Goal: Answer question/provide support: Share knowledge or assist other users

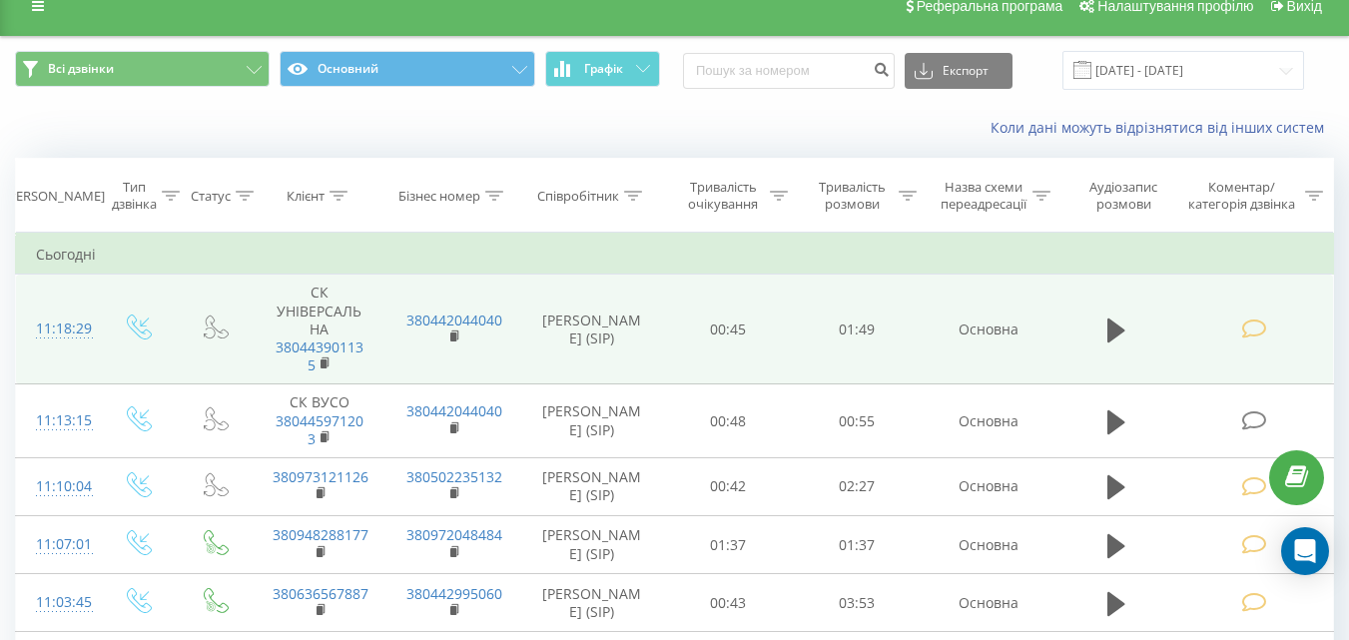
click at [1254, 422] on icon at bounding box center [1253, 420] width 25 height 21
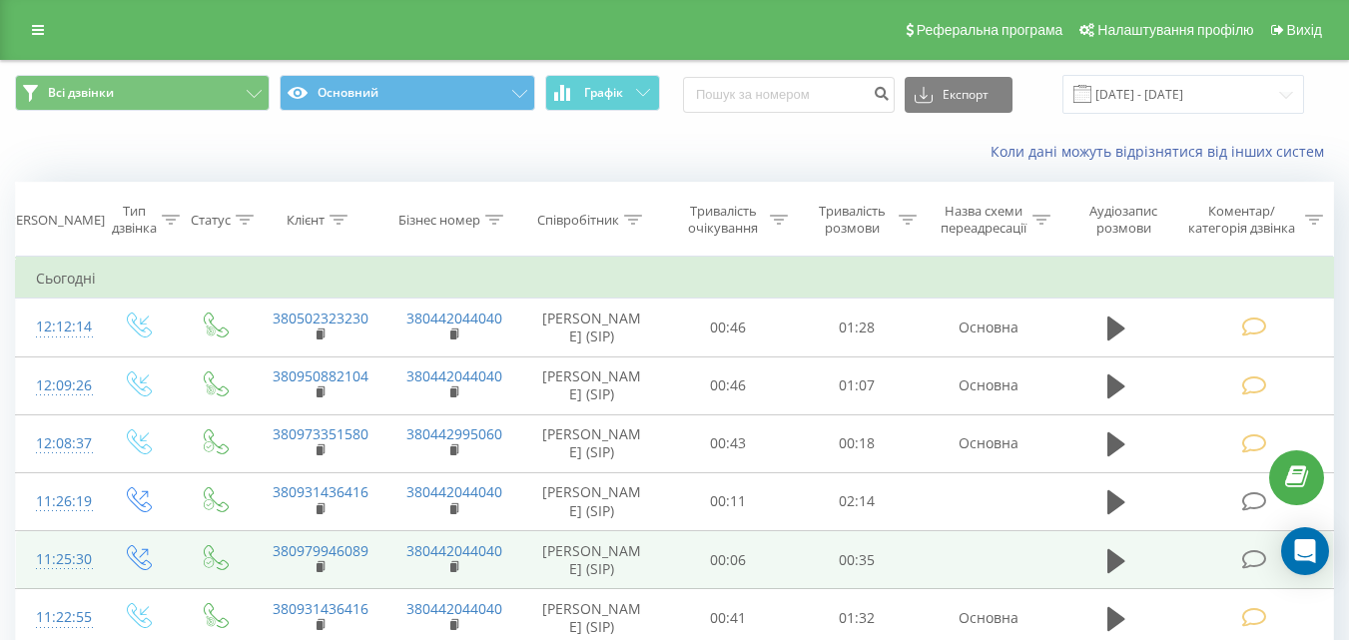
click at [1256, 561] on icon at bounding box center [1253, 559] width 25 height 21
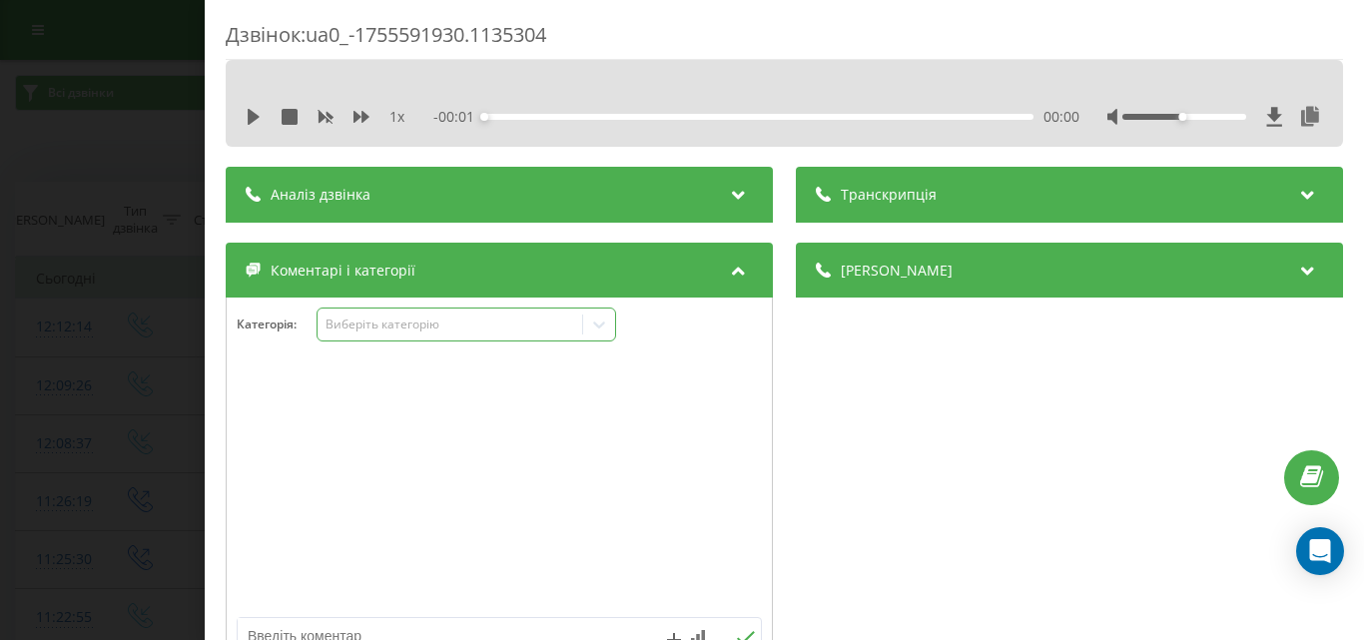
click at [416, 321] on div "Виберіть категорію" at bounding box center [449, 324] width 250 height 16
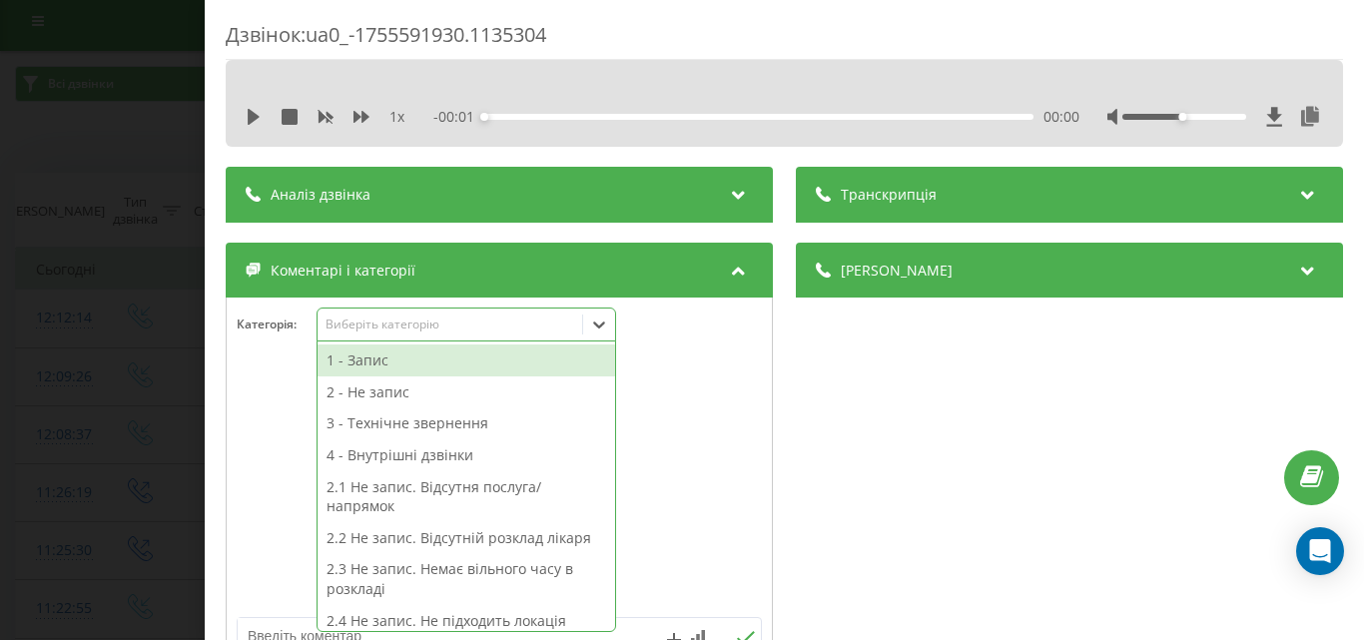
scroll to position [12, 0]
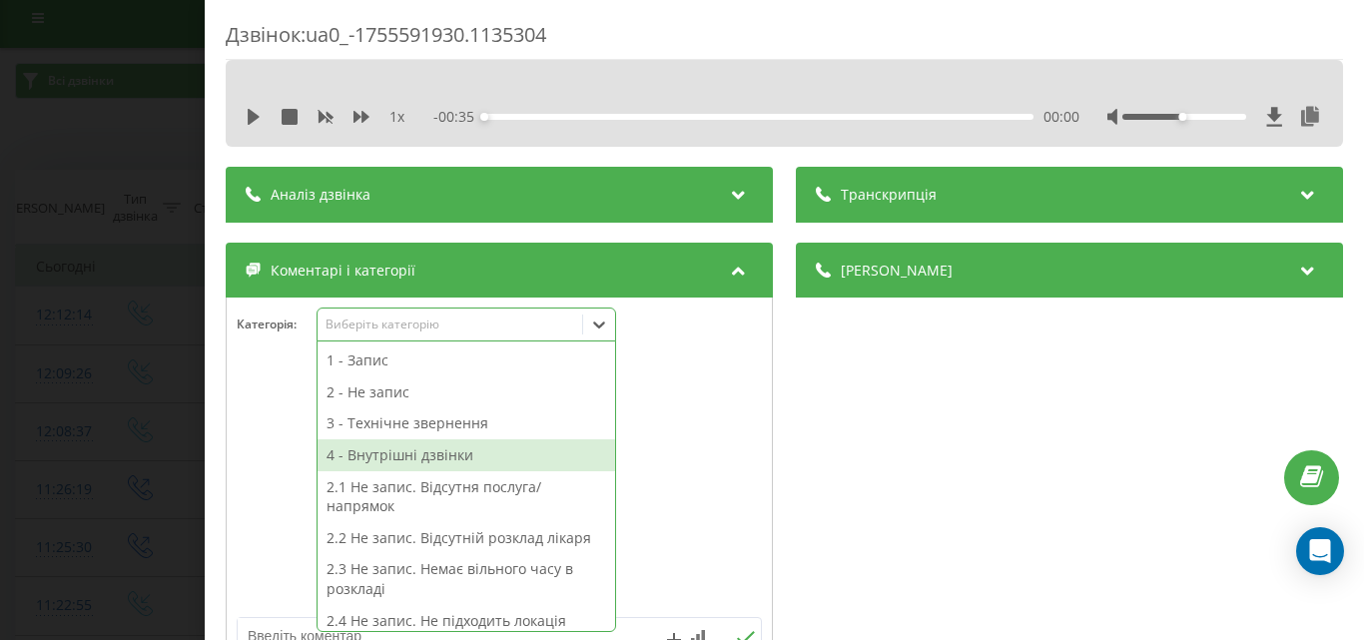
click at [398, 456] on div "4 - Внутрішні дзвінки" at bounding box center [465, 455] width 297 height 32
click at [83, 109] on div "Дзвінок : ua0_-1755591930.1135304 1 x - 00:35 00:00 00:00 Транскрипція Для AI-а…" at bounding box center [682, 320] width 1364 height 640
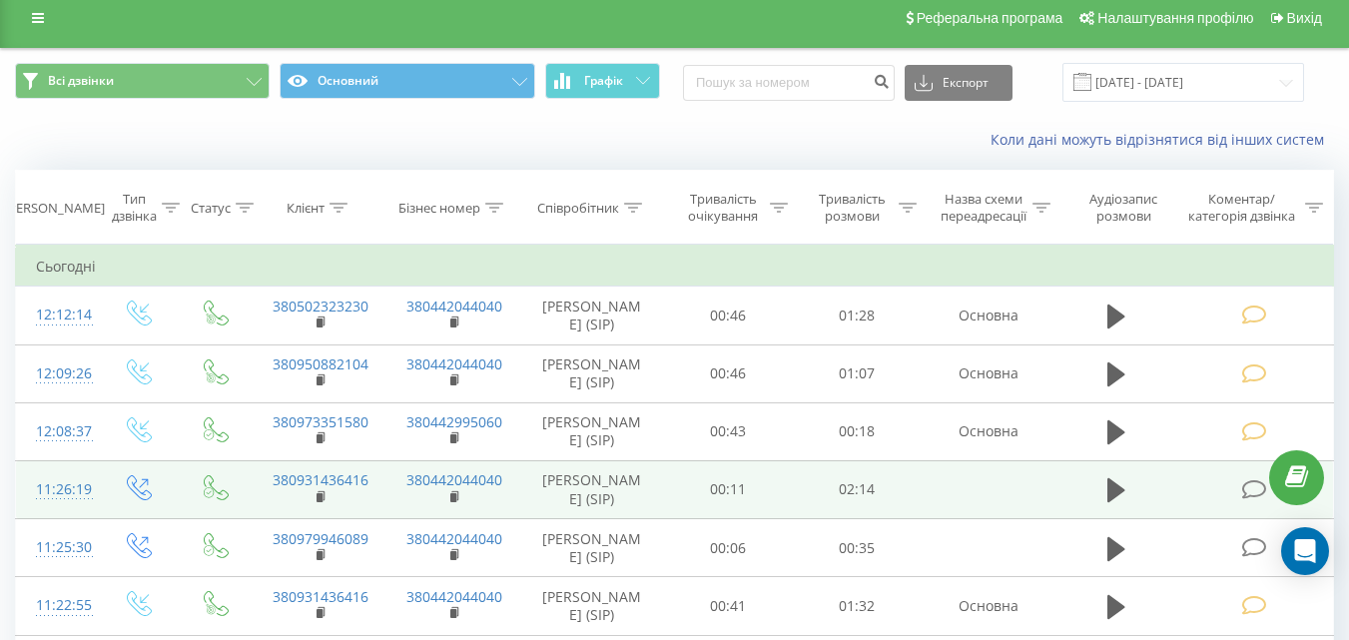
click at [1261, 485] on icon at bounding box center [1253, 489] width 25 height 21
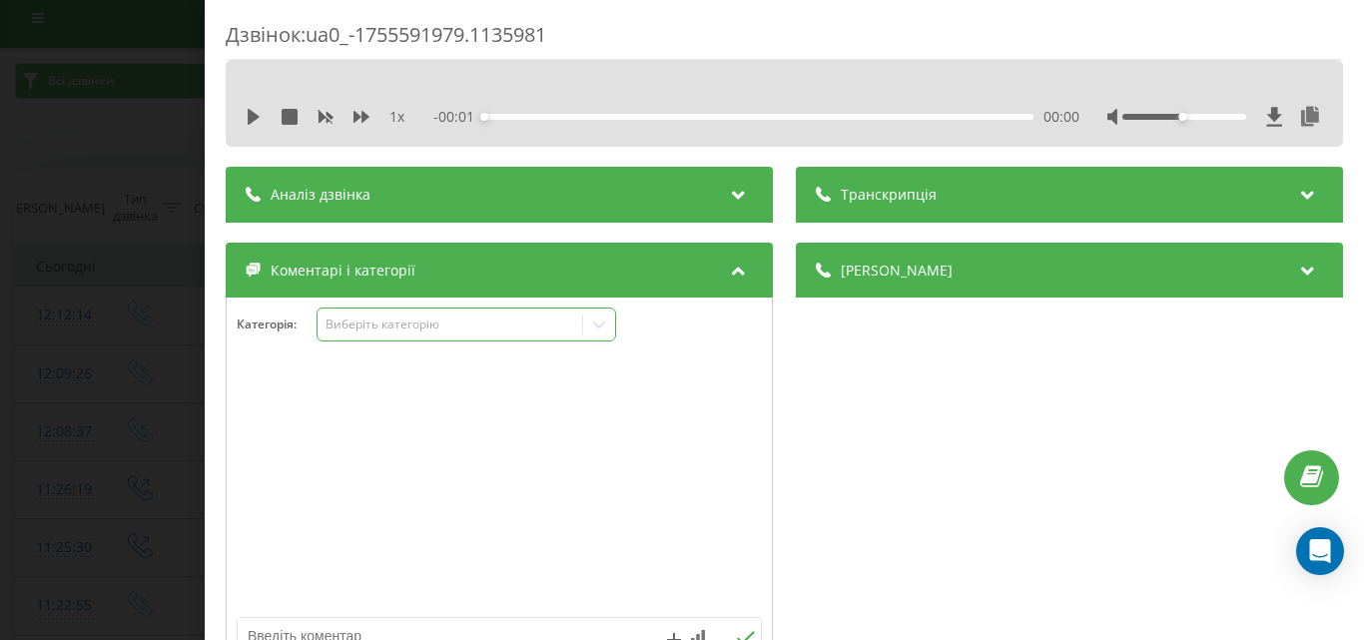
click at [358, 324] on div "Виберіть категорію" at bounding box center [449, 324] width 250 height 16
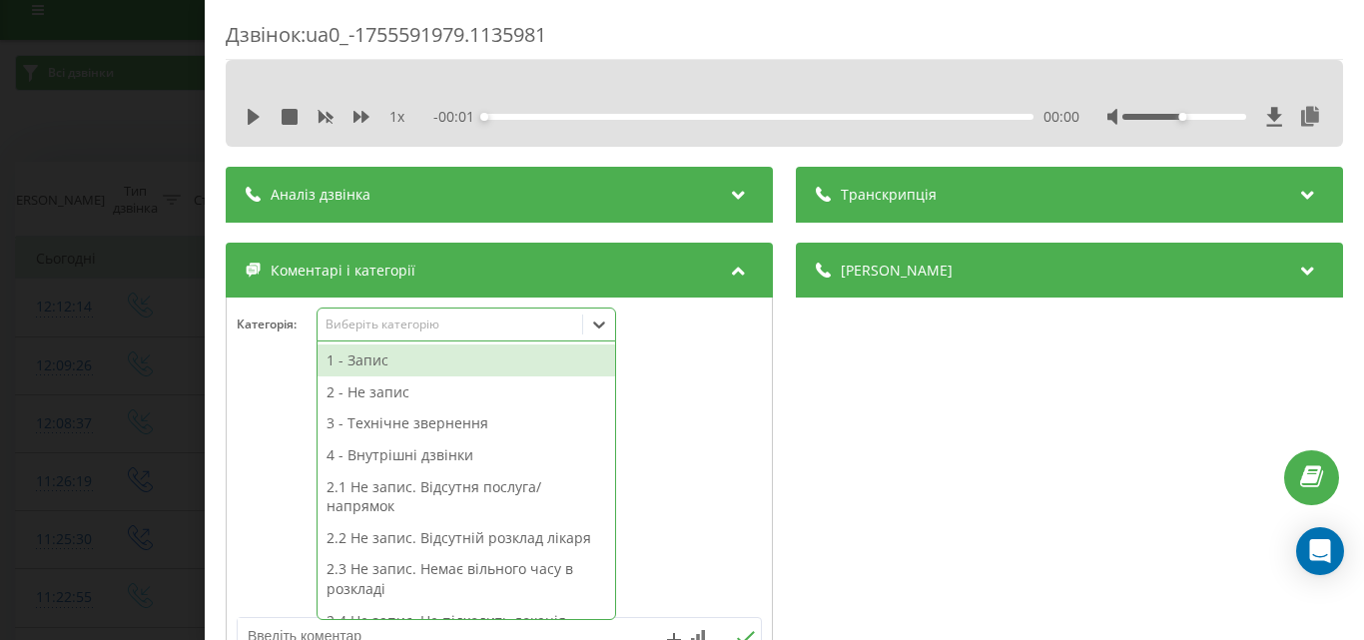
scroll to position [24, 0]
drag, startPoint x: 344, startPoint y: 368, endPoint x: 309, endPoint y: 326, distance: 54.6
click at [340, 362] on div "1 - Запис" at bounding box center [465, 360] width 297 height 32
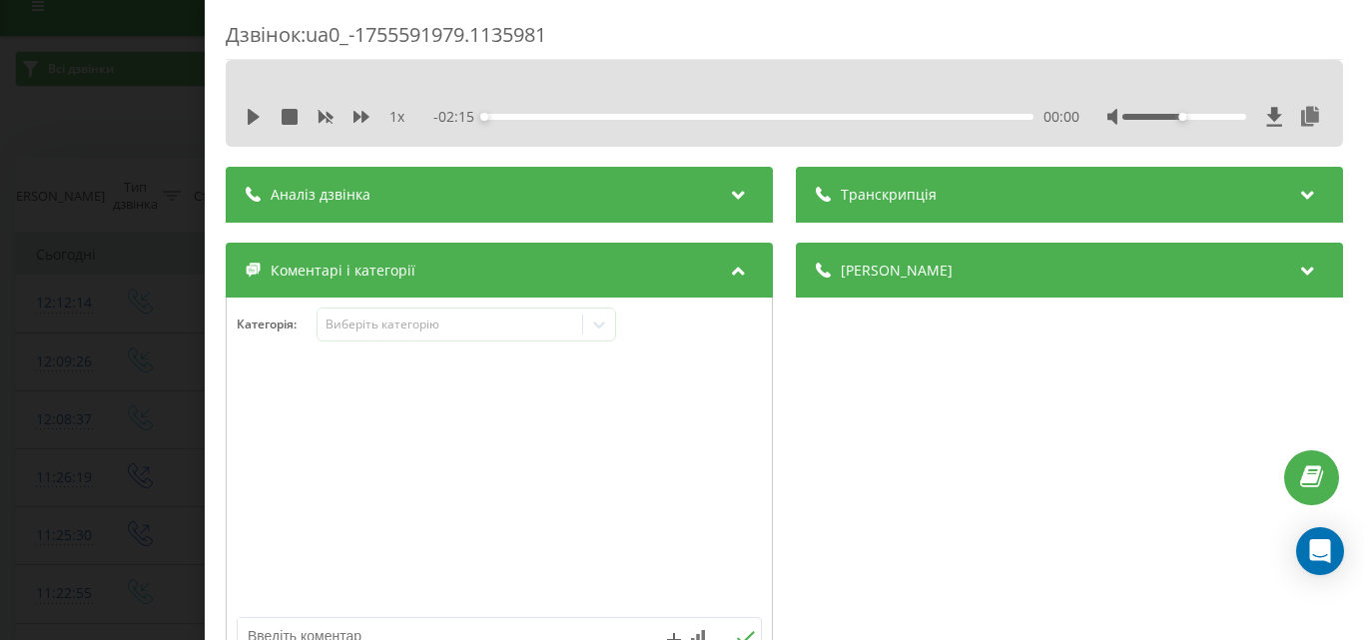
click at [68, 121] on div "Дзвінок : ua0_-1755591979.1135981 1 x - 02:15 00:00 00:00 Транскрипція Для AI-а…" at bounding box center [682, 320] width 1364 height 640
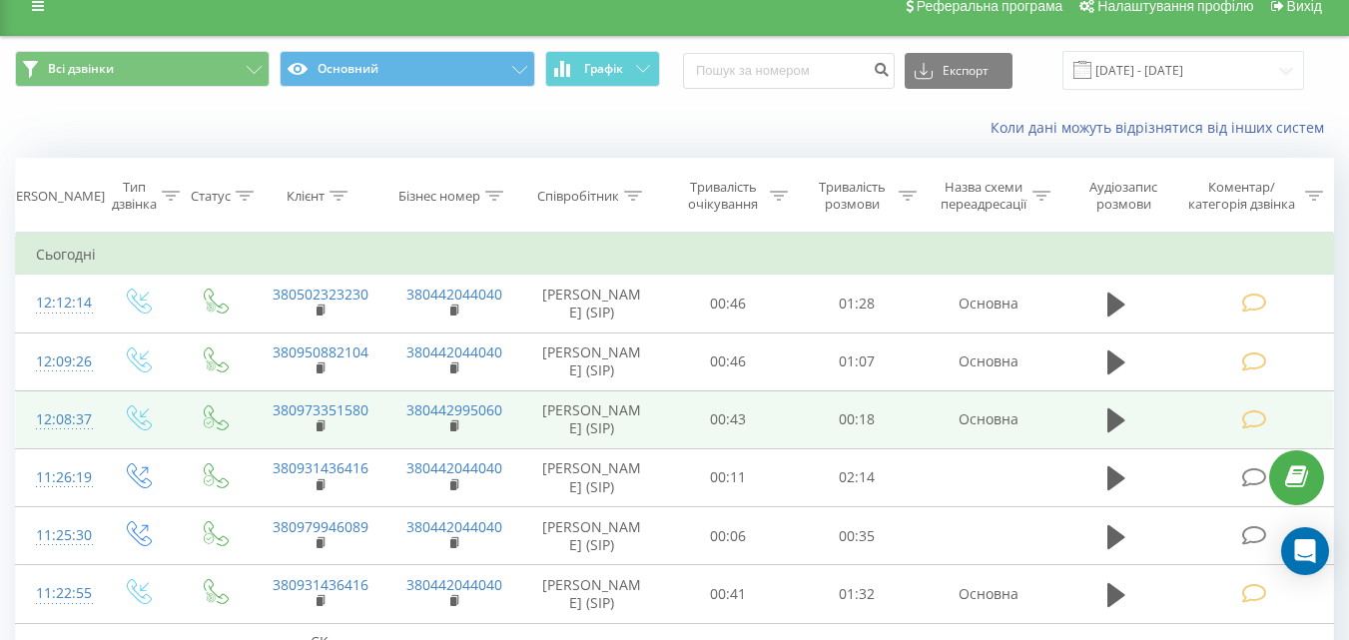
click at [1256, 426] on icon at bounding box center [1253, 419] width 25 height 21
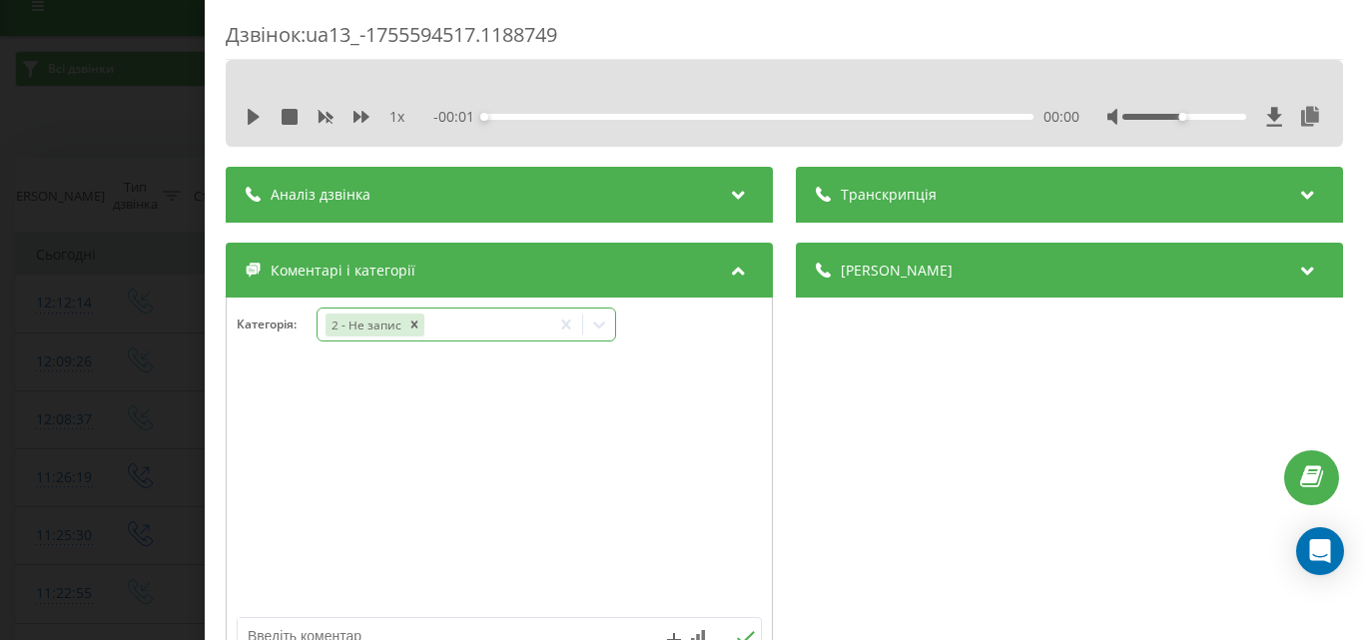
click at [597, 325] on icon at bounding box center [599, 324] width 12 height 7
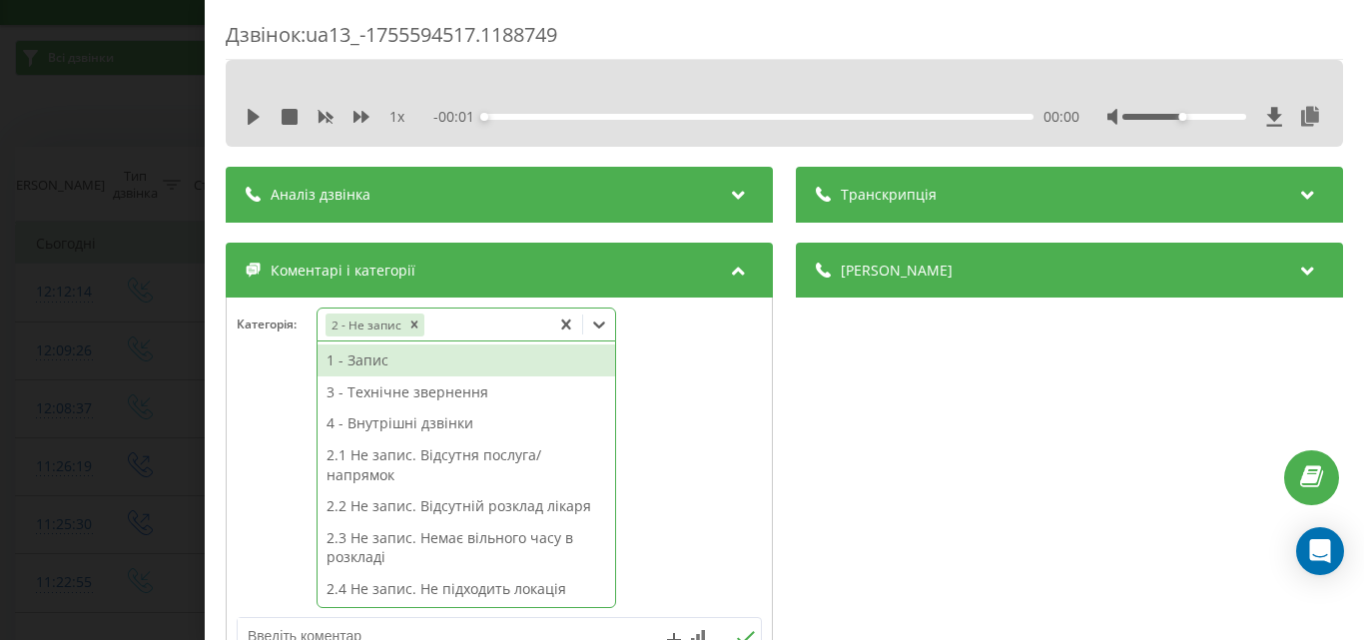
scroll to position [36, 0]
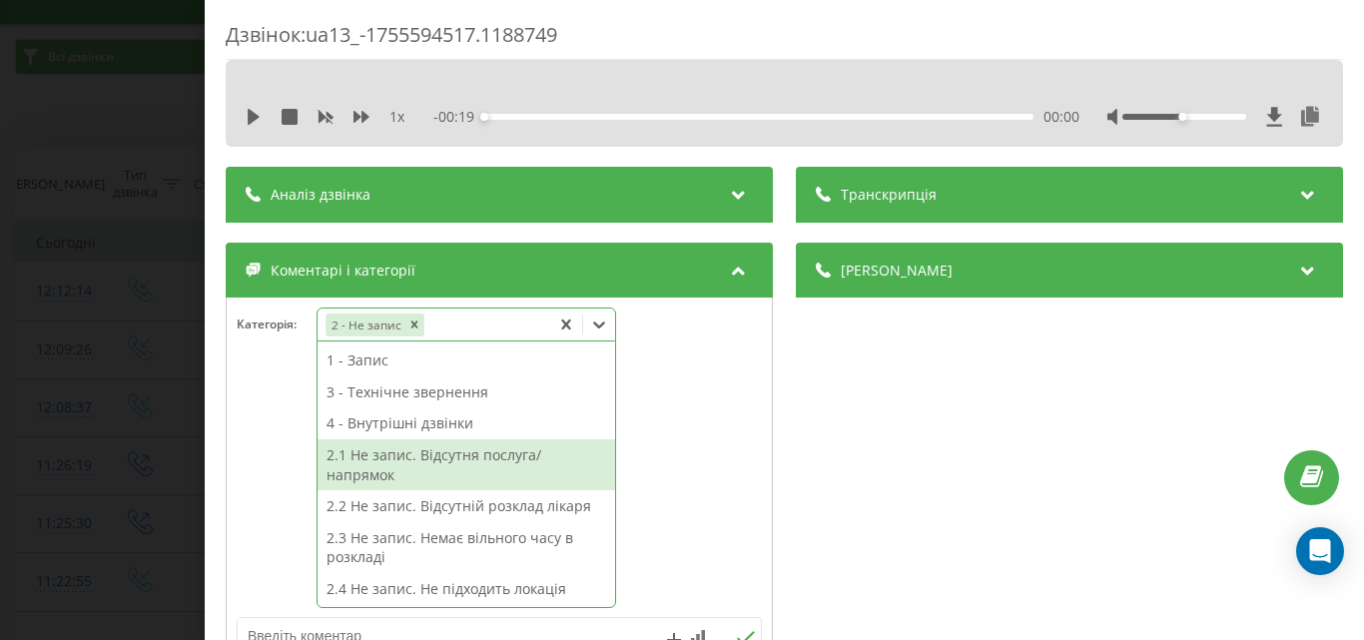
click at [476, 459] on div "2.1 Не запис. Відсутня послуга/напрямок" at bounding box center [465, 464] width 297 height 51
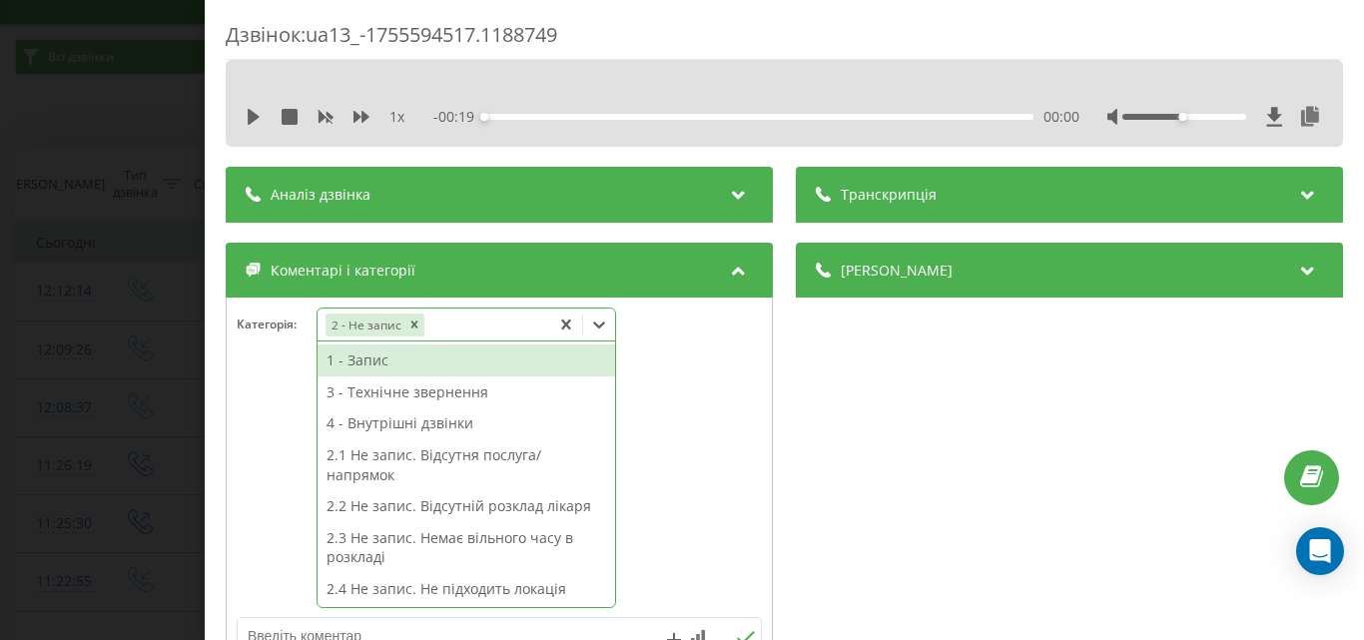
click at [50, 109] on div "Дзвінок : ua13_-1755594517.1188749 1 x - 00:19 00:00 00:00 Транскрипція Для AI-…" at bounding box center [682, 320] width 1364 height 640
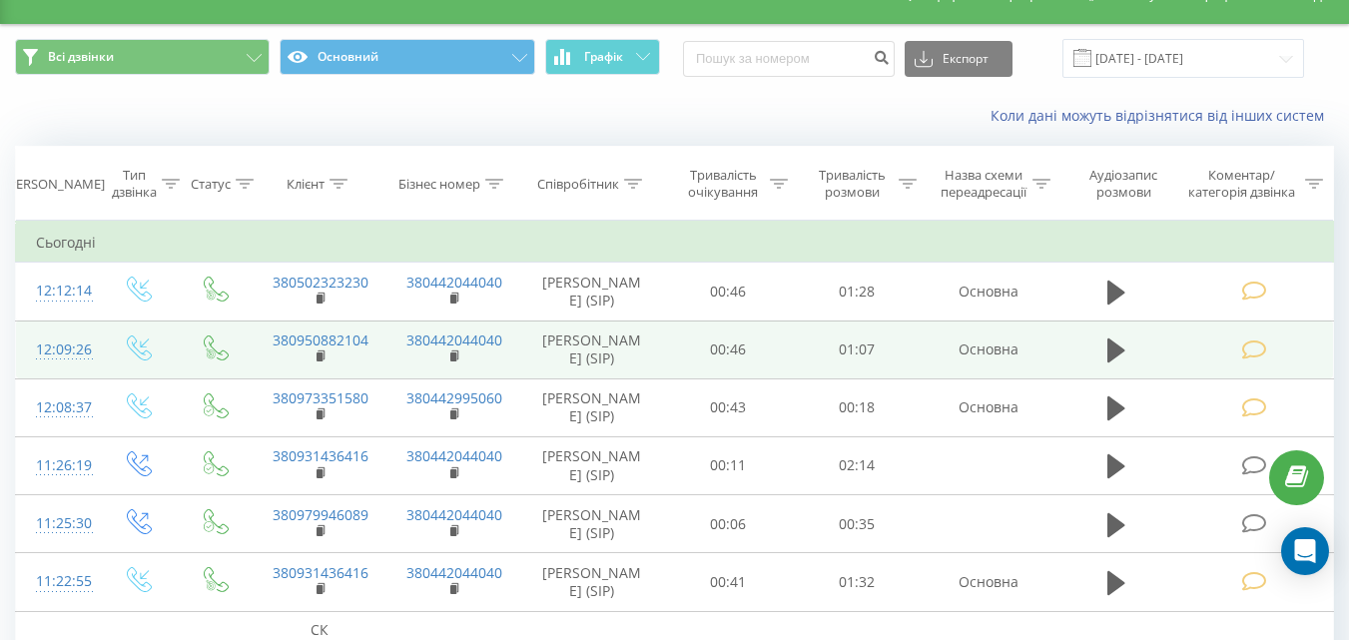
click at [1257, 347] on icon at bounding box center [1253, 349] width 25 height 21
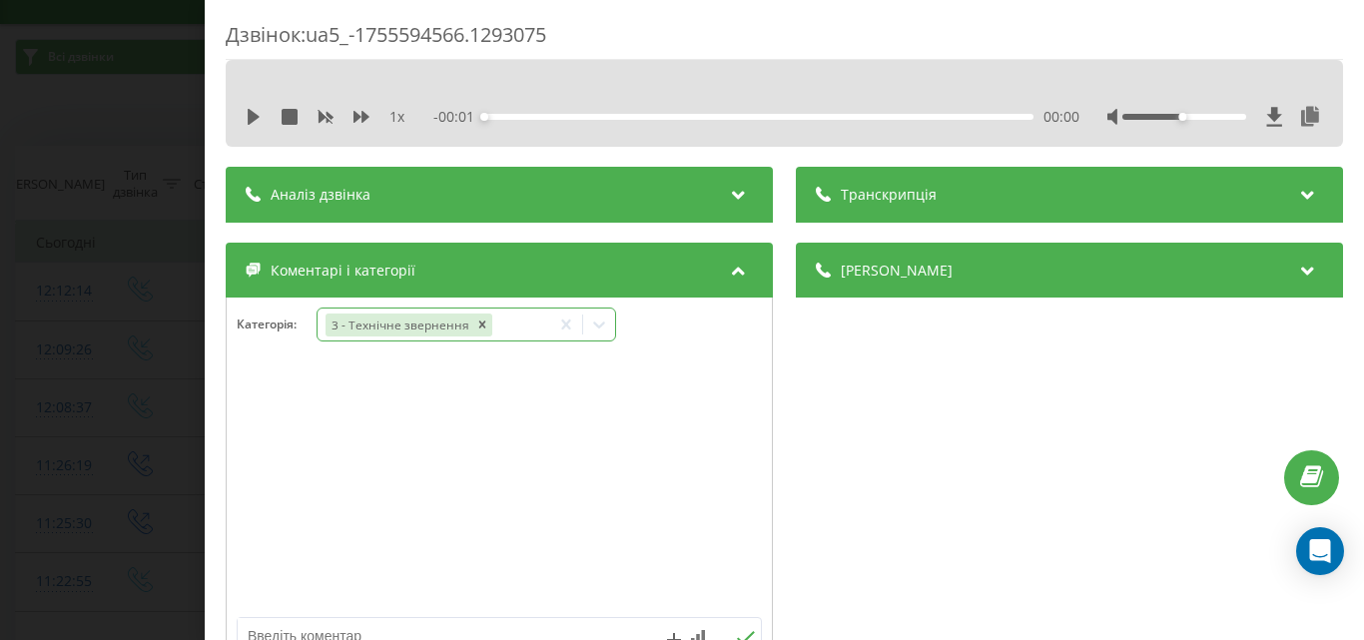
click at [607, 323] on icon at bounding box center [599, 324] width 20 height 20
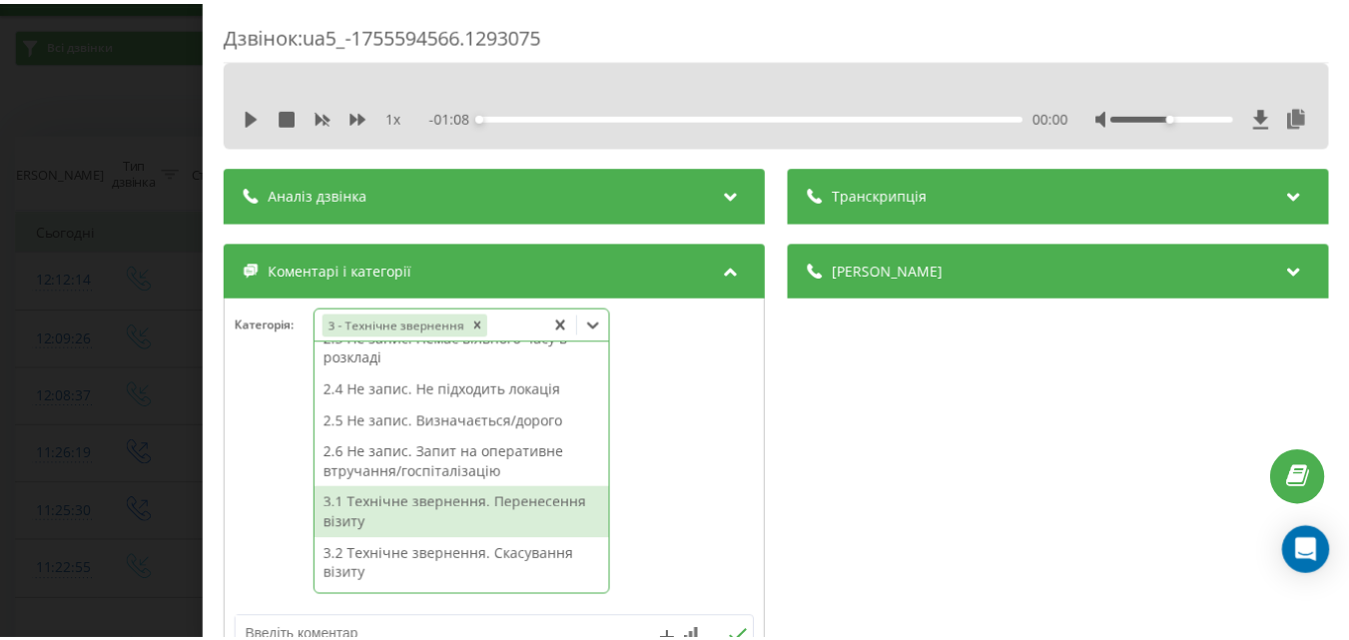
scroll to position [299, 0]
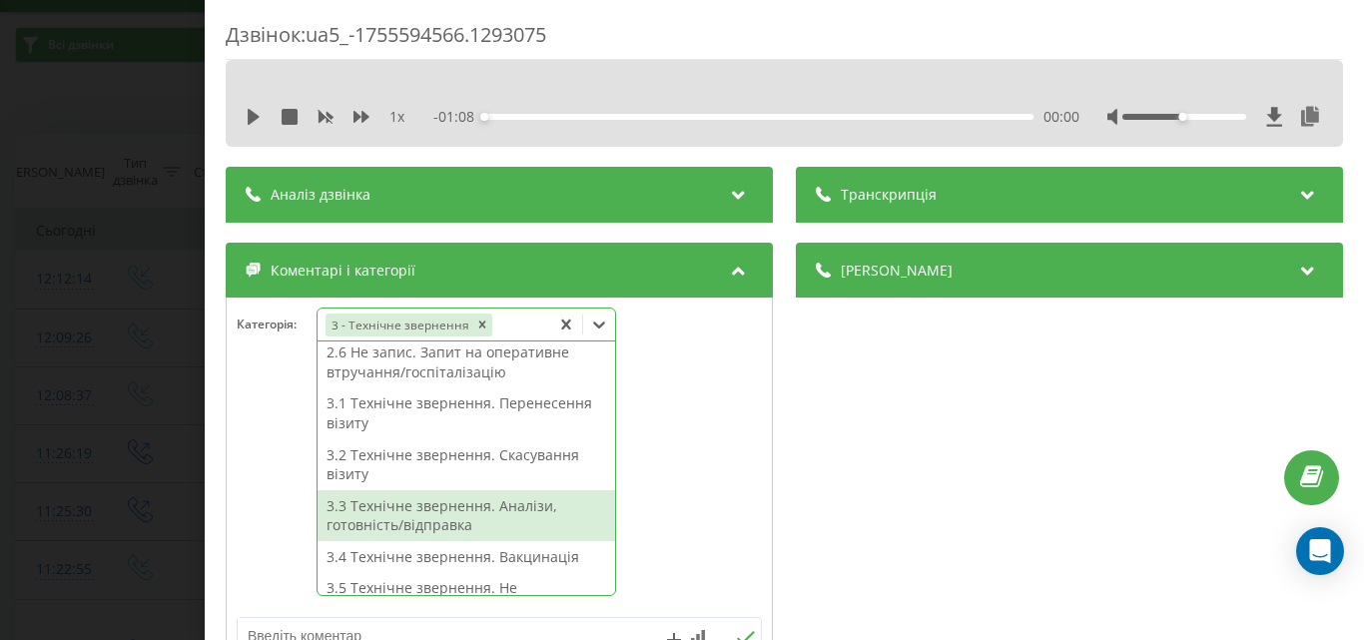
click at [497, 514] on div "3.3 Технічне звернення. Аналізи, готовність/відправка" at bounding box center [465, 515] width 297 height 51
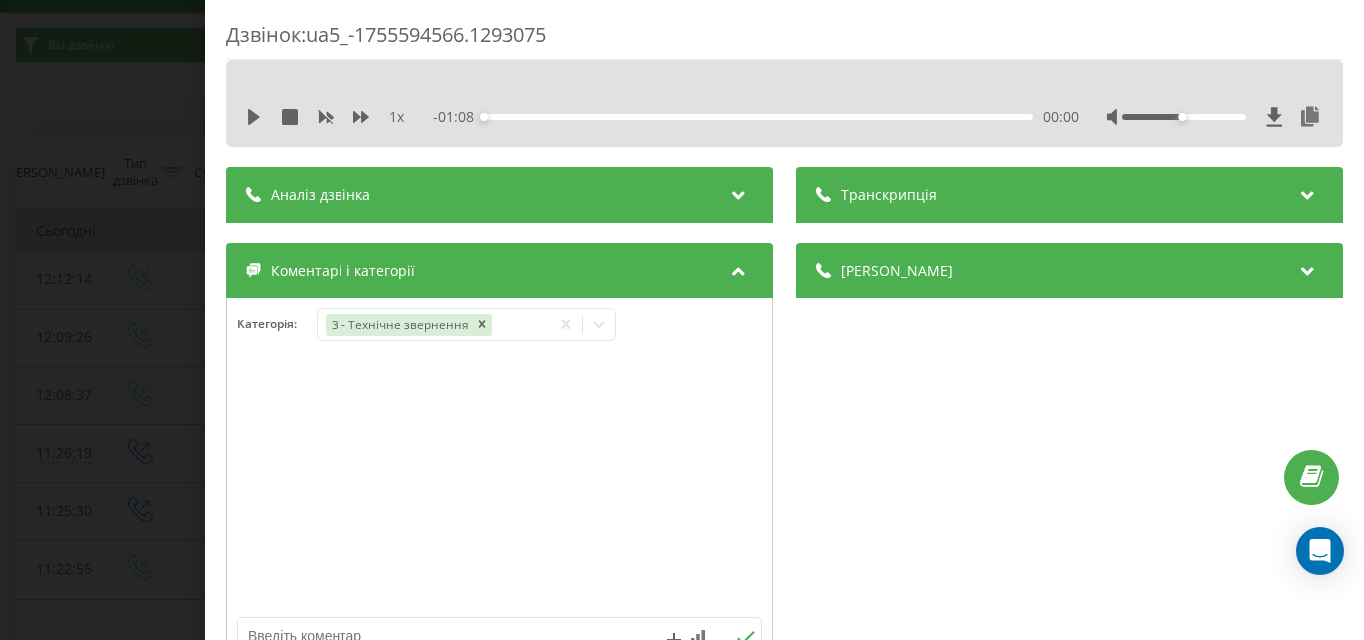
click at [85, 90] on div "Дзвінок : ua5_-1755594566.1293075 1 x - 01:08 00:00 00:00 Транскрипція Для AI-а…" at bounding box center [682, 320] width 1364 height 640
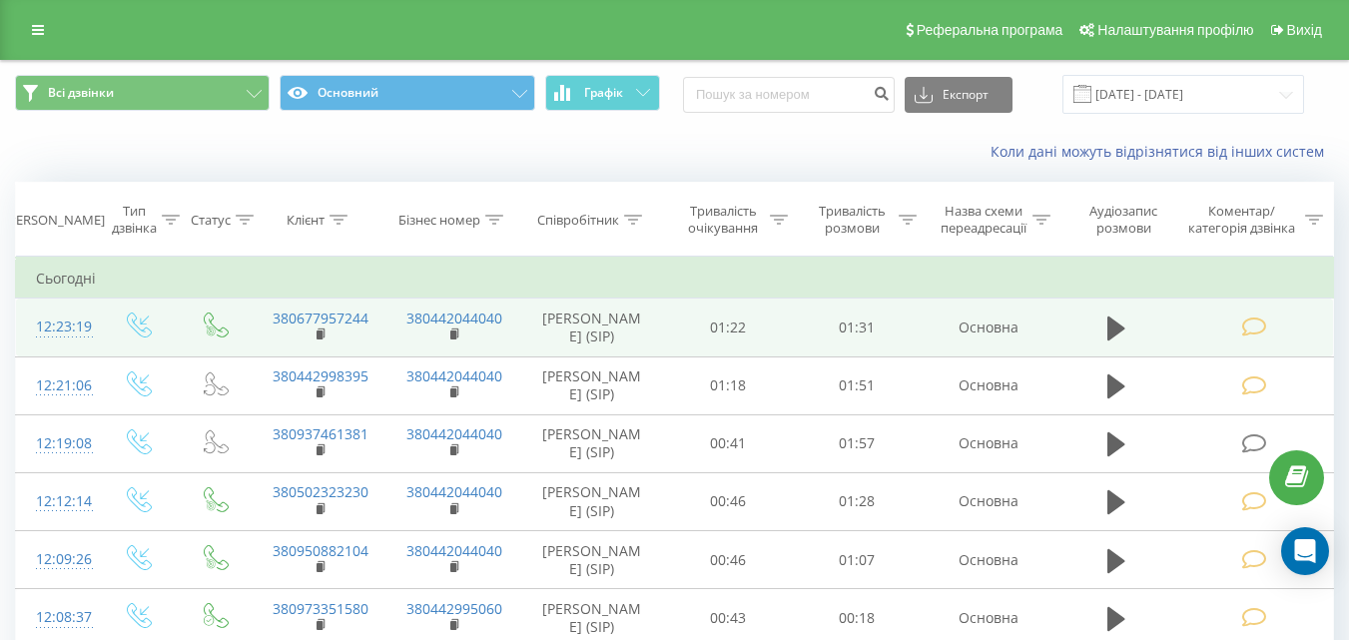
click at [1258, 334] on icon at bounding box center [1253, 326] width 25 height 21
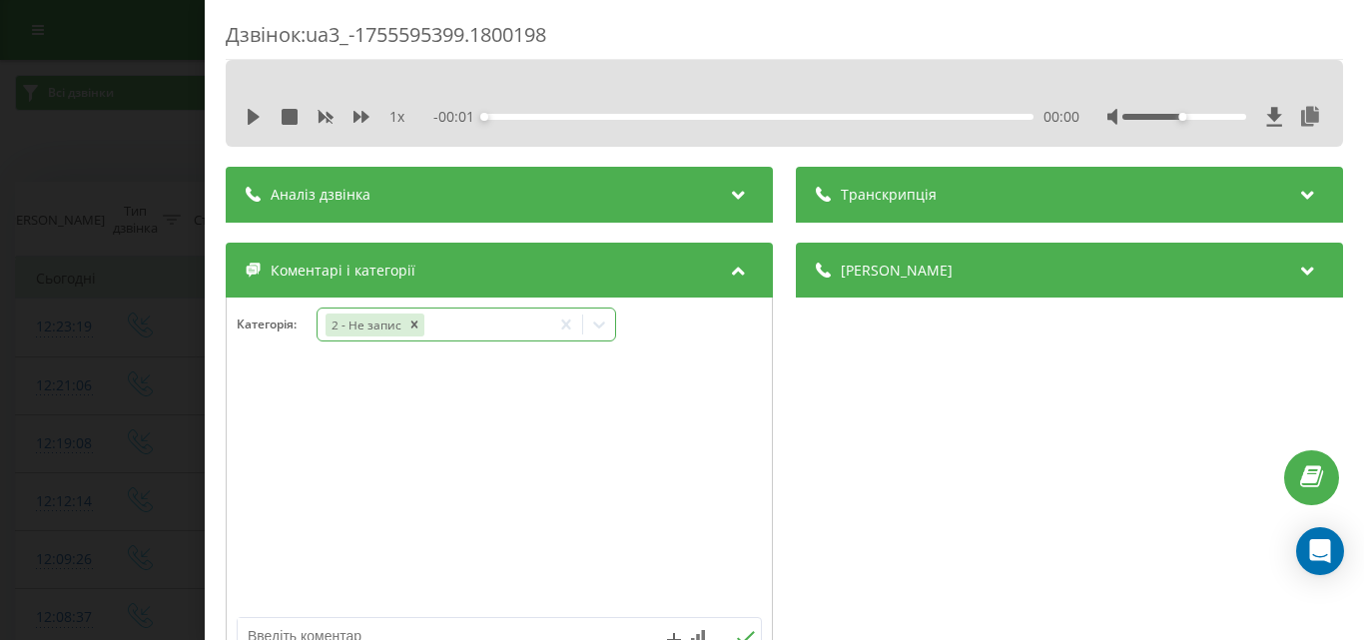
click at [605, 323] on icon at bounding box center [599, 324] width 12 height 7
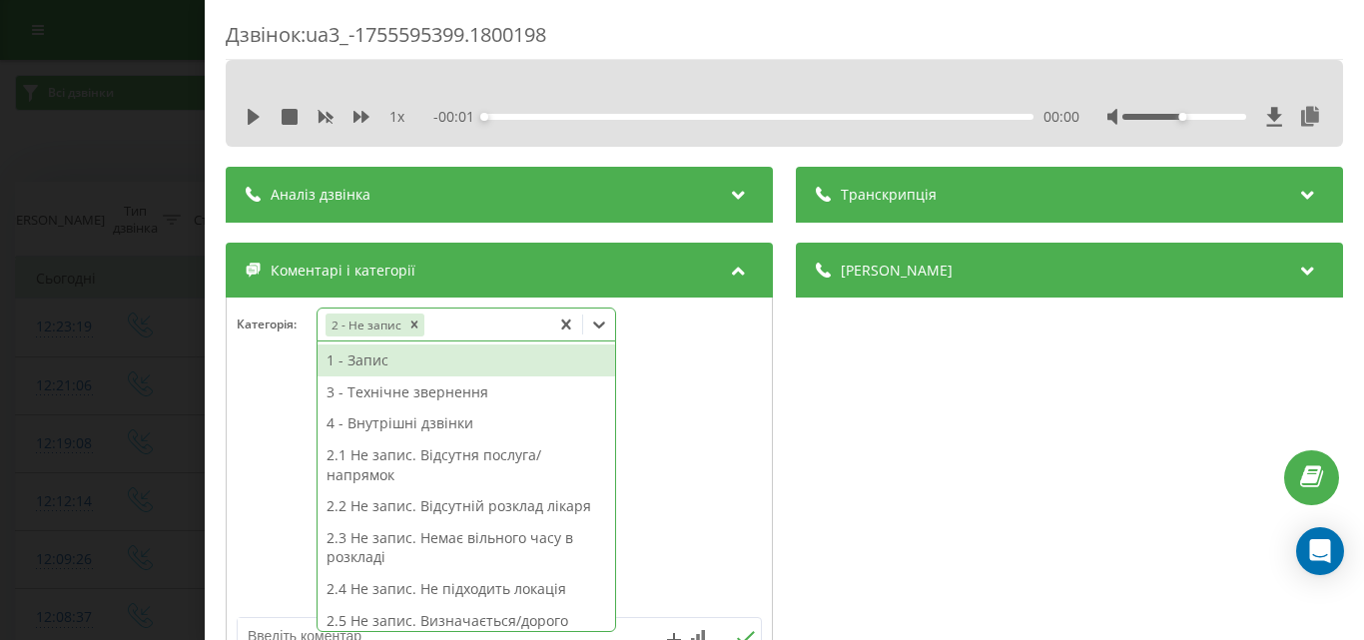
scroll to position [12, 0]
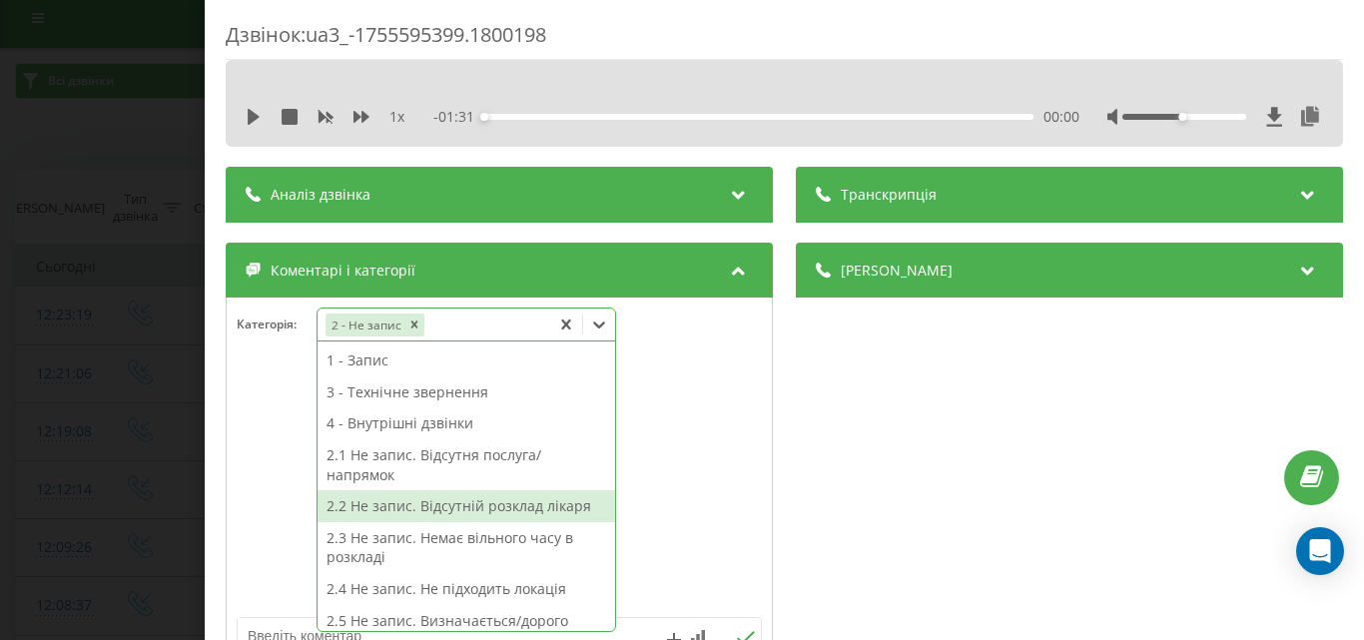
click at [485, 510] on div "2.2 Не запис. Відсутній розклад лікаря" at bounding box center [465, 506] width 297 height 32
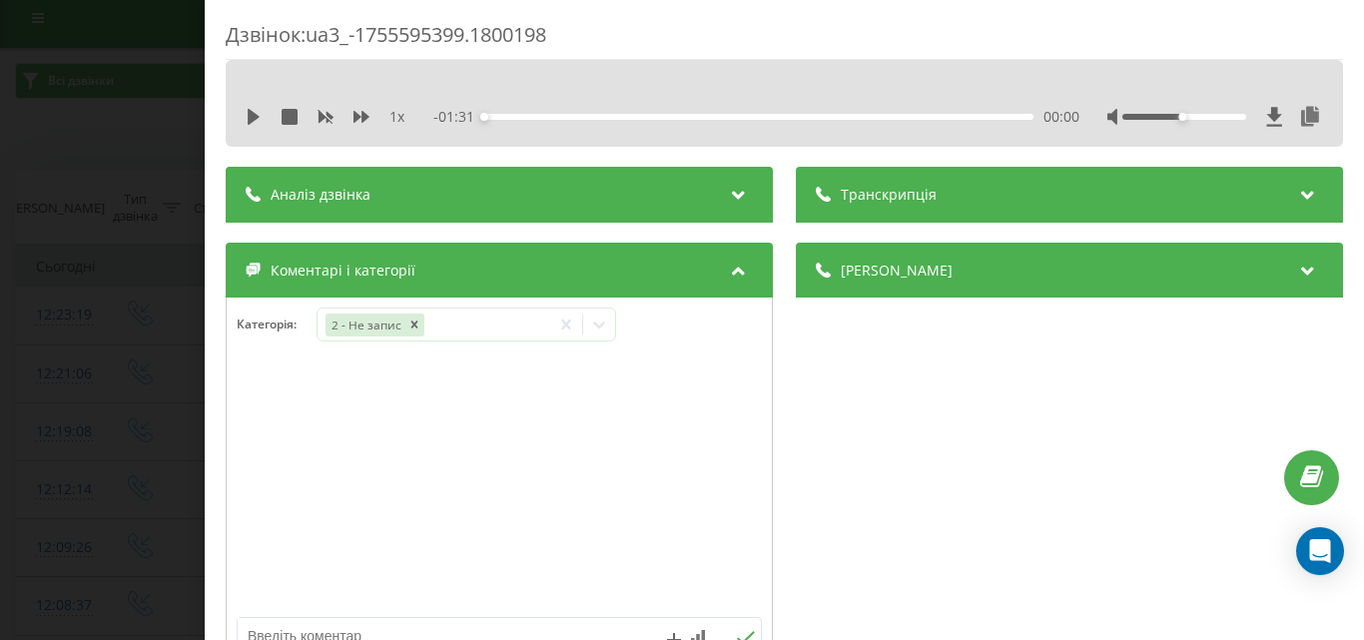
click at [81, 144] on div "Дзвінок : ua3_-1755595399.1800198 1 x - 01:31 00:00 00:00 Транскрипція Для AI-а…" at bounding box center [682, 320] width 1364 height 640
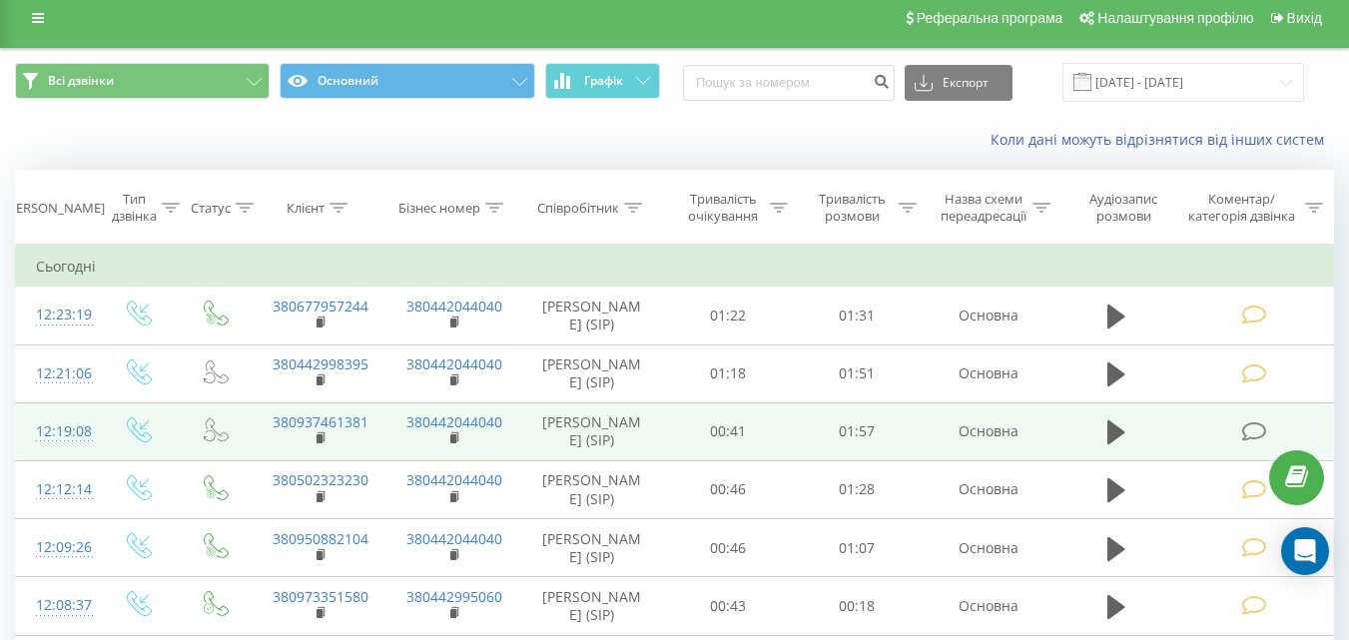
click at [1252, 438] on icon at bounding box center [1253, 431] width 25 height 21
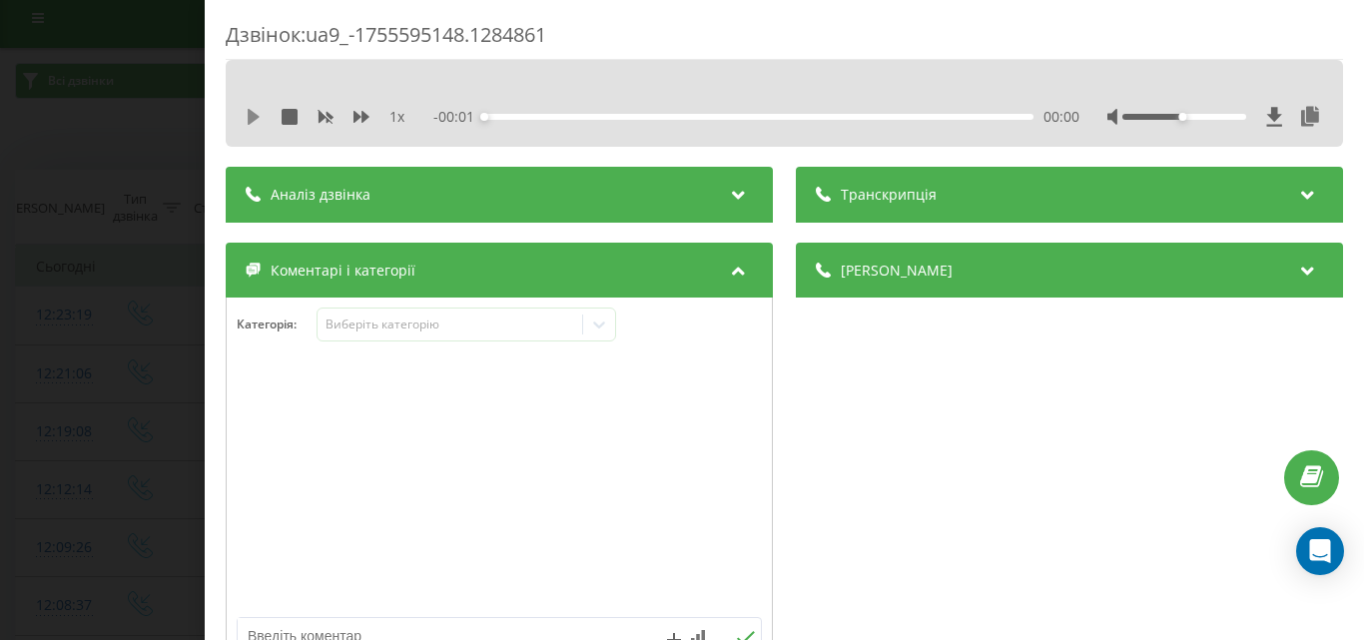
click at [258, 112] on icon at bounding box center [254, 117] width 16 height 16
click at [945, 123] on div "- 01:56 00:01 00:01" at bounding box center [756, 117] width 646 height 20
click at [444, 315] on div "Виберіть категорію" at bounding box center [449, 324] width 265 height 19
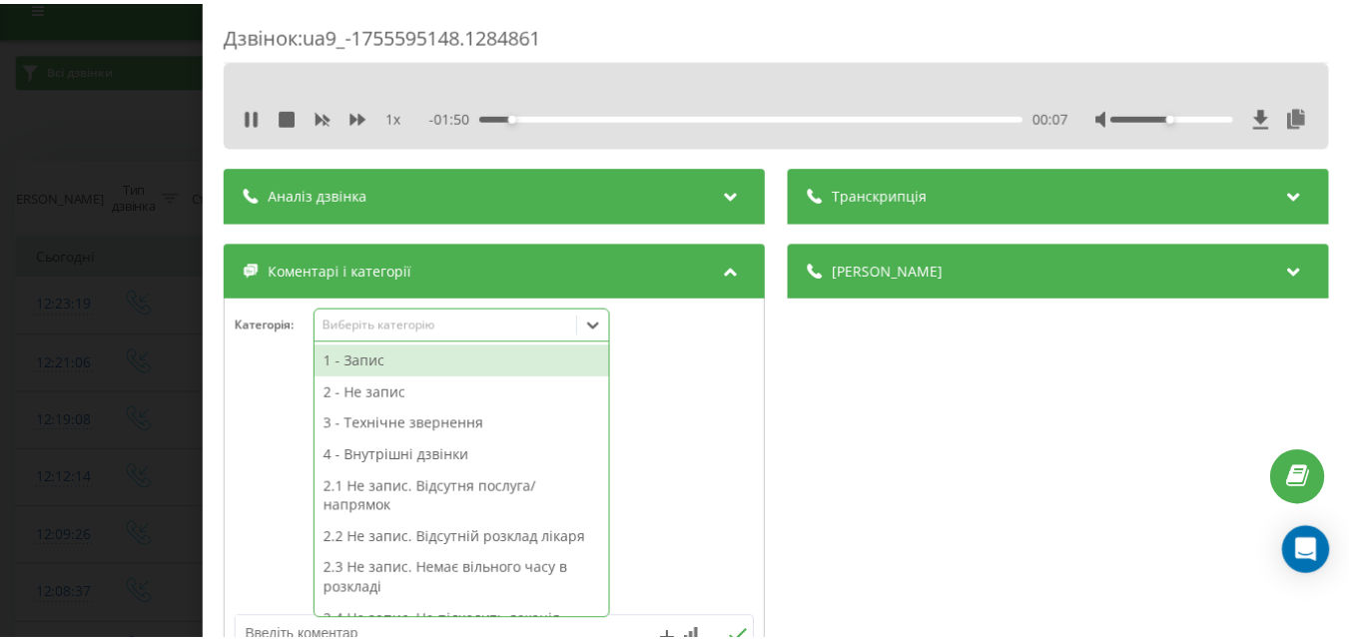
scroll to position [24, 0]
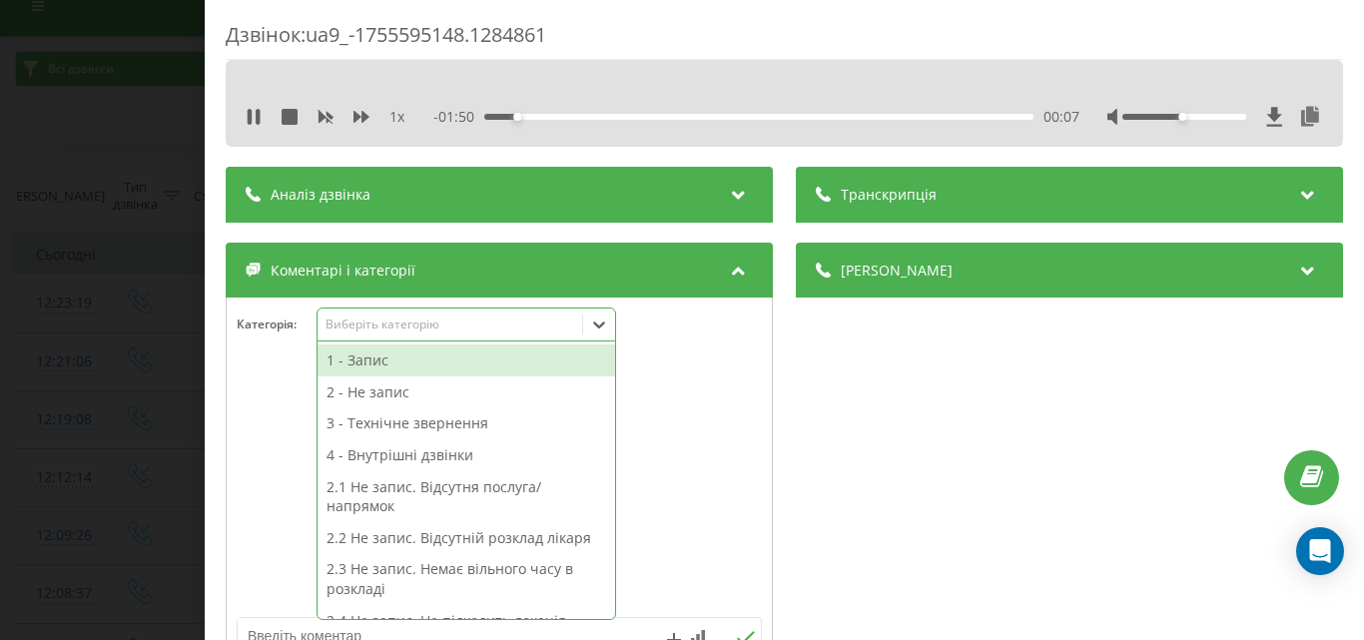
click at [397, 355] on div "1 - Запис" at bounding box center [465, 360] width 297 height 32
click at [125, 115] on div "Дзвінок : ua9_-1755595148.1284861 1 x - 01:50 00:07 00:07 Транскрипція Для AI-а…" at bounding box center [682, 320] width 1364 height 640
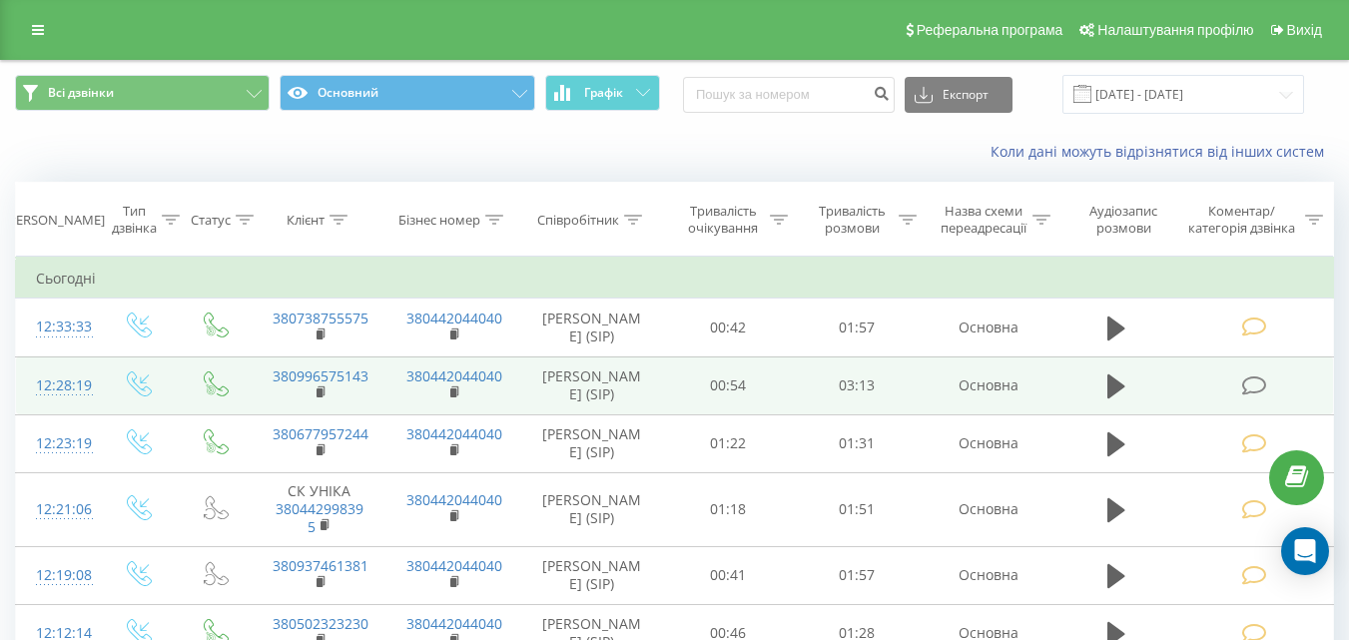
click at [1259, 393] on icon at bounding box center [1253, 385] width 25 height 21
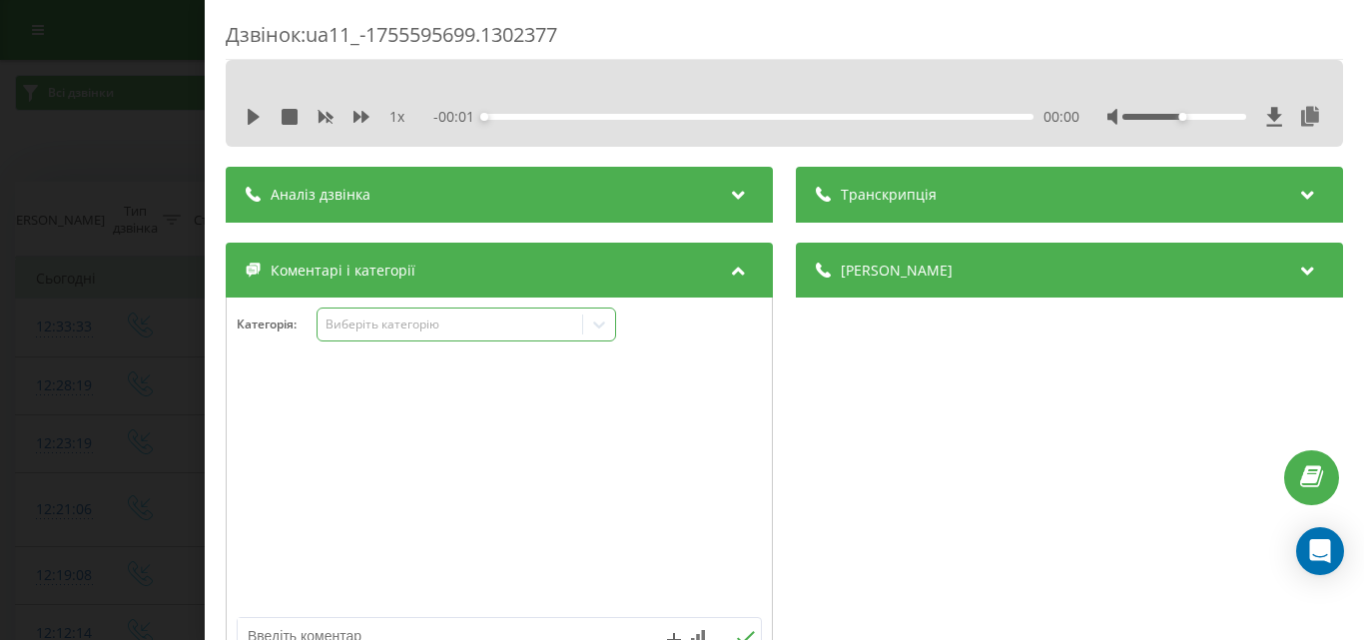
click at [383, 315] on div "Виберіть категорію" at bounding box center [449, 324] width 265 height 19
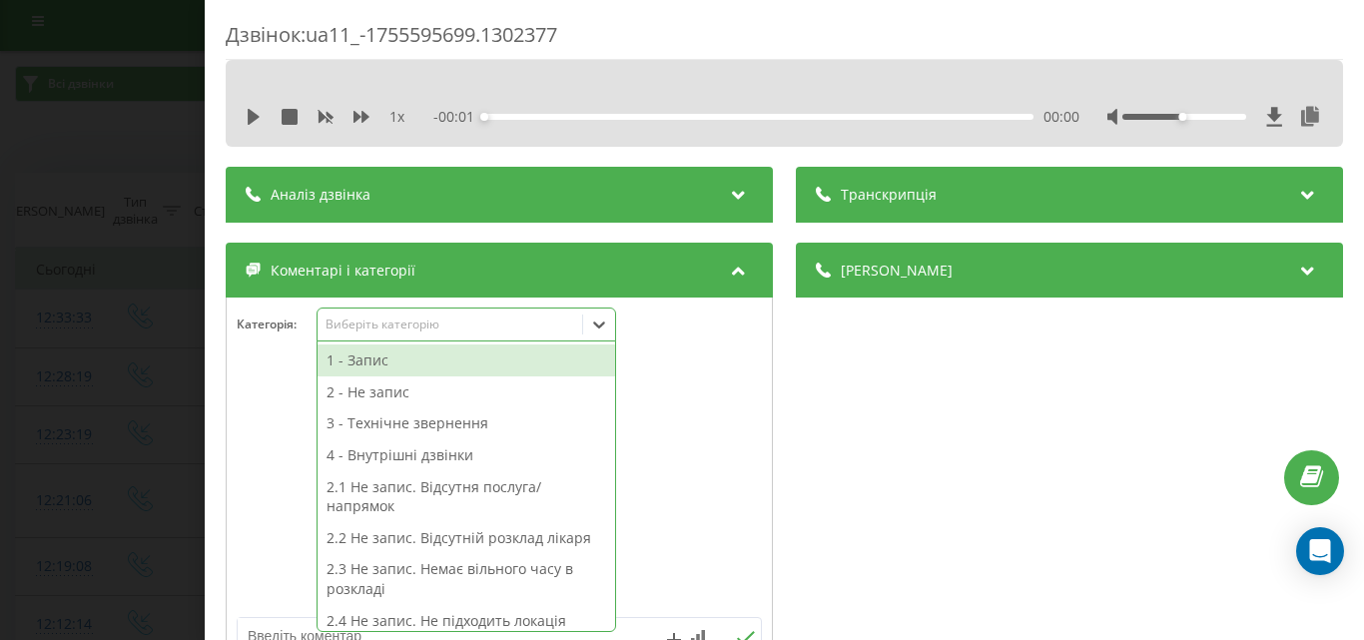
scroll to position [12, 0]
click at [359, 358] on div "1 - Запис" at bounding box center [465, 360] width 297 height 32
click at [108, 123] on div "Дзвінок : ua11_-1755595699.1302377 1 x - 03:14 00:00 00:00 Транскрипція Для AI-…" at bounding box center [682, 320] width 1364 height 640
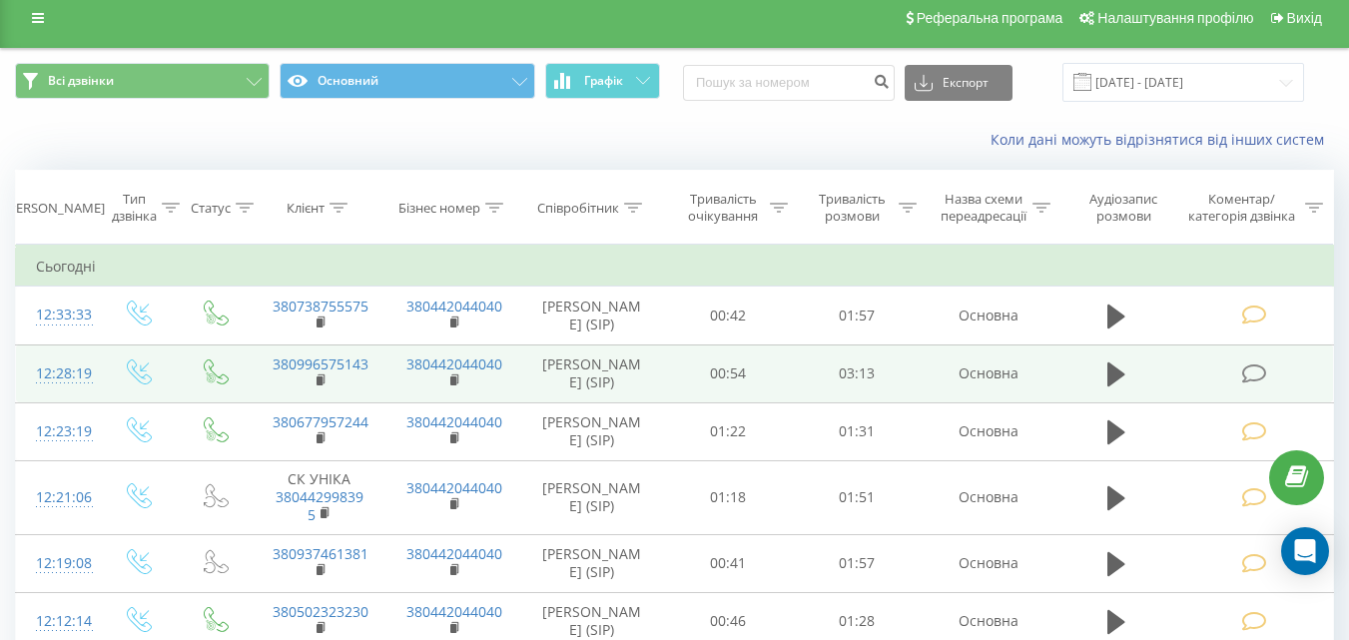
click at [1255, 321] on icon at bounding box center [1253, 314] width 25 height 21
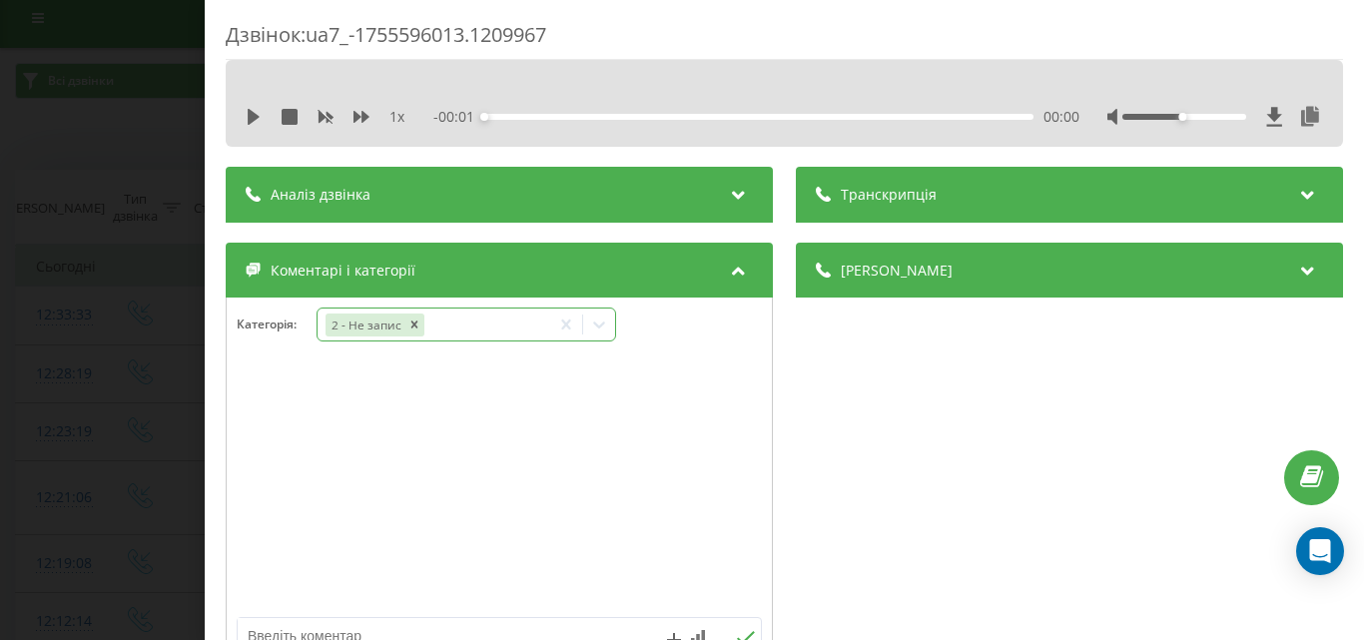
click at [602, 324] on icon at bounding box center [599, 324] width 20 height 20
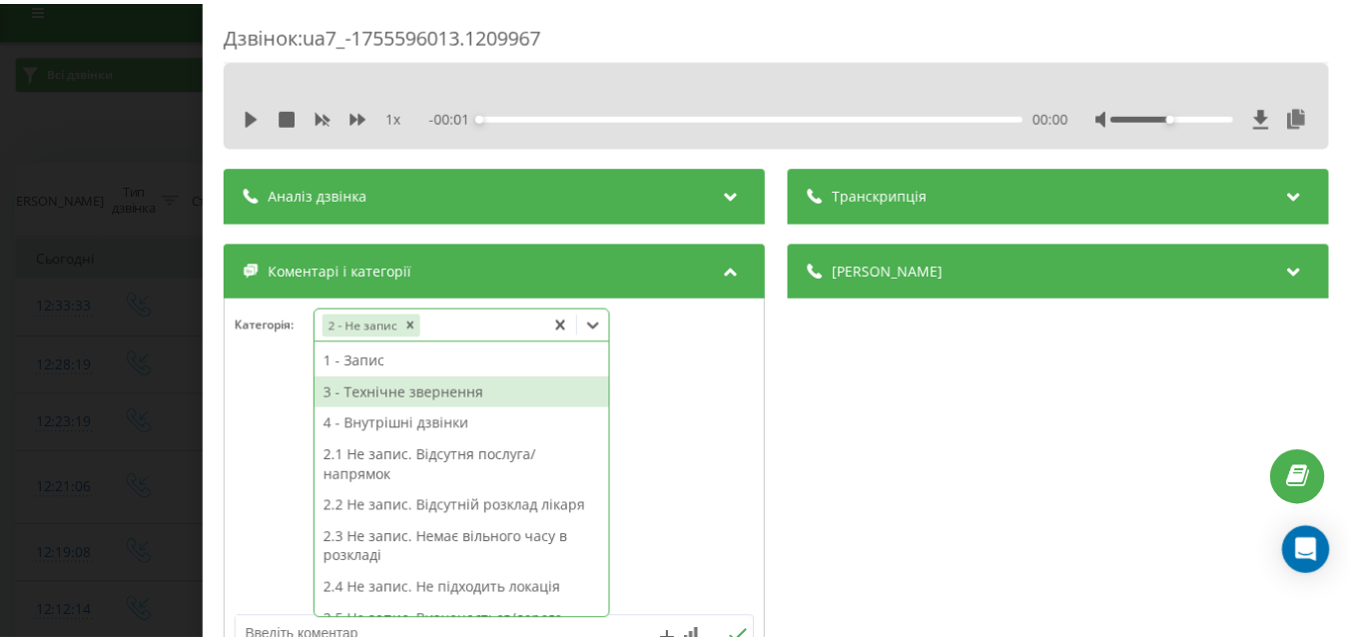
scroll to position [24, 0]
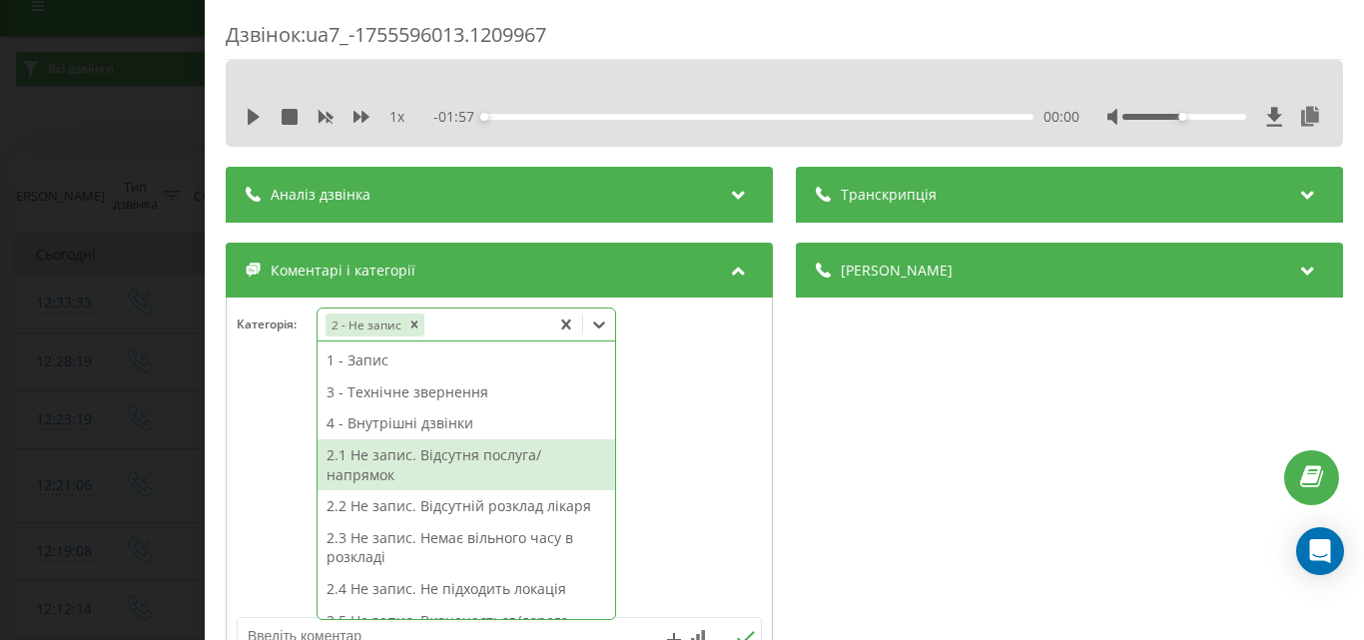
click at [472, 544] on div "2.3 Не запис. Немає вільного часу в розкладі" at bounding box center [465, 547] width 297 height 51
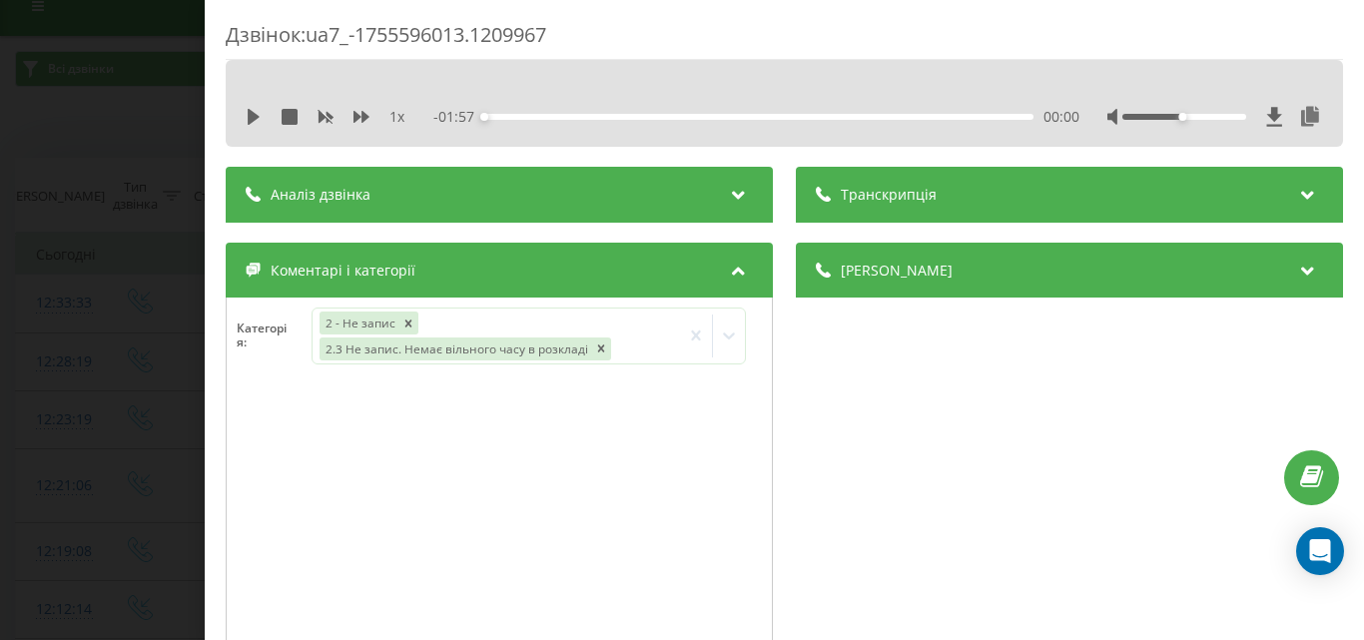
click at [123, 104] on div "Дзвінок : ua7_-1755596013.1209967 1 x - 01:57 00:00 00:00 Транскрипція Для AI-а…" at bounding box center [682, 320] width 1364 height 640
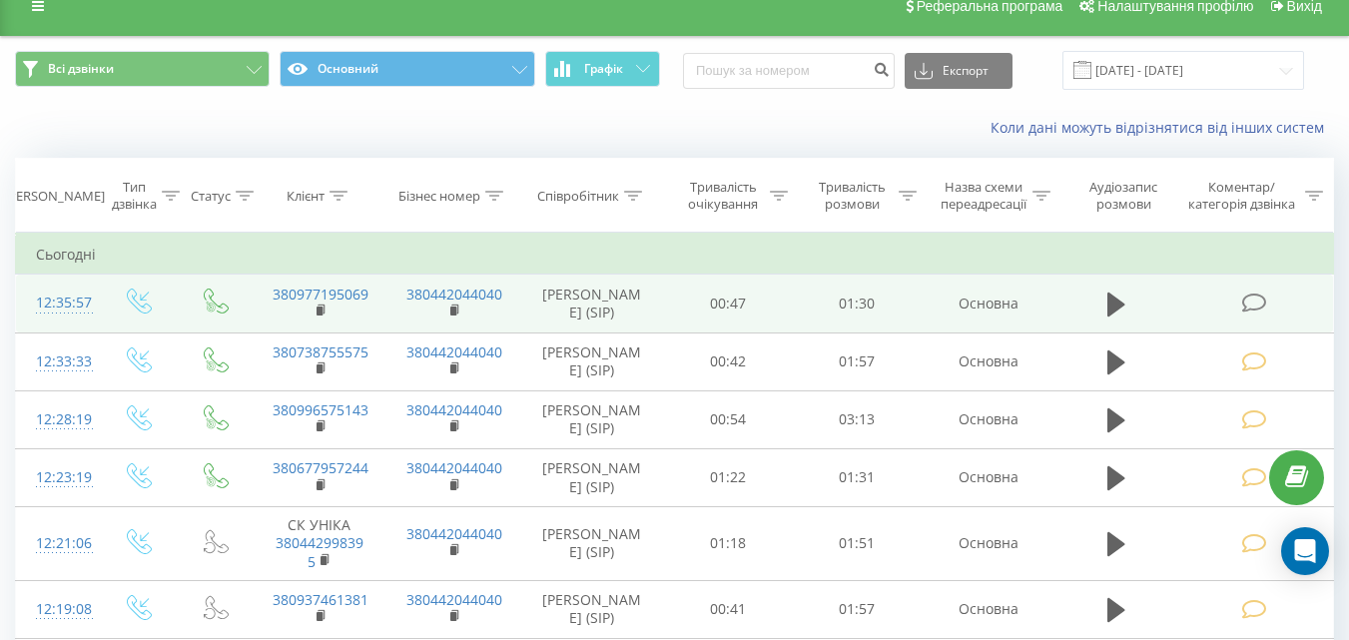
click at [1251, 311] on icon at bounding box center [1253, 303] width 25 height 21
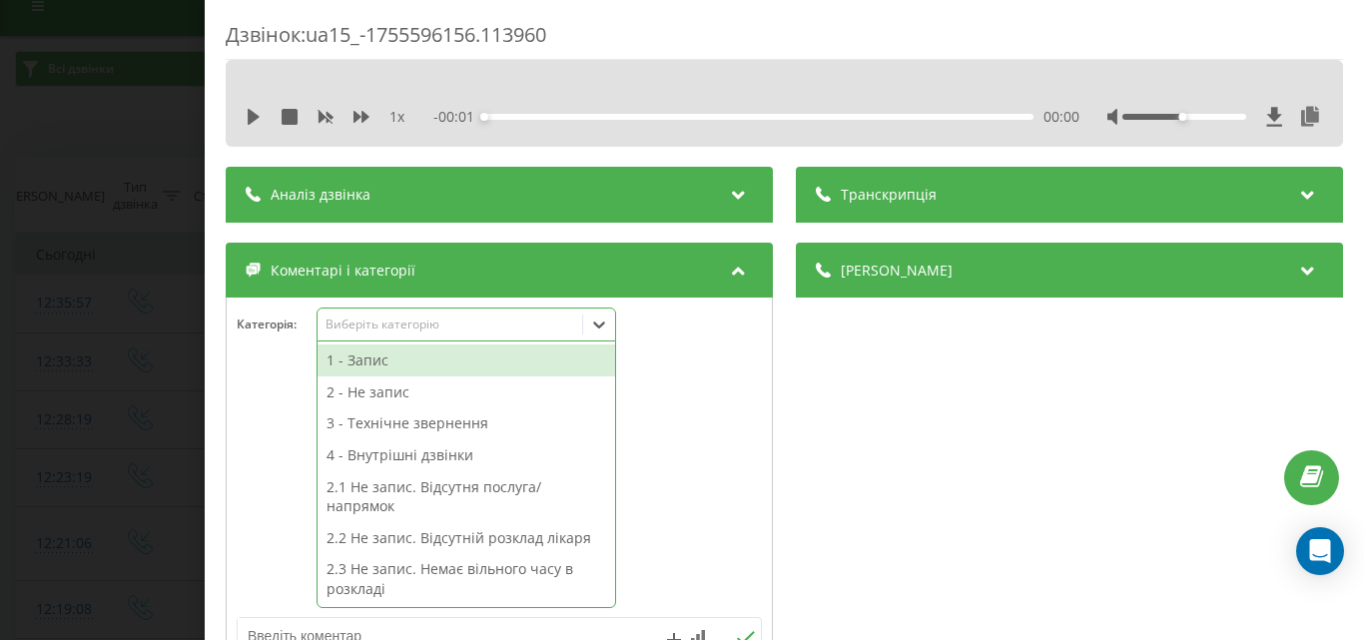
click at [377, 320] on div "Виберіть категорію" at bounding box center [449, 324] width 250 height 16
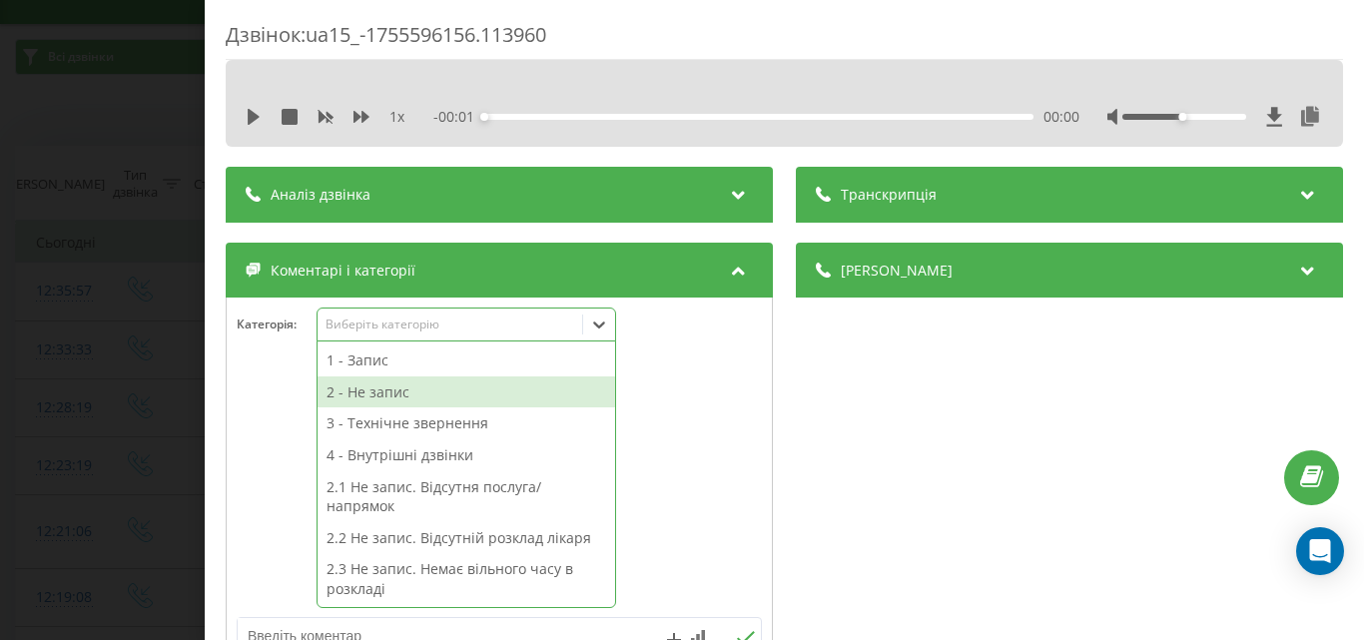
click at [387, 395] on div "2 - Не запис" at bounding box center [465, 392] width 297 height 32
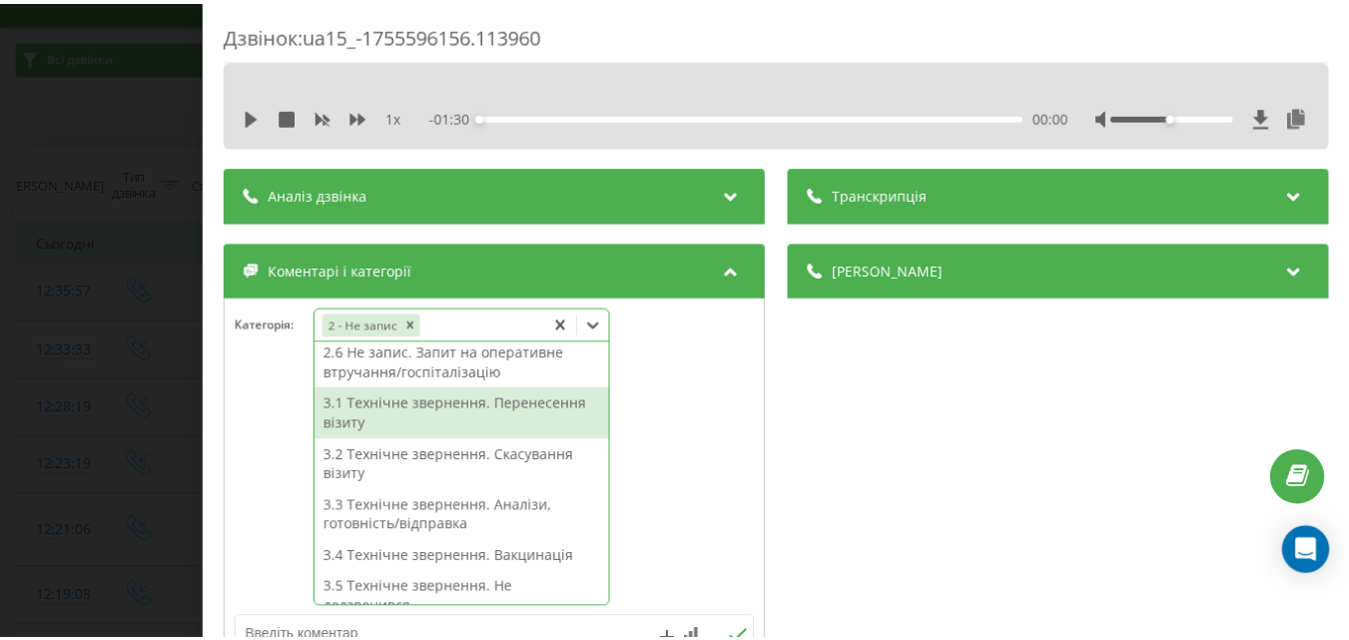
scroll to position [200, 0]
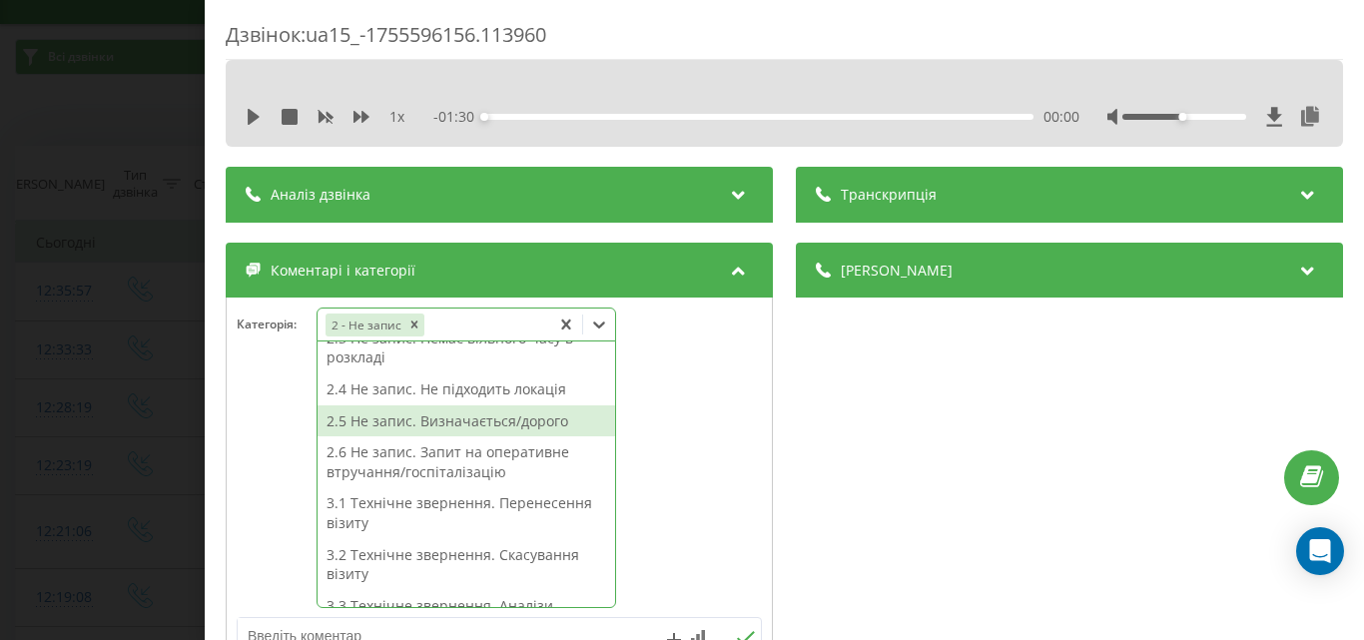
click at [495, 424] on div "2.5 Не запис. Визначається/дорого" at bounding box center [465, 421] width 297 height 32
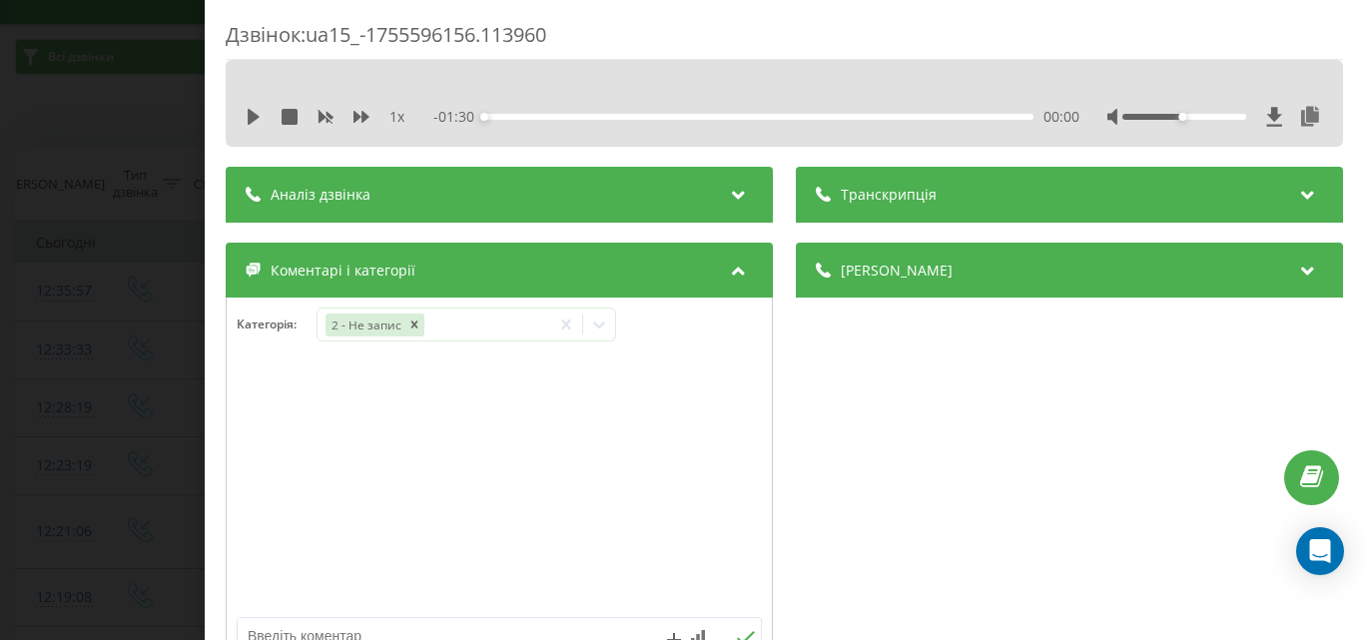
click at [69, 147] on div "Дзвінок : ua15_-1755596156.113960 1 x - 01:30 00:00 00:00 Транскрипція Для AI-а…" at bounding box center [682, 320] width 1364 height 640
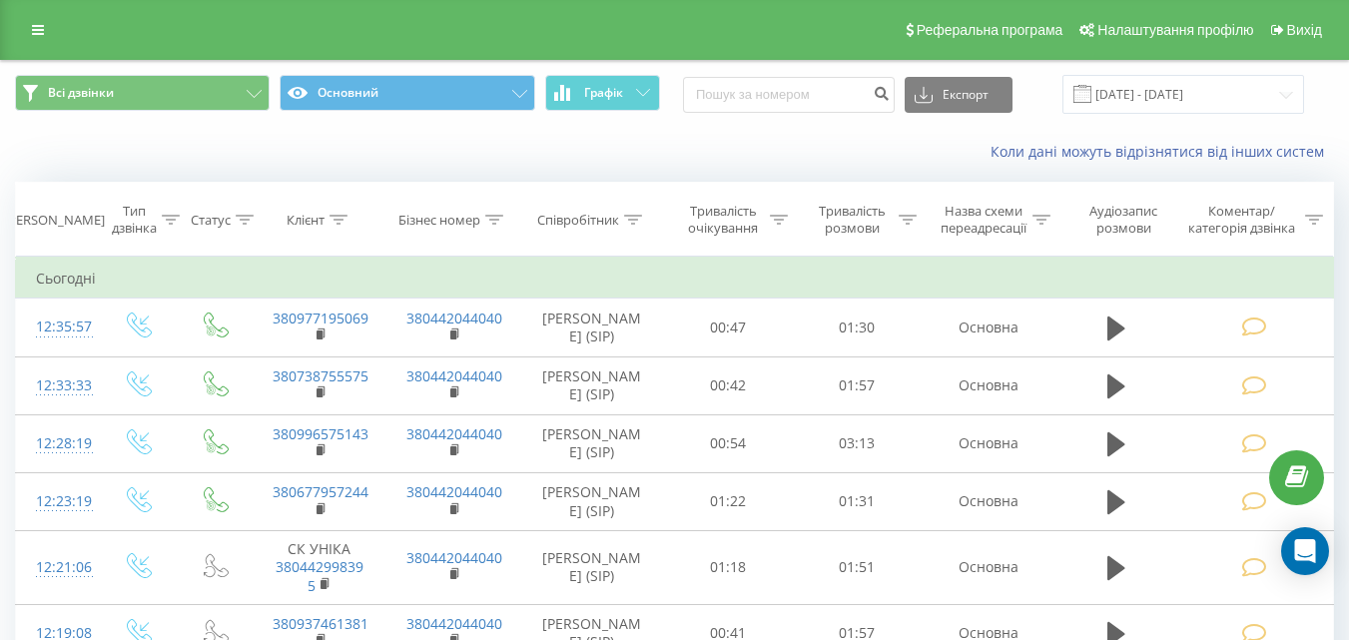
click at [627, 138] on div "Коли дані можуть відрізнятися вiд інших систем" at bounding box center [674, 152] width 1347 height 48
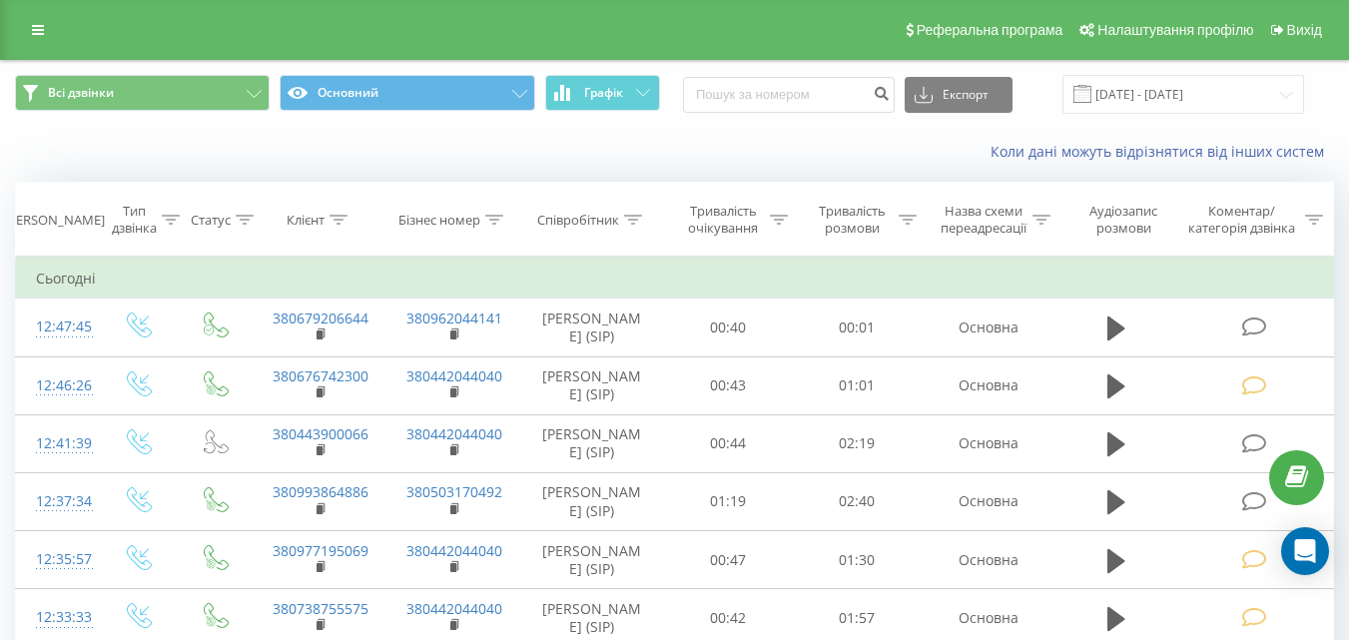
click at [735, 133] on div "Коли дані можуть відрізнятися вiд інших систем" at bounding box center [674, 152] width 1347 height 48
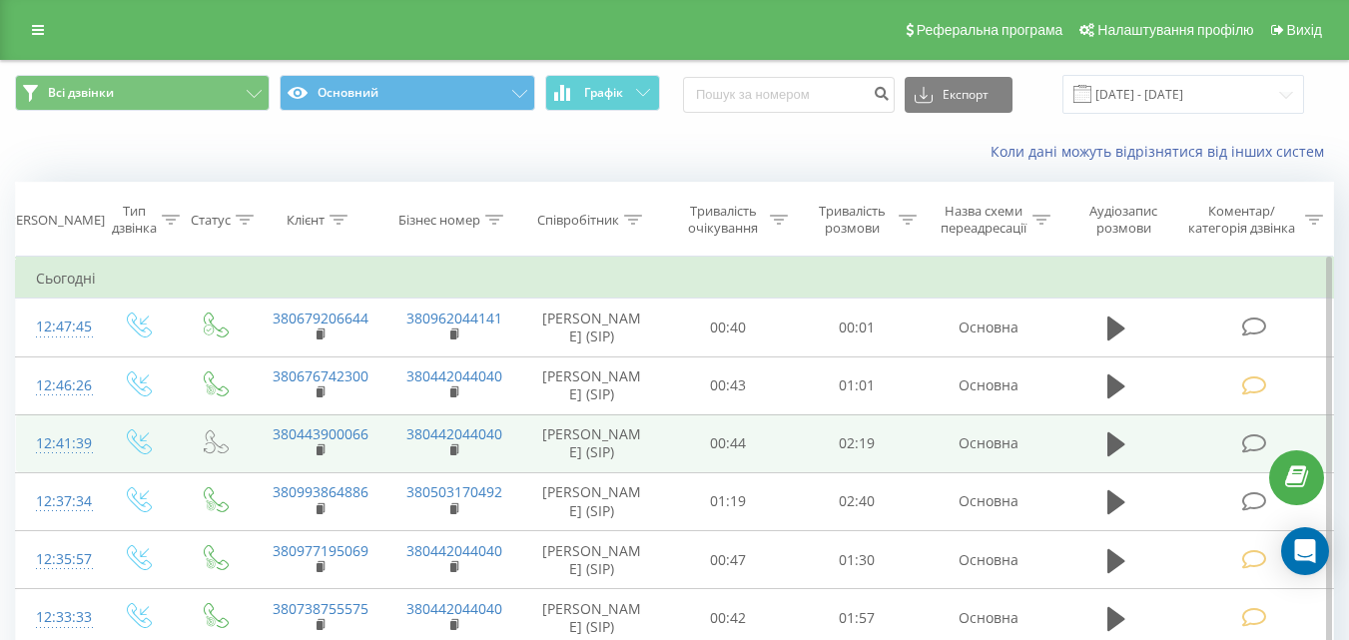
click at [1257, 444] on icon at bounding box center [1253, 443] width 25 height 21
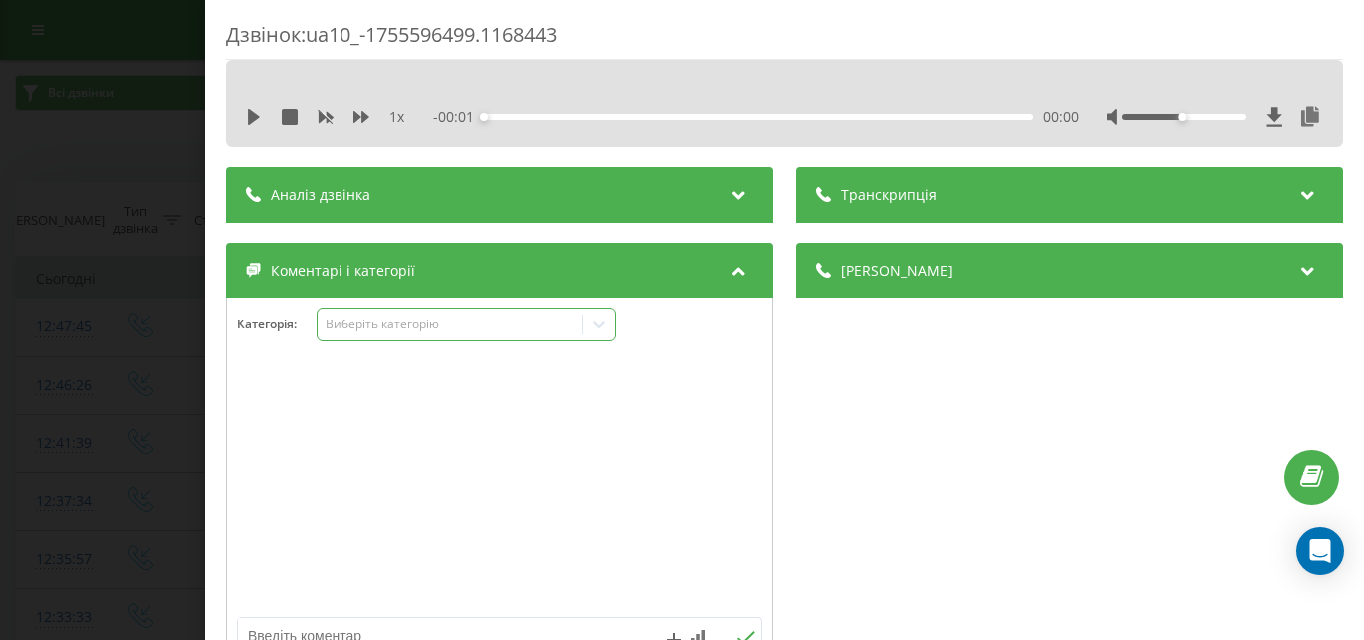
click at [363, 316] on div "Виберіть категорію" at bounding box center [449, 324] width 250 height 16
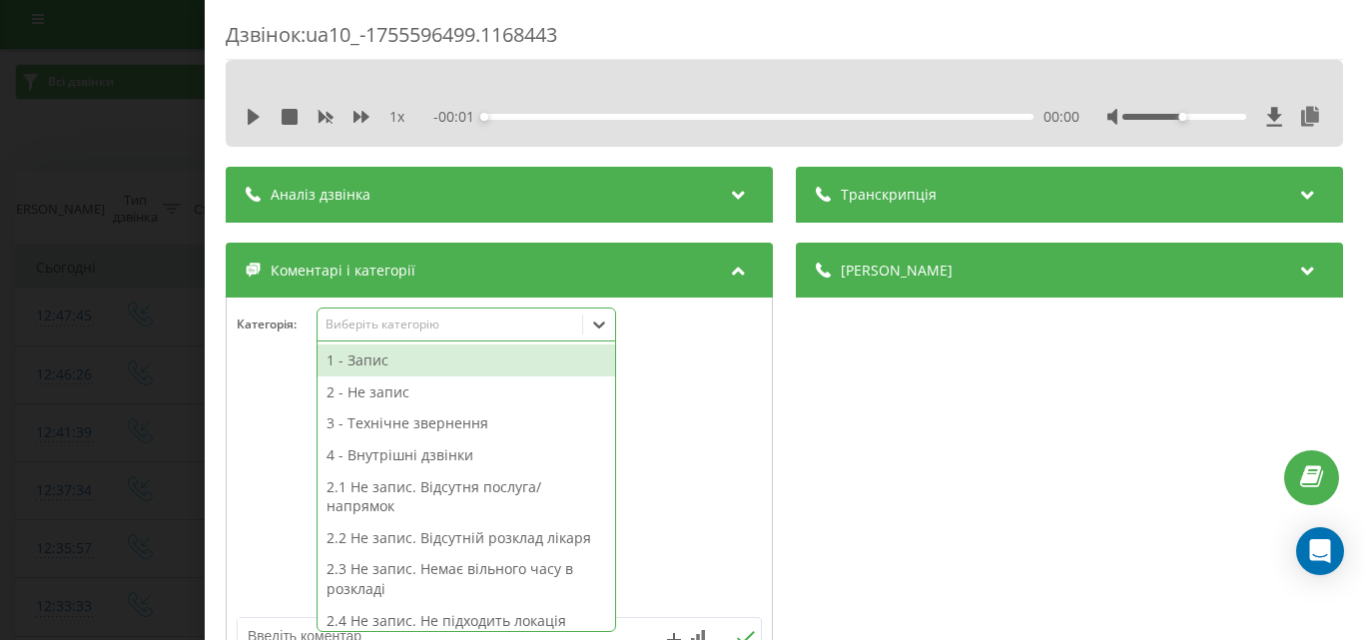
scroll to position [12, 0]
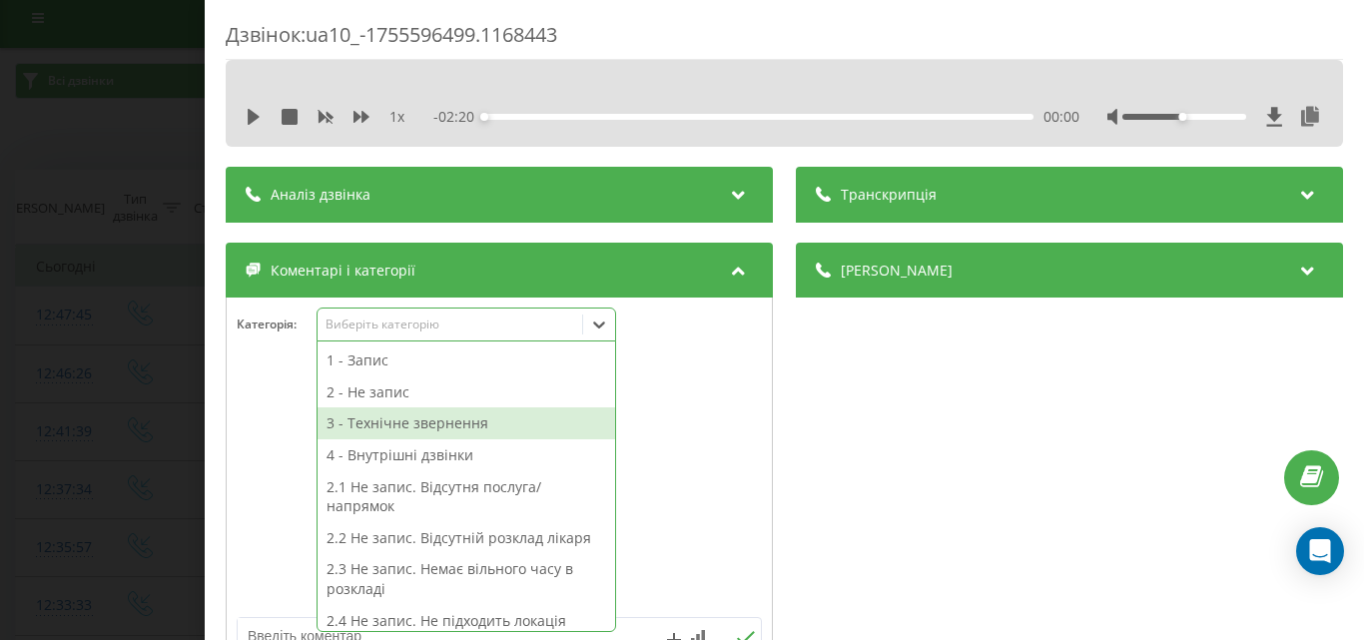
click at [394, 425] on div "3 - Технічне звернення" at bounding box center [465, 423] width 297 height 32
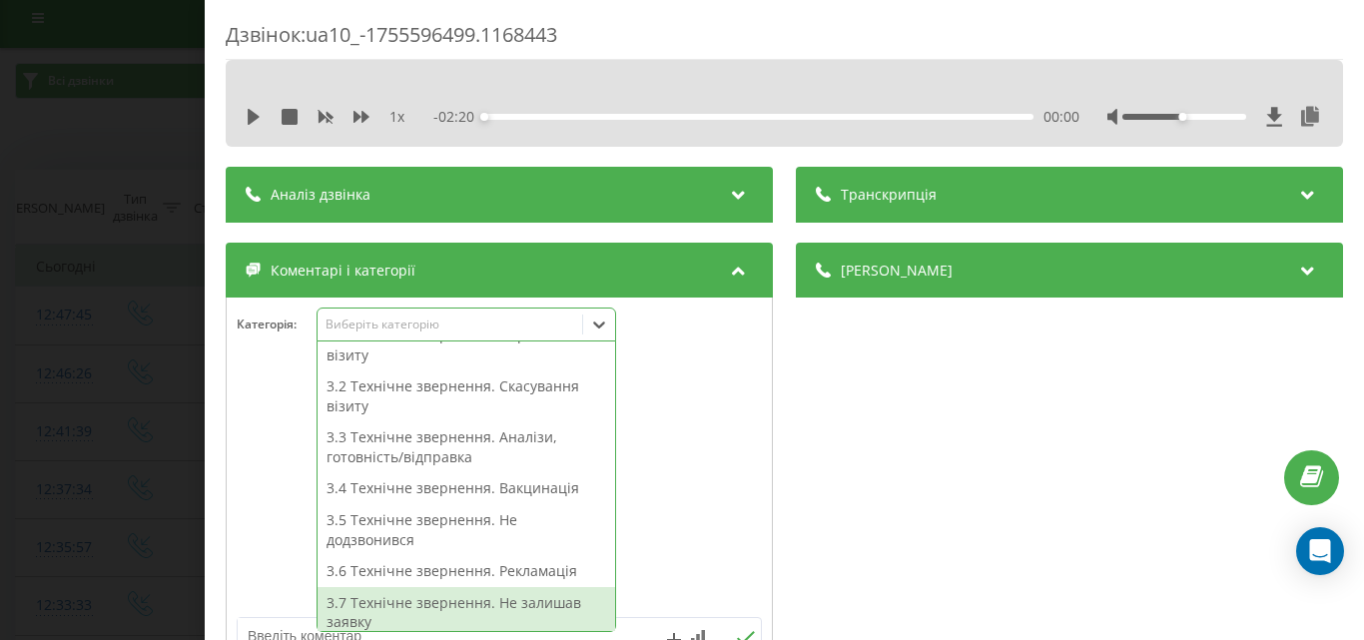
scroll to position [531, 0]
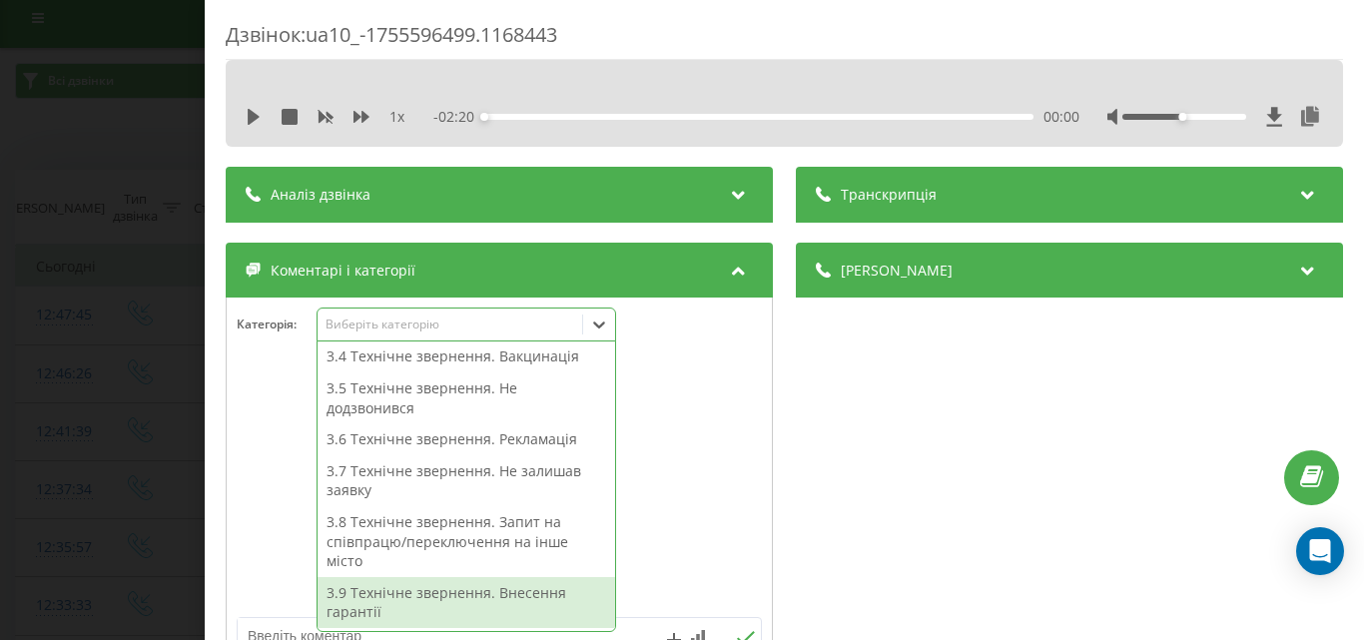
drag, startPoint x: 440, startPoint y: 605, endPoint x: 327, endPoint y: 465, distance: 179.6
click at [435, 594] on div "3.9 Технічне звернення. Внесення гарантії" at bounding box center [465, 602] width 297 height 51
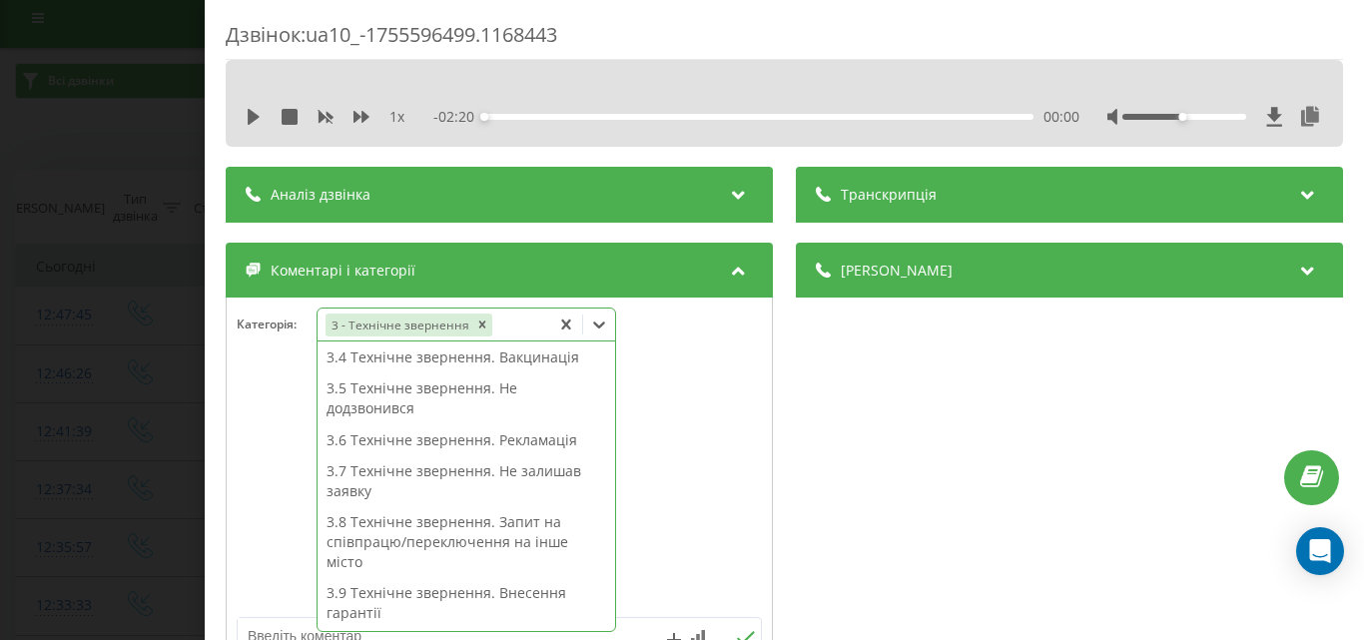
scroll to position [499, 0]
click at [106, 153] on div "Дзвінок : ua10_-1755596499.1168443 1 x - 02:20 00:00 00:00 Транскрипція Для AI-…" at bounding box center [682, 320] width 1364 height 640
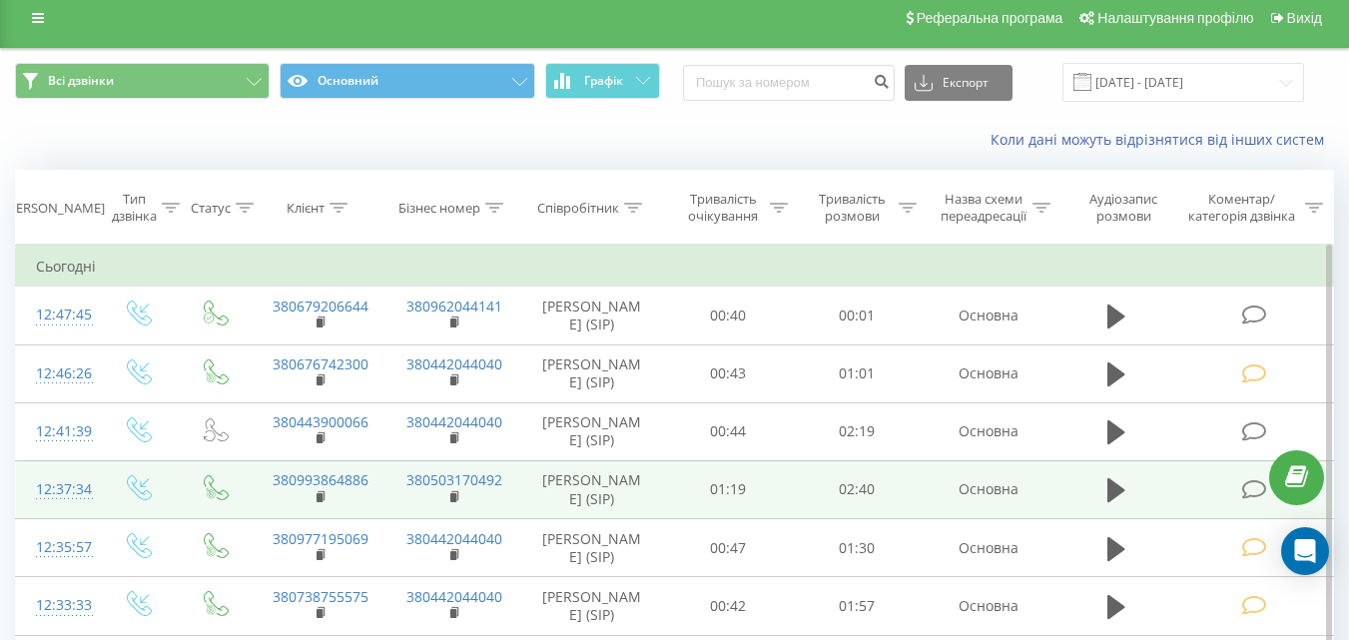
click at [1261, 500] on icon at bounding box center [1253, 489] width 25 height 21
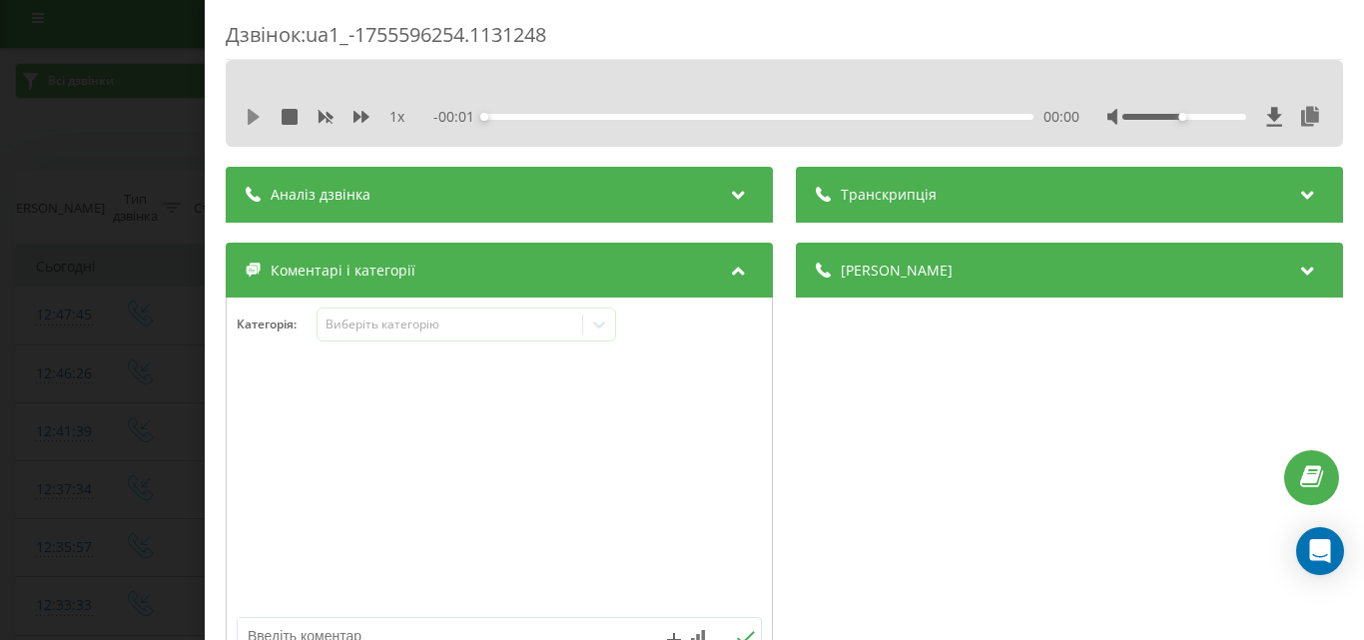
click at [259, 120] on icon at bounding box center [254, 117] width 16 height 16
click at [892, 119] on div "00:00" at bounding box center [758, 117] width 549 height 6
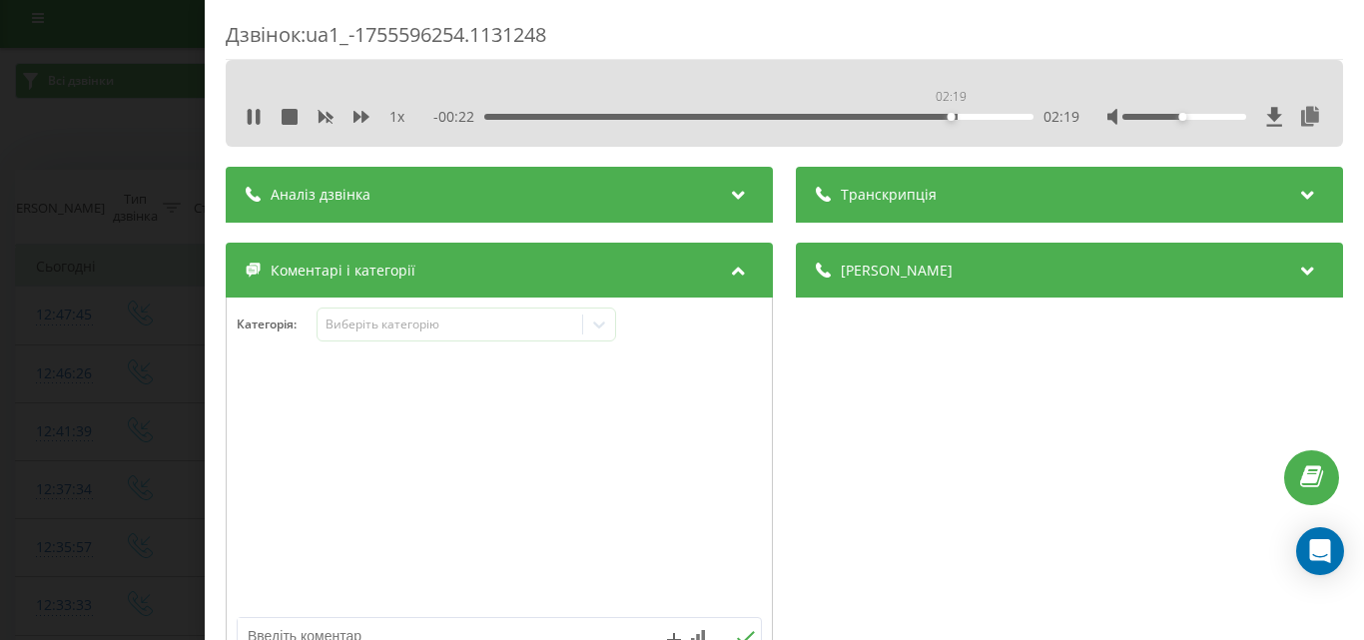
click at [948, 114] on div "02:19" at bounding box center [758, 117] width 549 height 6
click at [438, 331] on div "Виберіть категорію" at bounding box center [449, 324] width 250 height 16
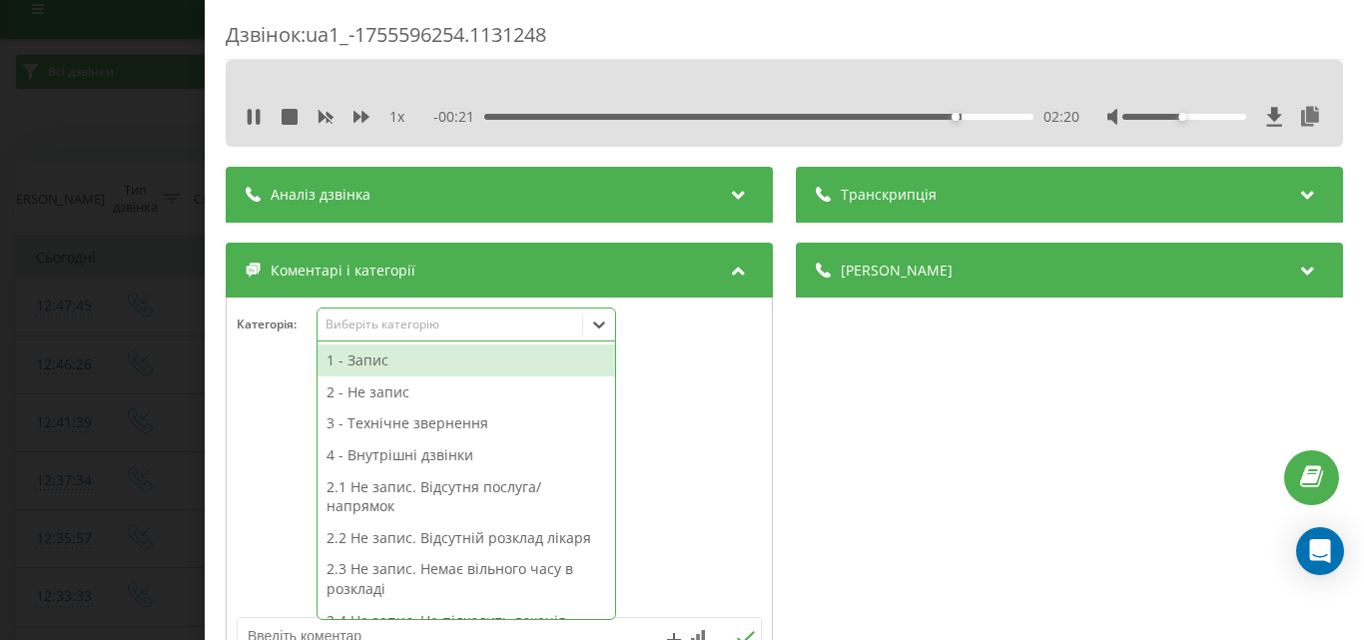
scroll to position [24, 0]
drag, startPoint x: 390, startPoint y: 366, endPoint x: 156, endPoint y: 168, distance: 307.4
click at [388, 364] on div "1 - Запис" at bounding box center [465, 360] width 297 height 32
click at [111, 126] on div "Дзвінок : ua1_-1755596254.1131248 1 x - 00:20 02:21 02:21 Транскрипція Для AI-а…" at bounding box center [682, 320] width 1364 height 640
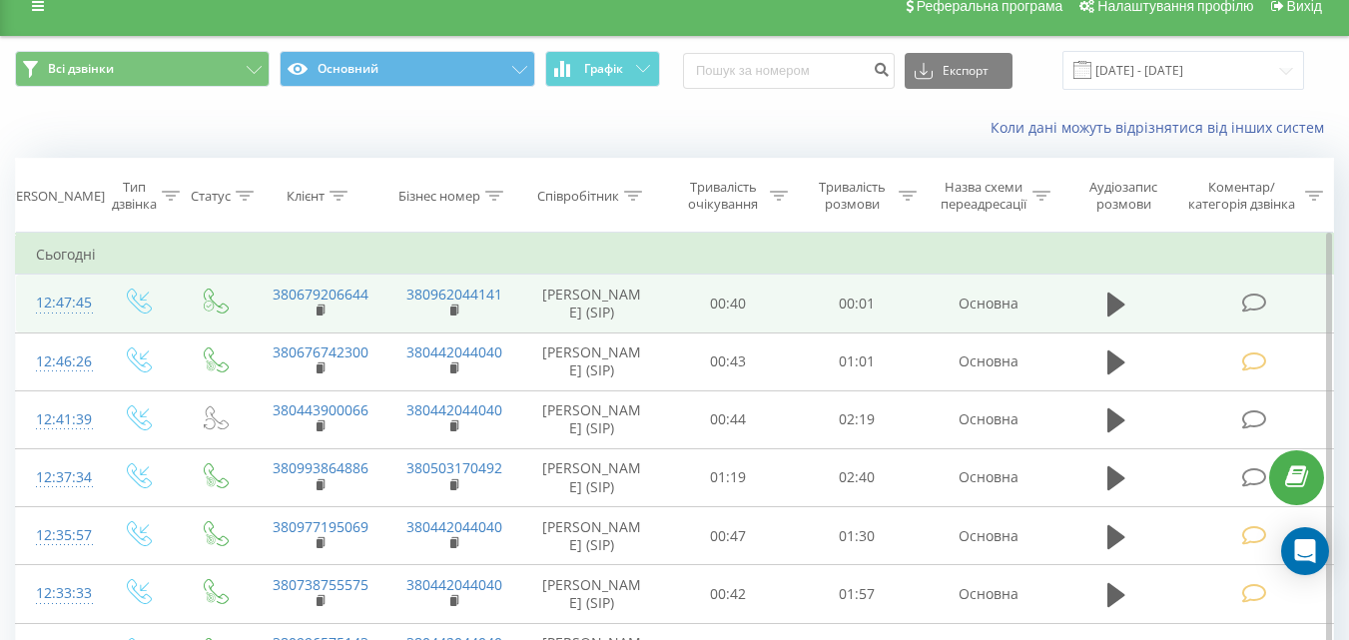
click at [1249, 305] on icon at bounding box center [1253, 303] width 25 height 21
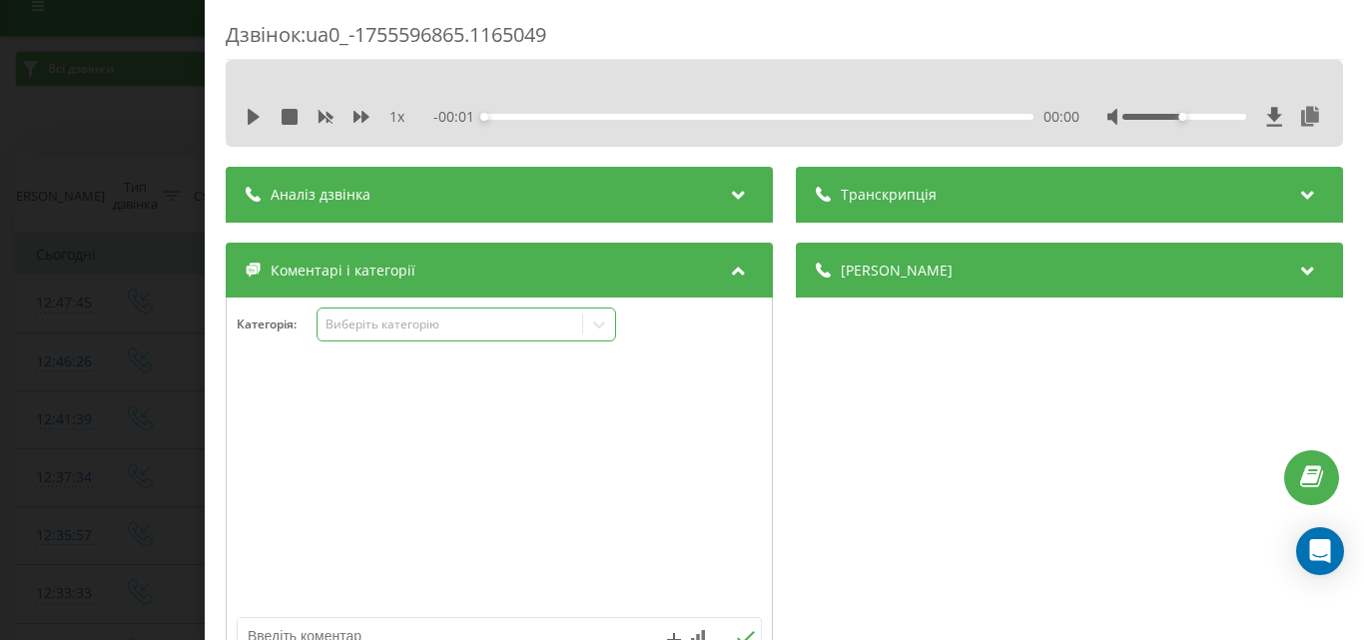
click at [375, 318] on div "Виберіть категорію" at bounding box center [449, 324] width 250 height 16
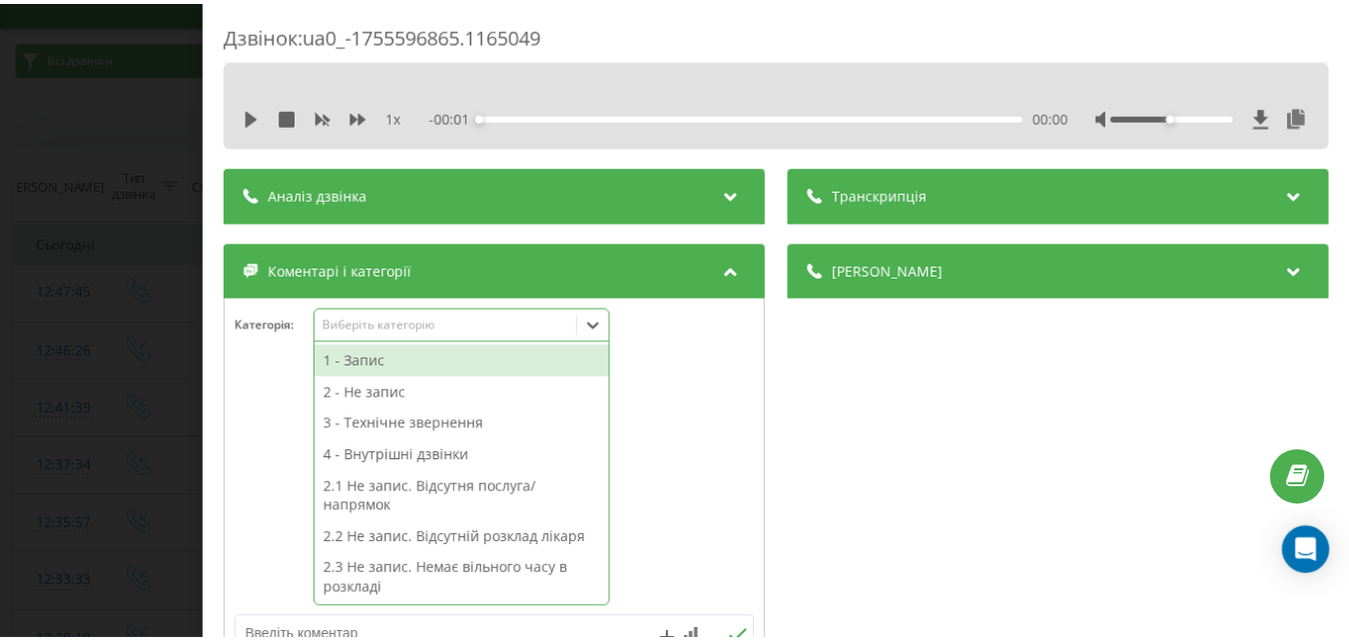
scroll to position [36, 0]
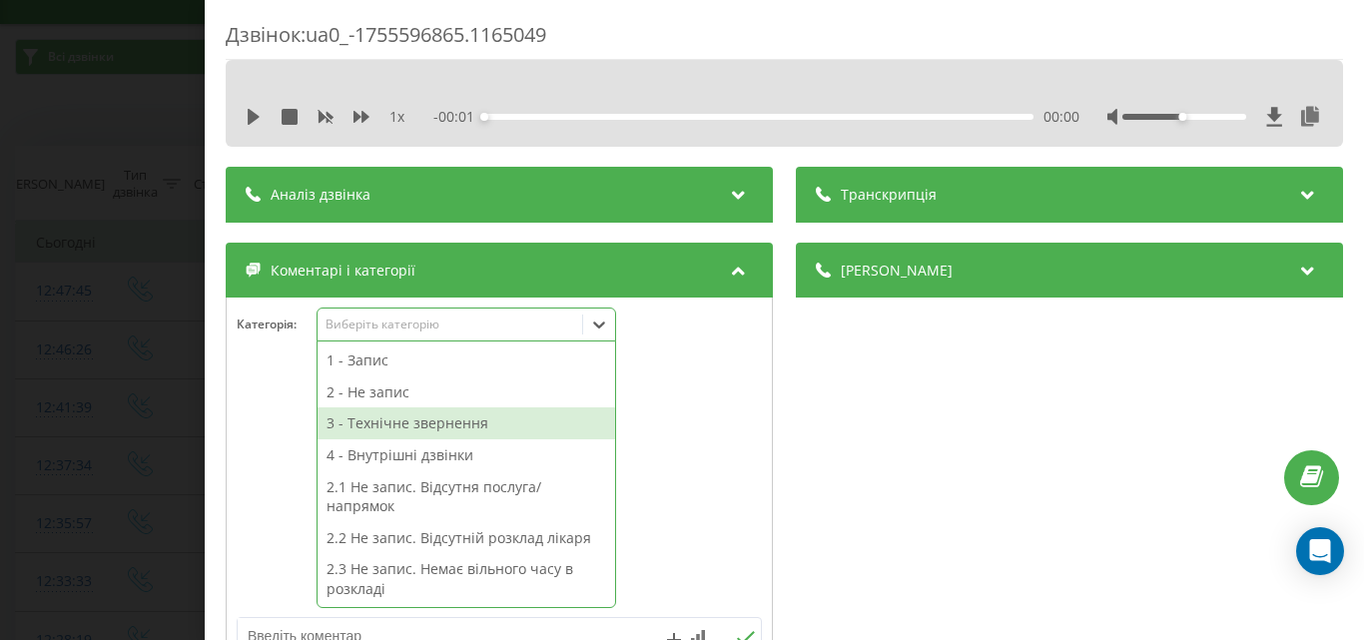
click at [433, 424] on div "3 - Технічне звернення" at bounding box center [465, 423] width 297 height 32
click at [147, 127] on div "Дзвінок : ua0_-1755596865.1165049 1 x - 00:01 00:00 00:00 Транскрипція Для AI-а…" at bounding box center [682, 320] width 1364 height 640
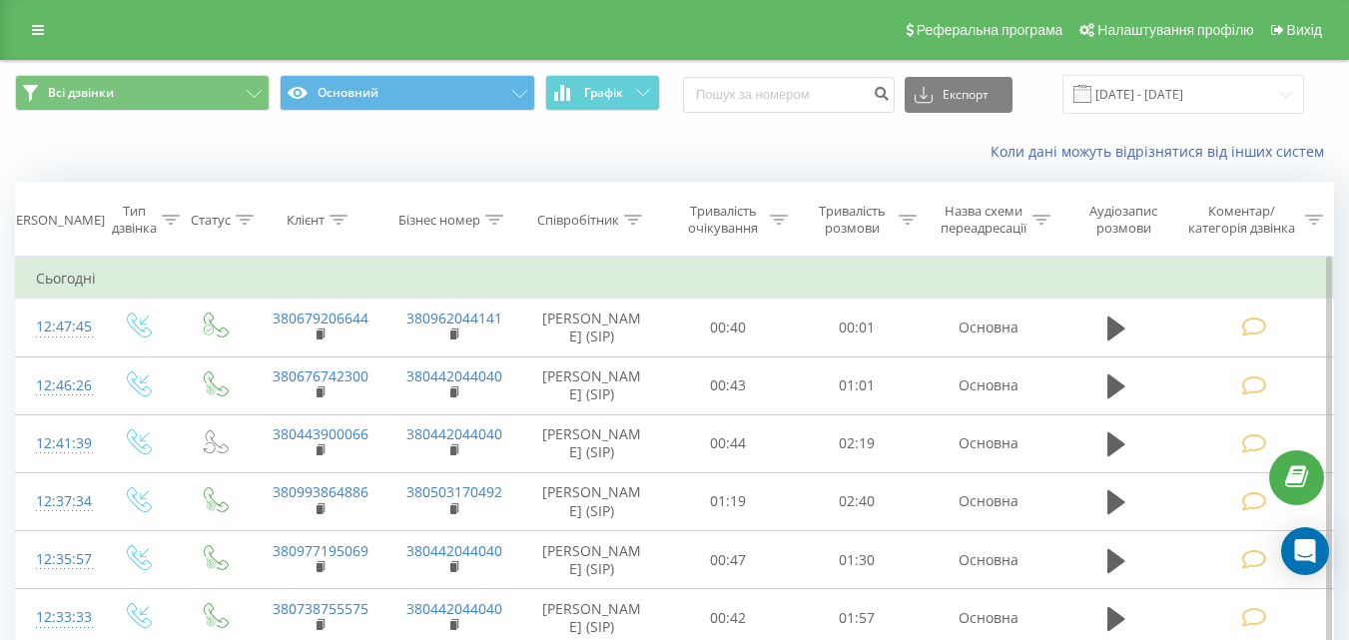
click at [1248, 331] on icon at bounding box center [1253, 326] width 25 height 21
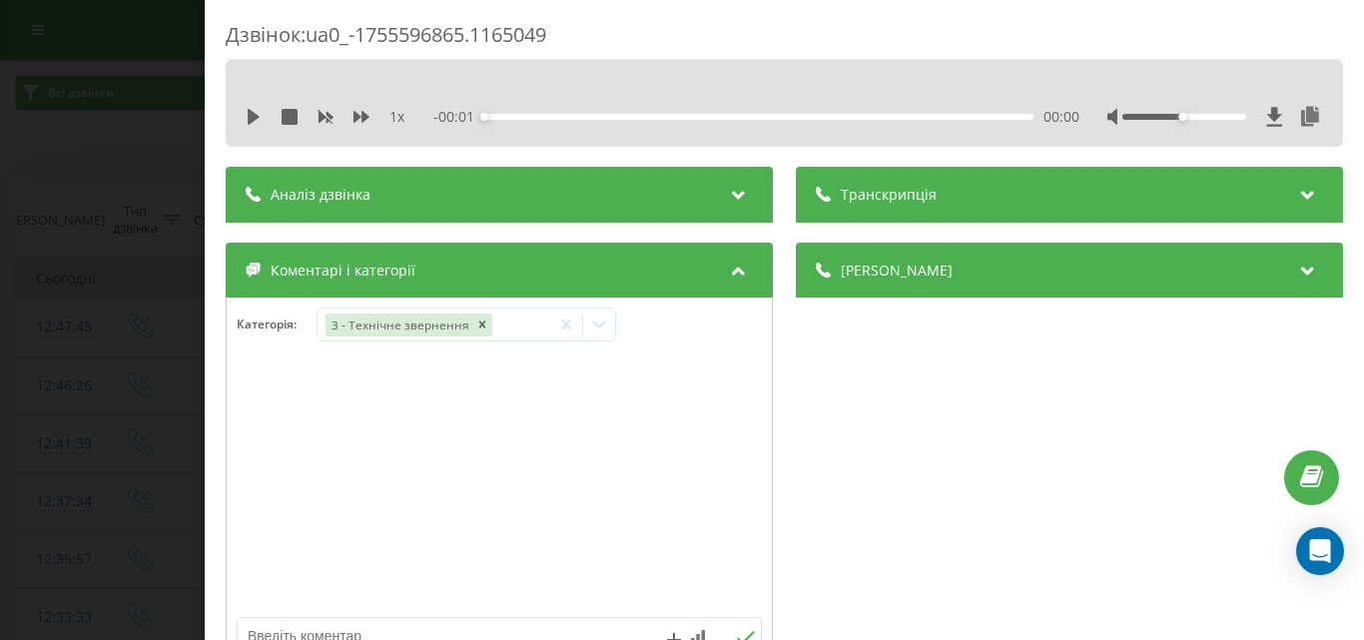
click at [91, 141] on div "Дзвінок : ua0_-1755596865.1165049 1 x - 00:01 00:00 00:00 Транскрипція Для AI-а…" at bounding box center [682, 320] width 1364 height 640
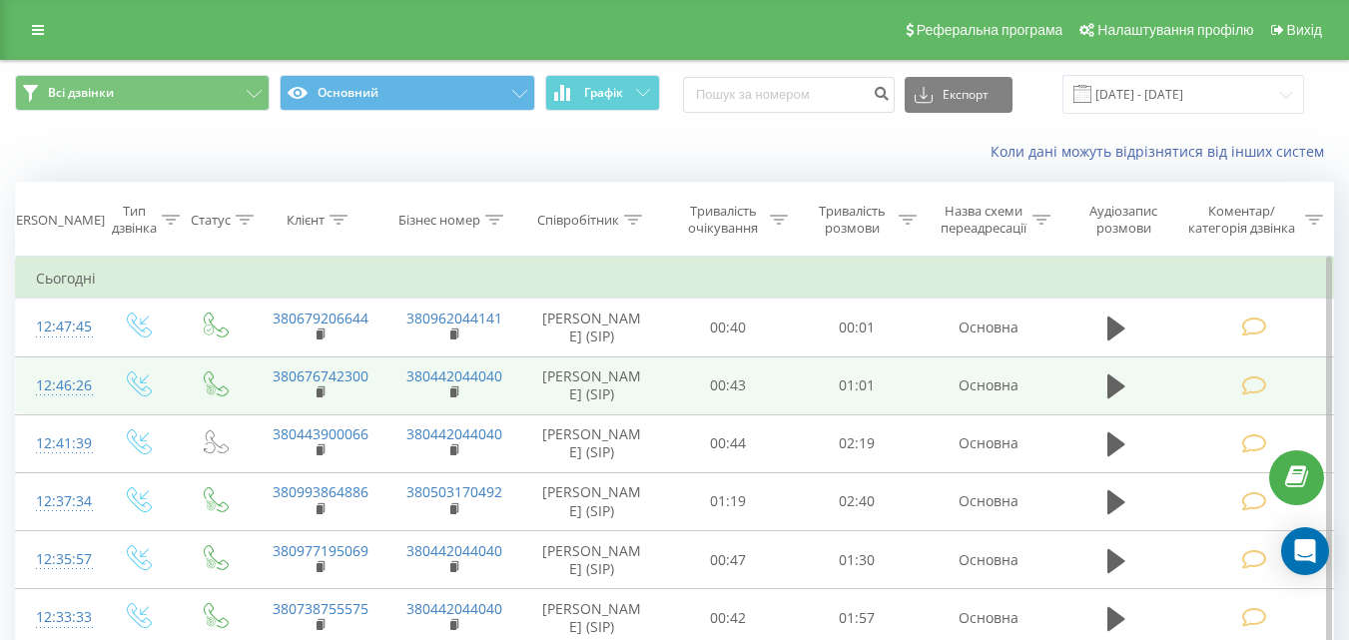
click at [1237, 390] on td at bounding box center [1255, 385] width 155 height 58
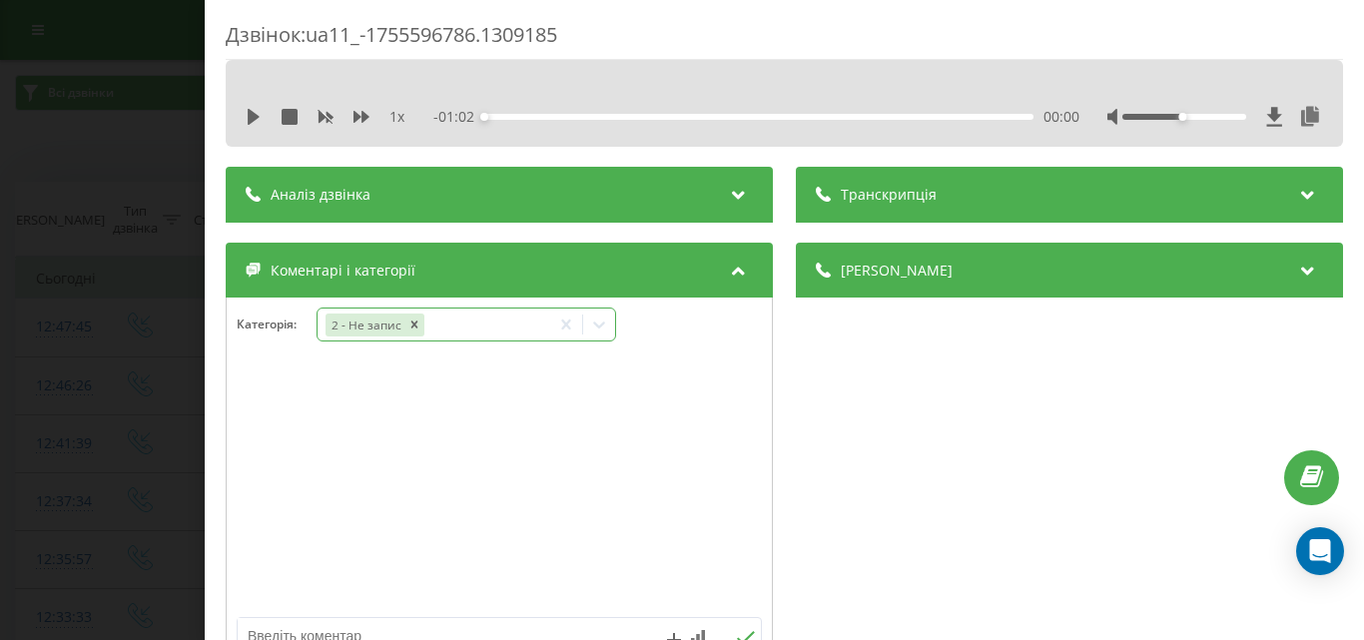
click at [606, 331] on icon at bounding box center [599, 324] width 20 height 20
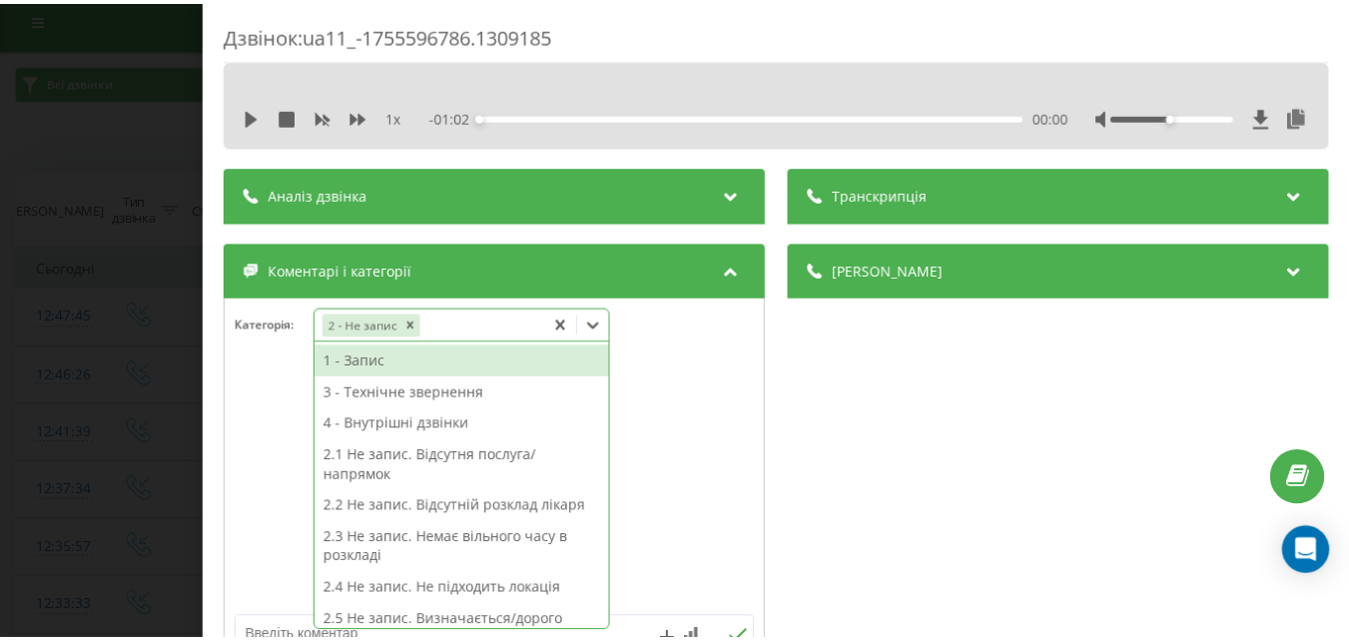
scroll to position [12, 0]
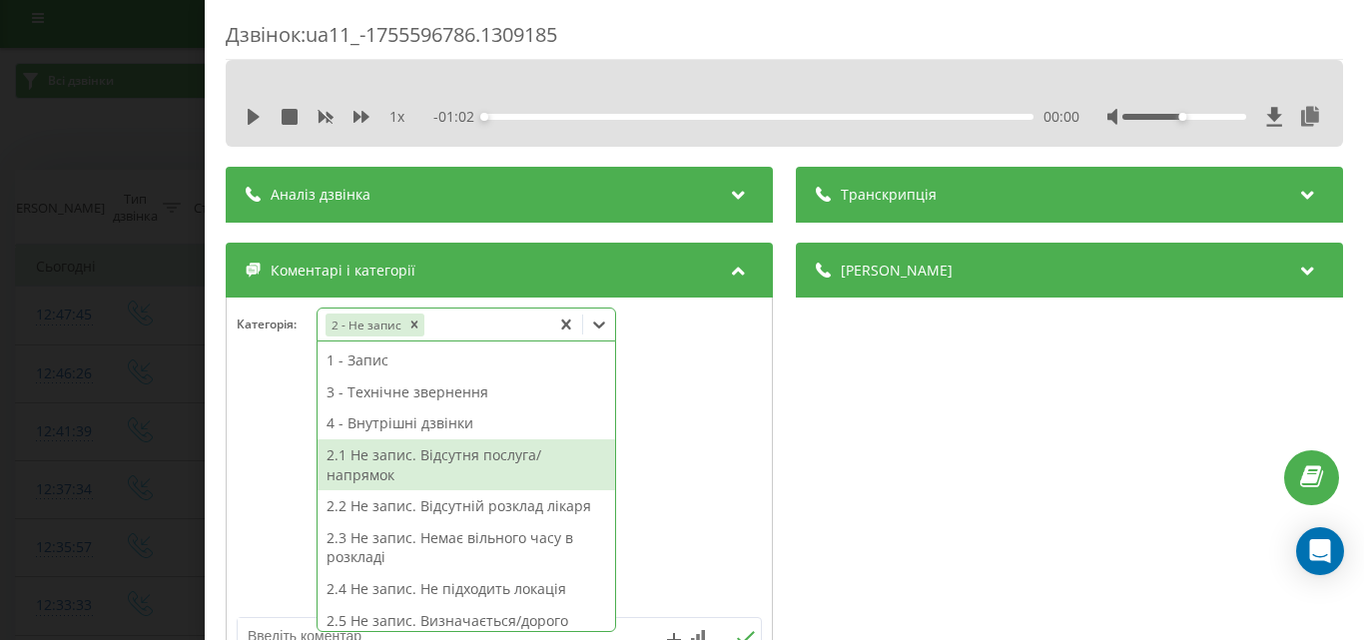
click at [495, 463] on div "2.1 Не запис. Відсутня послуга/напрямок" at bounding box center [465, 464] width 297 height 51
click at [64, 123] on div "Дзвінок : ua11_-1755596786.1309185 1 x - 01:02 00:00 00:00 Транскрипція Для AI-…" at bounding box center [682, 320] width 1364 height 640
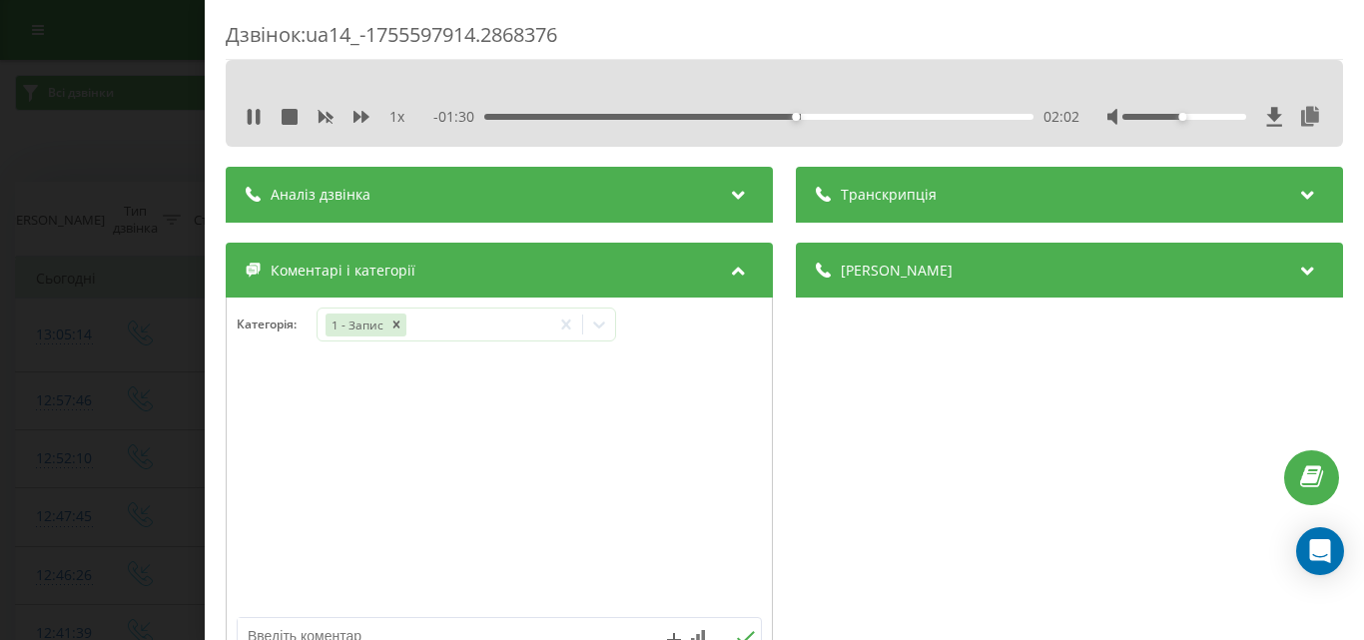
click at [846, 119] on div "02:02" at bounding box center [758, 117] width 549 height 6
click at [869, 115] on div "02:40" at bounding box center [758, 117] width 549 height 6
click at [850, 117] on div "02:34" at bounding box center [758, 117] width 549 height 6
click at [827, 113] on div "- 01:05 02:28 02:28" at bounding box center [756, 117] width 646 height 20
click at [944, 113] on div "- 01:04 02:28 02:28" at bounding box center [756, 117] width 646 height 20
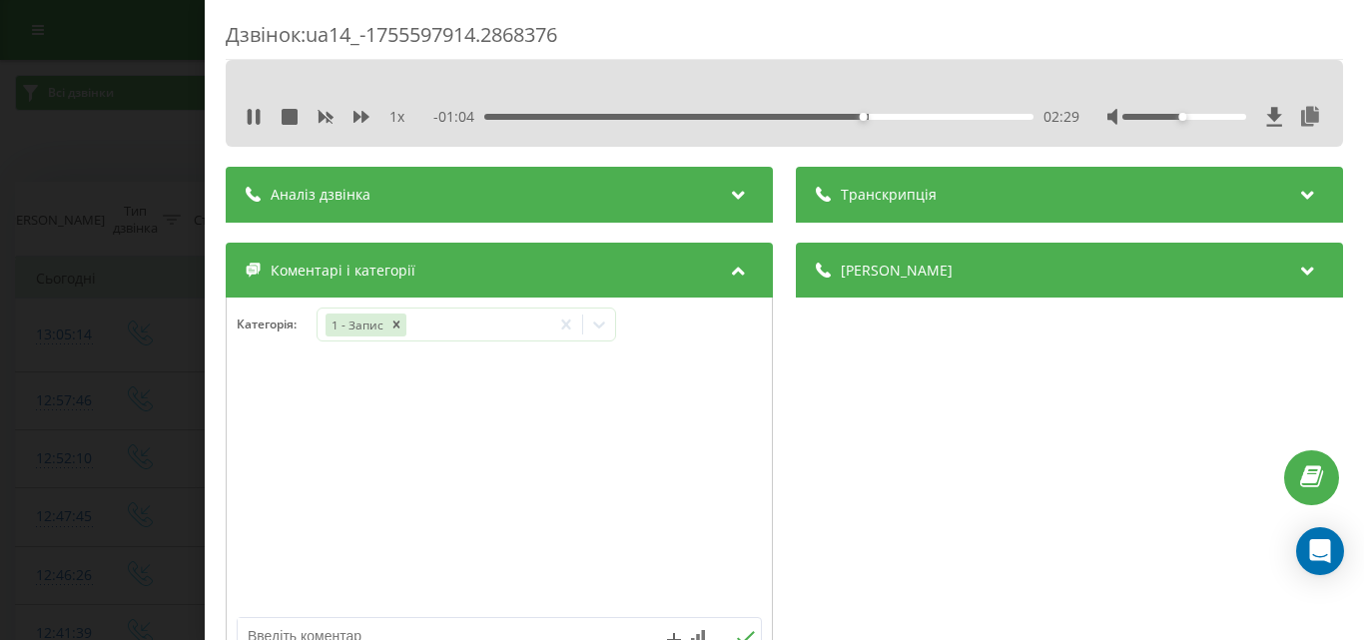
click at [940, 120] on div "- 01:04 02:29 02:29" at bounding box center [756, 117] width 646 height 20
click at [939, 118] on div "02:29" at bounding box center [758, 117] width 549 height 6
click at [70, 151] on div "Дзвінок : ua14_-1755597914.2868376 1 x - 00:21 03:12 03:12 Транскрипція Для AI-…" at bounding box center [682, 320] width 1364 height 640
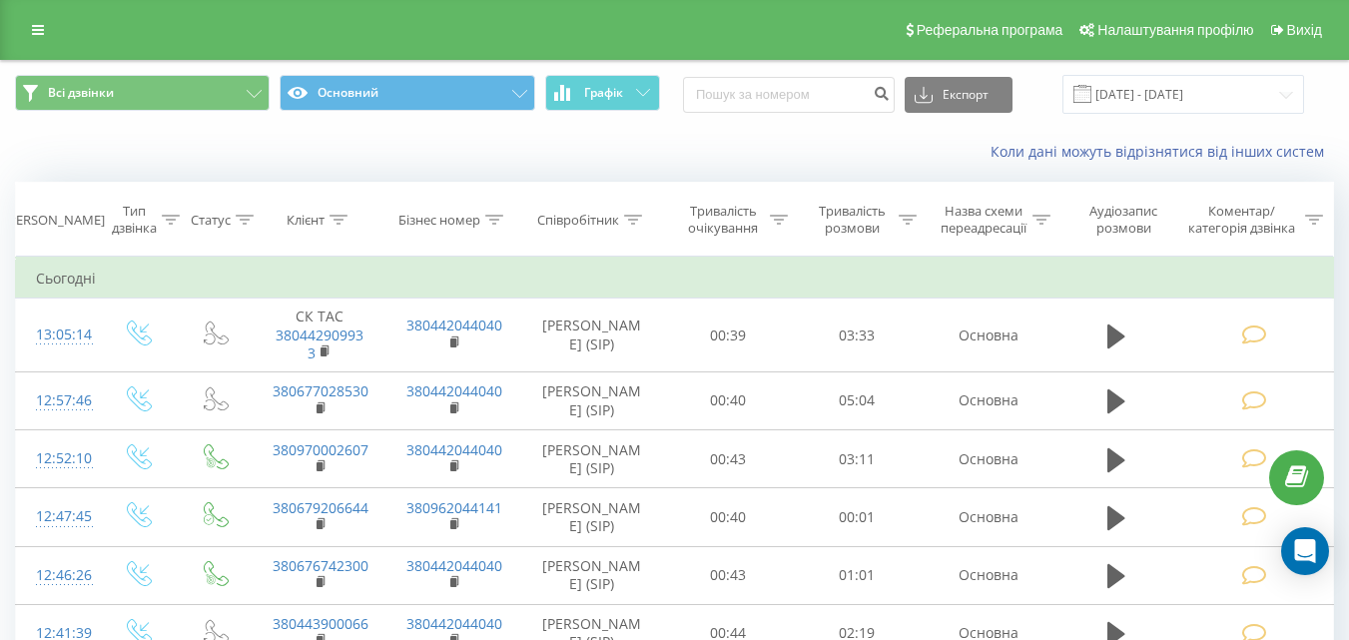
click at [132, 145] on div "Коли дані можуть відрізнятися вiд інших систем" at bounding box center [674, 152] width 1347 height 48
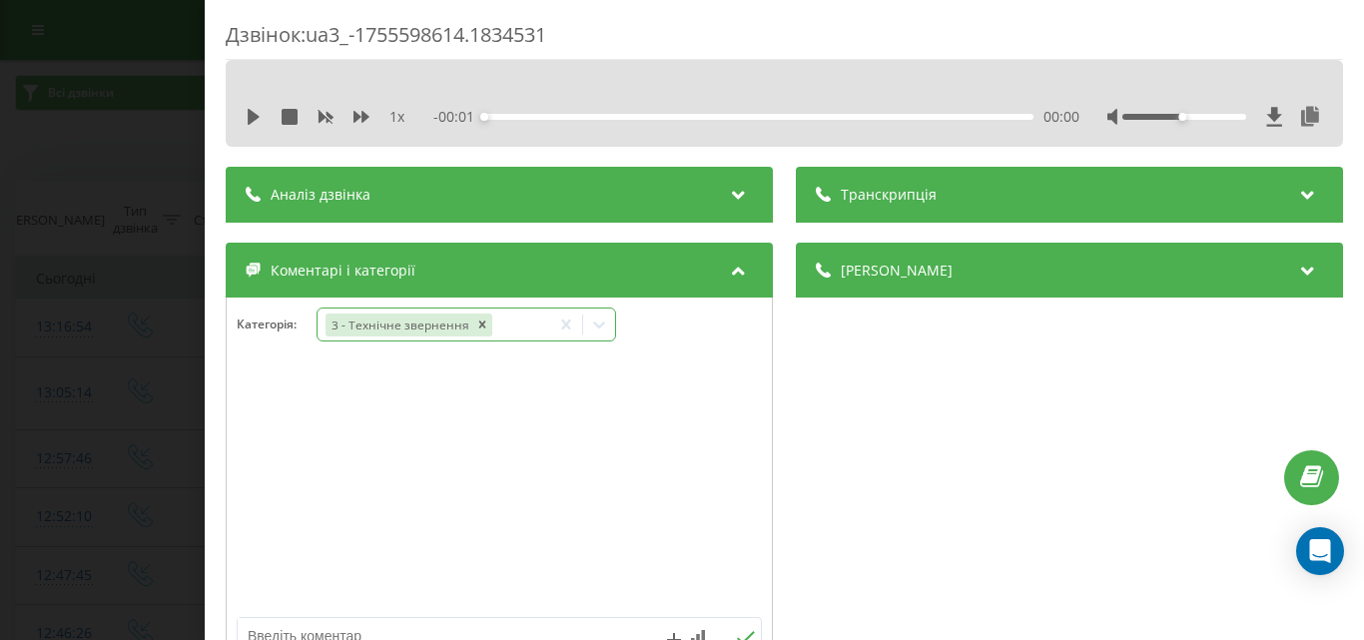
click at [601, 326] on icon at bounding box center [599, 324] width 12 height 7
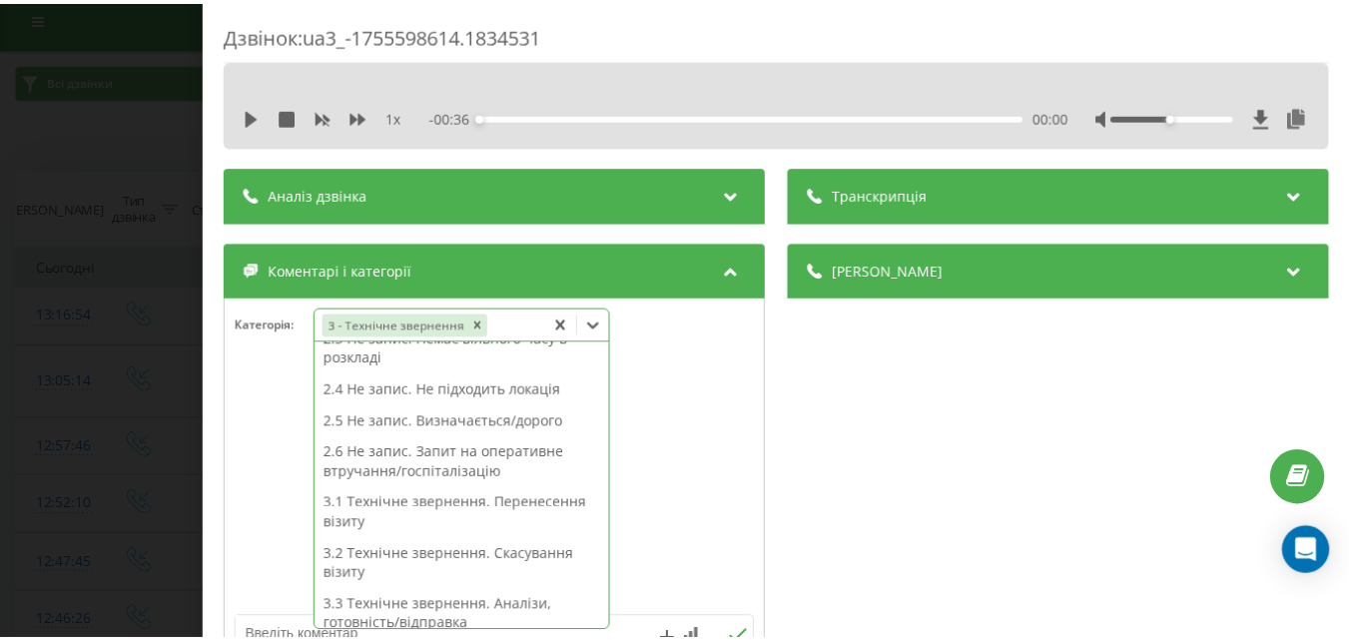
scroll to position [399, 0]
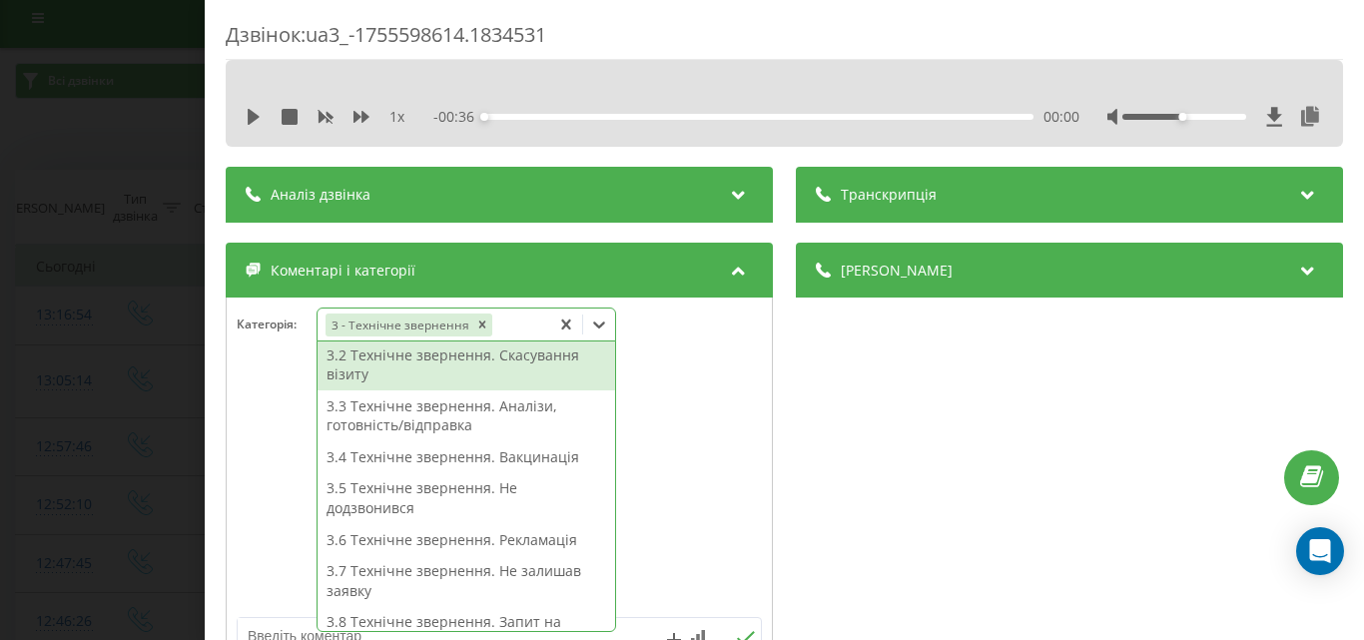
click at [491, 371] on div "3.2 Технічне звернення. Скасування візиту" at bounding box center [465, 364] width 297 height 51
click at [32, 145] on div "Дзвінок : ua3_-1755598614.1834531 1 x - 00:36 00:00 00:00 Транскрипція Для AI-а…" at bounding box center [682, 320] width 1364 height 640
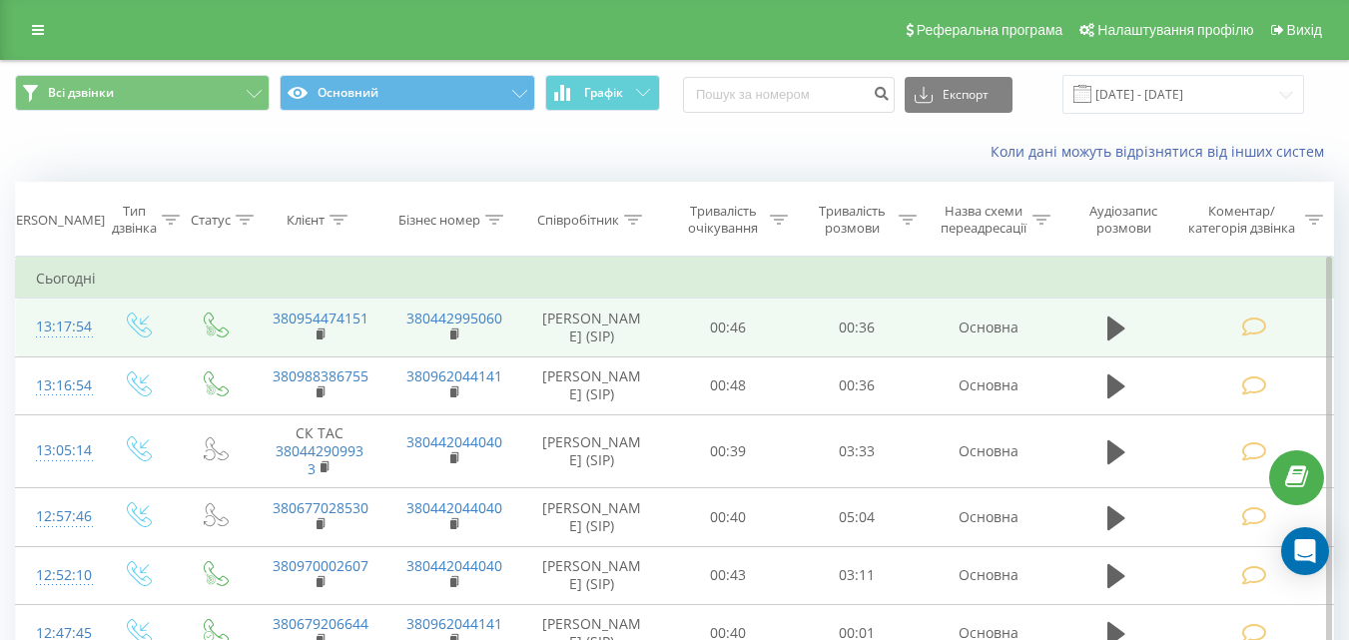
click at [1260, 323] on icon at bounding box center [1253, 326] width 25 height 21
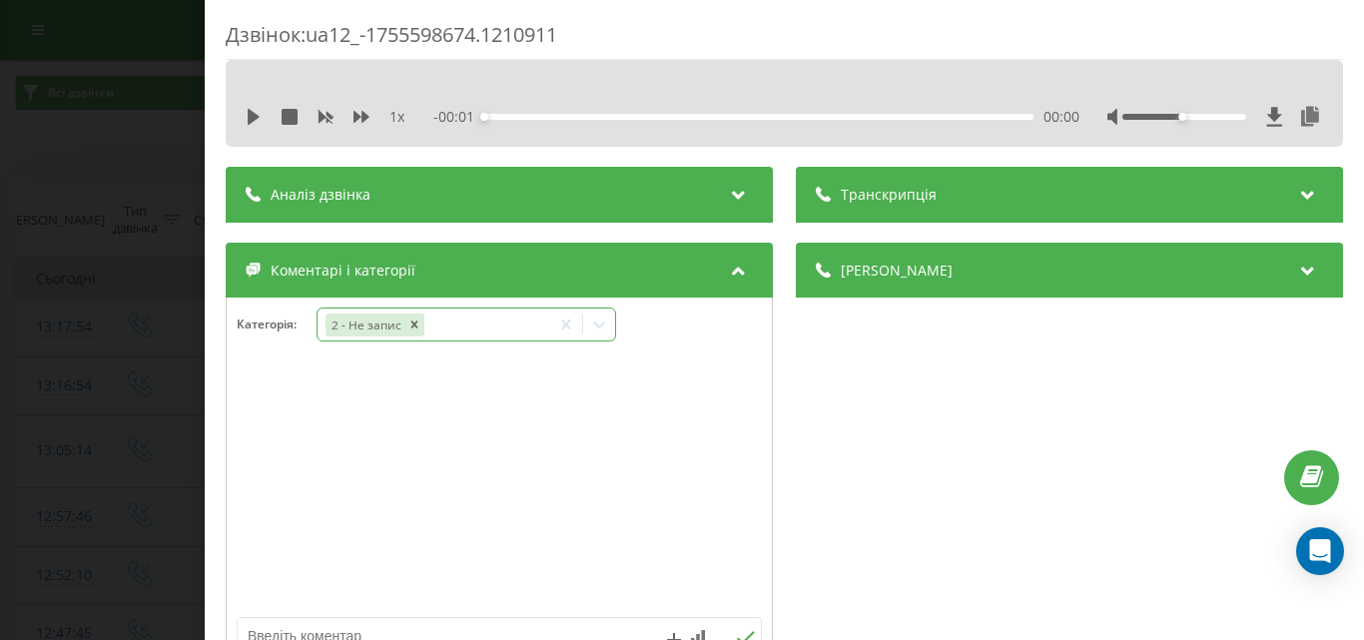
click at [606, 325] on icon at bounding box center [599, 324] width 20 height 20
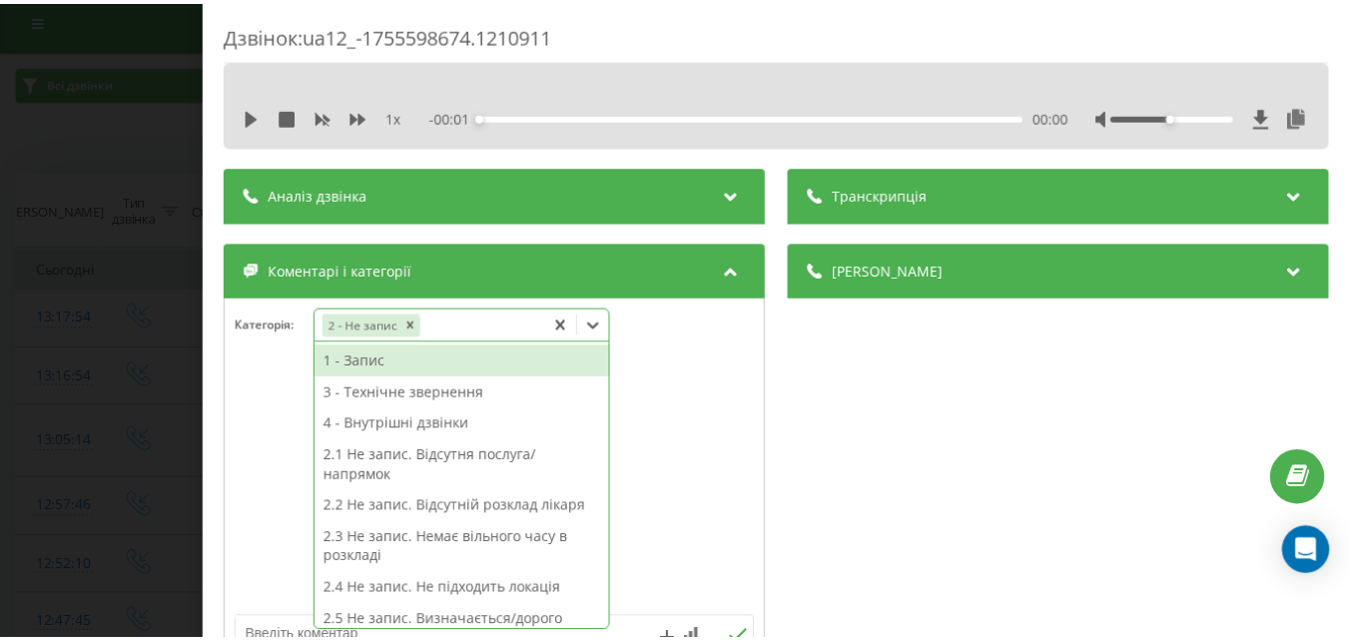
scroll to position [12, 0]
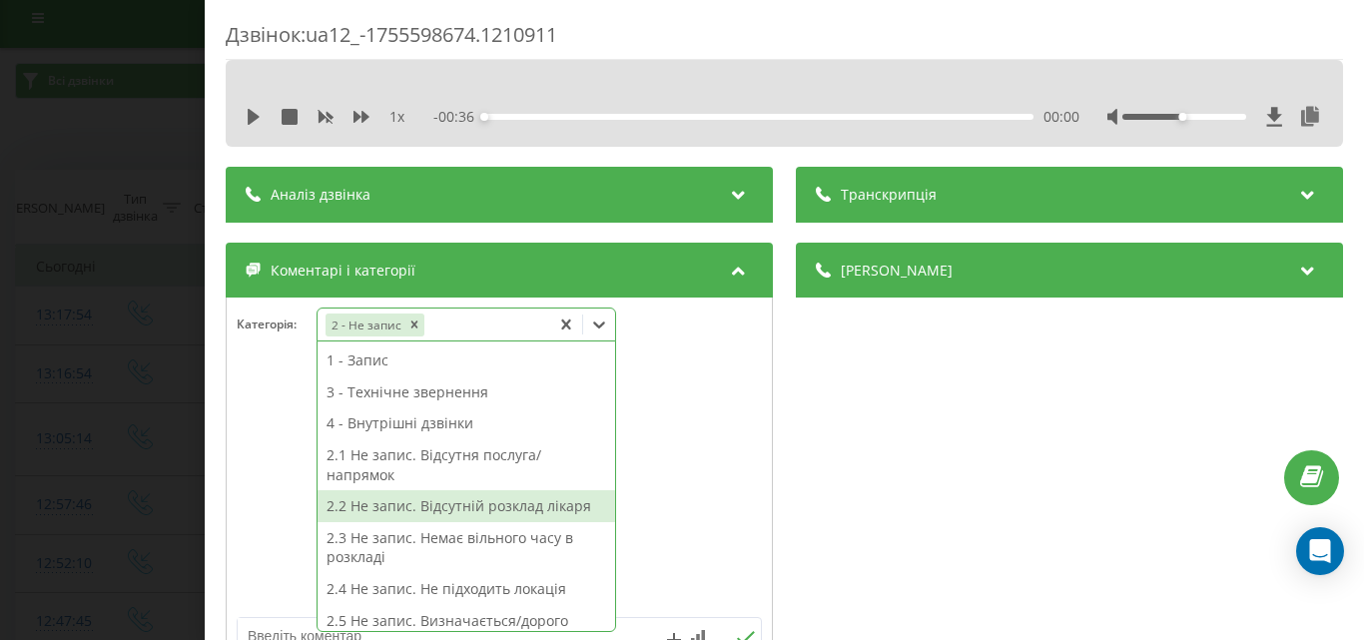
drag, startPoint x: 475, startPoint y: 516, endPoint x: 432, endPoint y: 464, distance: 67.4
click at [475, 515] on div "2.2 Не запис. Відсутній розклад лікаря" at bounding box center [465, 506] width 297 height 32
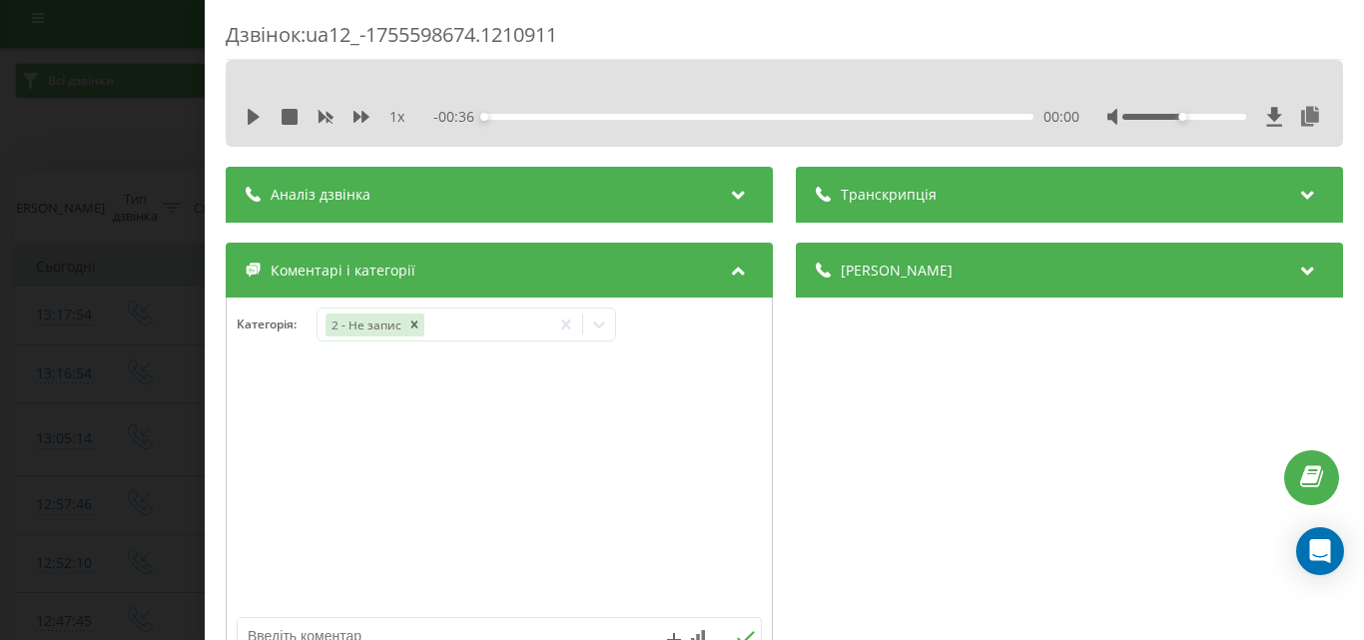
click at [103, 146] on div "Дзвінок : ua12_-1755598674.1210911 1 x - 00:36 00:00 00:00 Транскрипція Для AI-…" at bounding box center [682, 320] width 1364 height 640
click at [600, 323] on icon at bounding box center [599, 324] width 20 height 20
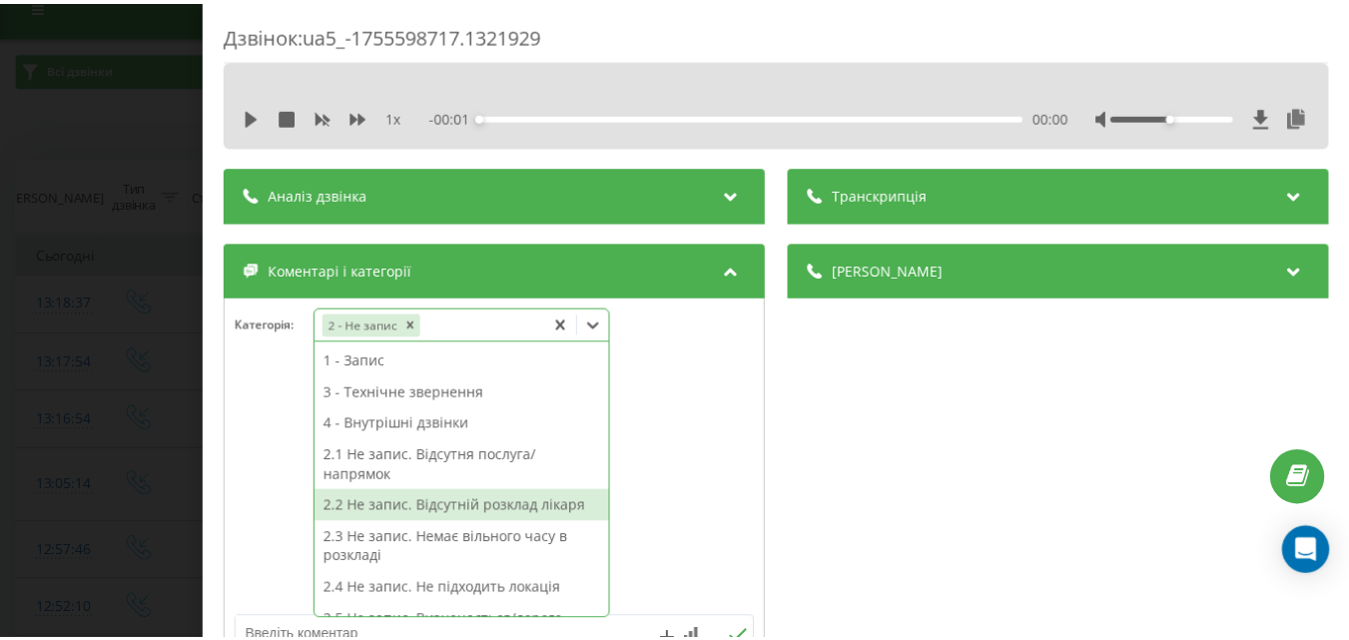
scroll to position [100, 0]
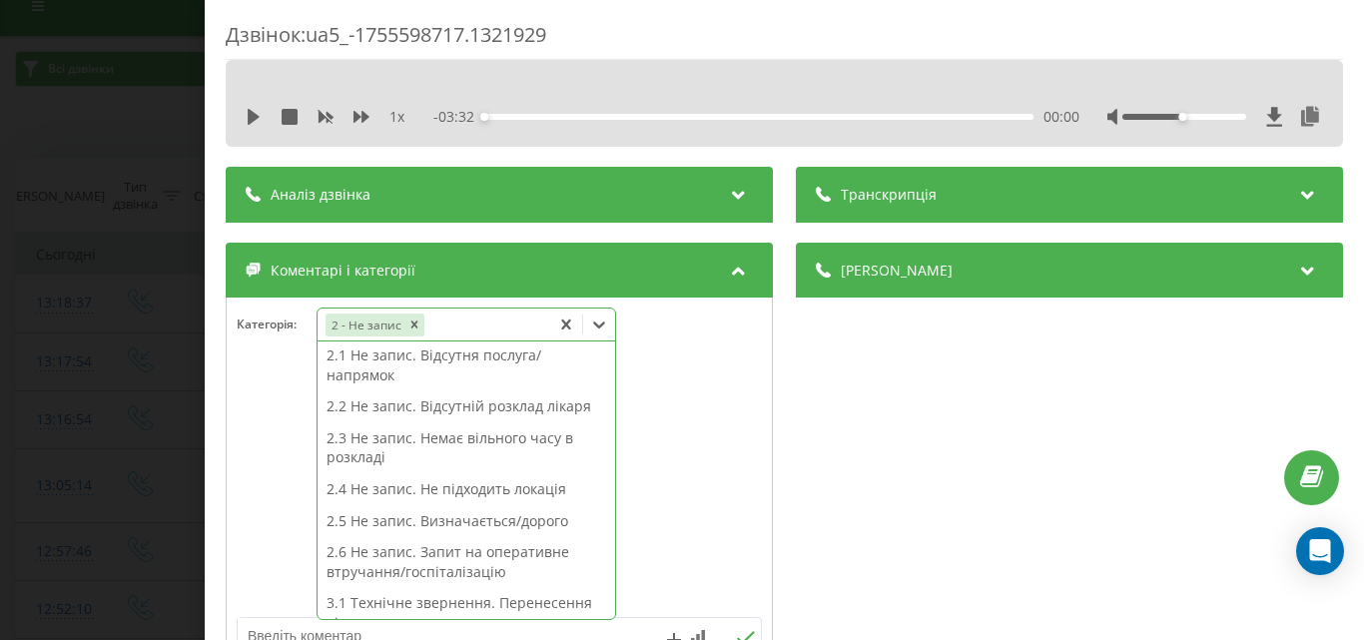
click at [494, 517] on div "2.5 Не запис. Визначається/дорого" at bounding box center [465, 521] width 297 height 32
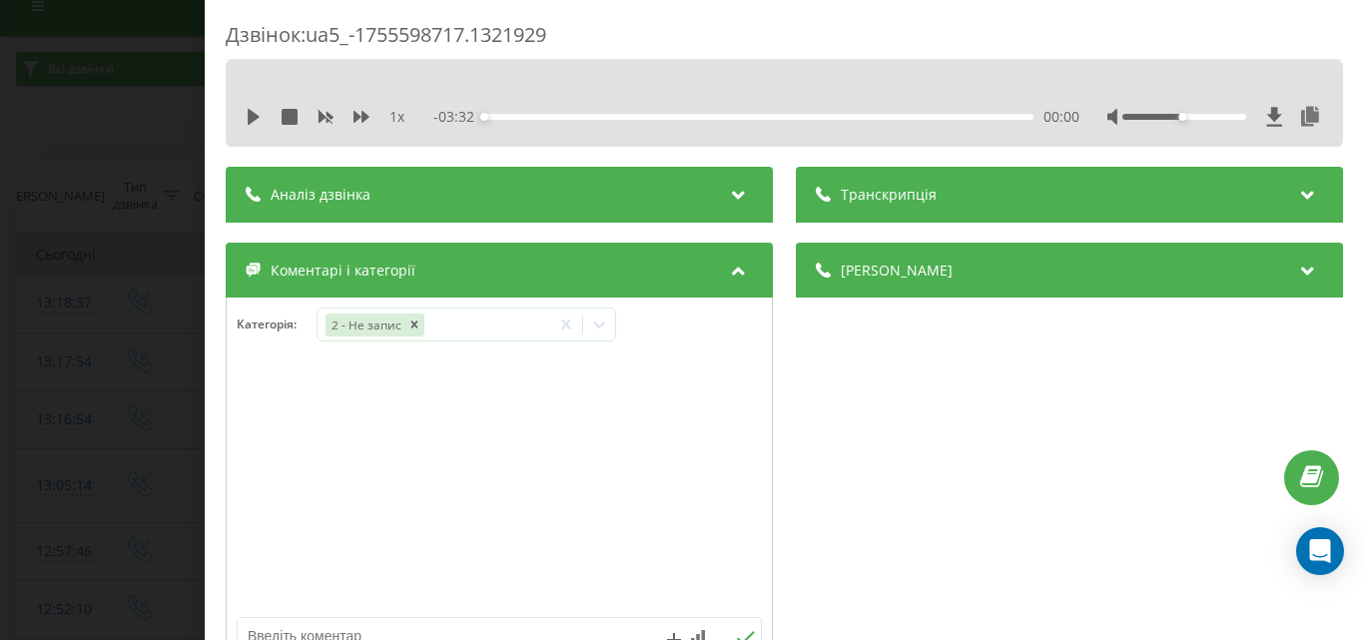
click at [120, 119] on div "Дзвінок : ua5_-1755598717.1321929 1 x - 03:32 00:00 00:00 Транскрипція Для AI-а…" at bounding box center [682, 320] width 1364 height 640
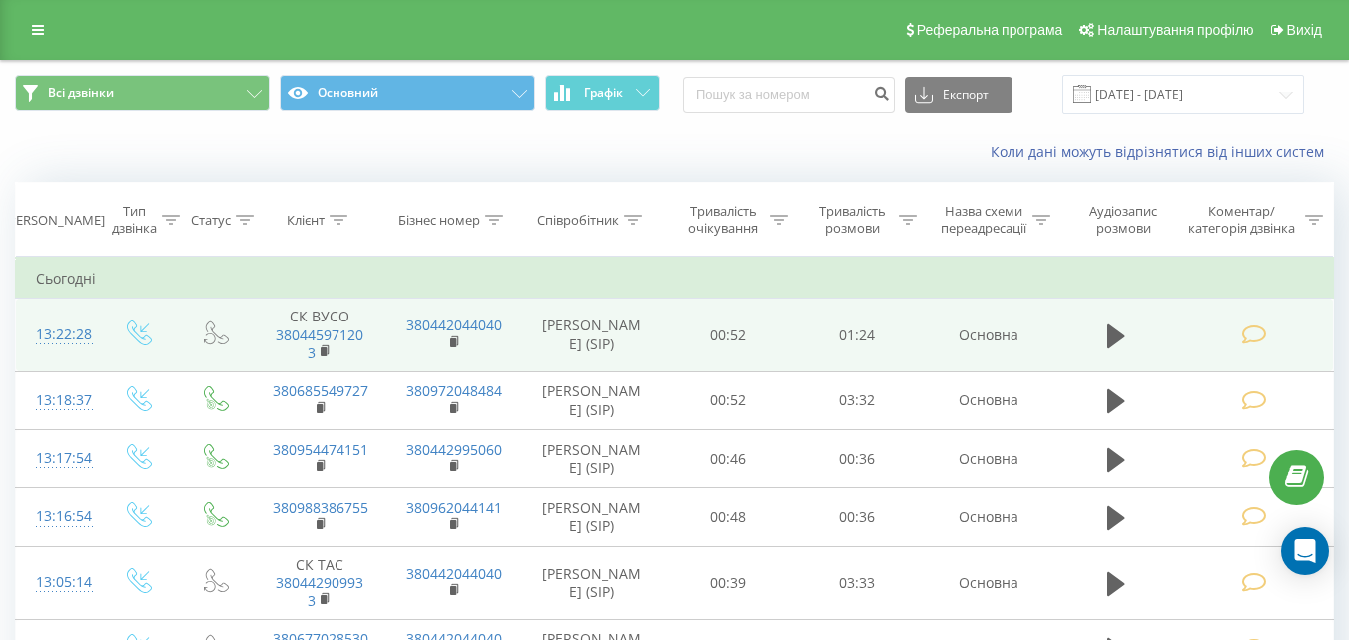
click at [1264, 339] on icon at bounding box center [1253, 334] width 25 height 21
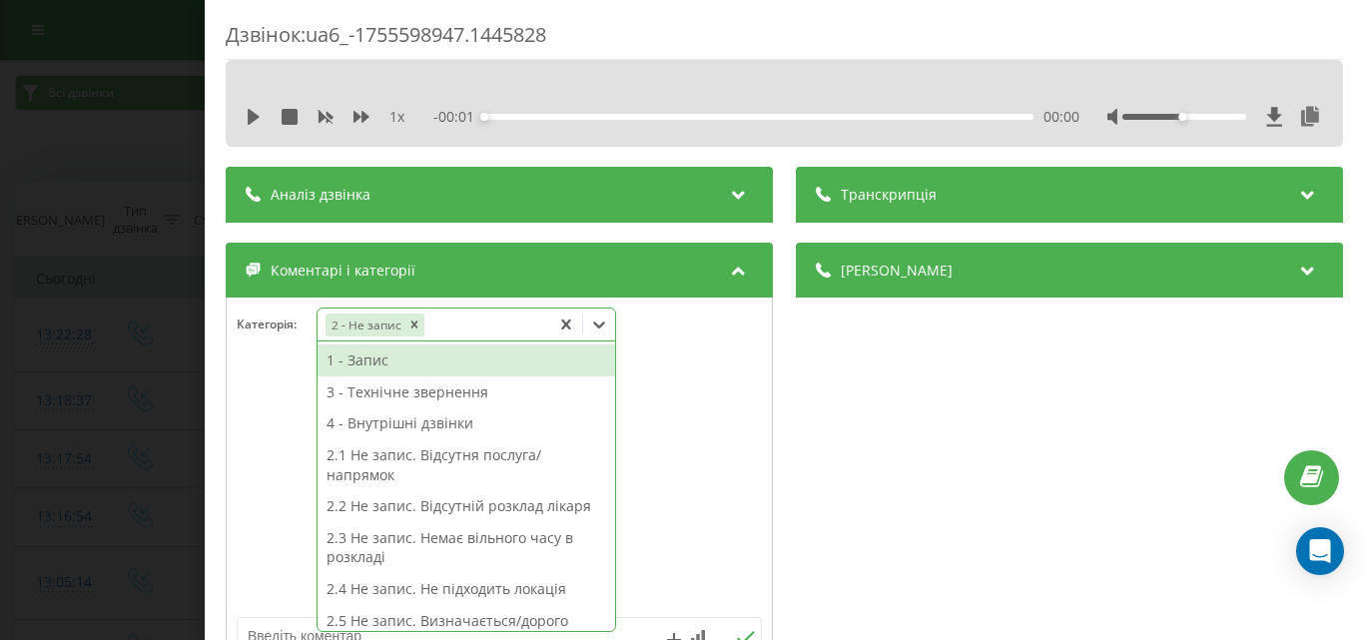
click at [604, 330] on icon at bounding box center [599, 324] width 20 height 20
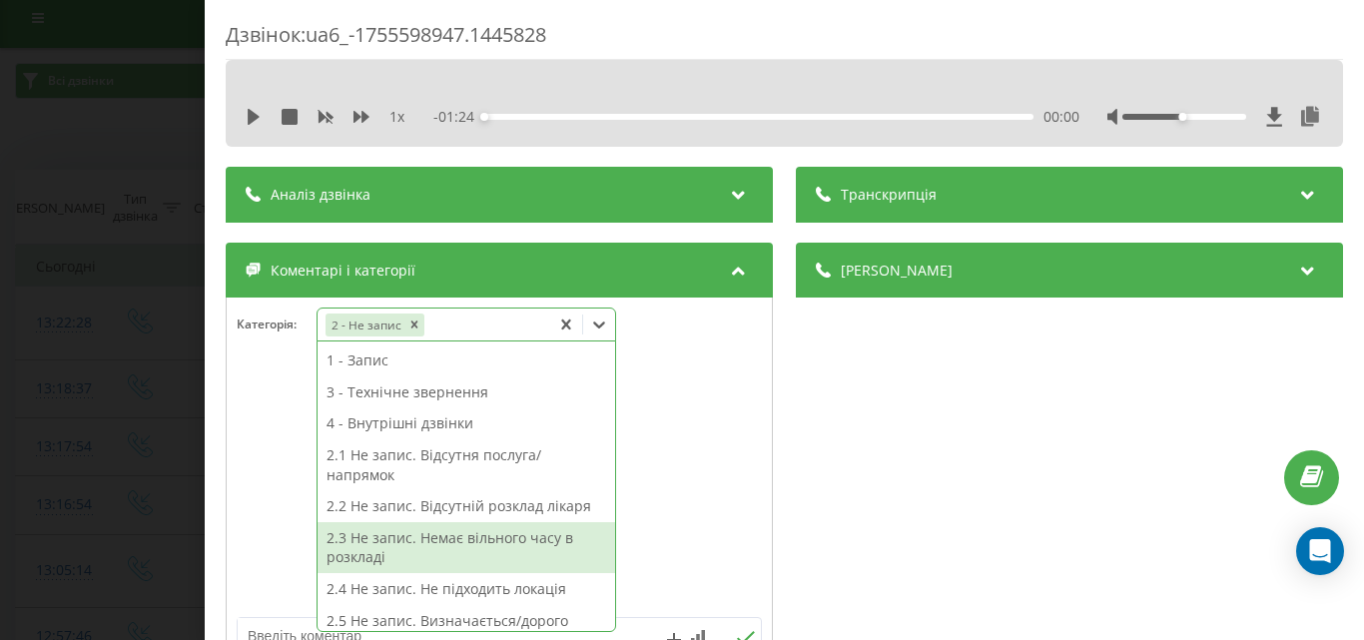
click at [677, 461] on div at bounding box center [499, 487] width 545 height 240
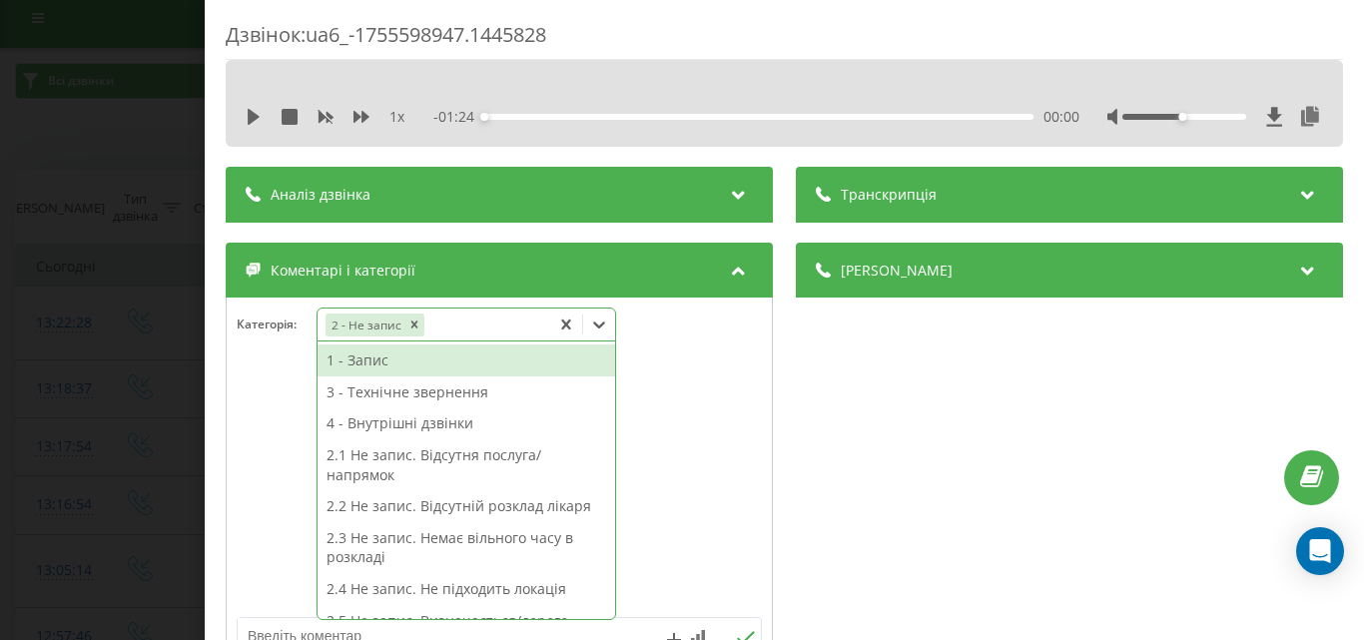
click at [606, 325] on icon at bounding box center [599, 324] width 20 height 20
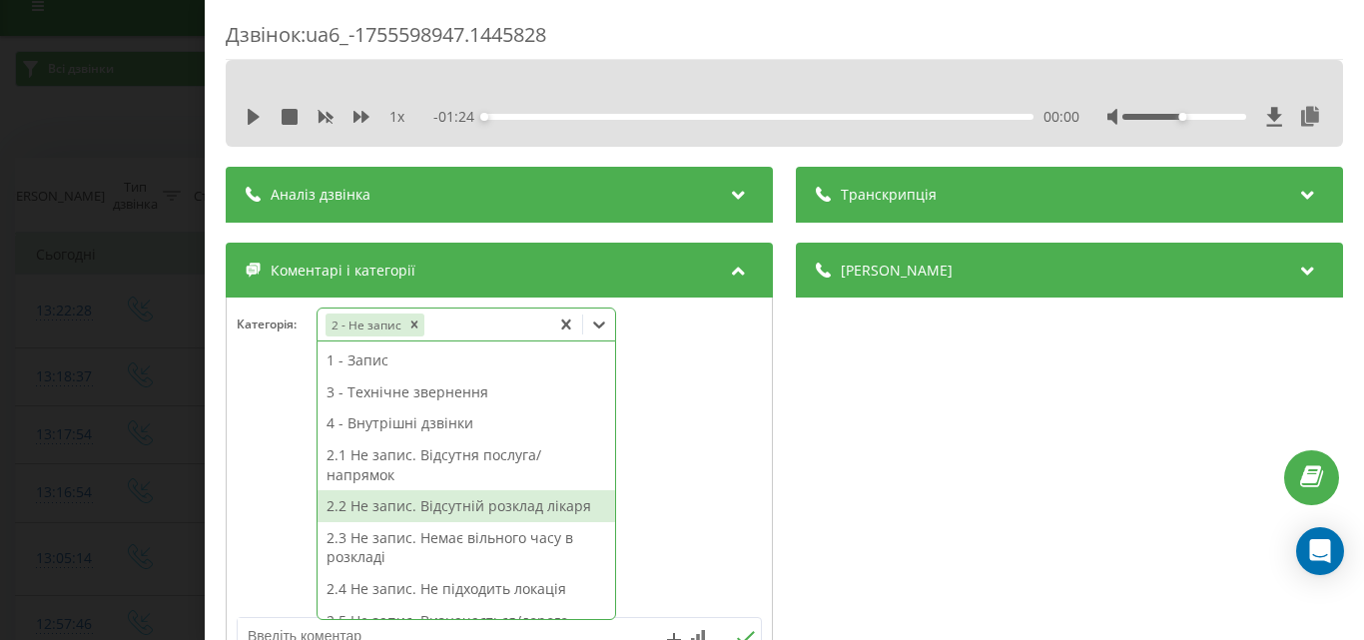
click at [495, 510] on div "2.2 Не запис. Відсутній розклад лікаря" at bounding box center [465, 506] width 297 height 32
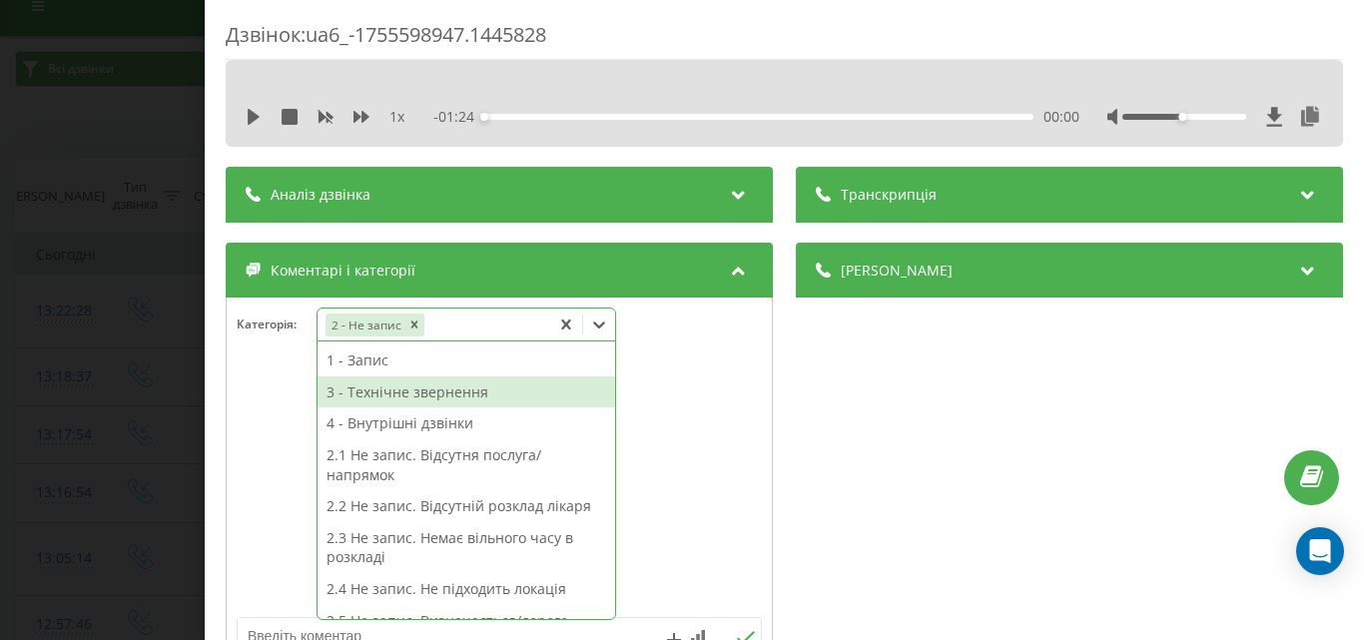
drag, startPoint x: 122, startPoint y: 100, endPoint x: 134, endPoint y: 151, distance: 52.3
click at [122, 101] on div "Дзвінок : ua6_-1755598947.1445828 1 x - 01:24 00:00 00:00 Транскрипція Для AI-а…" at bounding box center [682, 320] width 1364 height 640
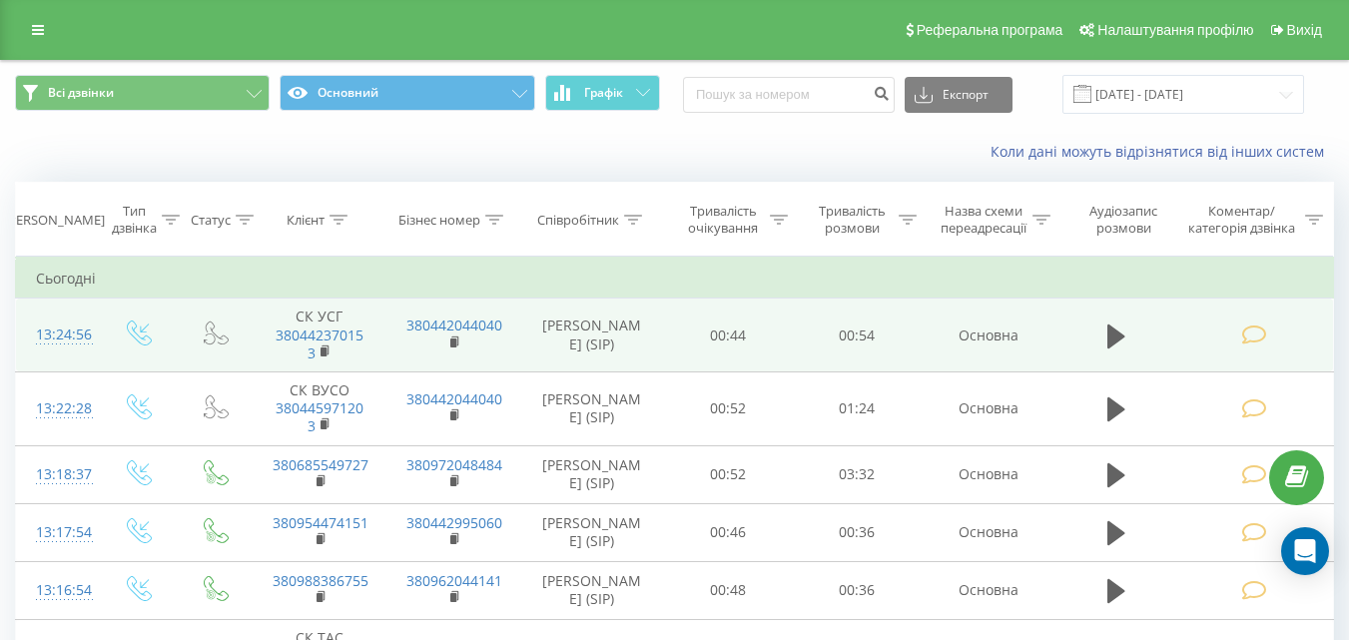
click at [1252, 330] on icon at bounding box center [1253, 334] width 25 height 21
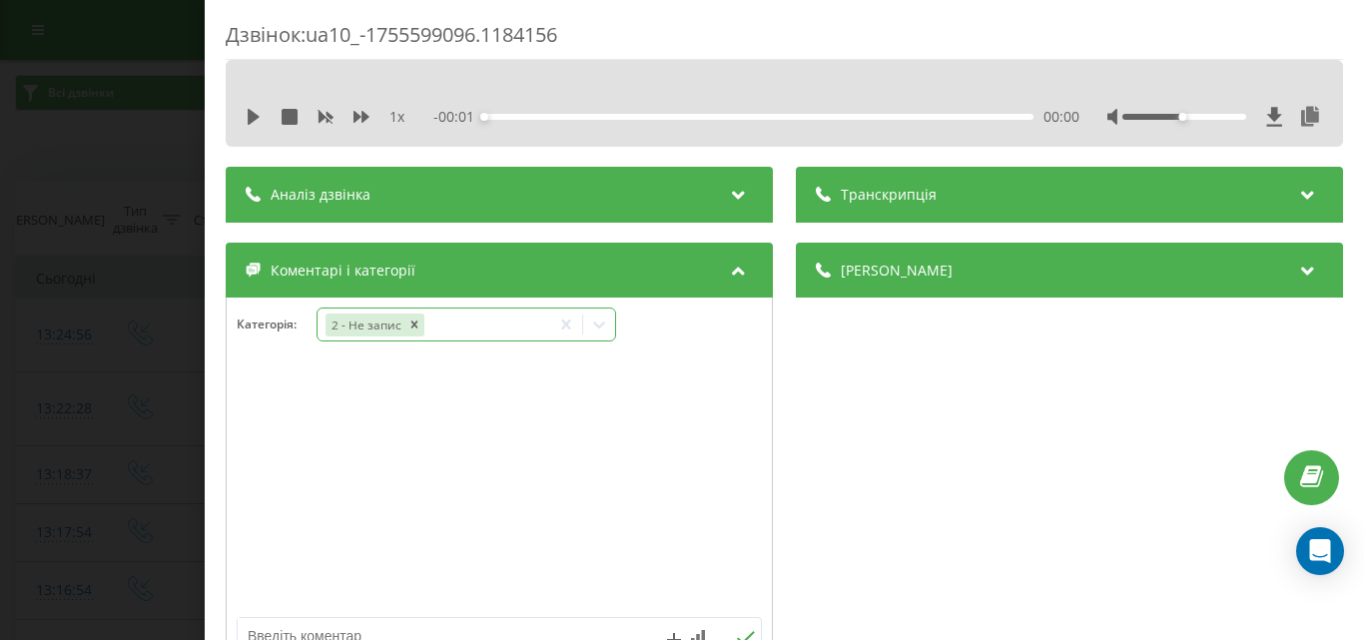
click at [608, 322] on icon at bounding box center [599, 324] width 20 height 20
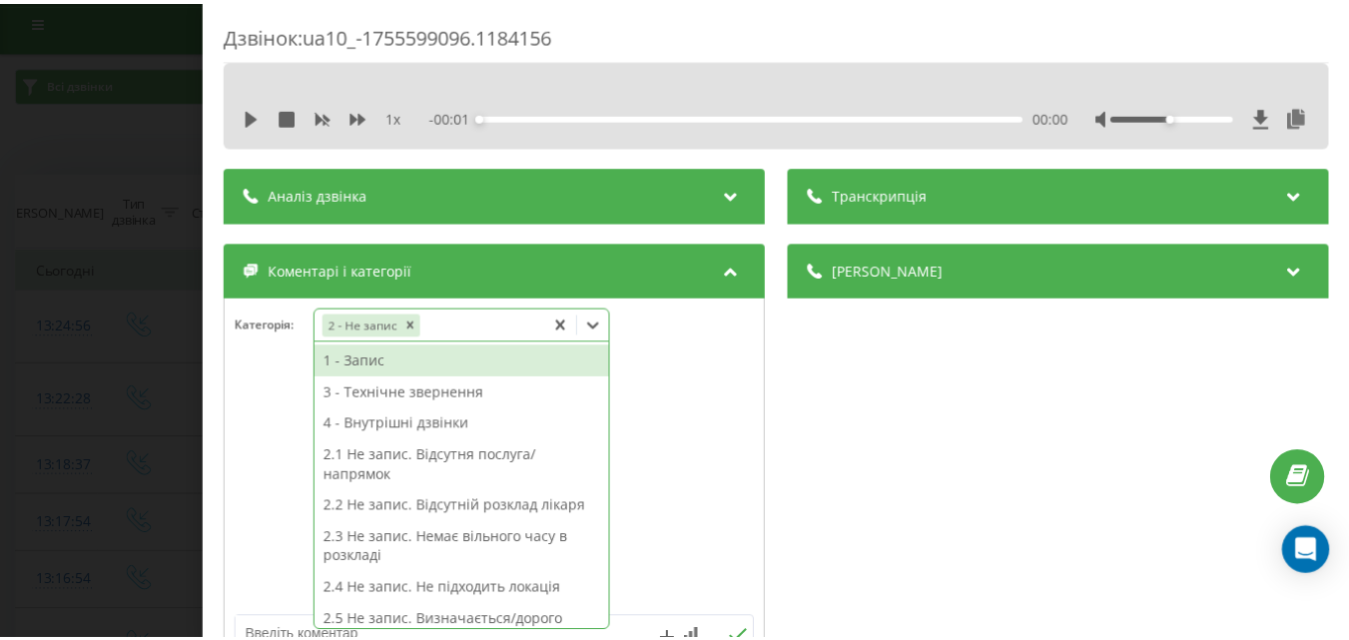
scroll to position [12, 0]
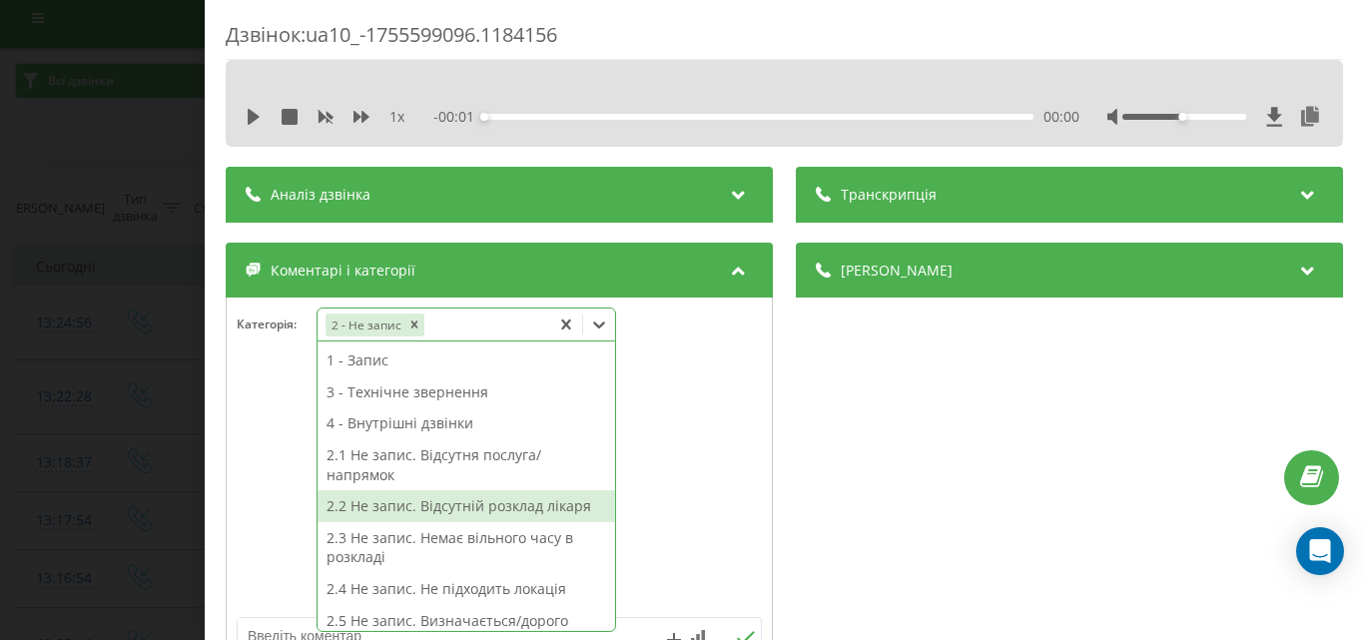
click at [487, 504] on div "2.2 Не запис. Відсутній розклад лікаря" at bounding box center [465, 506] width 297 height 32
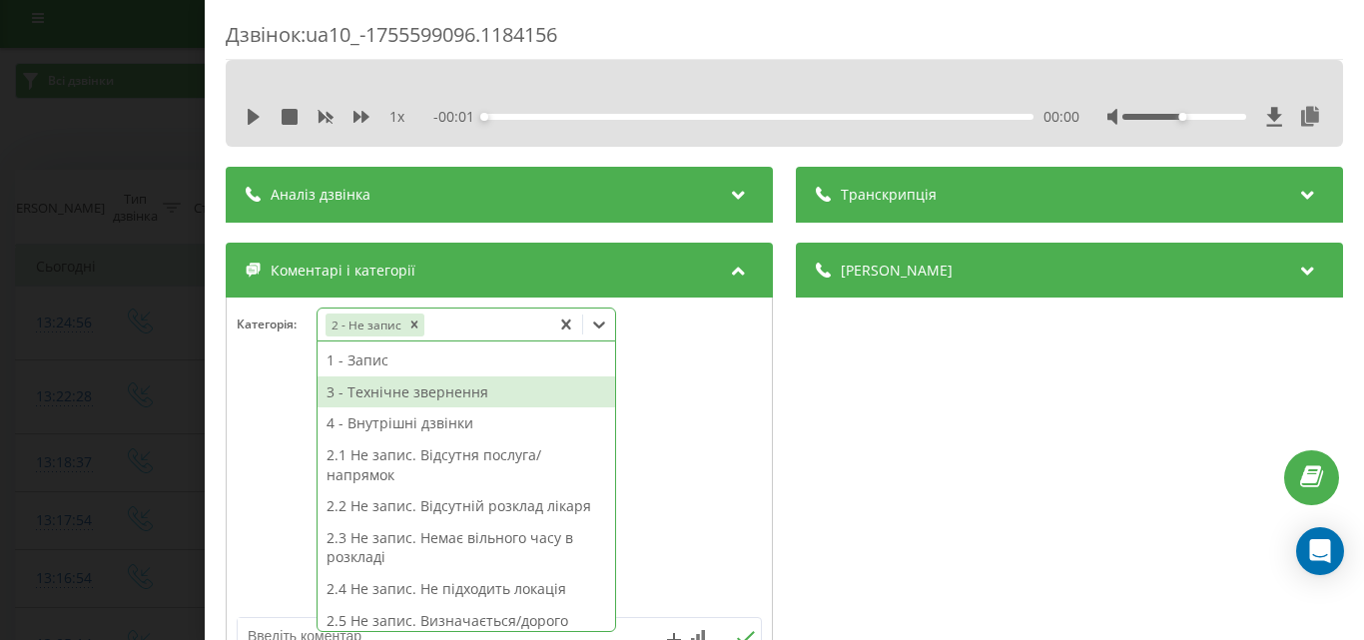
click at [132, 141] on div "Дзвінок : ua10_-1755599096.1184156 1 x - 00:01 00:00 00:00 Транскрипція Для AI-…" at bounding box center [682, 320] width 1364 height 640
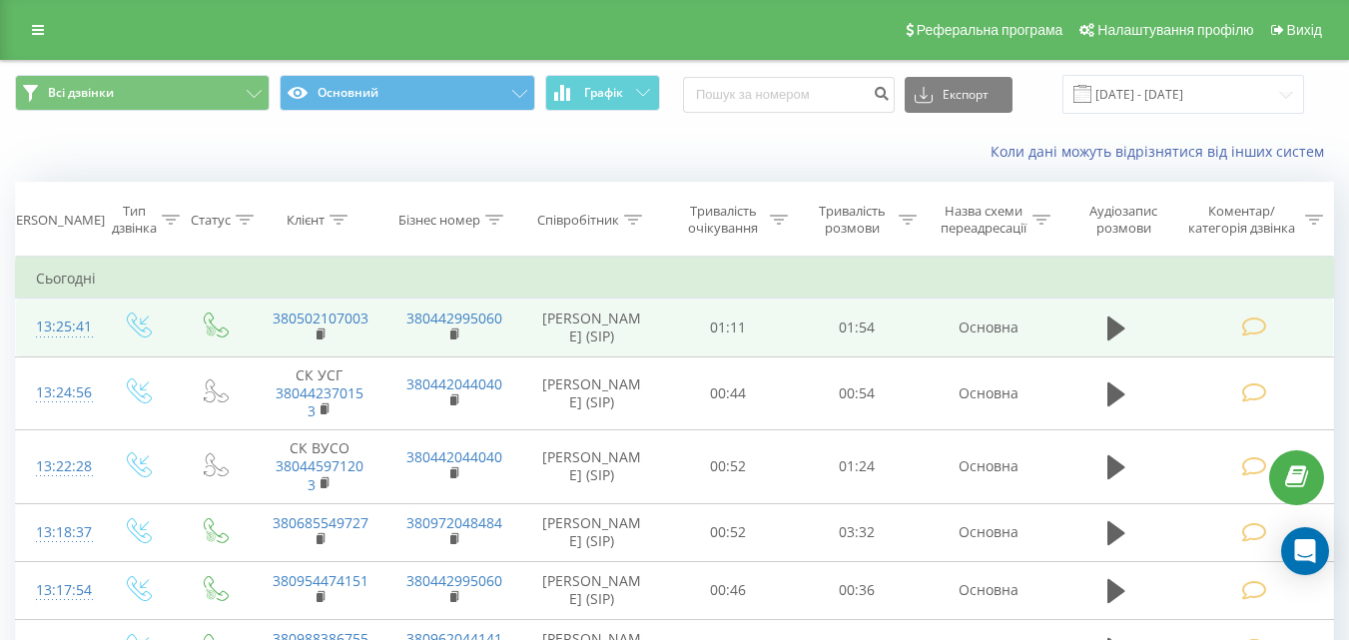
click at [1257, 329] on icon at bounding box center [1253, 326] width 25 height 21
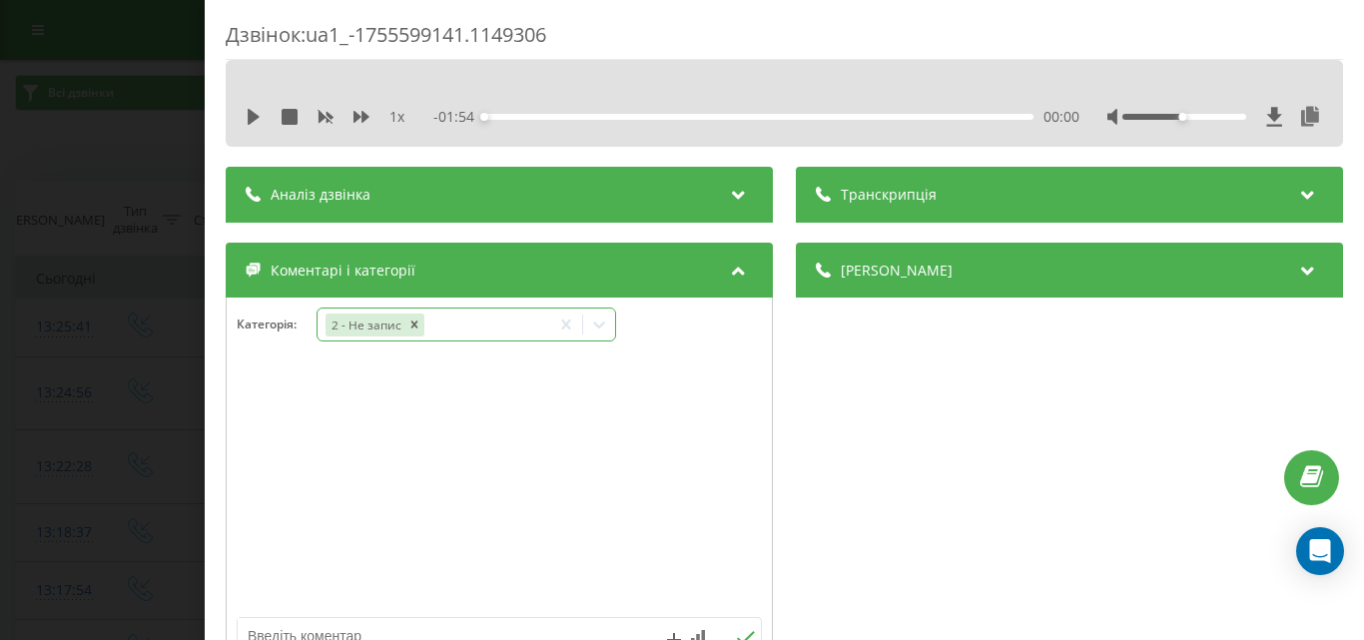
click at [600, 325] on icon at bounding box center [599, 324] width 20 height 20
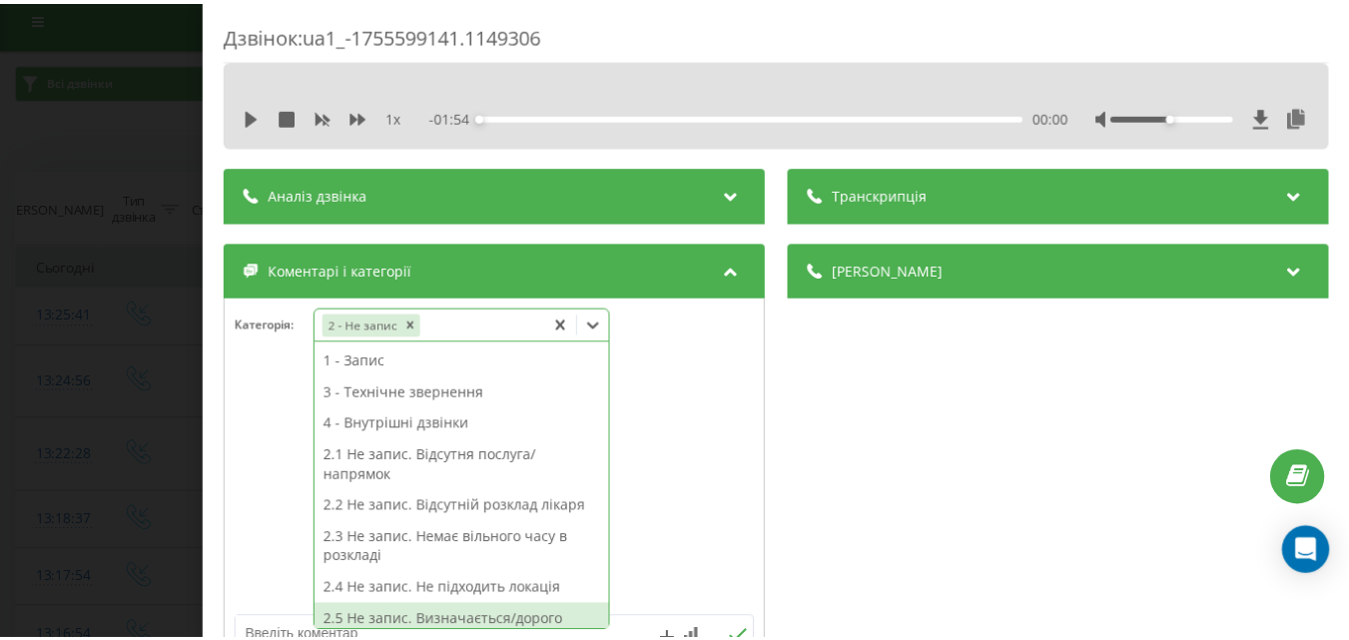
scroll to position [200, 0]
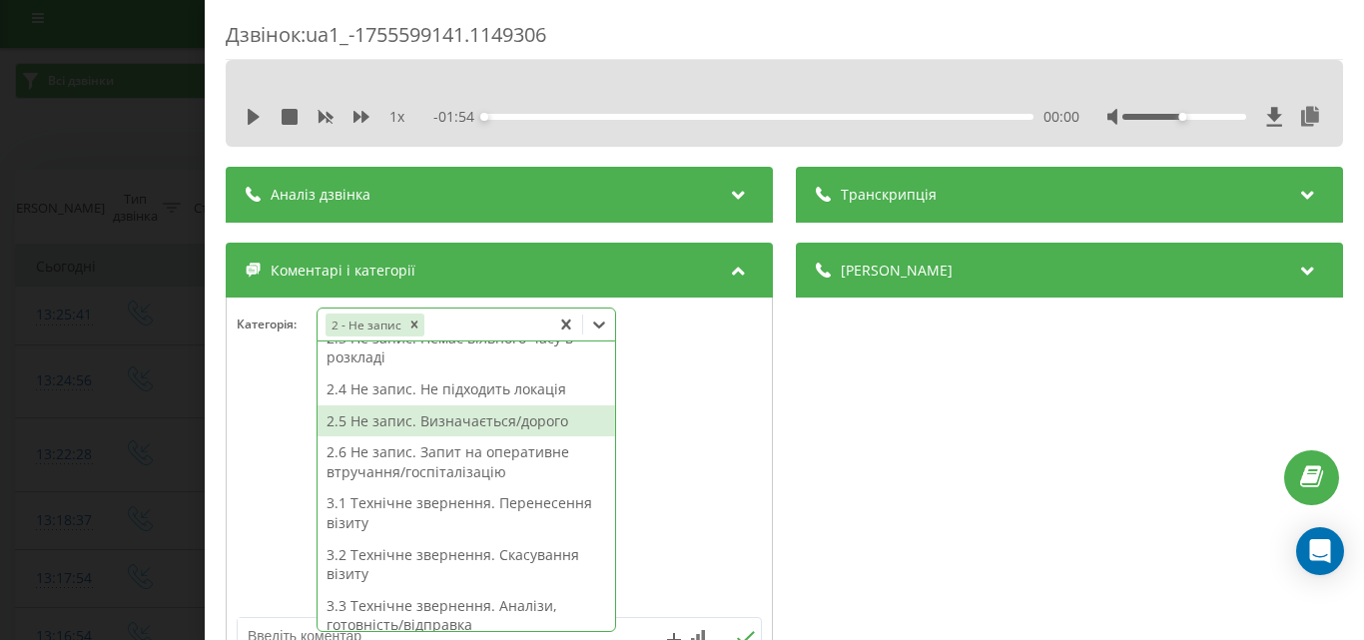
drag, startPoint x: 529, startPoint y: 416, endPoint x: 360, endPoint y: 326, distance: 191.1
click at [528, 416] on div "2.5 Не запис. Визначається/дорого" at bounding box center [465, 421] width 297 height 32
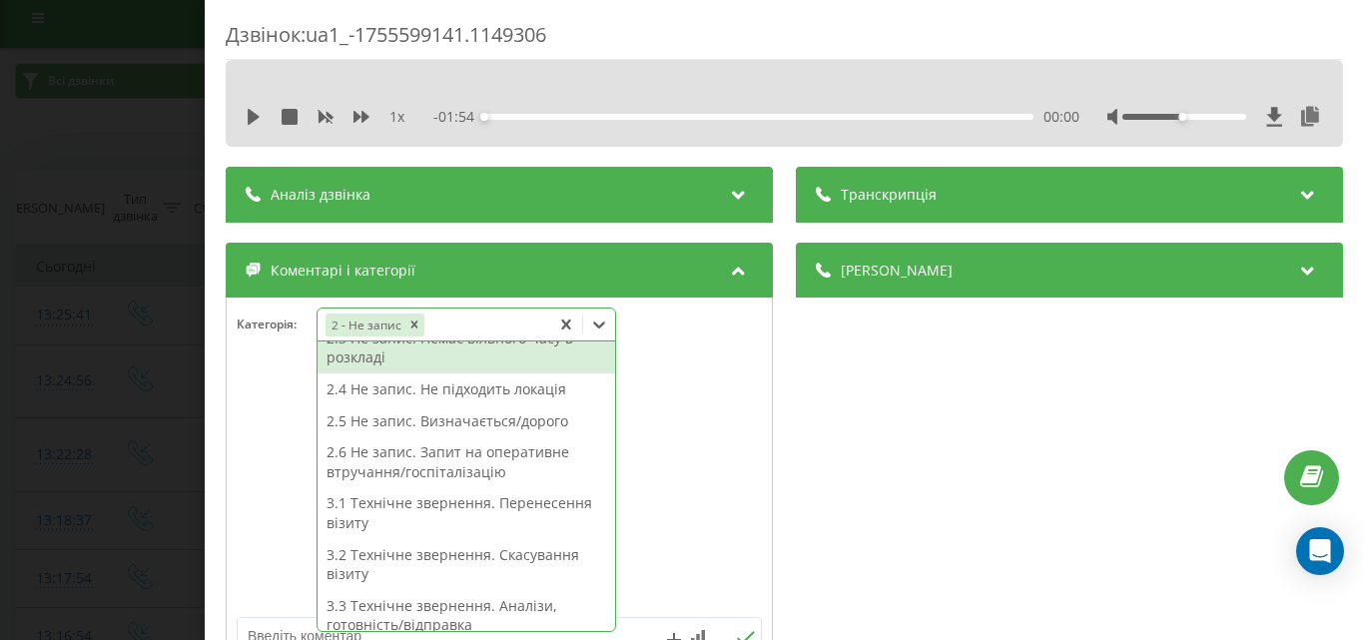
click at [141, 148] on div "Дзвінок : ua1_-1755599141.1149306 1 x - 01:54 00:00 00:00 Транскрипція Для AI-а…" at bounding box center [682, 320] width 1364 height 640
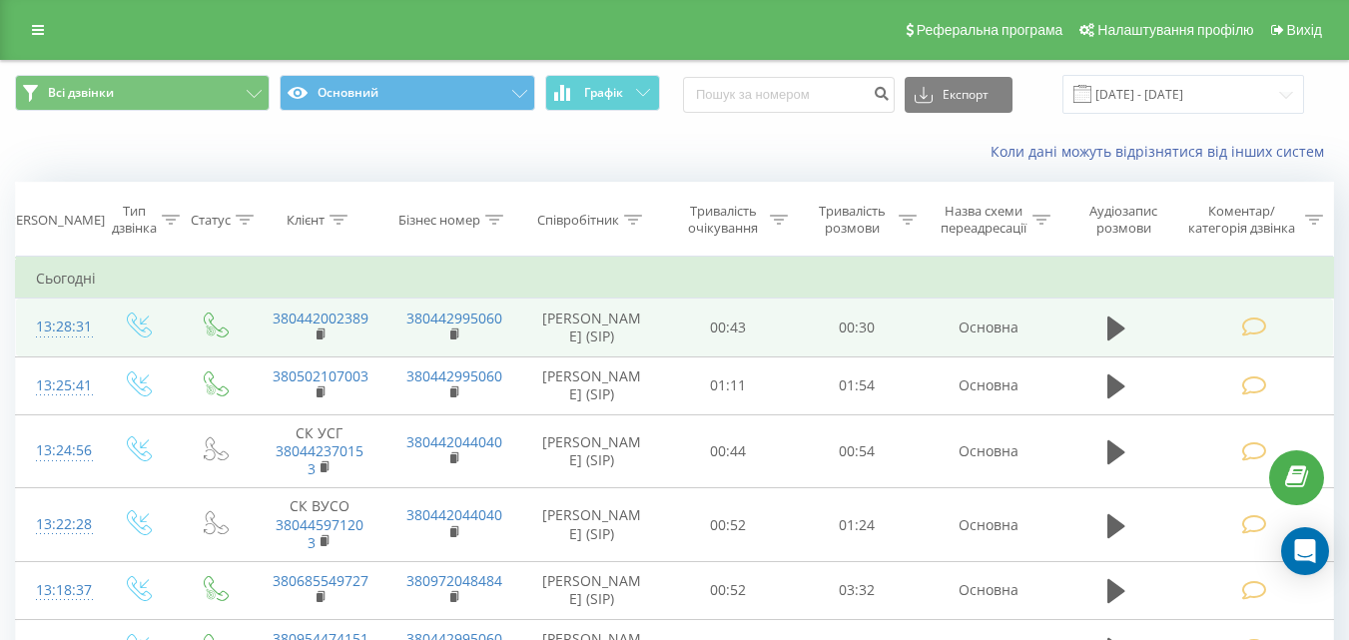
click at [1258, 328] on icon at bounding box center [1253, 326] width 25 height 21
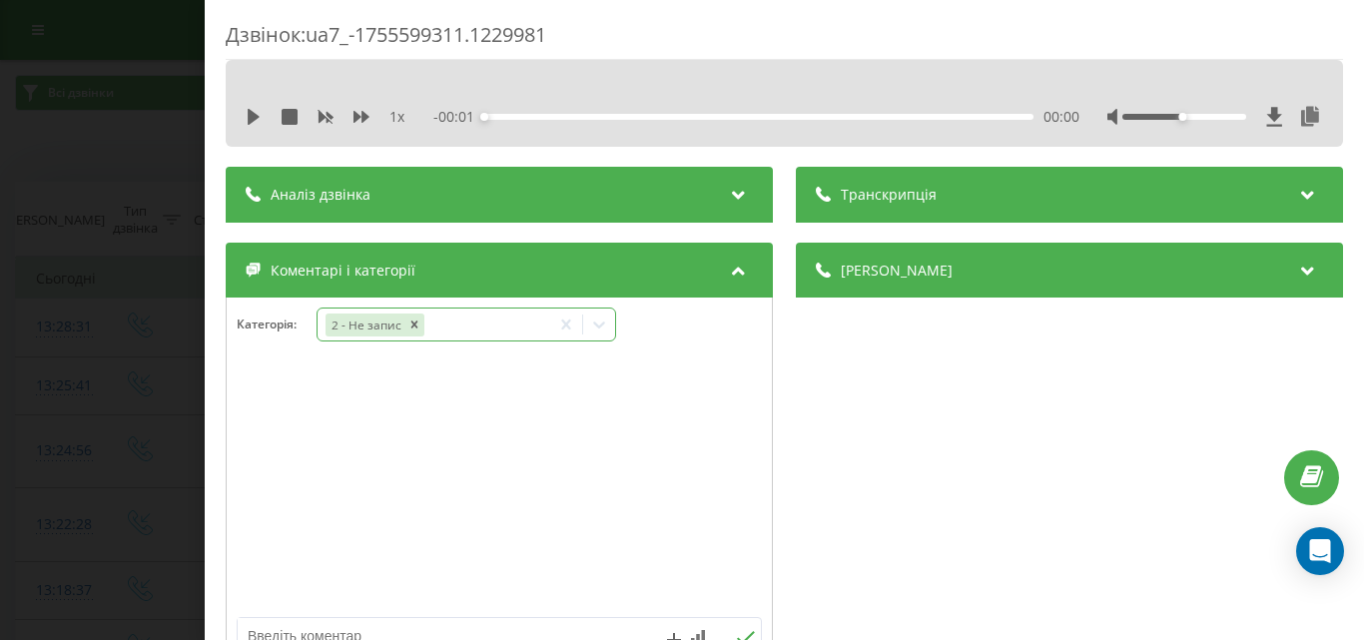
click at [599, 318] on icon at bounding box center [599, 324] width 20 height 20
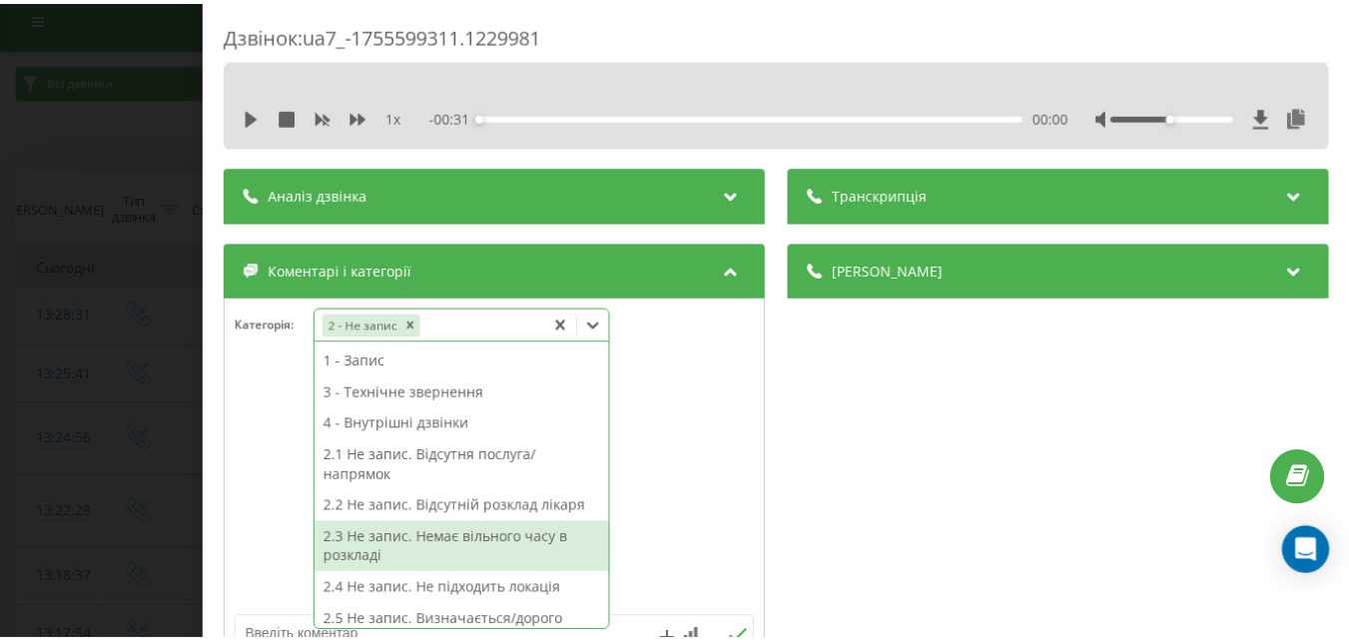
scroll to position [200, 0]
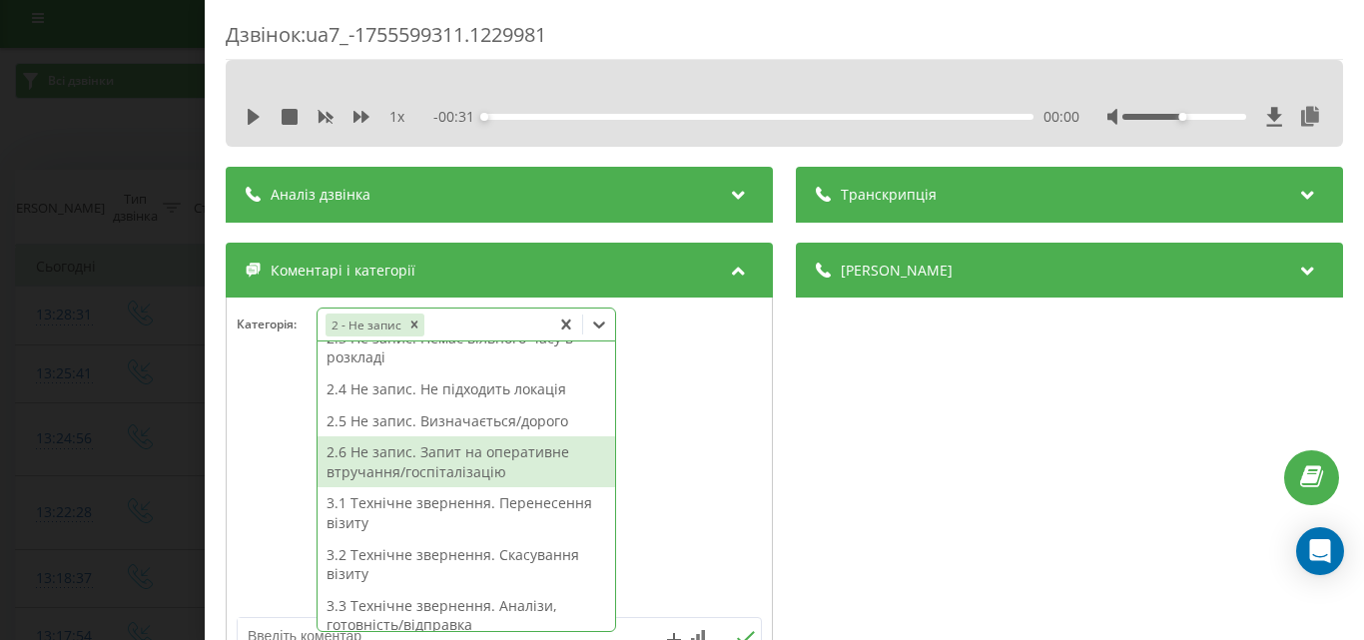
click at [502, 460] on div "2.6 Не запис. Запит на оперативне втручання/госпіталізацію" at bounding box center [465, 461] width 297 height 51
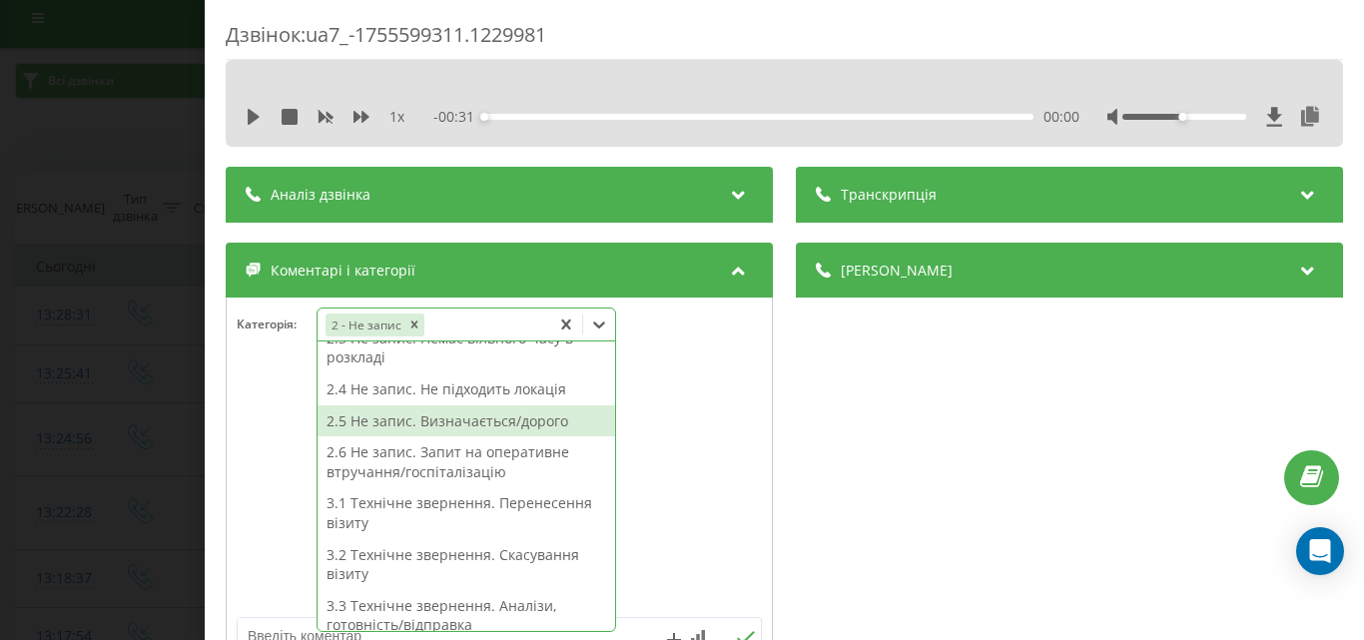
click at [486, 420] on div "2.5 Не запис. Визначається/дорого" at bounding box center [465, 421] width 297 height 32
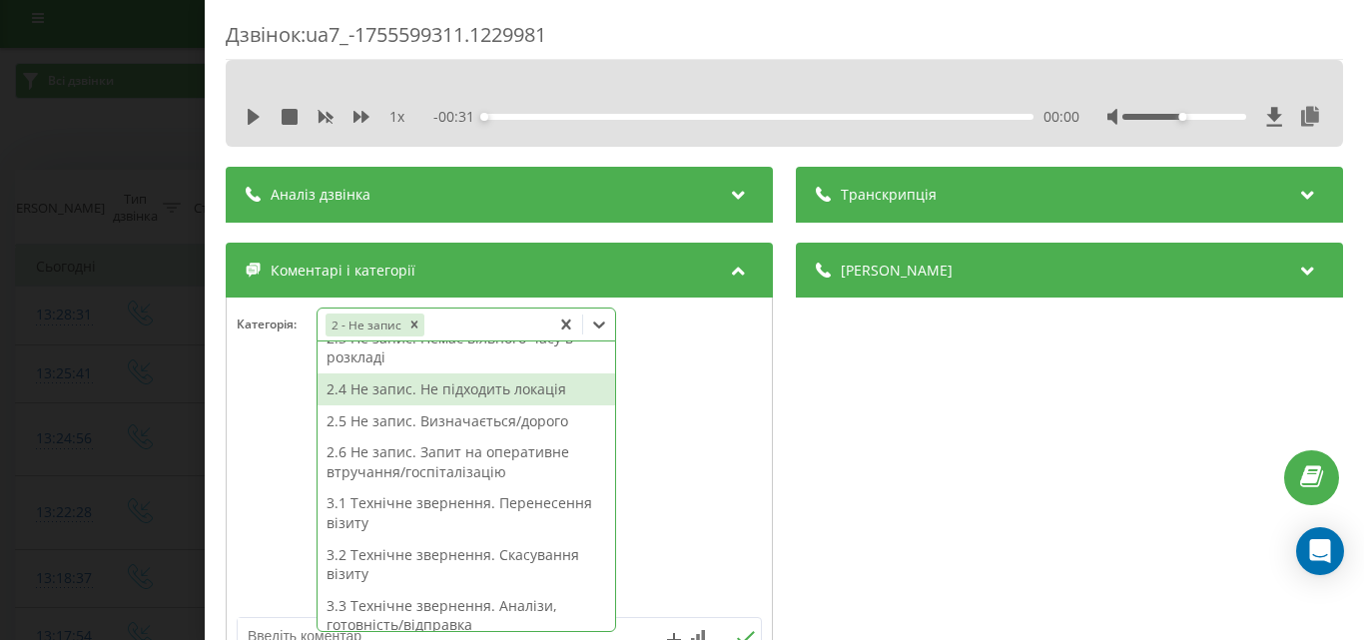
drag, startPoint x: 114, startPoint y: 139, endPoint x: 224, endPoint y: 635, distance: 508.2
click at [117, 140] on div "Дзвінок : ua7_-1755599311.1229981 1 x - 00:31 00:00 00:00 Транскрипція Для AI-а…" at bounding box center [682, 320] width 1364 height 640
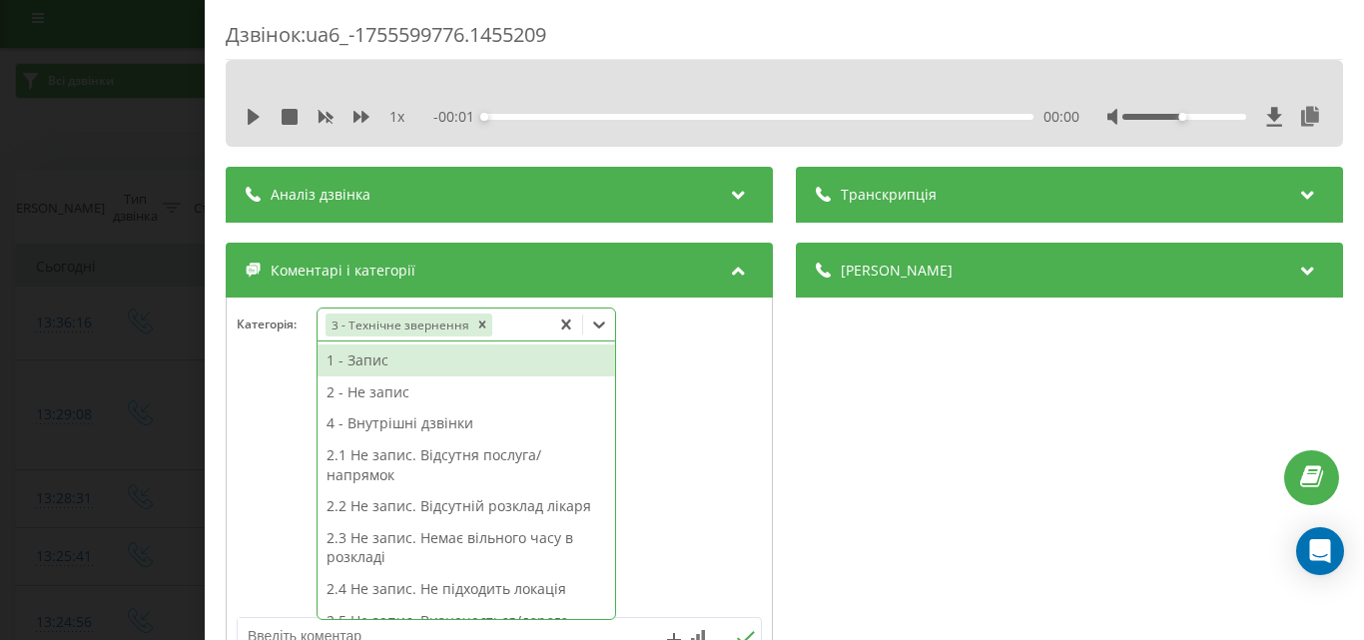
click at [609, 325] on icon at bounding box center [599, 324] width 20 height 20
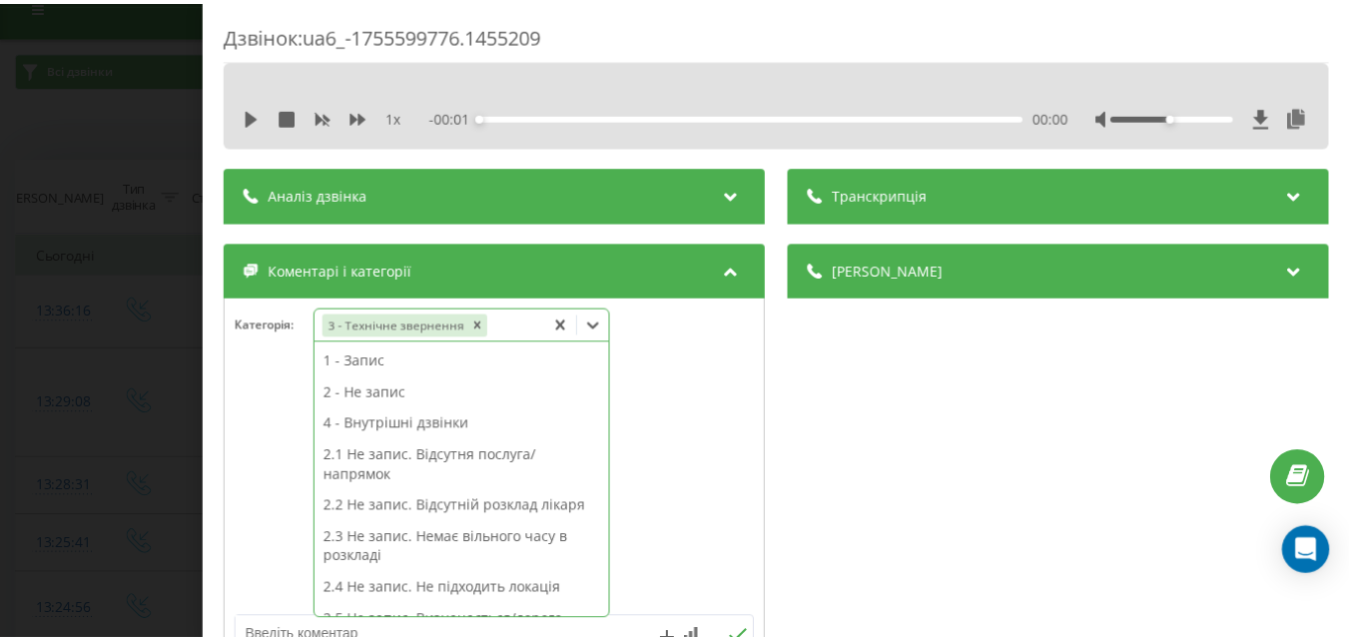
scroll to position [511, 0]
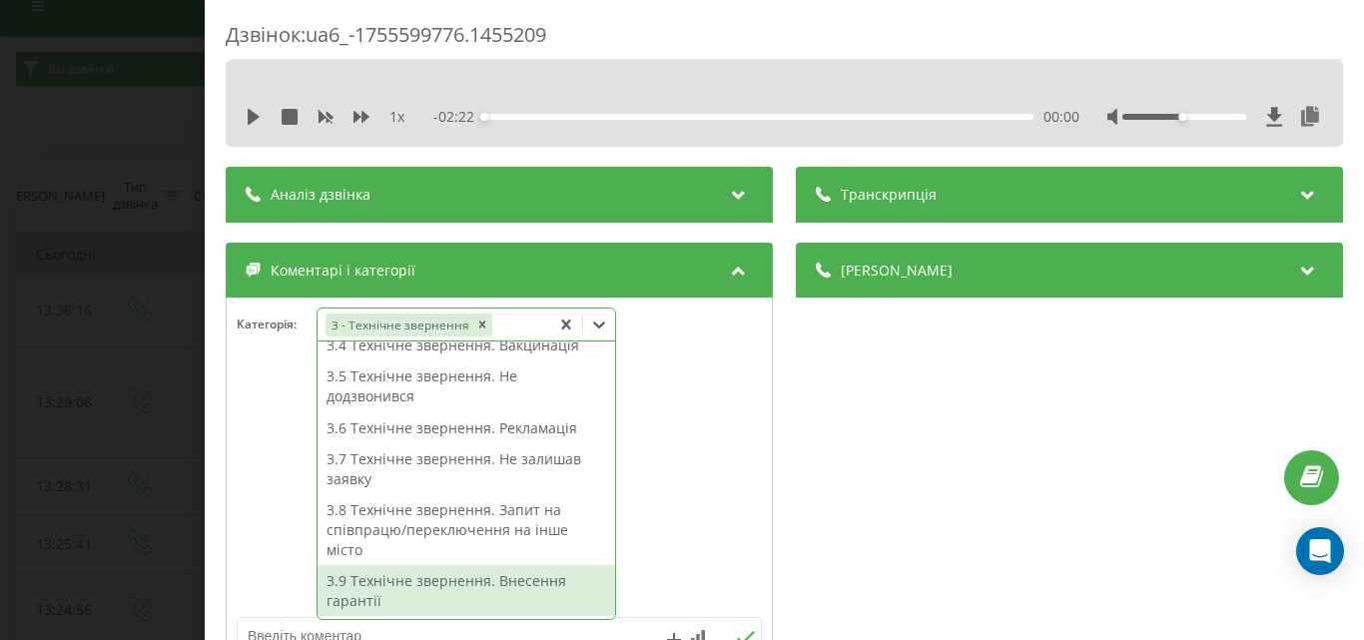
click at [470, 576] on div "3.9 Технічне звернення. Внесення гарантії" at bounding box center [465, 590] width 297 height 51
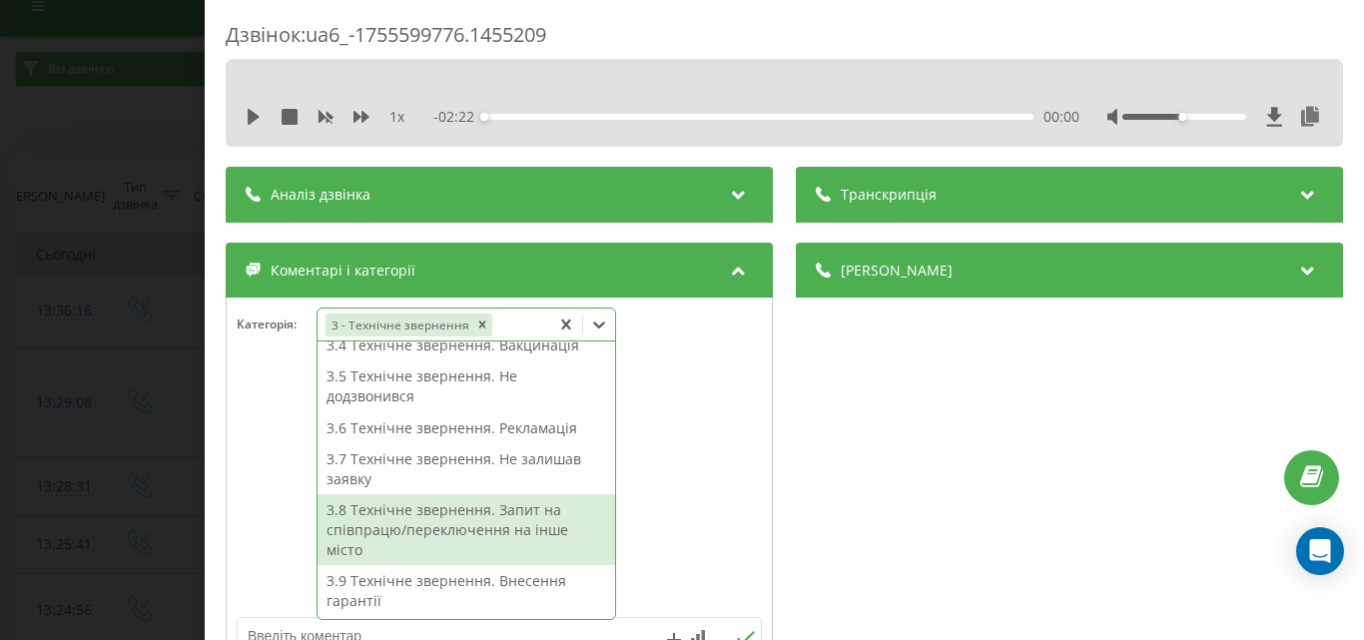
click at [99, 120] on div "Дзвінок : ua6_-1755599776.1455209 1 x - 02:22 00:00 00:00 Транскрипція Для AI-а…" at bounding box center [682, 320] width 1364 height 640
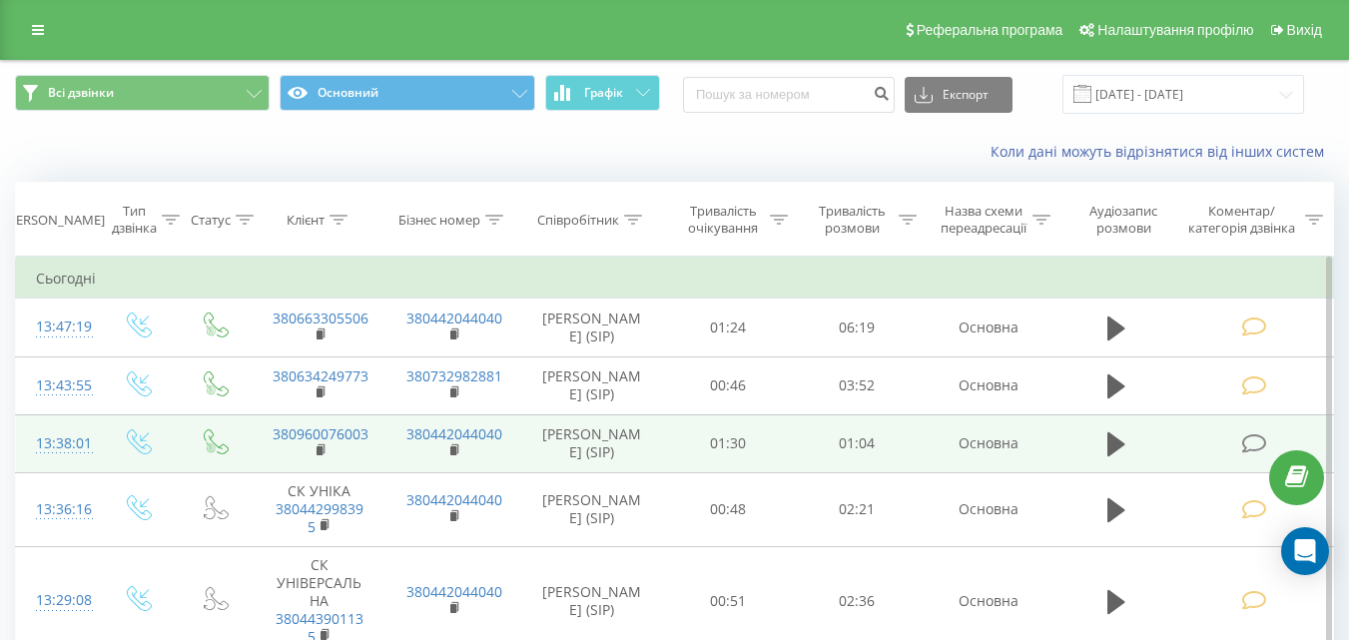
click at [1248, 445] on icon at bounding box center [1253, 443] width 25 height 21
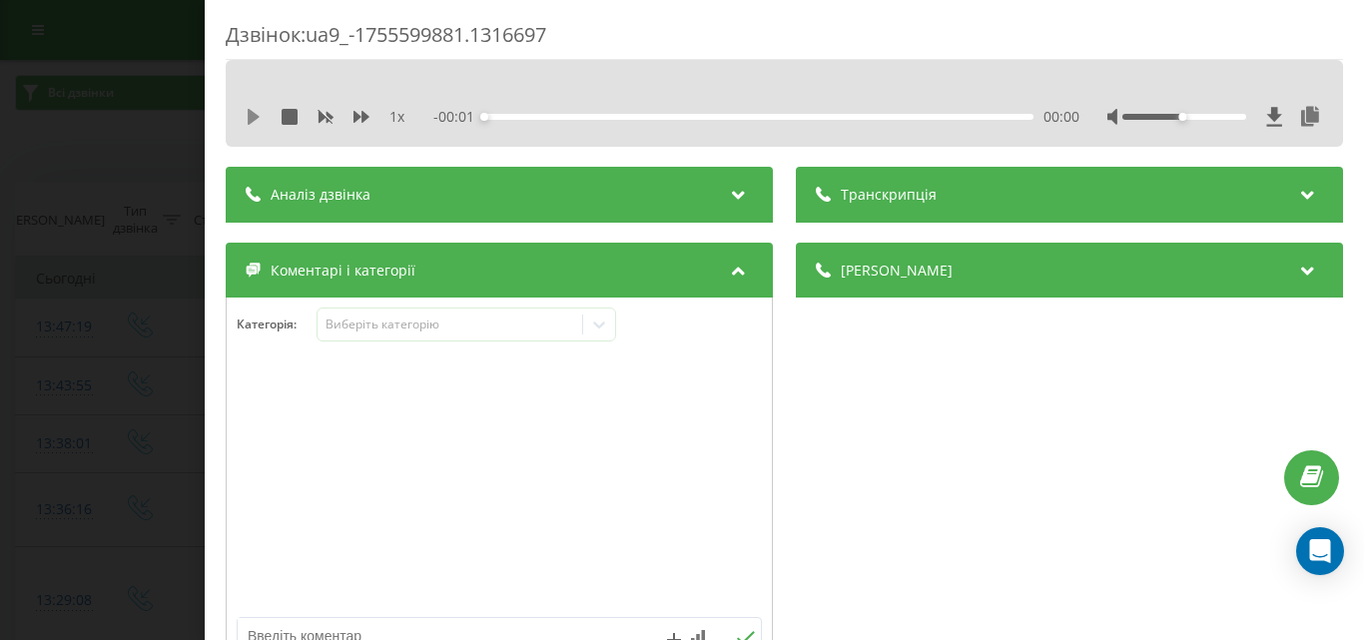
click at [246, 115] on div "1 x - 00:01 00:00 00:00" at bounding box center [784, 117] width 1087 height 30
click at [885, 118] on div "00:00" at bounding box center [758, 117] width 549 height 6
click at [257, 118] on icon at bounding box center [254, 117] width 12 height 16
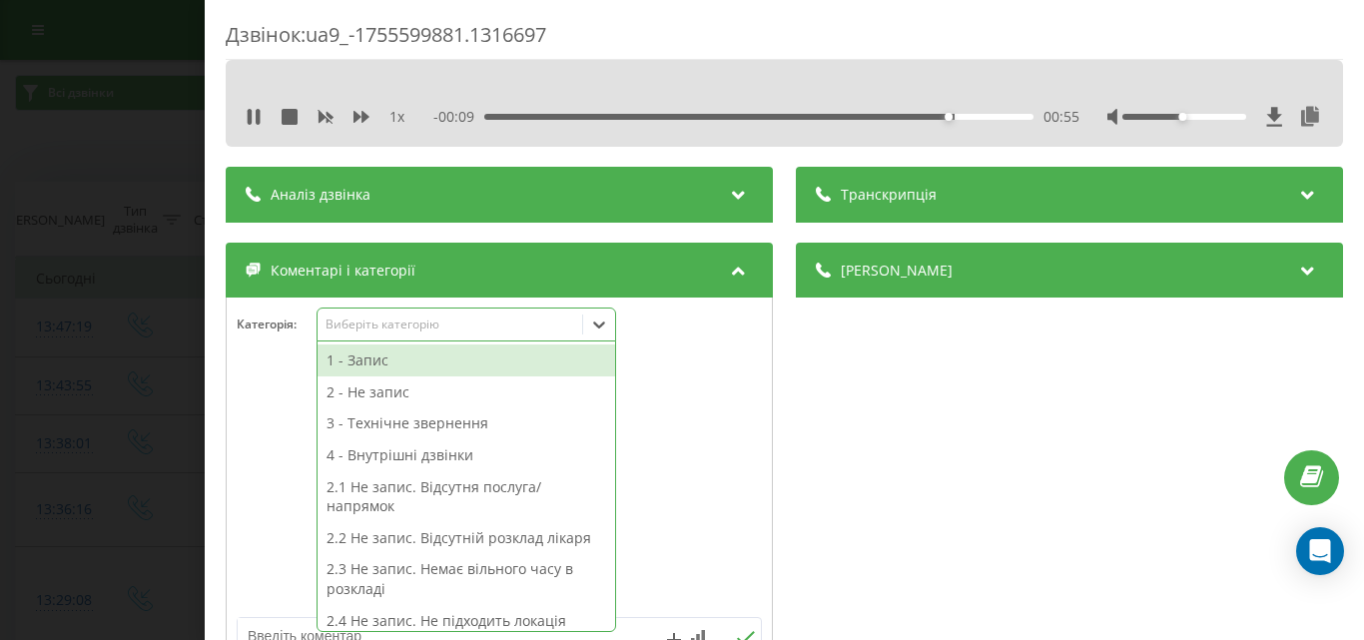
click at [451, 318] on div "Виберіть категорію" at bounding box center [449, 324] width 250 height 16
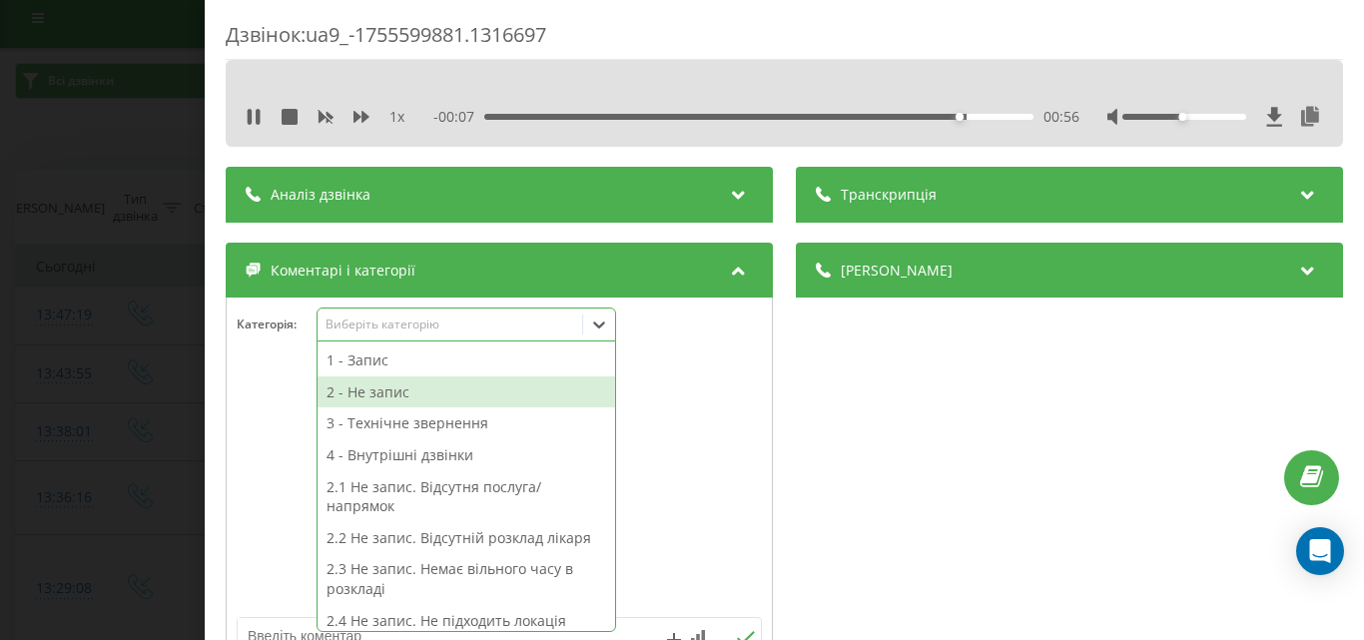
click at [411, 394] on div "2 - Не запис" at bounding box center [465, 392] width 297 height 32
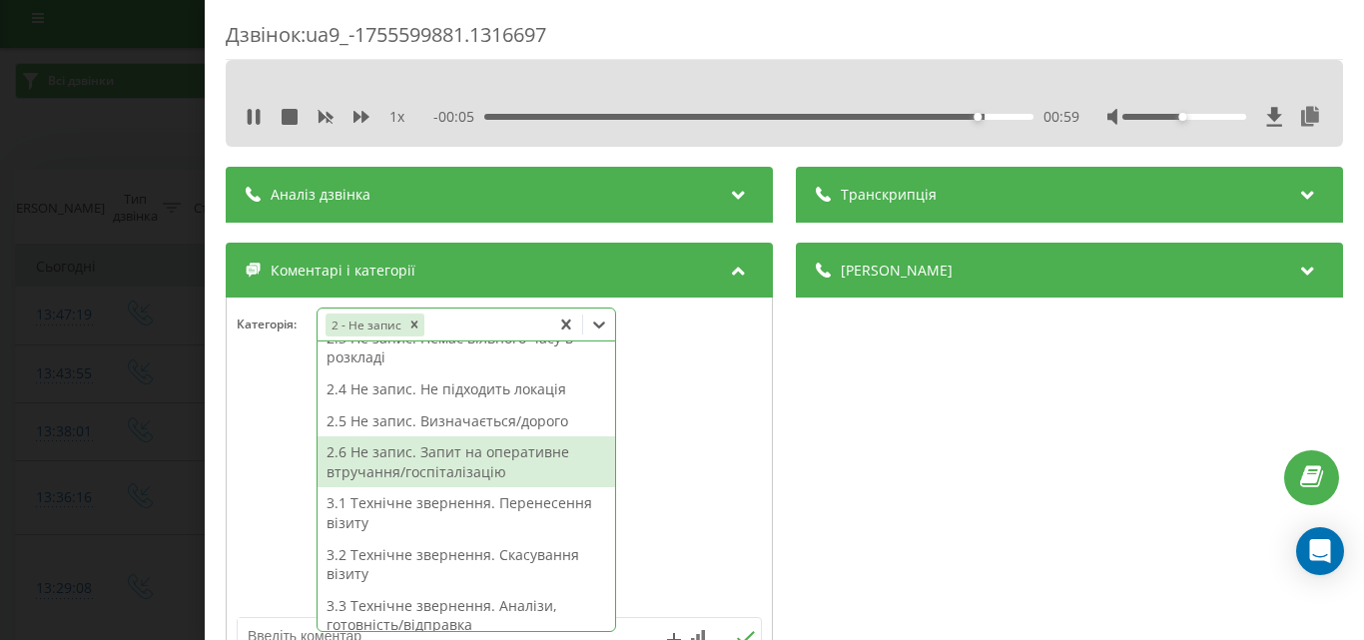
scroll to position [168, 0]
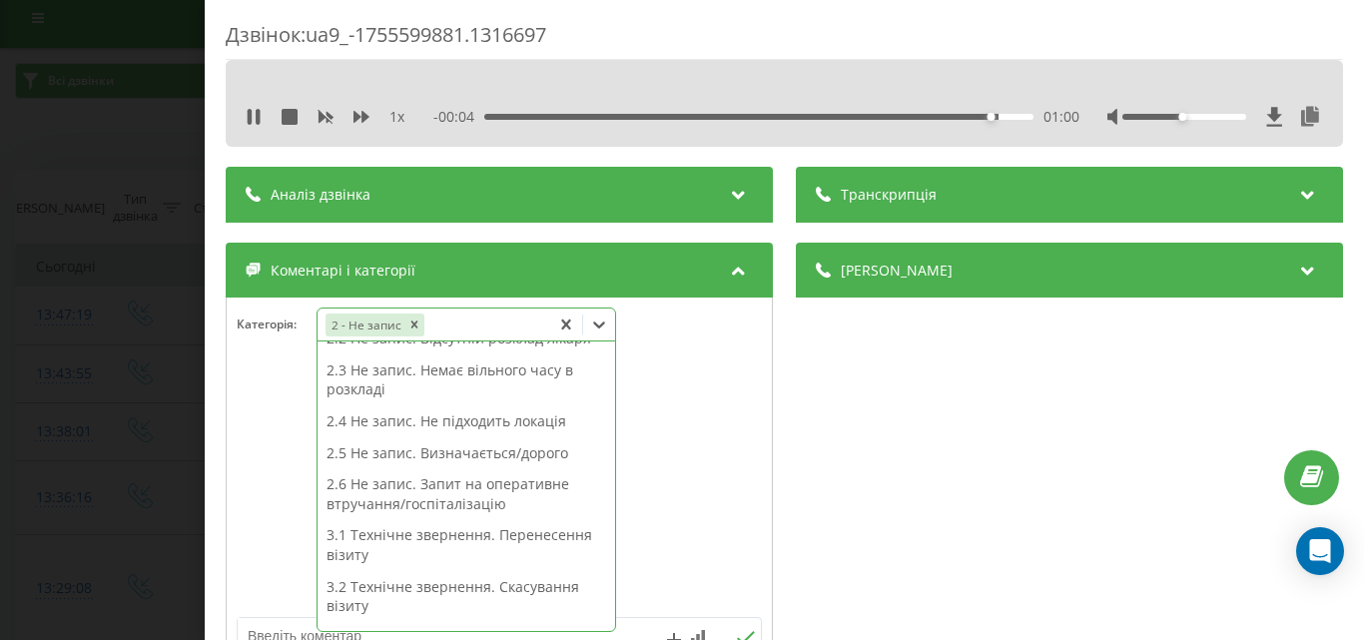
click at [490, 494] on div "2.6 Не запис. Запит на оперативне втручання/госпіталізацію" at bounding box center [465, 493] width 297 height 51
click at [90, 136] on div "Дзвінок : ua9_-1755599881.1316697 1 x - 00:02 01:02 01:02 Транскрипція Для AI-а…" at bounding box center [682, 320] width 1364 height 640
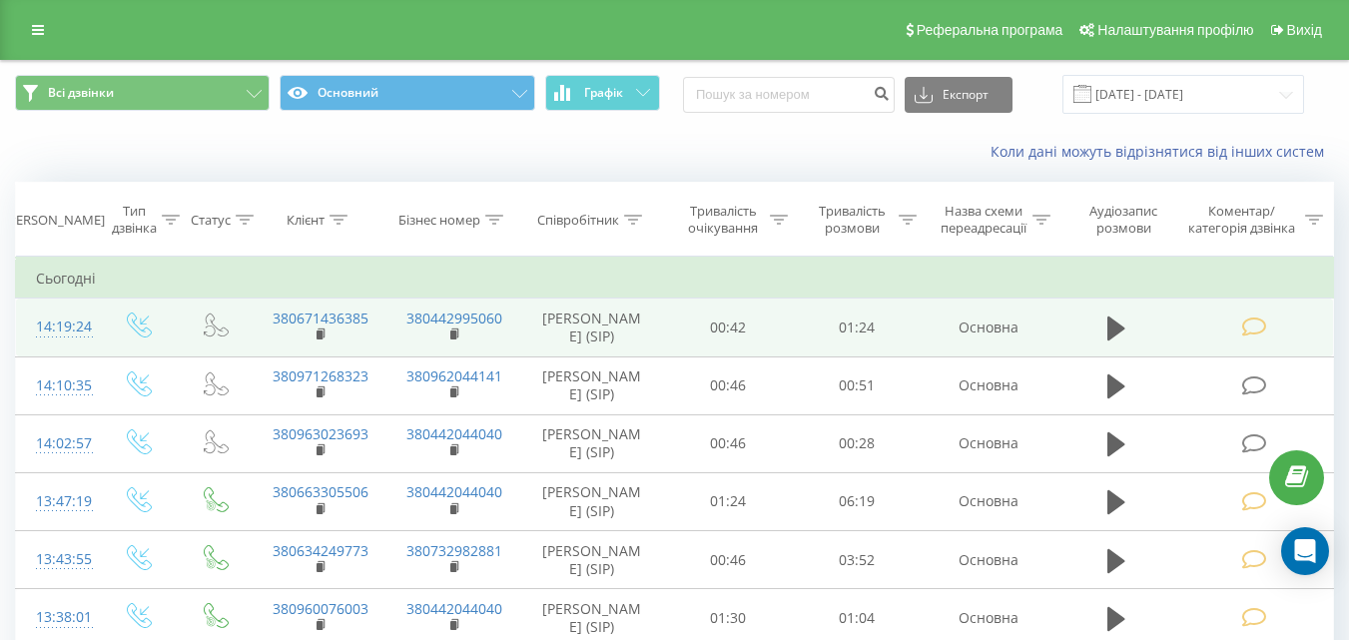
click at [1256, 326] on icon at bounding box center [1253, 326] width 25 height 21
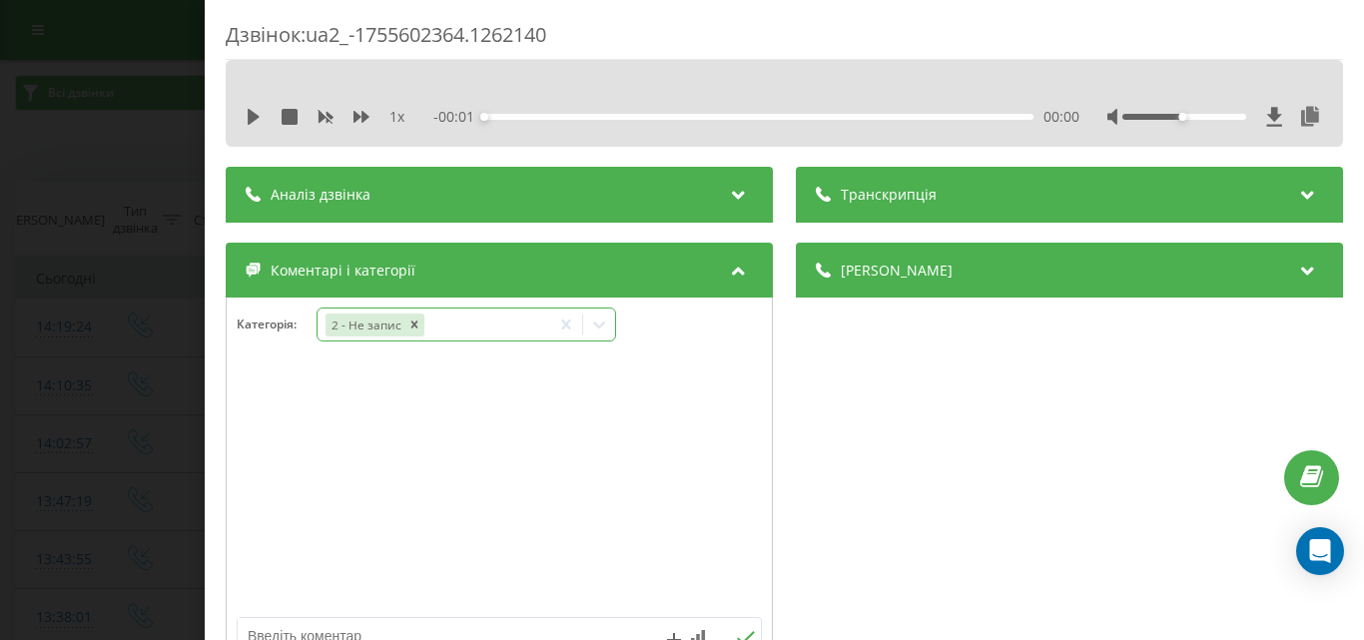
click at [607, 324] on icon at bounding box center [599, 324] width 20 height 20
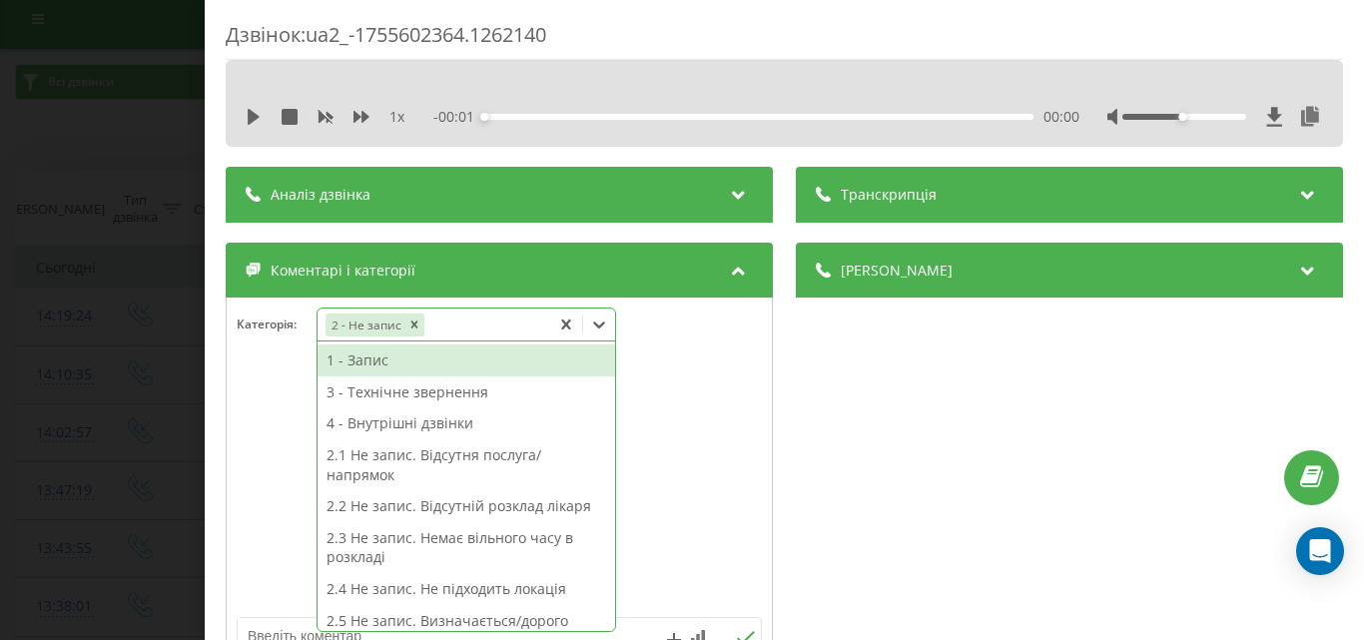
scroll to position [12, 0]
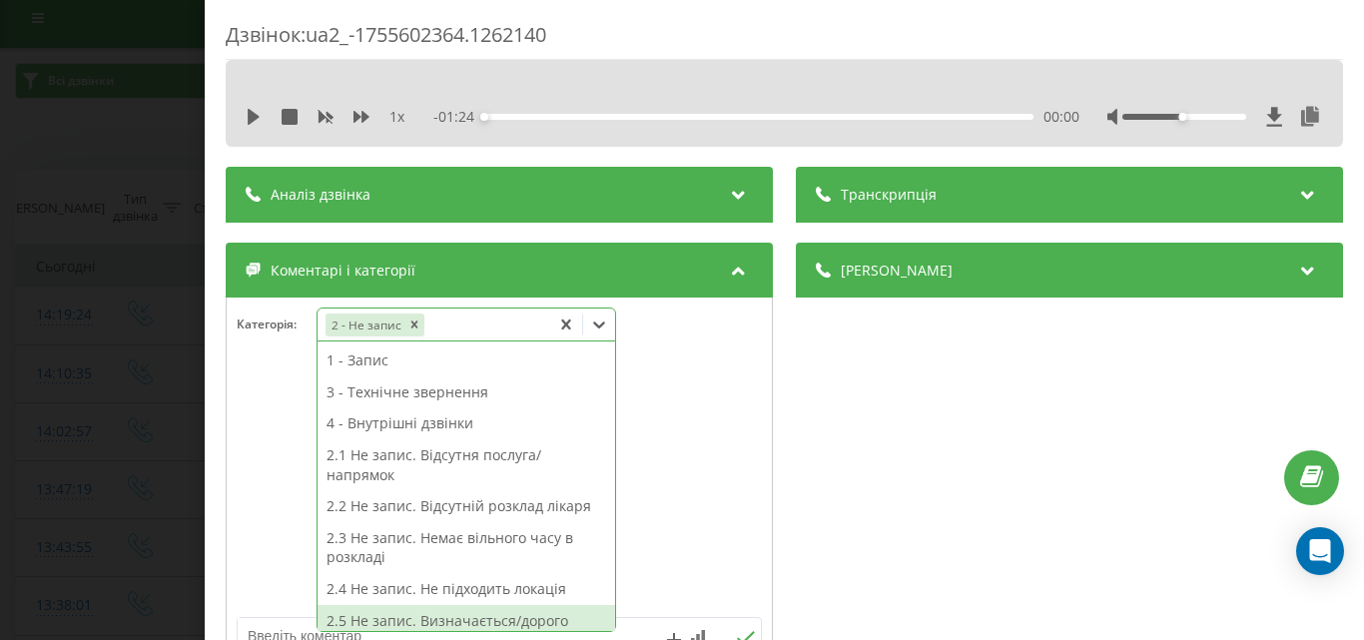
click at [502, 626] on div "2.5 Не запис. Визначається/дорого" at bounding box center [465, 621] width 297 height 32
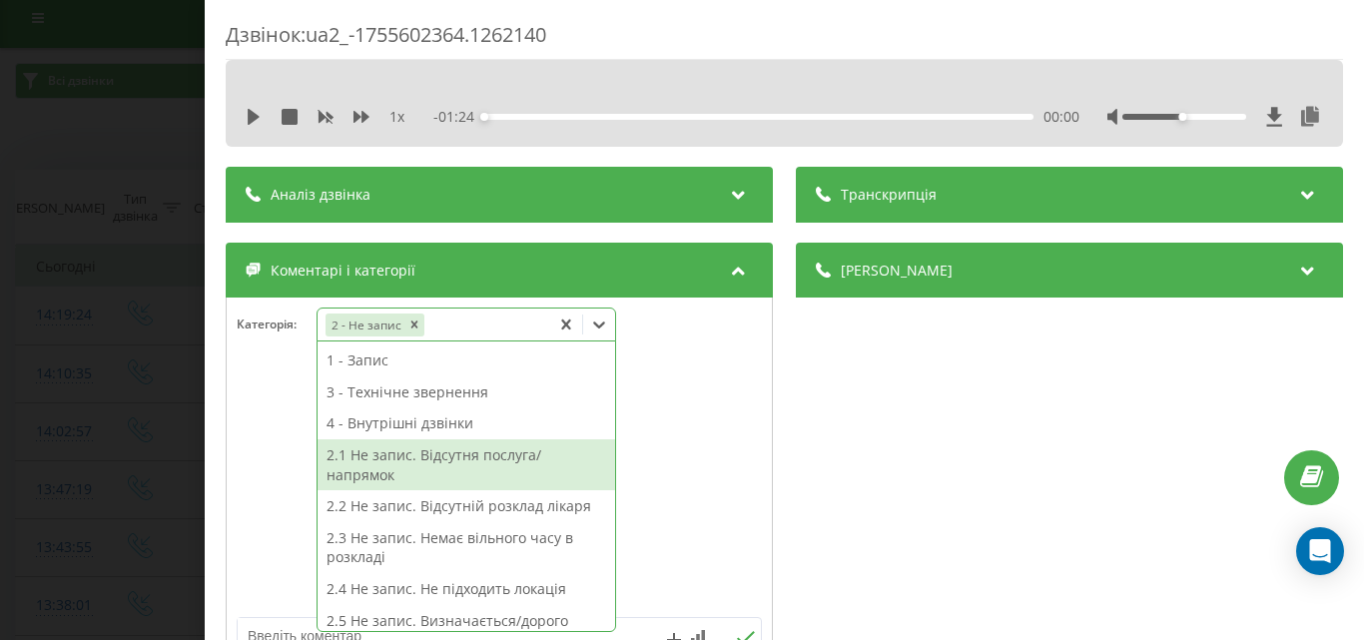
click at [147, 130] on div "Дзвінок : ua2_-1755602364.1262140 1 x - 01:24 00:00 00:00 Транскрипція Для AI-а…" at bounding box center [682, 320] width 1364 height 640
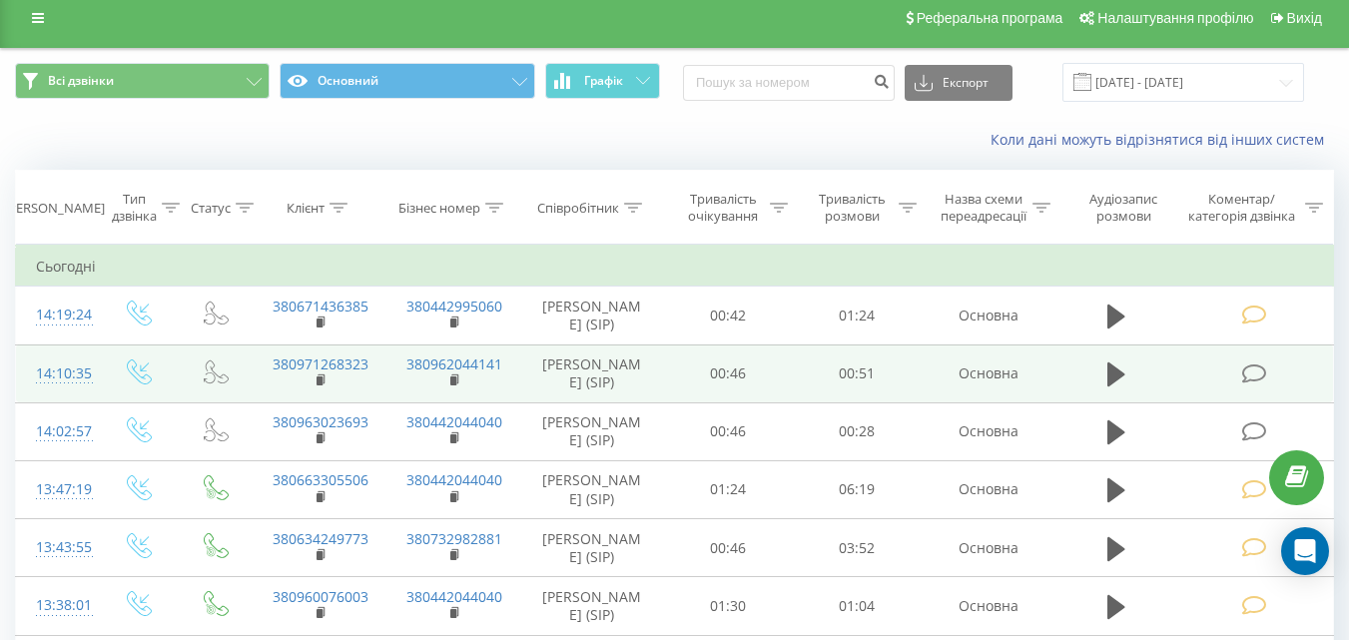
click at [1263, 375] on icon at bounding box center [1253, 373] width 25 height 21
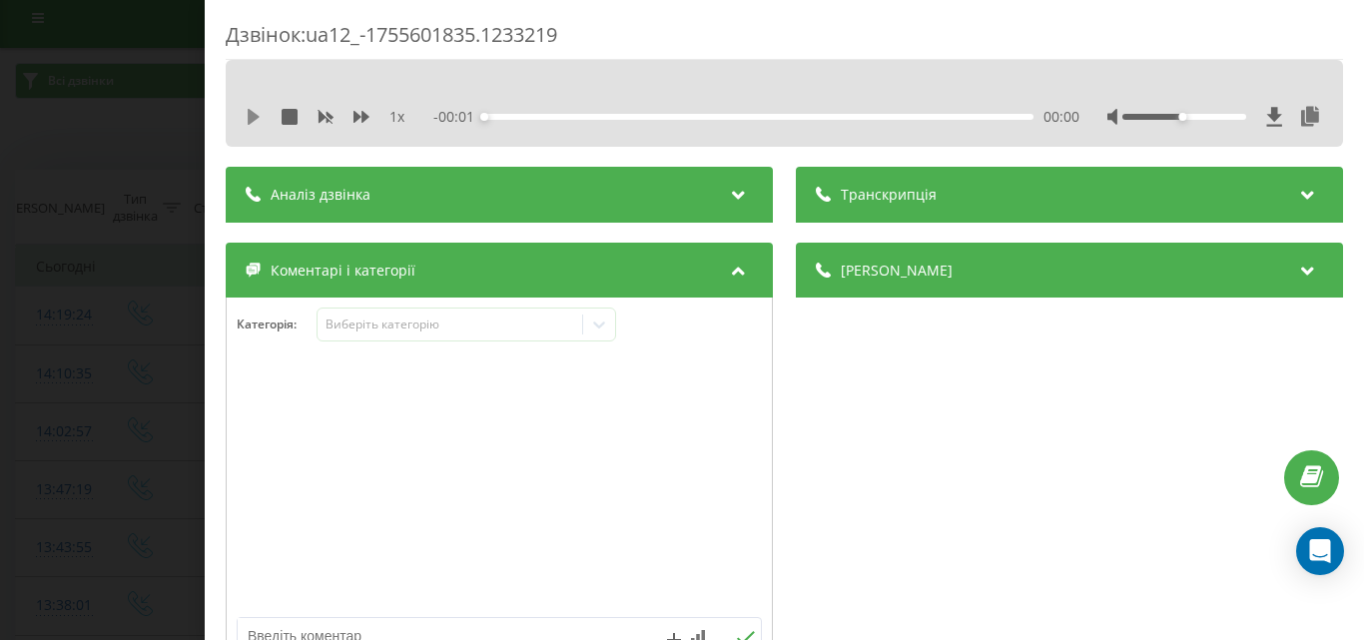
click at [254, 113] on icon at bounding box center [254, 117] width 12 height 16
click at [847, 117] on div "00:35" at bounding box center [758, 117] width 549 height 6
click at [599, 328] on icon at bounding box center [599, 324] width 20 height 20
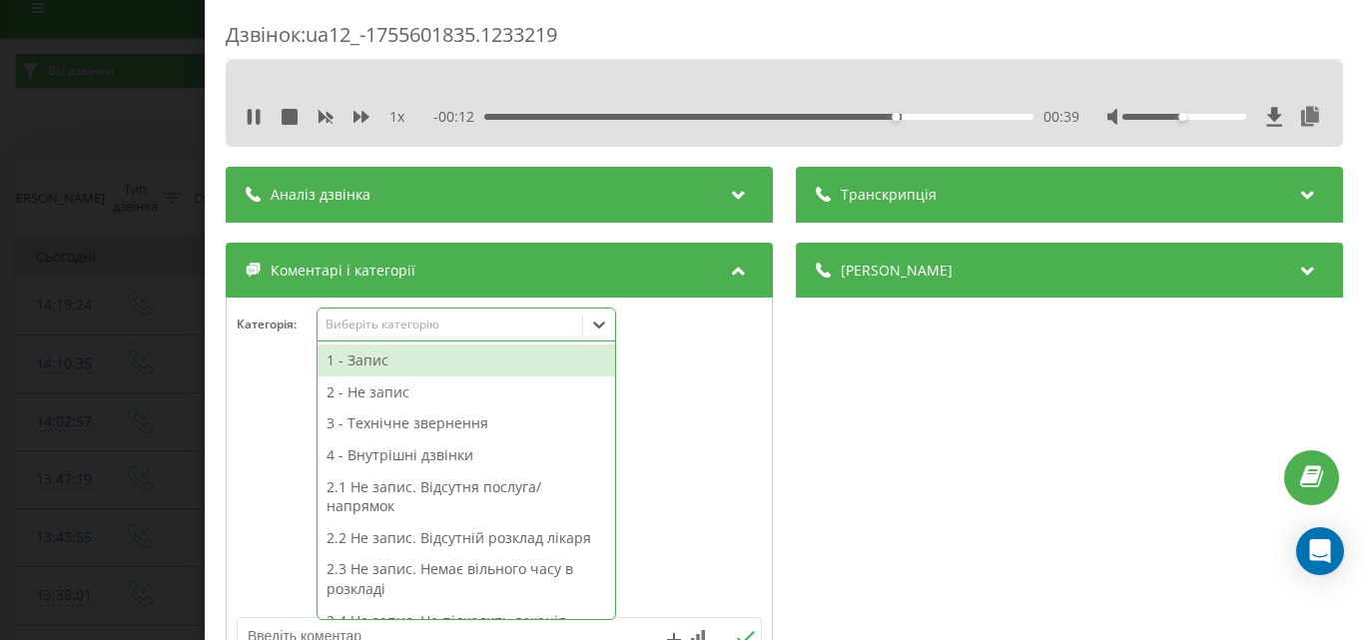
scroll to position [24, 0]
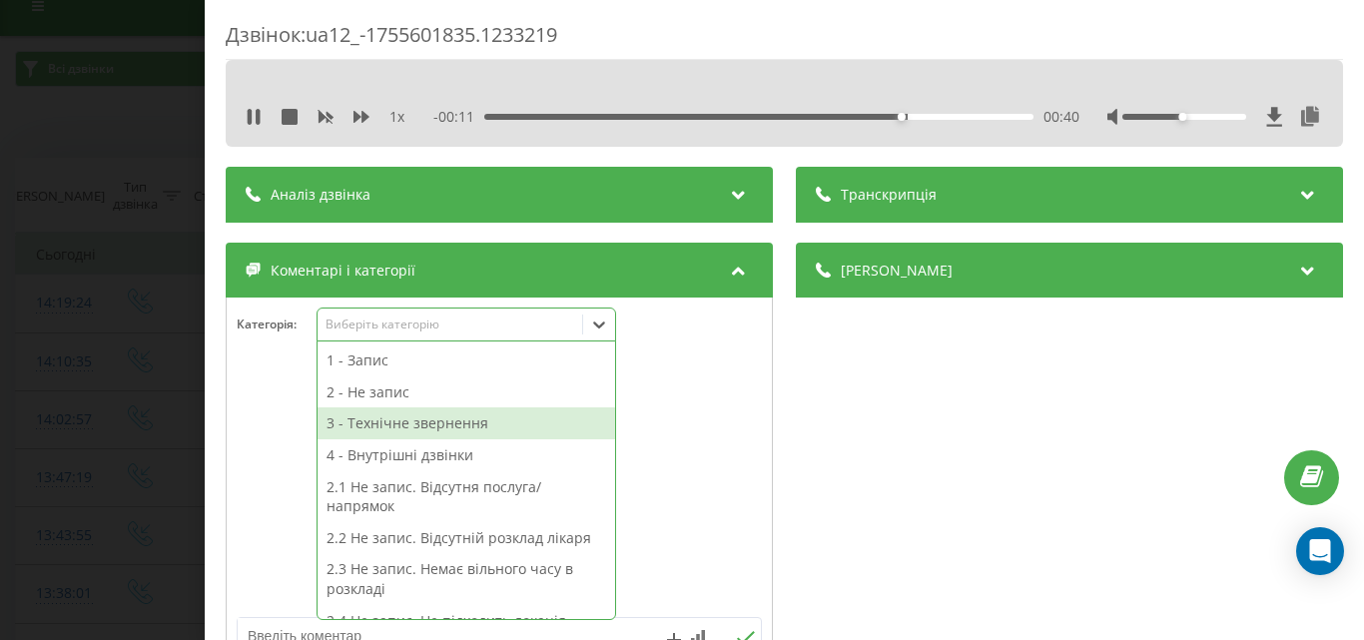
click at [425, 430] on div "3 - Технічне звернення" at bounding box center [465, 423] width 297 height 32
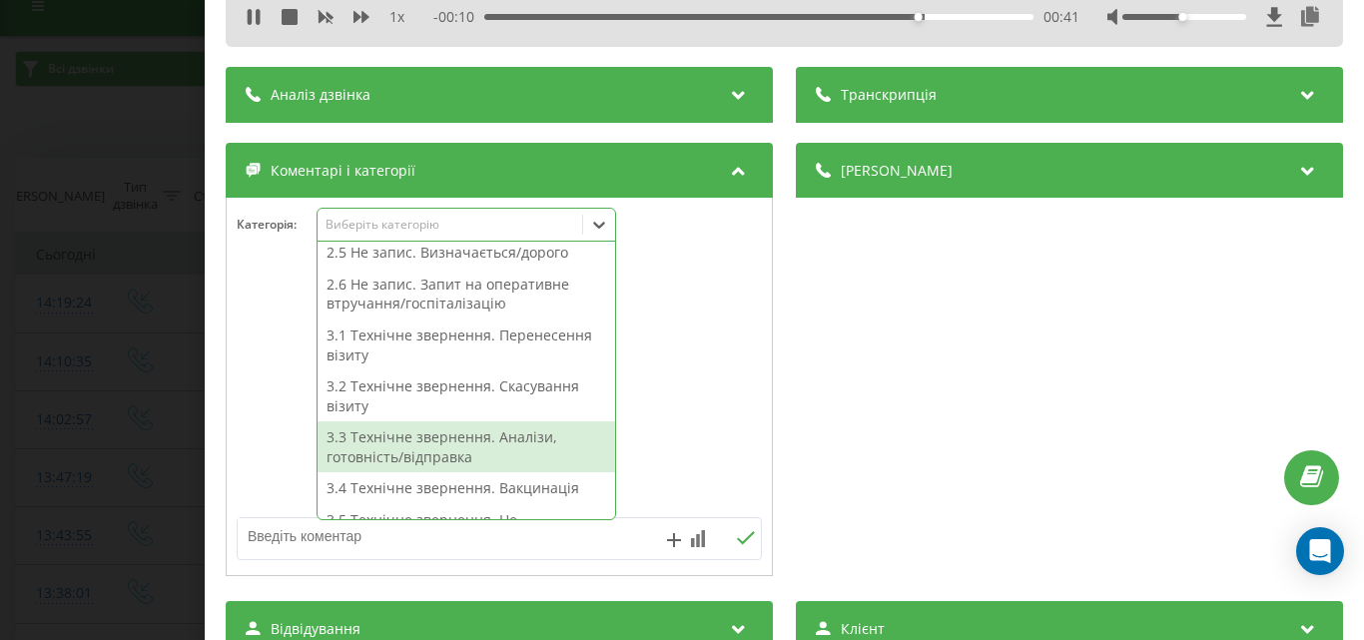
scroll to position [268, 0]
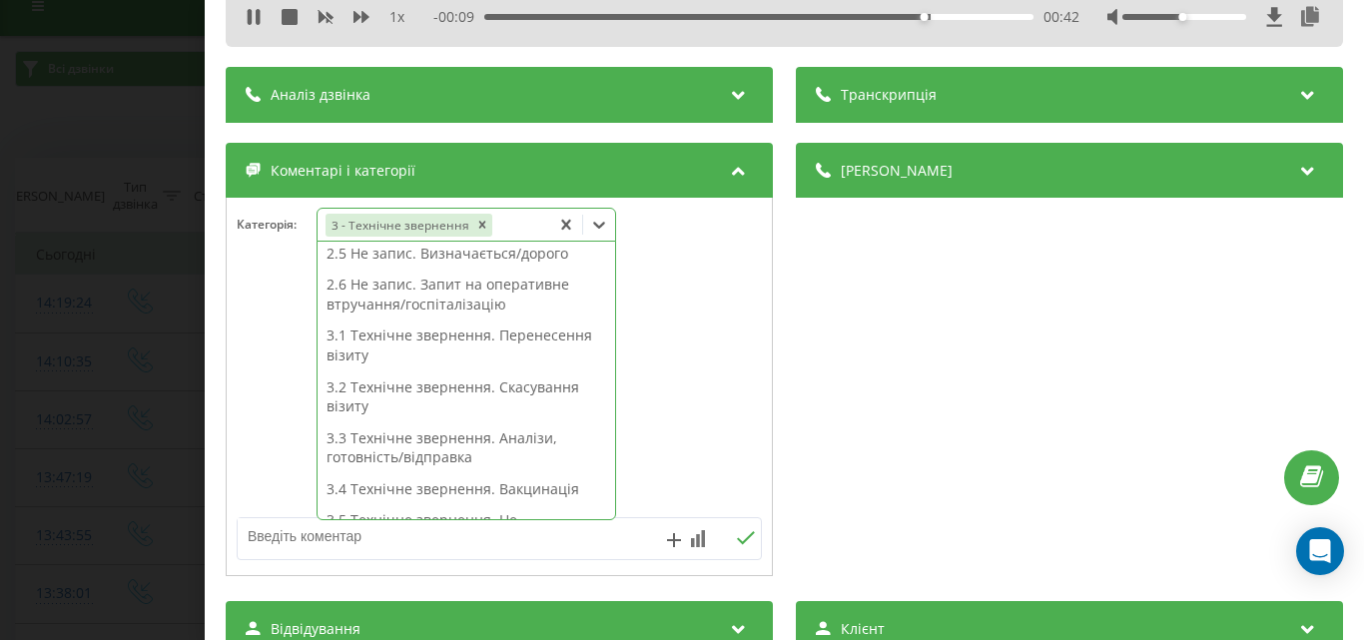
click at [947, 432] on div "Деталі дзвінка Загальне Дата дзвінка 2025-08-19 14:10:35 Тип дзвінка Вхідний Ст…" at bounding box center [1069, 362] width 547 height 438
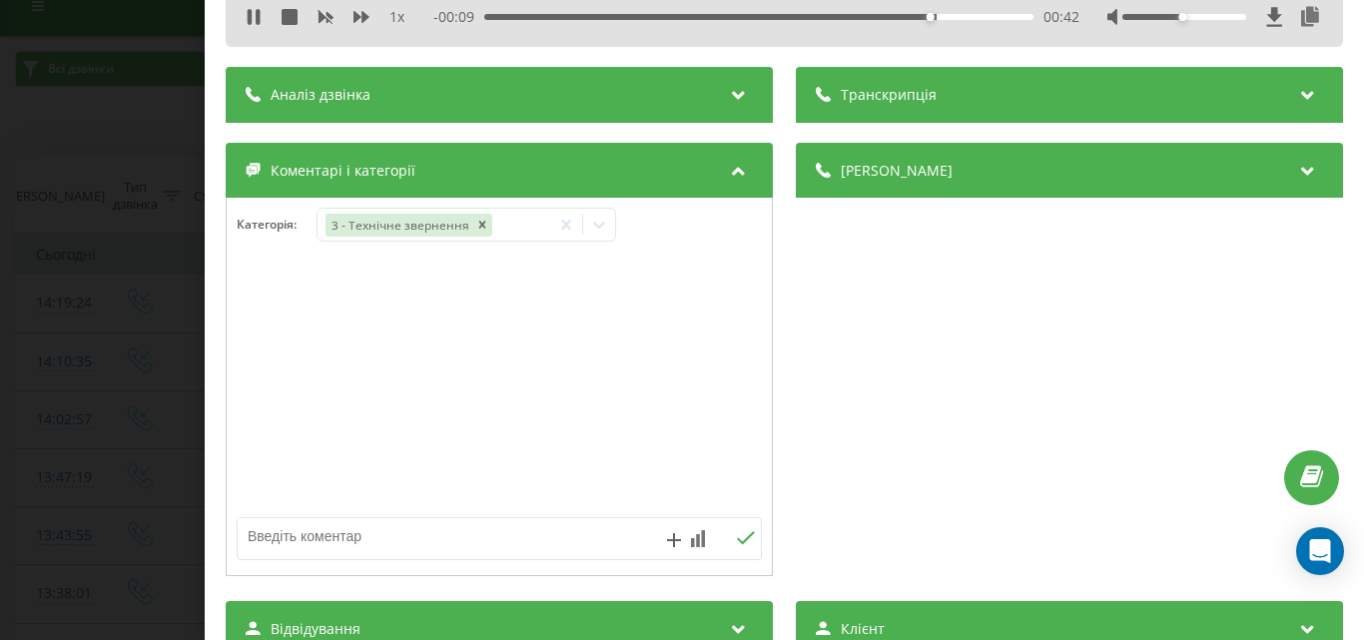
click at [286, 537] on textarea at bounding box center [447, 536] width 418 height 36
type textarea "уточ по запису"
click at [745, 539] on icon at bounding box center [745, 538] width 19 height 14
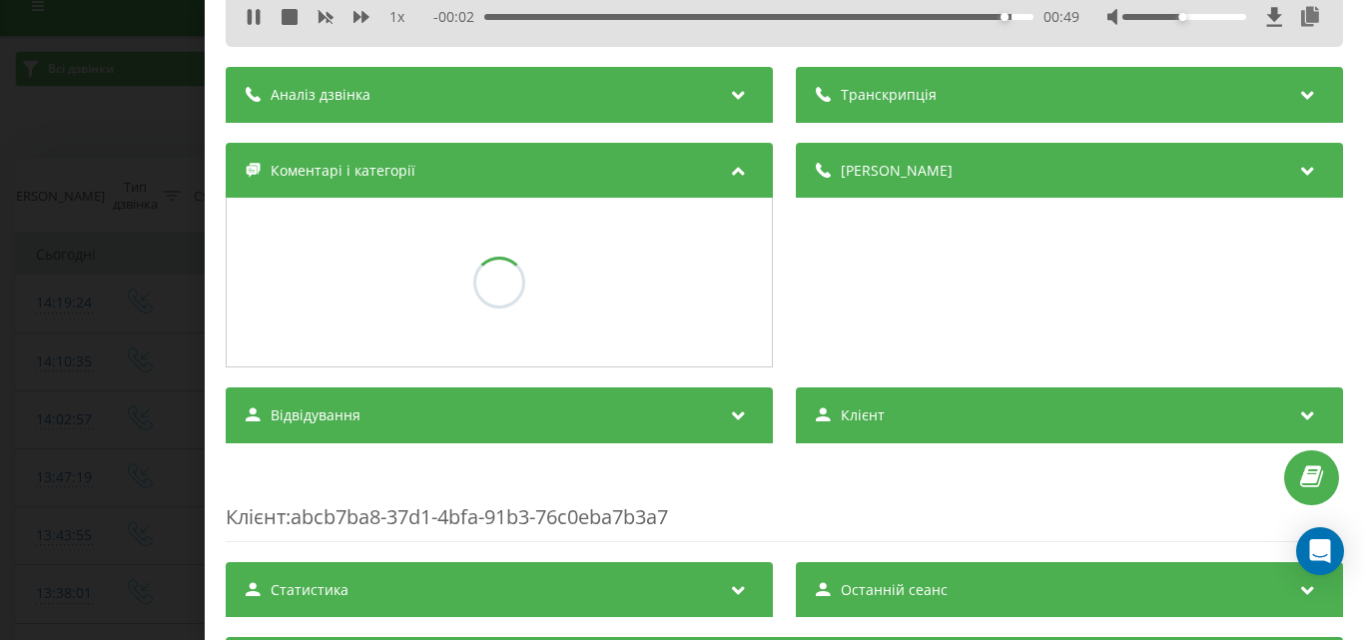
click at [139, 137] on div "Дзвінок : ua12_-1755601835.1233219 1 x - 00:02 00:49 00:49 Транскрипція Для AI-…" at bounding box center [682, 320] width 1364 height 640
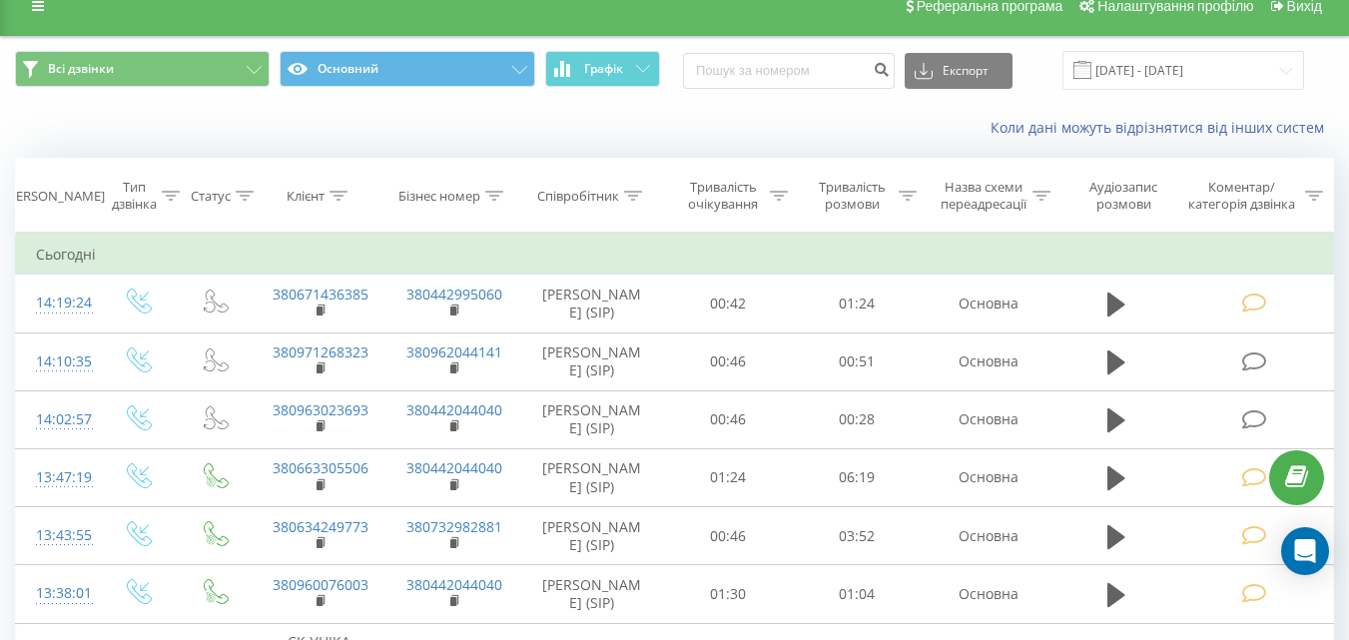
click at [93, 128] on div "Коли дані можуть відрізнятися вiд інших систем" at bounding box center [674, 128] width 1347 height 48
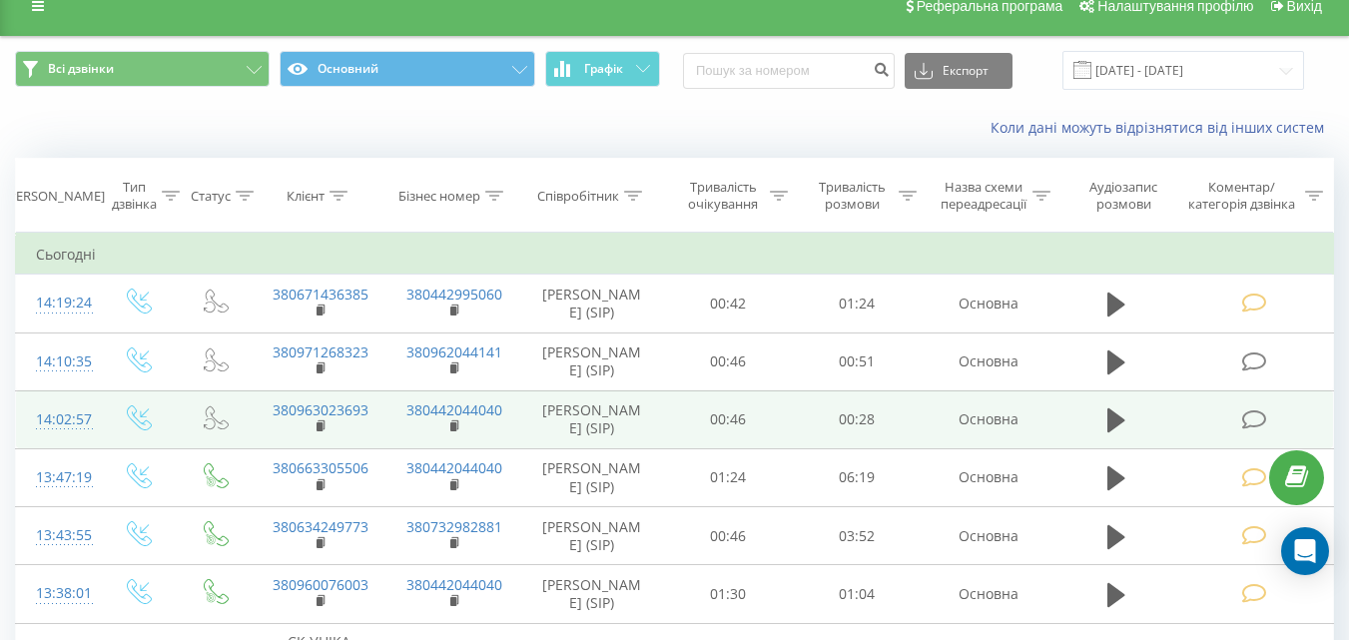
click at [1258, 417] on icon at bounding box center [1253, 419] width 25 height 21
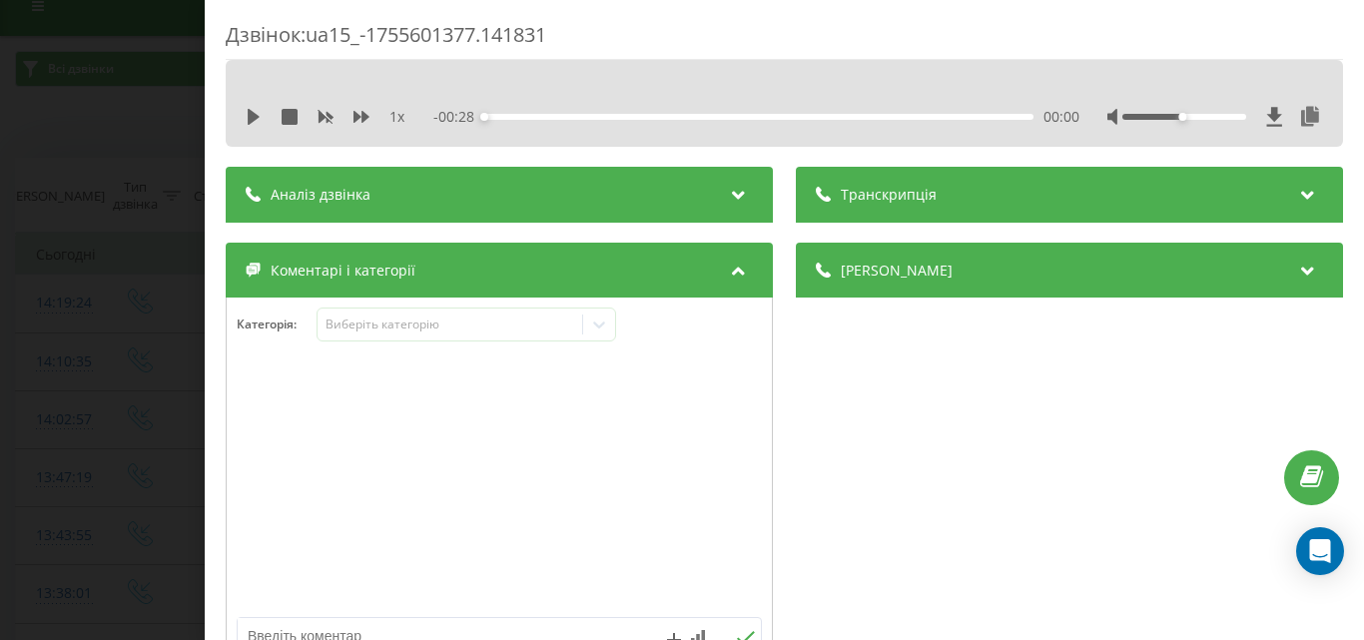
click at [242, 115] on div "1 x - 00:28 00:00 00:00" at bounding box center [784, 117] width 1087 height 30
click at [249, 116] on icon at bounding box center [254, 117] width 12 height 16
click at [592, 114] on div "00:01" at bounding box center [758, 117] width 549 height 6
click at [750, 122] on div "- 00:21 00:07 00:07" at bounding box center [756, 117] width 646 height 20
click at [541, 333] on div "Виберіть категорію" at bounding box center [449, 324] width 265 height 19
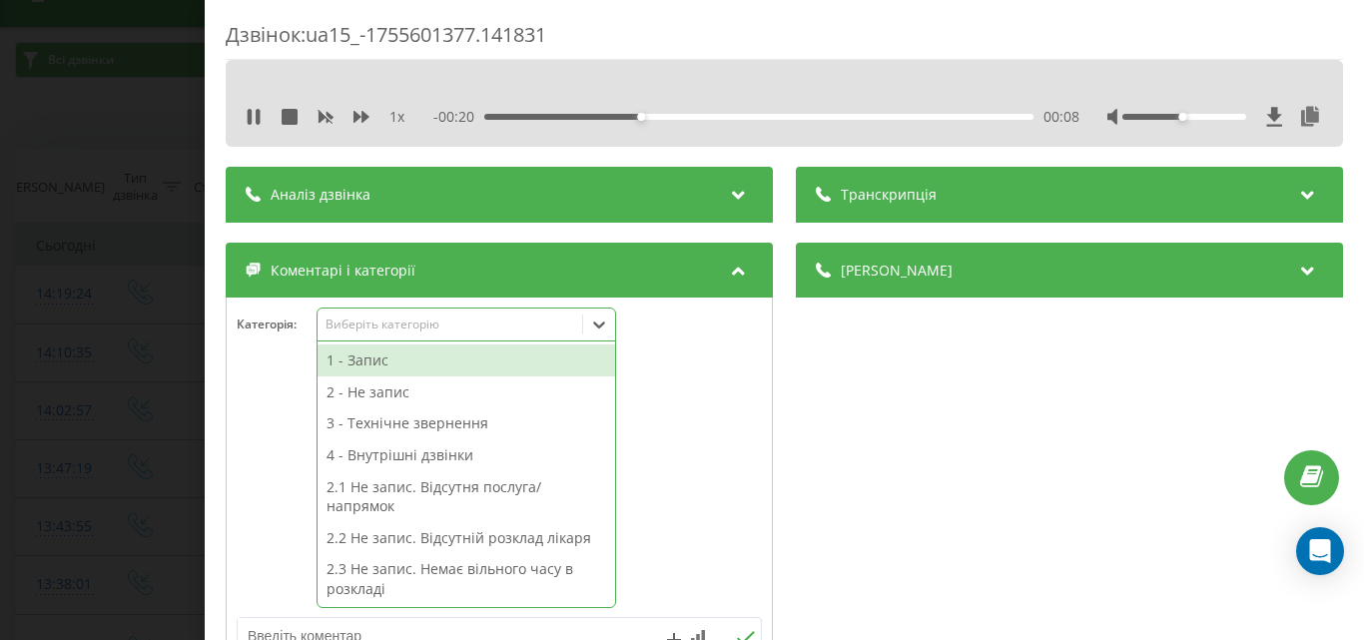
scroll to position [36, 0]
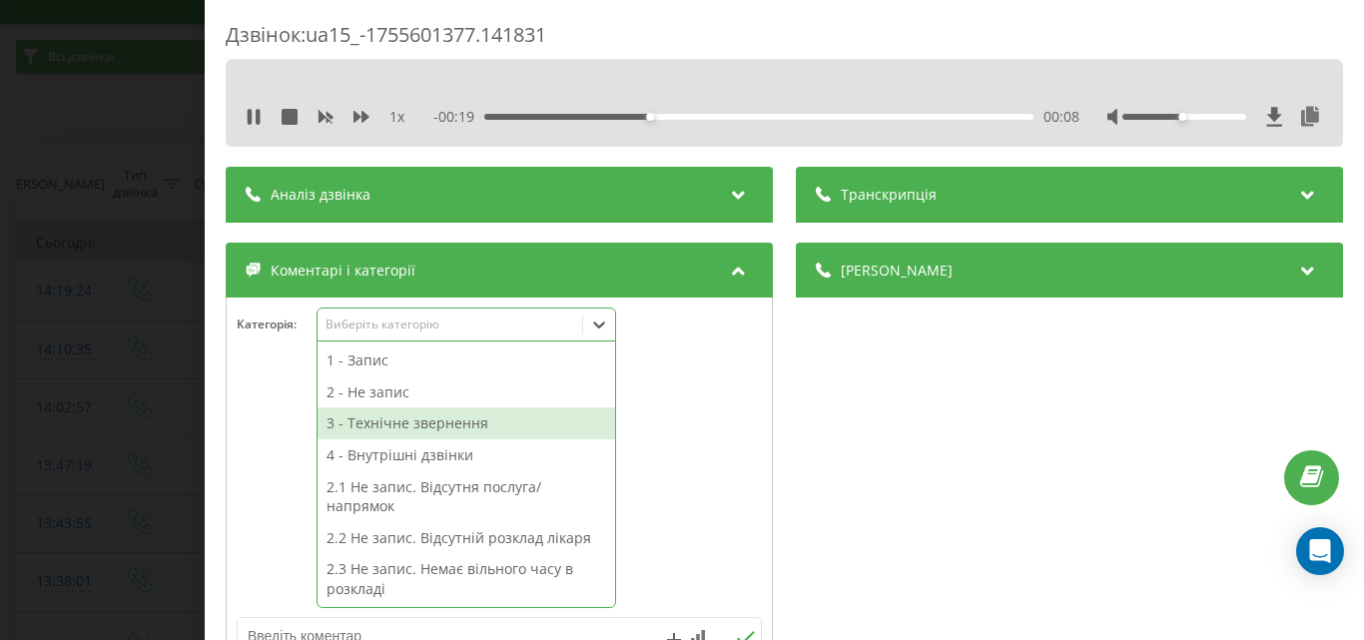
click at [496, 422] on div "3 - Технічне звернення" at bounding box center [465, 423] width 297 height 32
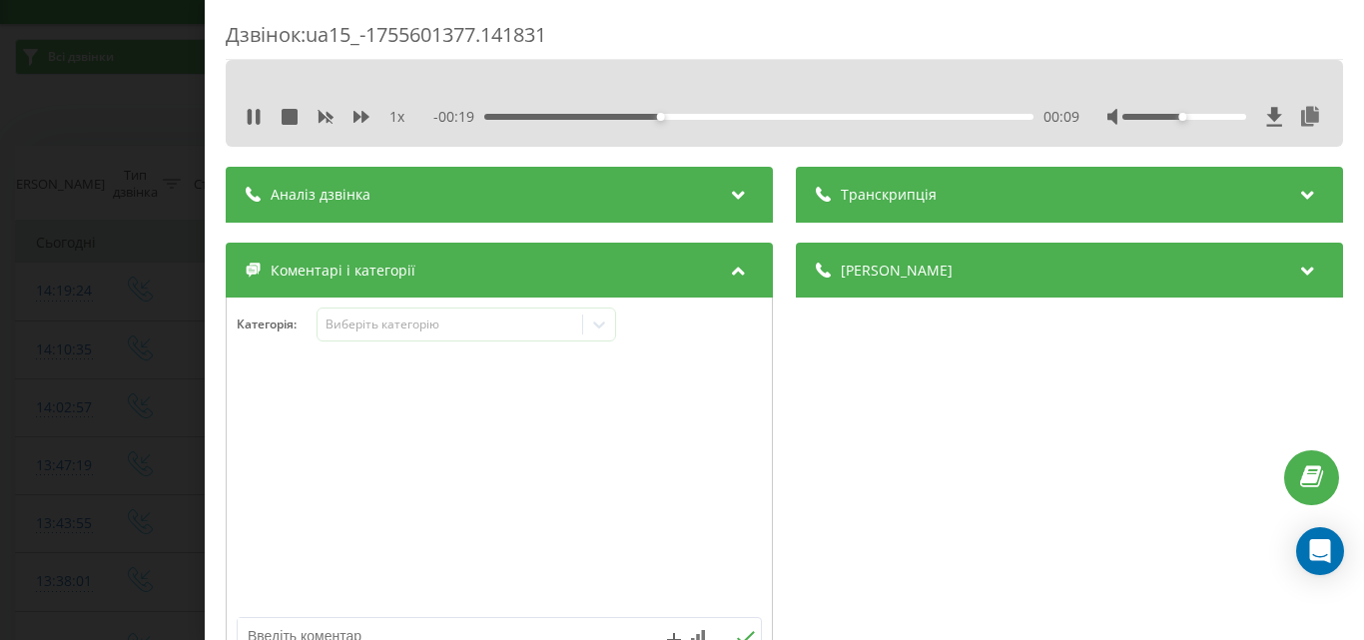
click at [834, 431] on div "Деталі дзвінка Загальне Дата дзвінка 2025-08-19 14:02:57 Тип дзвінка Вхідний Ст…" at bounding box center [1069, 462] width 547 height 438
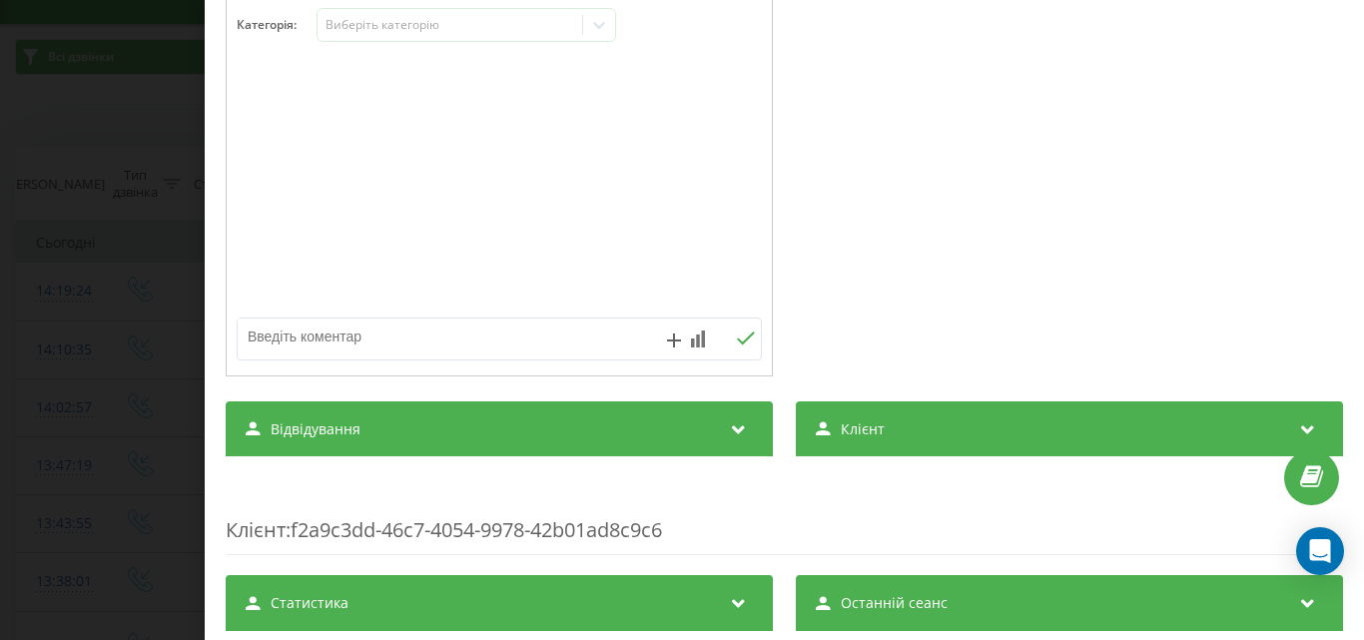
click at [380, 330] on textarea at bounding box center [447, 336] width 418 height 36
click at [309, 325] on textarea at bounding box center [447, 336] width 418 height 36
drag, startPoint x: 251, startPoint y: 337, endPoint x: 219, endPoint y: 330, distance: 32.7
click at [219, 330] on div "Дзвінок : ua15_-1755601377.141831 1 x - 00:08 00:19 00:19 Транскрипція Для AI-а…" at bounding box center [784, 320] width 1159 height 640
drag, startPoint x: 353, startPoint y: 351, endPoint x: 76, endPoint y: 340, distance: 277.7
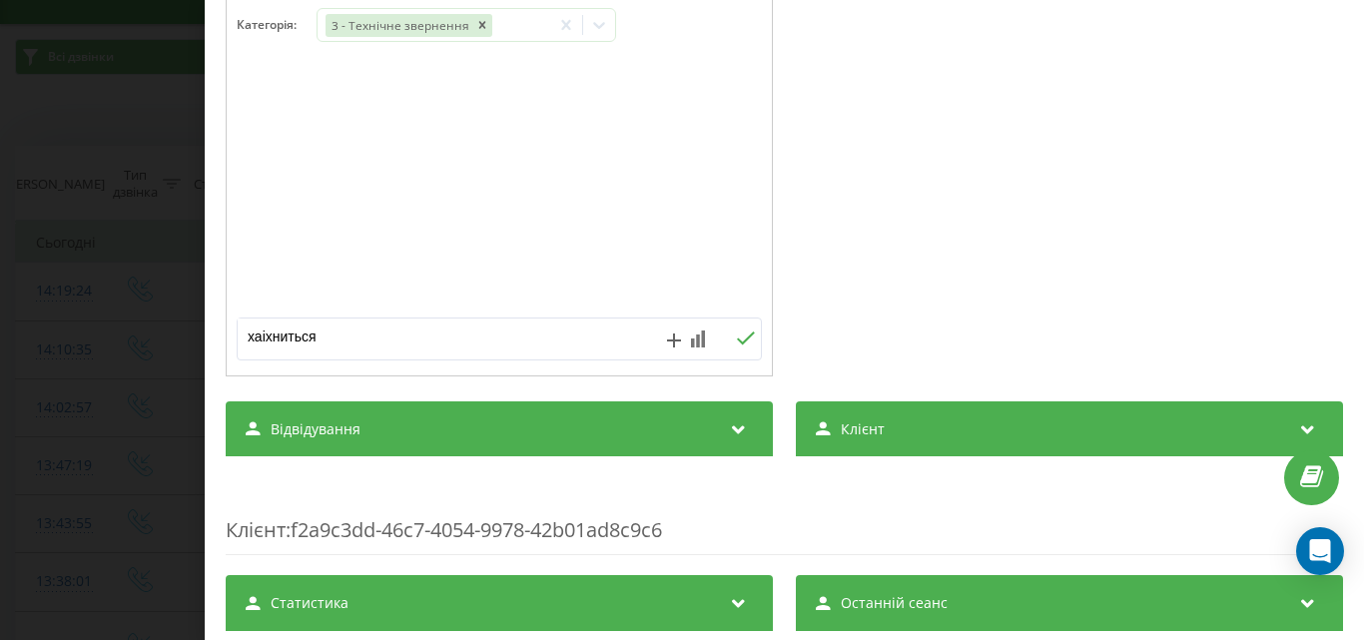
click at [76, 340] on div "Дзвінок : ua15_-1755601377.141831 1 x - 00:07 00:21 00:21 Транскрипція Для AI-а…" at bounding box center [682, 320] width 1364 height 640
type textarea "запізниться"
click at [744, 342] on icon at bounding box center [745, 338] width 19 height 14
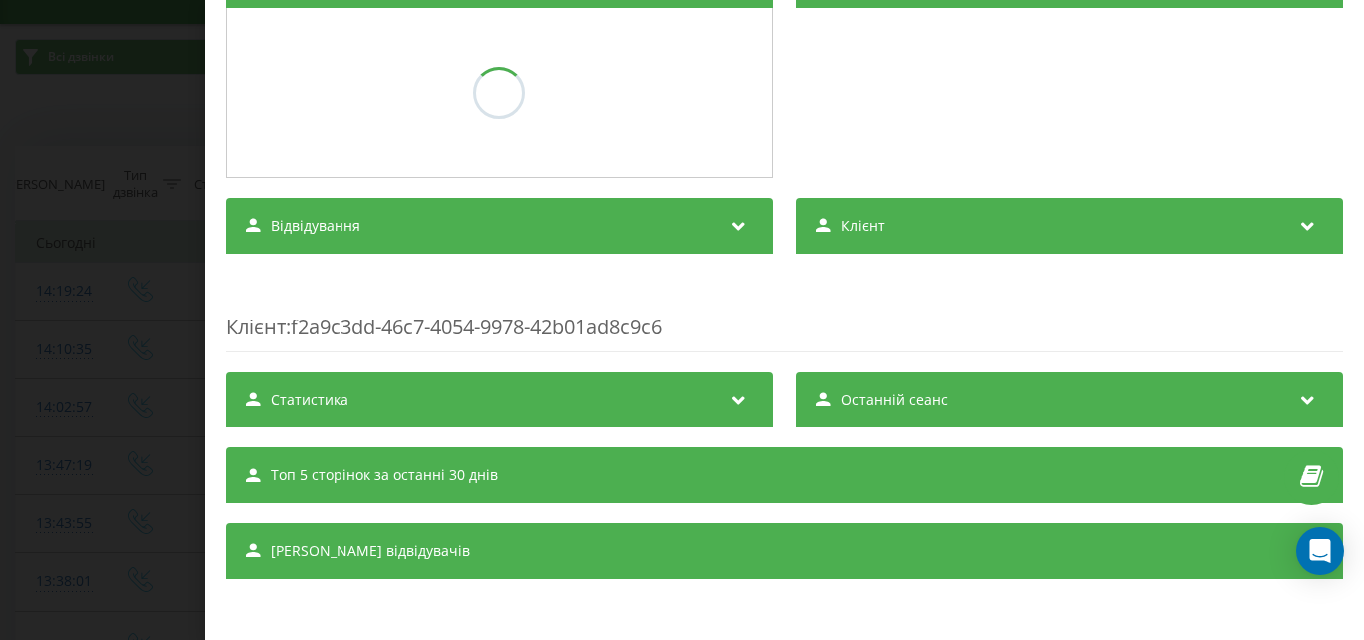
scroll to position [290, 0]
click at [119, 88] on div "Дзвінок : ua15_-1755601377.141831 1 x - 00:01 00:26 00:26 Транскрипція Для AI-а…" at bounding box center [682, 320] width 1364 height 640
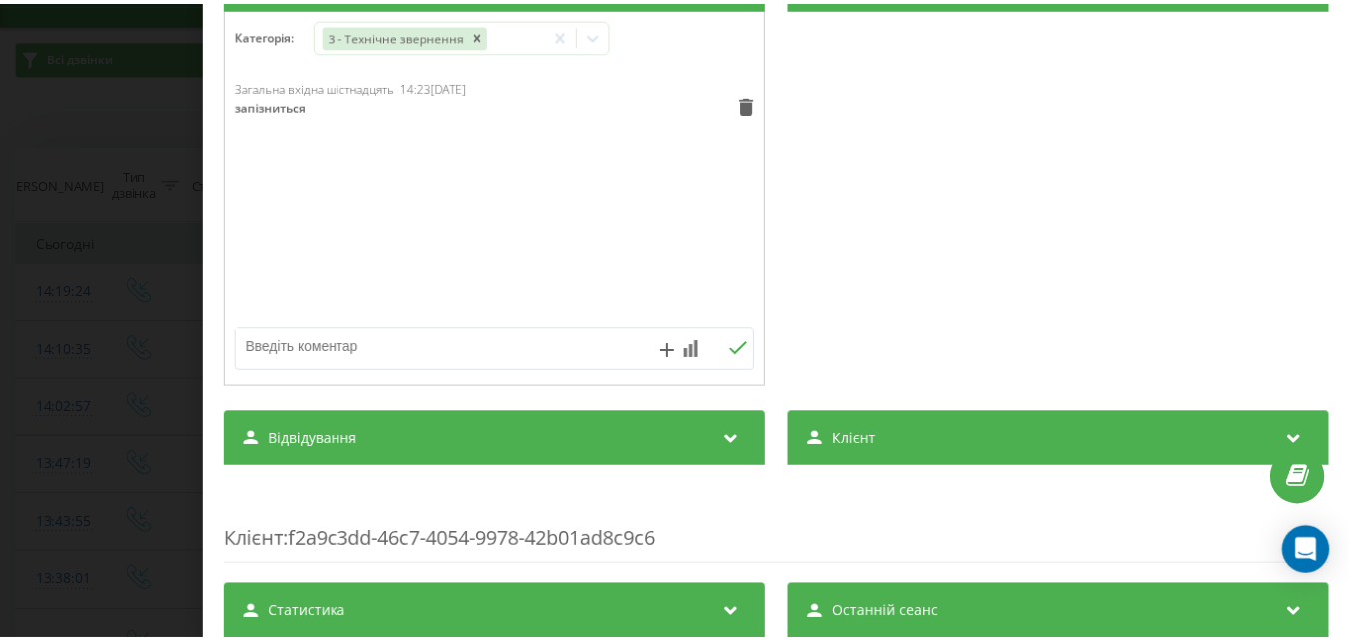
scroll to position [299, 0]
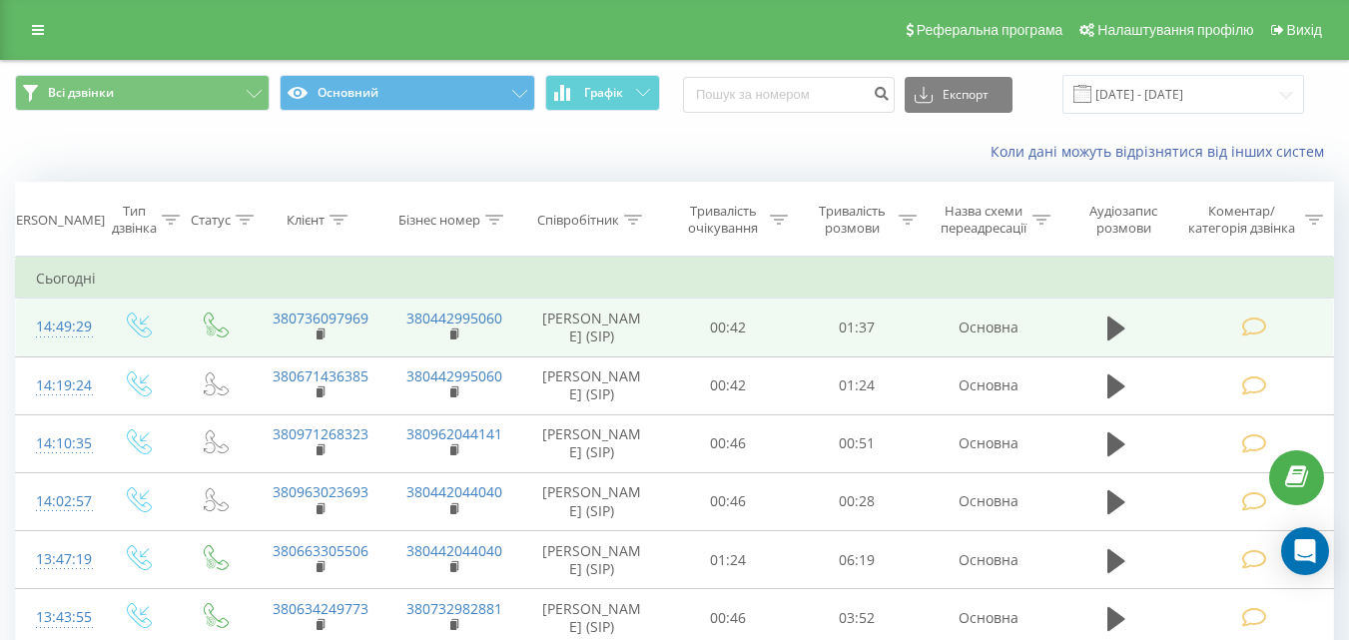
click at [1257, 336] on icon at bounding box center [1253, 326] width 25 height 21
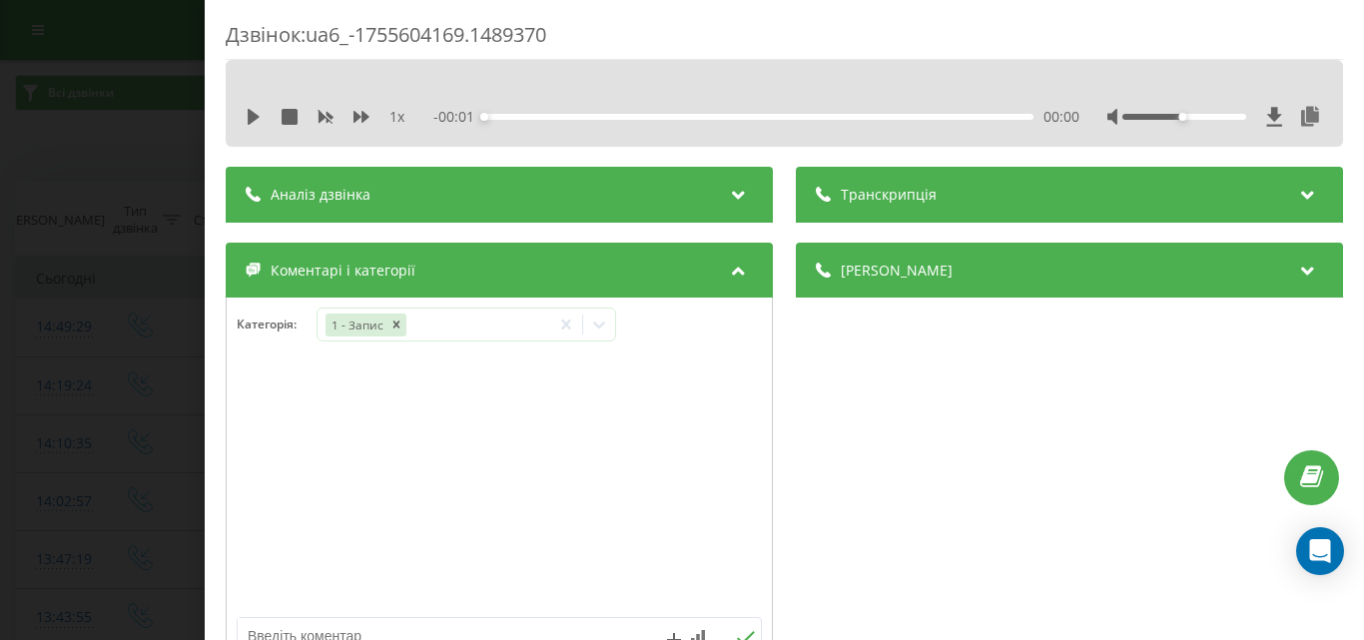
click at [69, 155] on div "Дзвінок : ua6_-1755604169.1489370 1 x - 00:01 00:00 00:00 Транскрипція Для AI-а…" at bounding box center [682, 320] width 1364 height 640
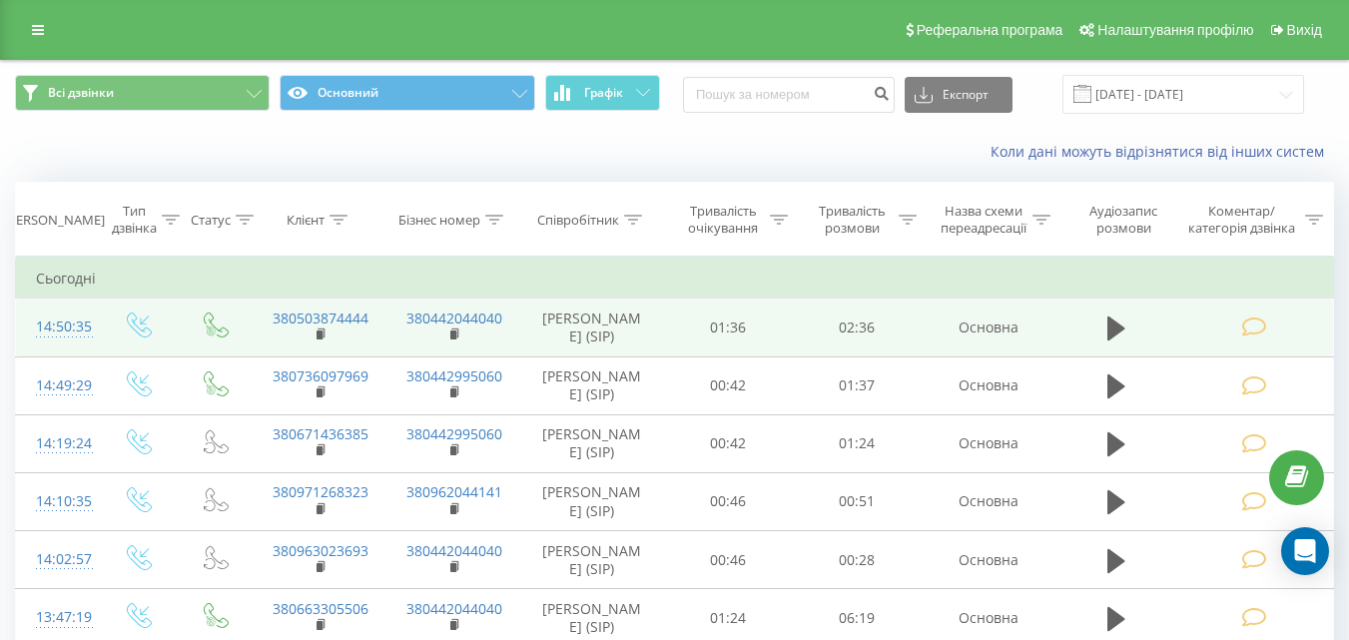
click at [1256, 327] on icon at bounding box center [1253, 326] width 25 height 21
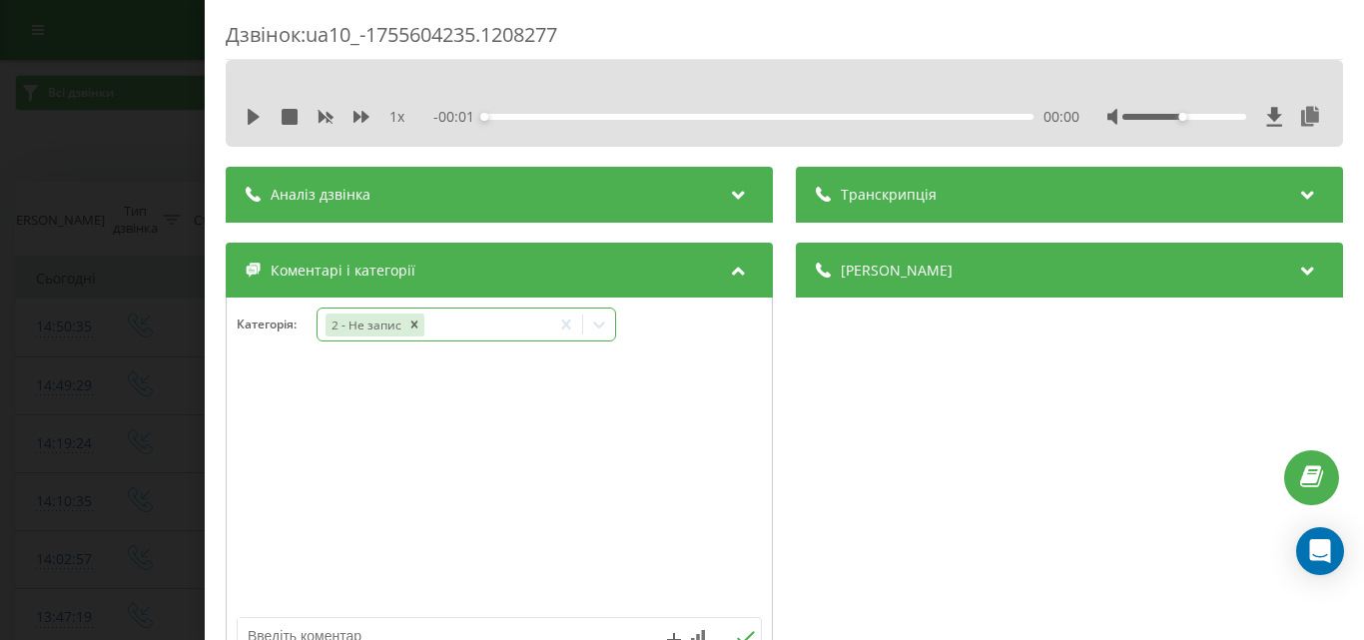
click at [598, 316] on icon at bounding box center [599, 324] width 20 height 20
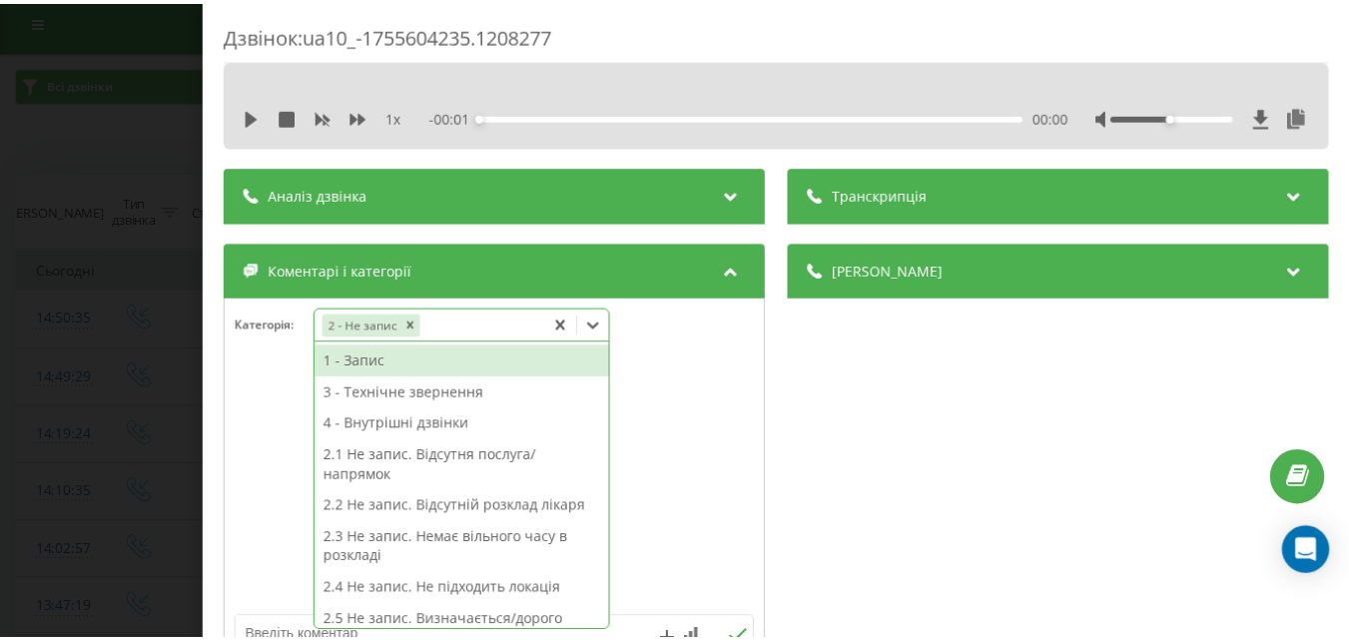
scroll to position [12, 0]
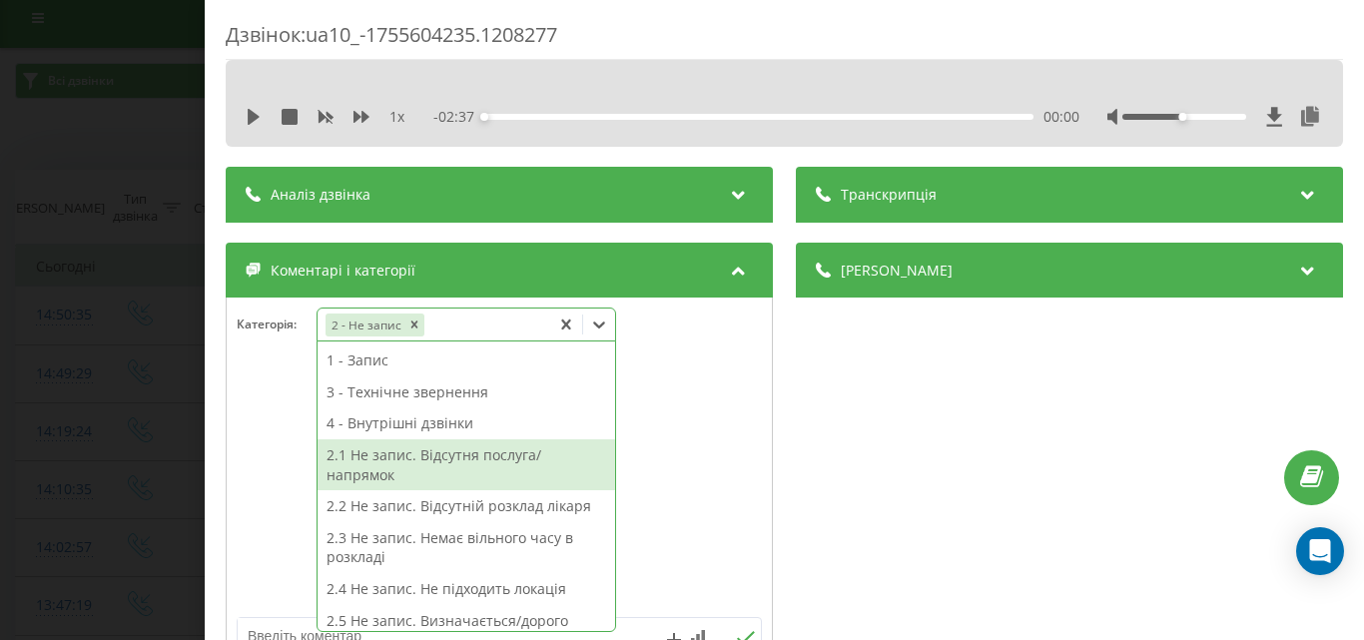
click at [492, 461] on div "2.1 Не запис. Відсутня послуга/напрямок" at bounding box center [465, 464] width 297 height 51
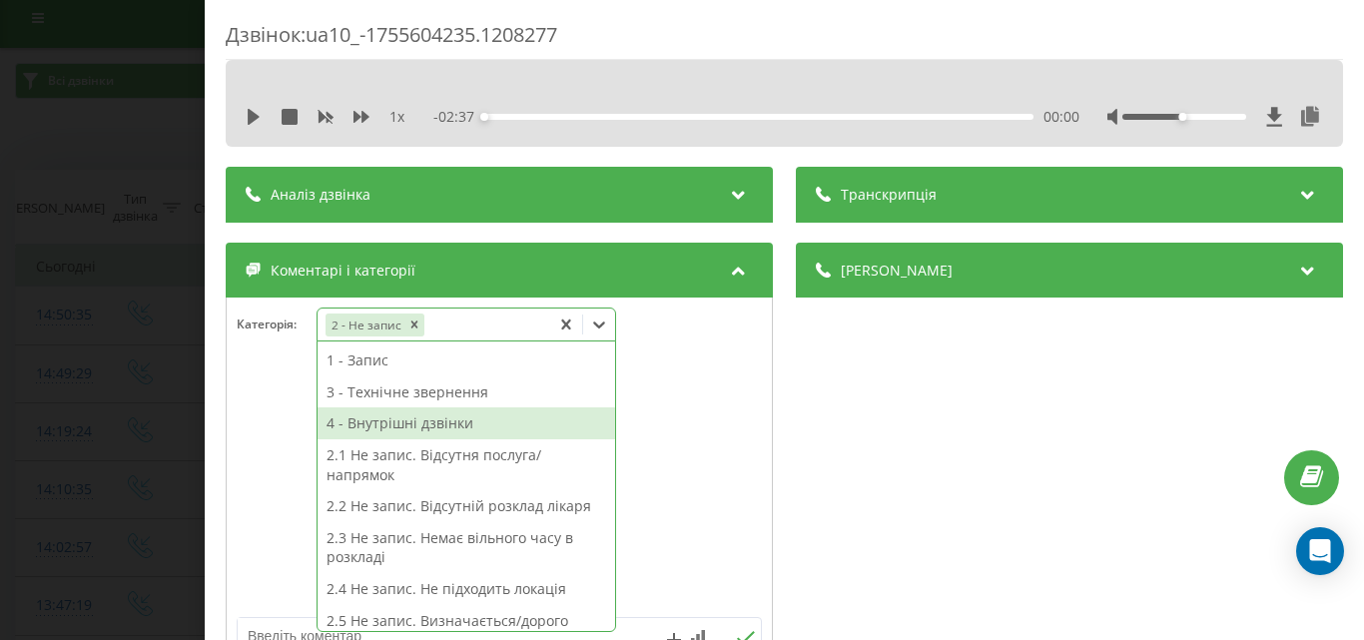
click at [60, 140] on div "Дзвінок : ua10_-1755604235.1208277 1 x - 02:37 00:00 00:00 Транскрипція Для AI-…" at bounding box center [682, 320] width 1364 height 640
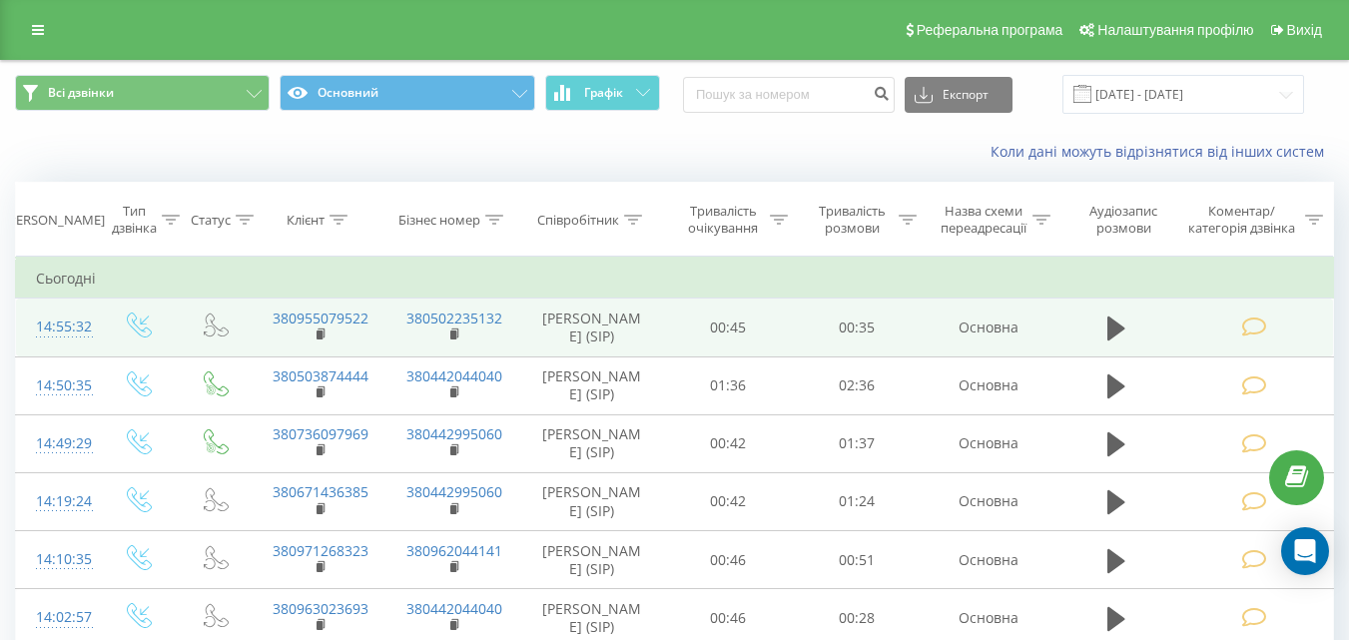
click at [1258, 324] on icon at bounding box center [1253, 326] width 25 height 21
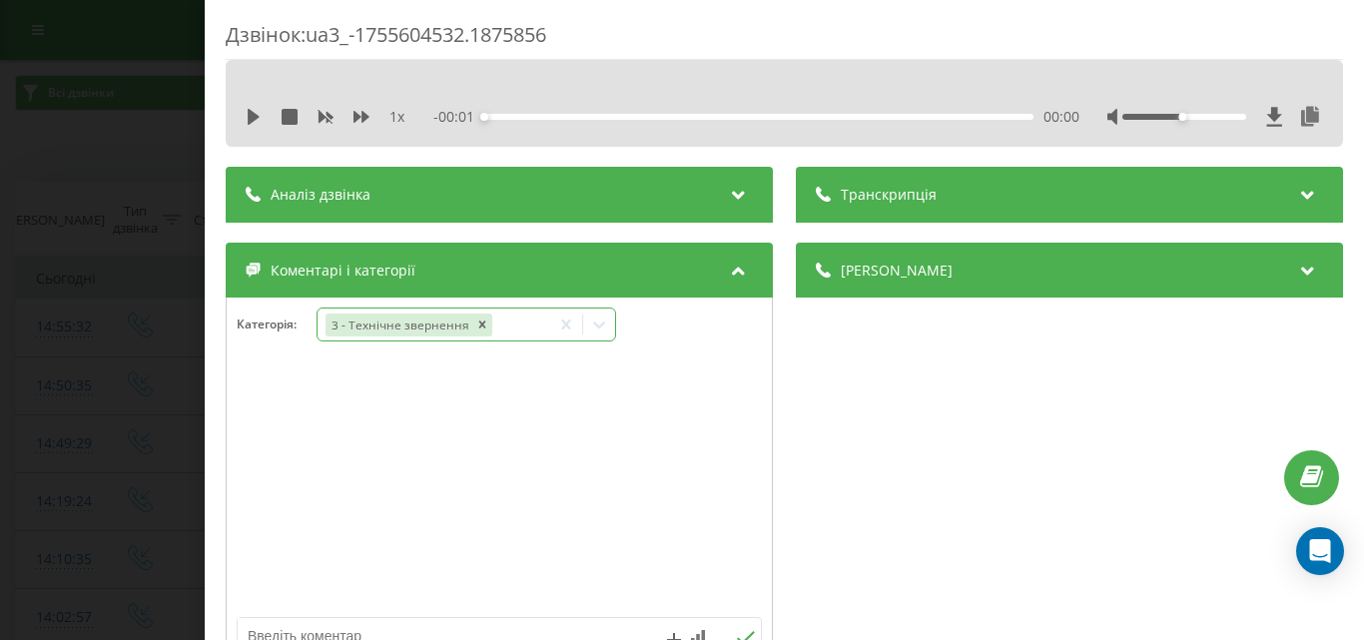
click at [614, 324] on div at bounding box center [599, 324] width 32 height 32
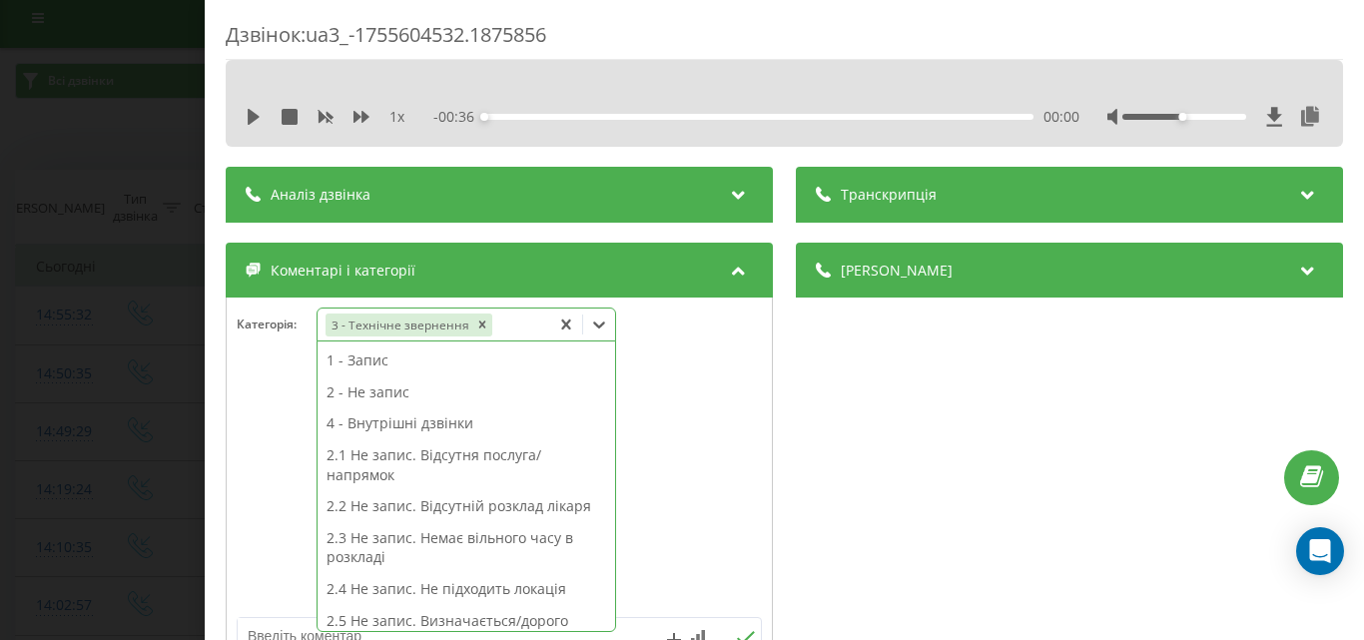
scroll to position [299, 0]
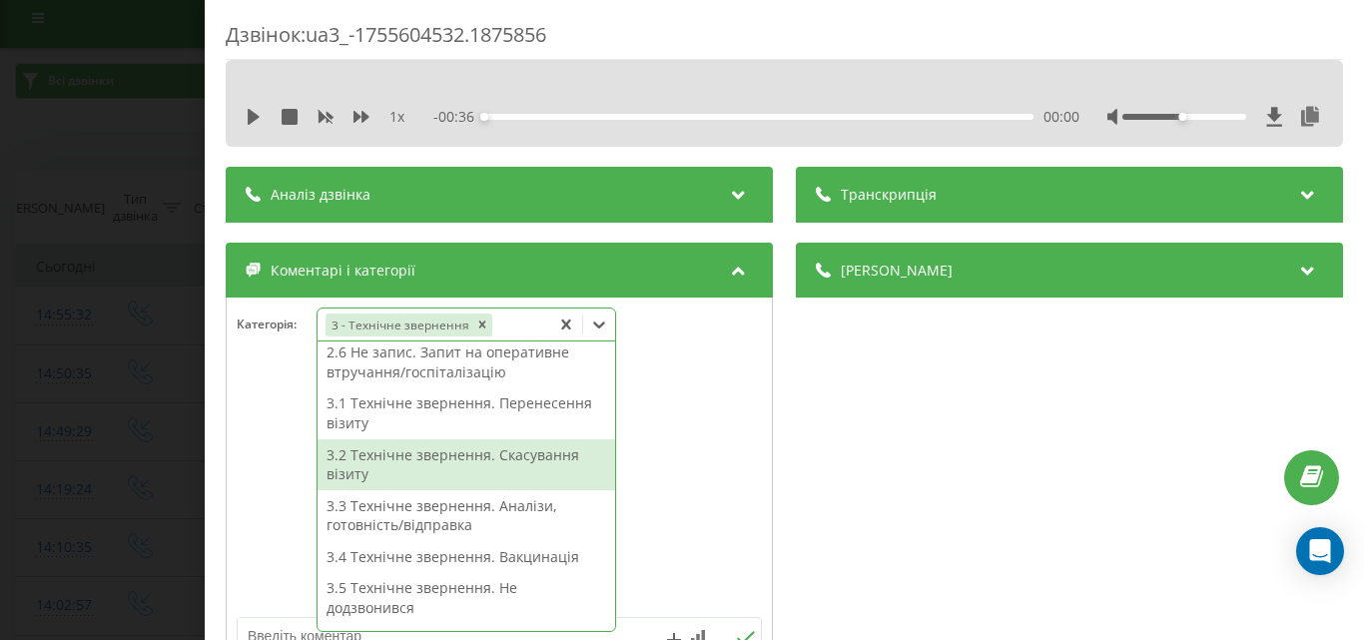
click at [911, 445] on div "Деталі дзвінка Загальне Дата дзвінка 2025-08-19 14:55:32 Тип дзвінка Вхідний Ст…" at bounding box center [1069, 462] width 547 height 438
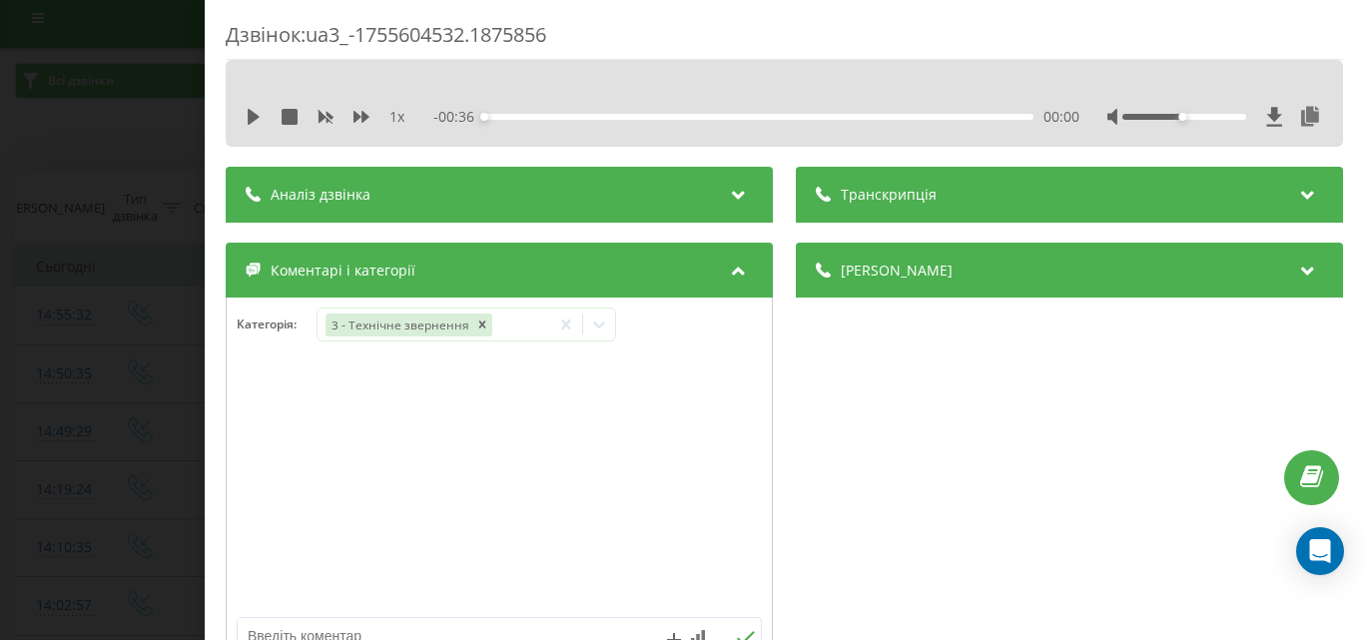
scroll to position [399, 0]
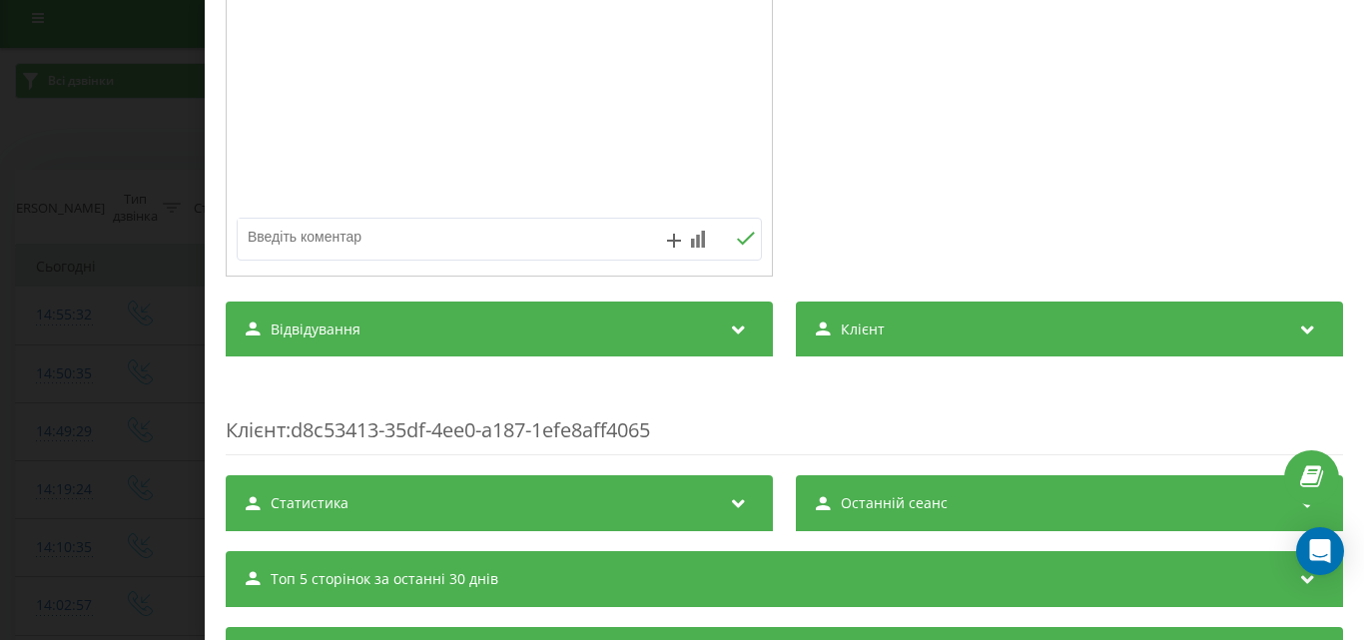
click at [453, 244] on textarea at bounding box center [447, 237] width 418 height 36
type textarea "уточ"
click at [737, 241] on icon at bounding box center [745, 239] width 19 height 14
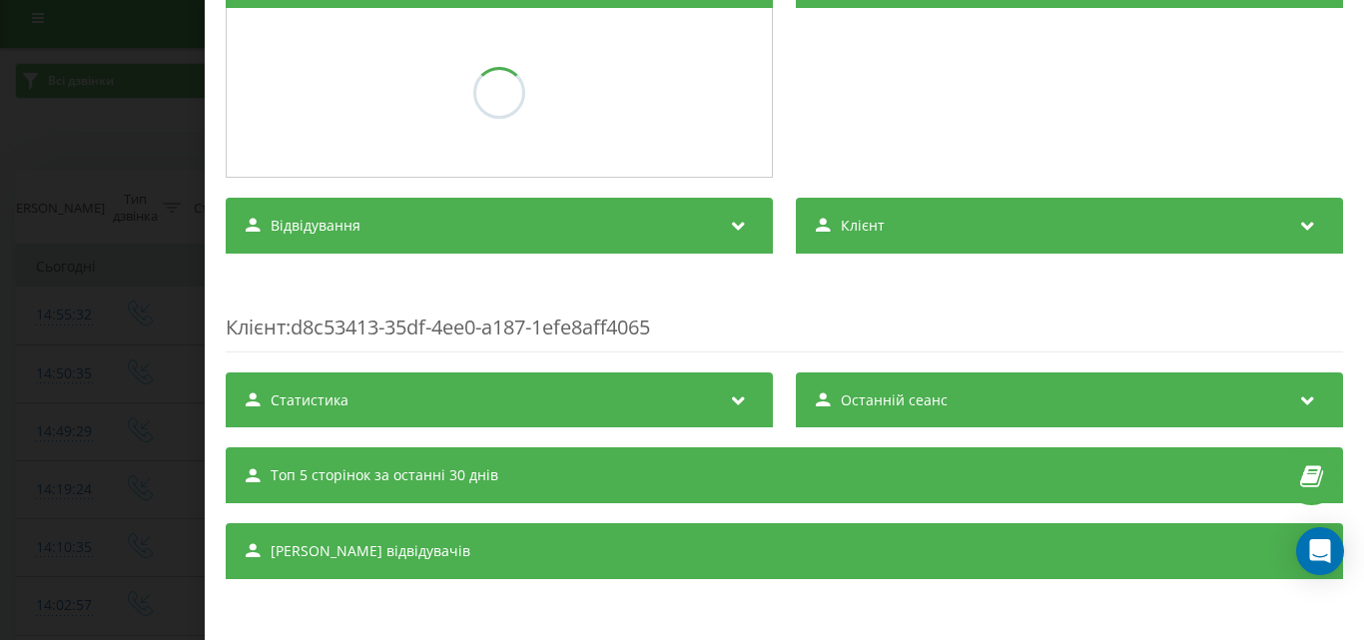
click at [51, 154] on div "Дзвінок : ua3_-1755604532.1875856 1 x - 00:36 00:00 00:00 Транскрипція Для AI-а…" at bounding box center [682, 320] width 1364 height 640
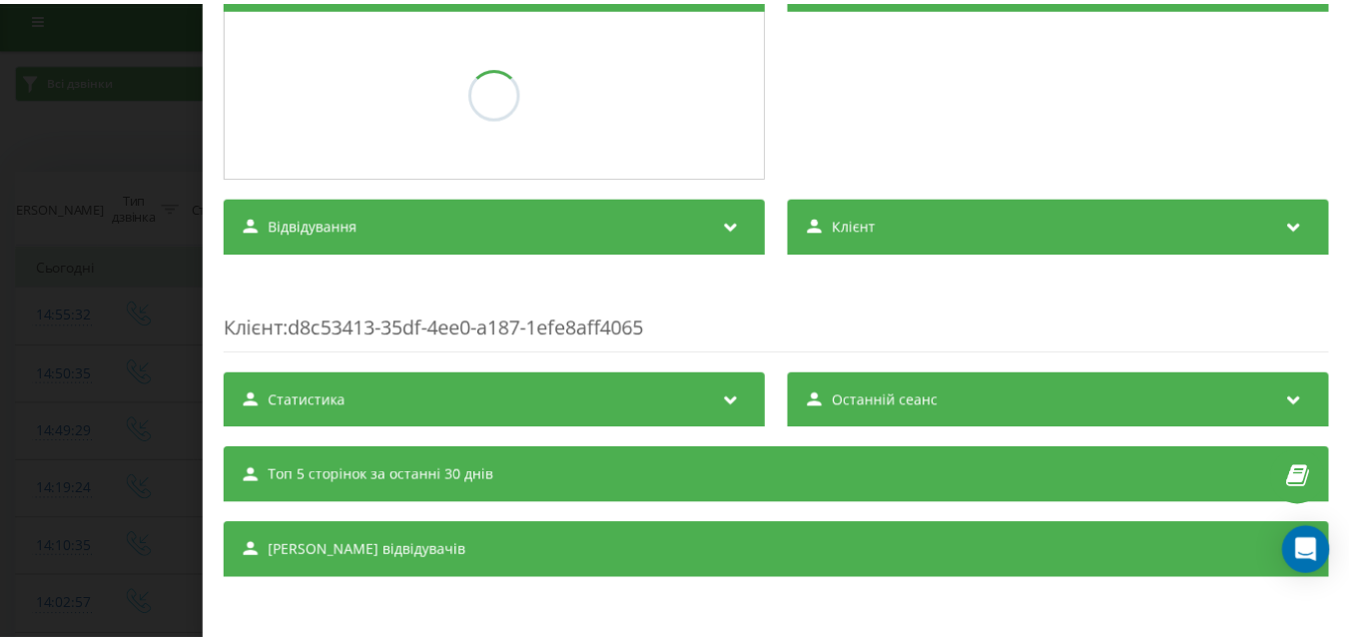
scroll to position [290, 0]
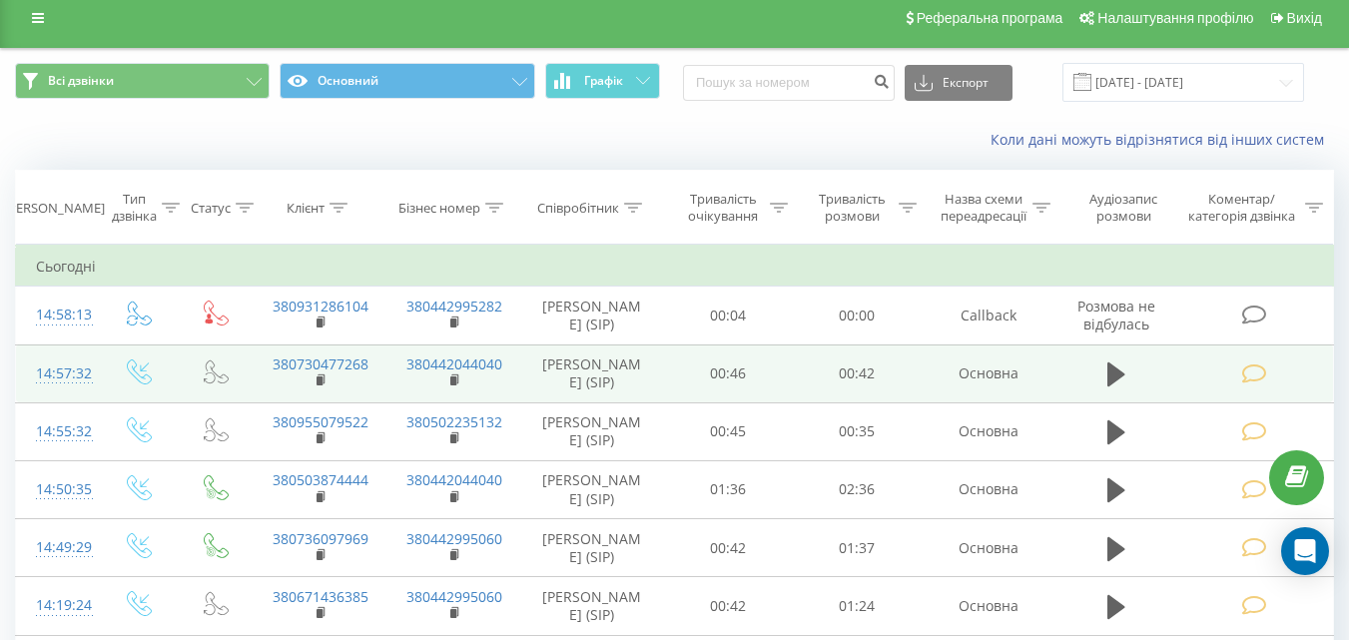
click at [1255, 368] on icon at bounding box center [1253, 373] width 25 height 21
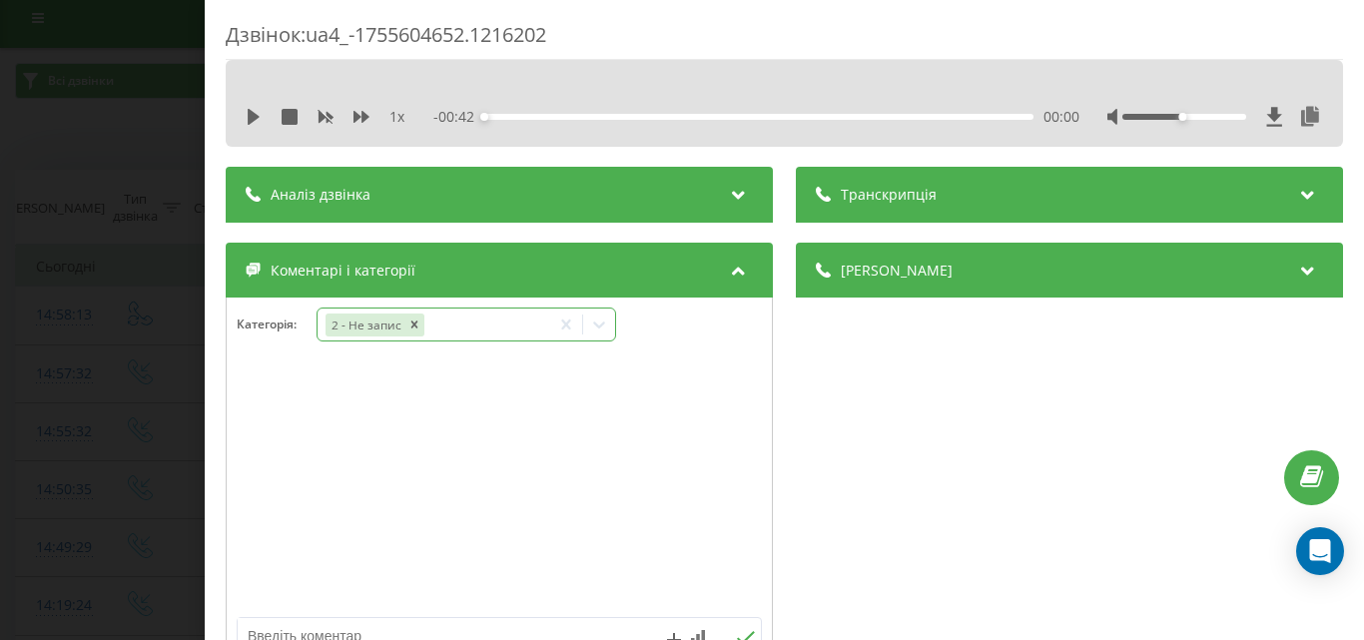
click at [607, 325] on icon at bounding box center [599, 324] width 20 height 20
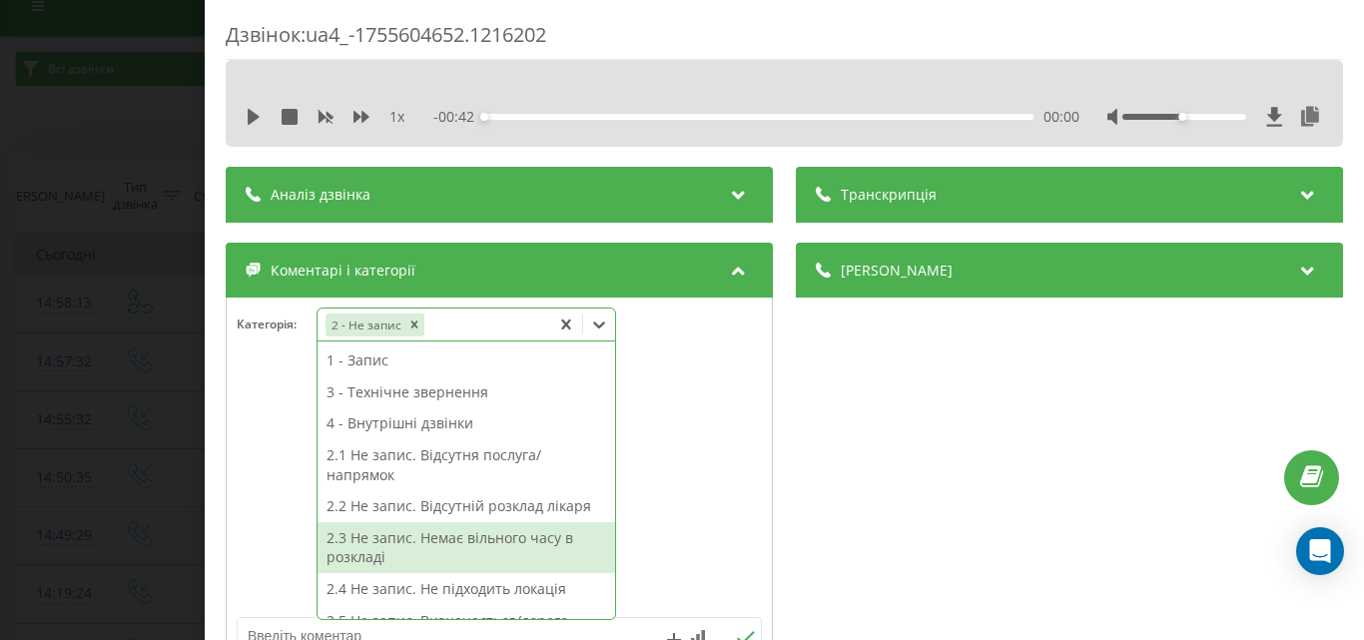
click at [512, 543] on div "2.3 Не запис. Немає вільного часу в розкладі" at bounding box center [465, 547] width 297 height 51
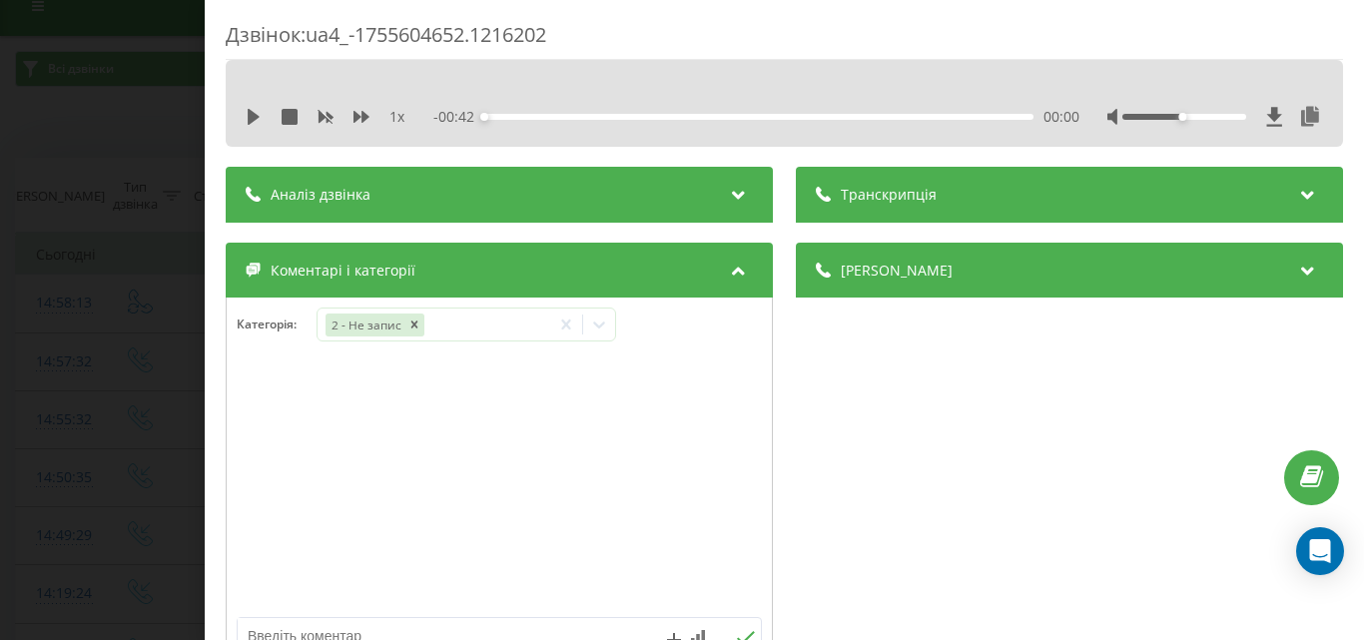
click at [111, 114] on div "Дзвінок : ua4_-1755604652.1216202 1 x - 00:42 00:00 00:00 Транскрипція Для AI-а…" at bounding box center [682, 320] width 1364 height 640
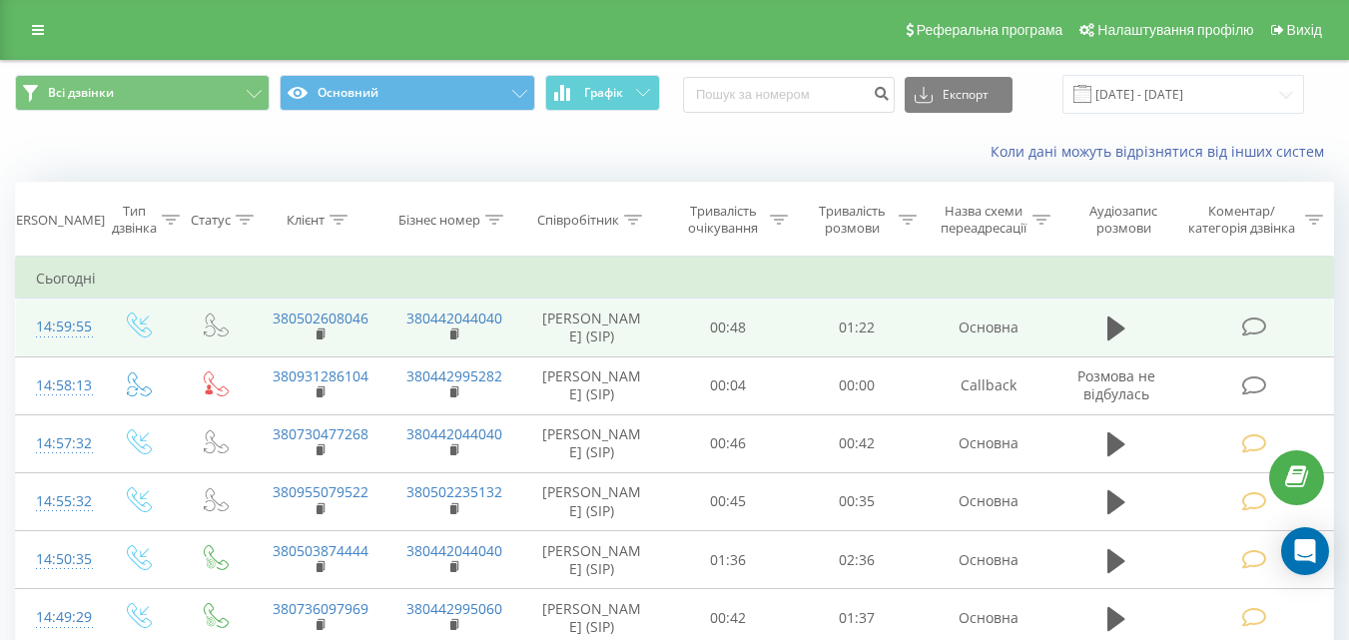
click at [1252, 321] on icon at bounding box center [1253, 326] width 25 height 21
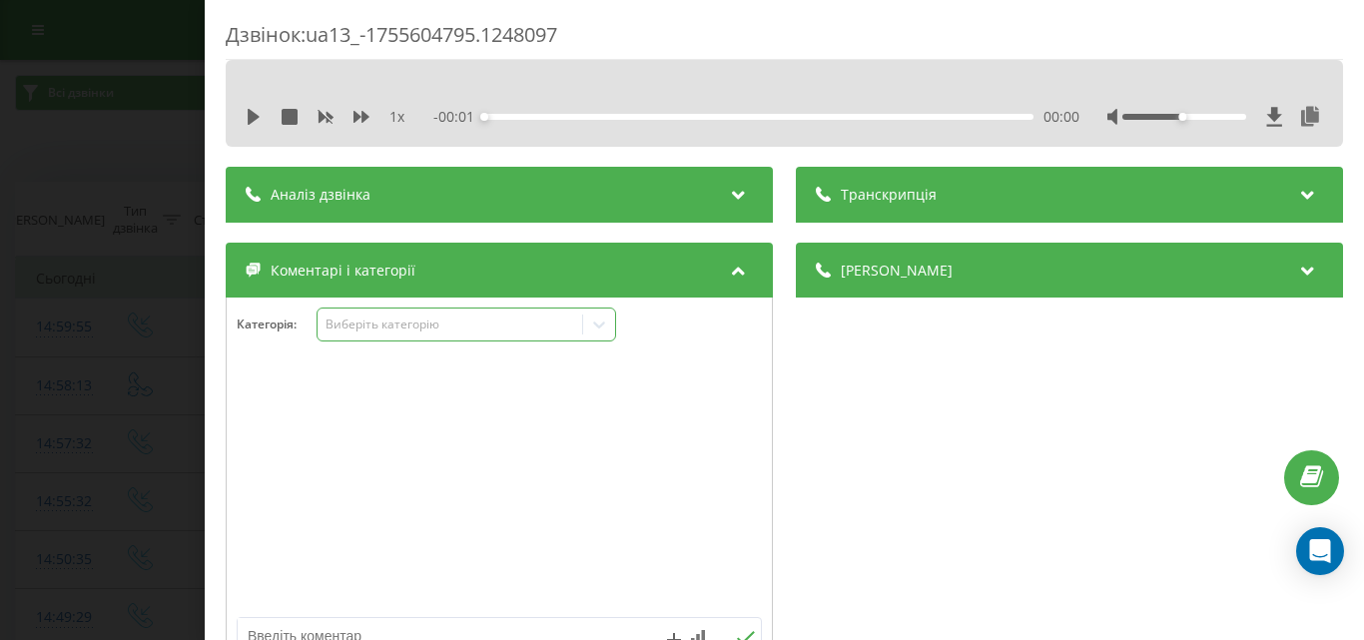
click at [416, 332] on div "Виберіть категорію" at bounding box center [449, 324] width 250 height 16
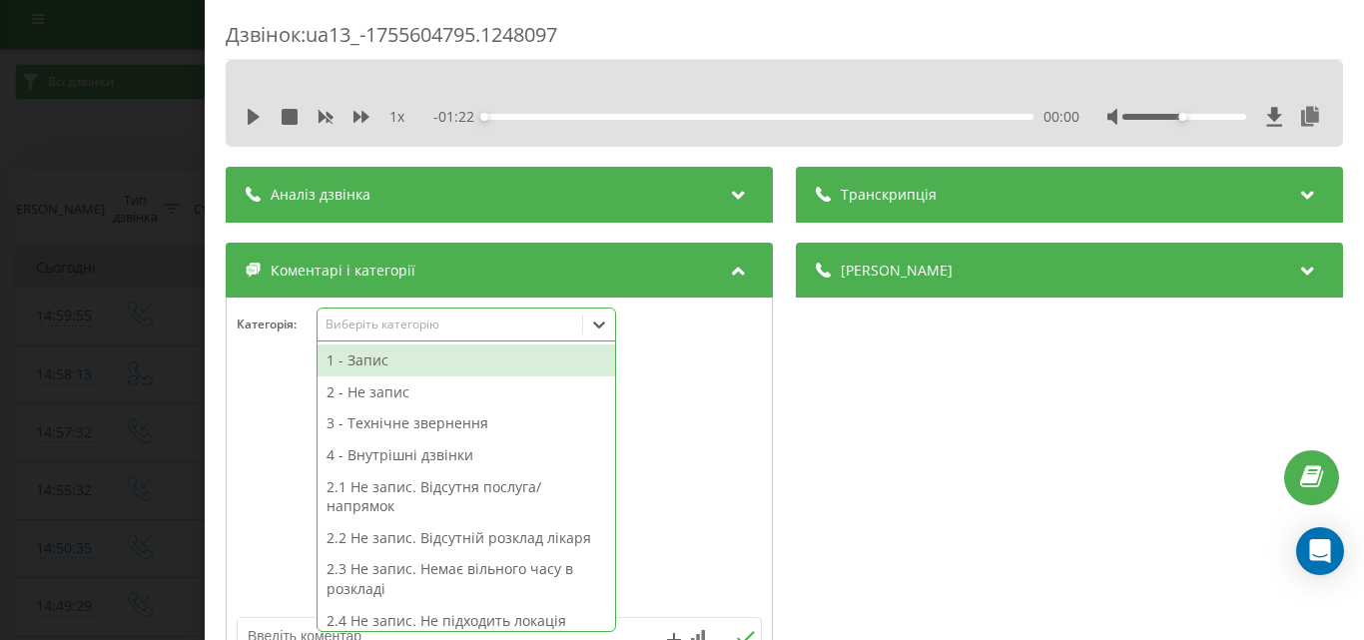
scroll to position [12, 0]
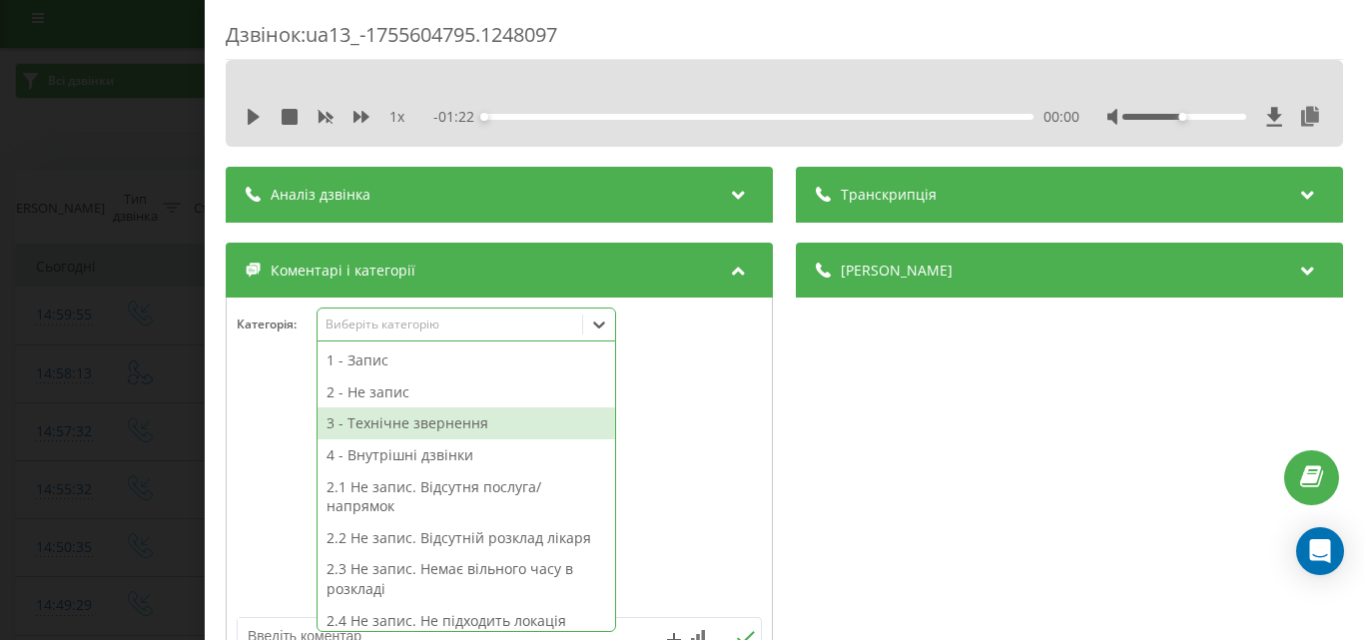
click at [417, 425] on div "3 - Технічне звернення" at bounding box center [465, 423] width 297 height 32
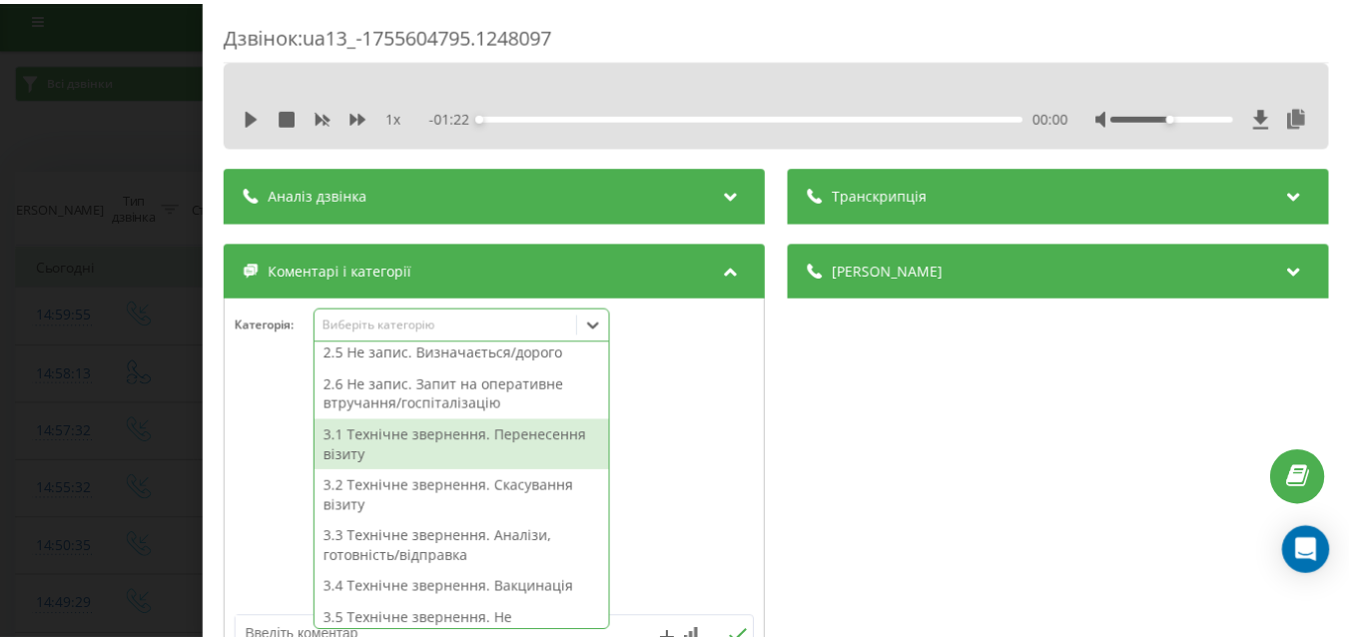
scroll to position [268, 0]
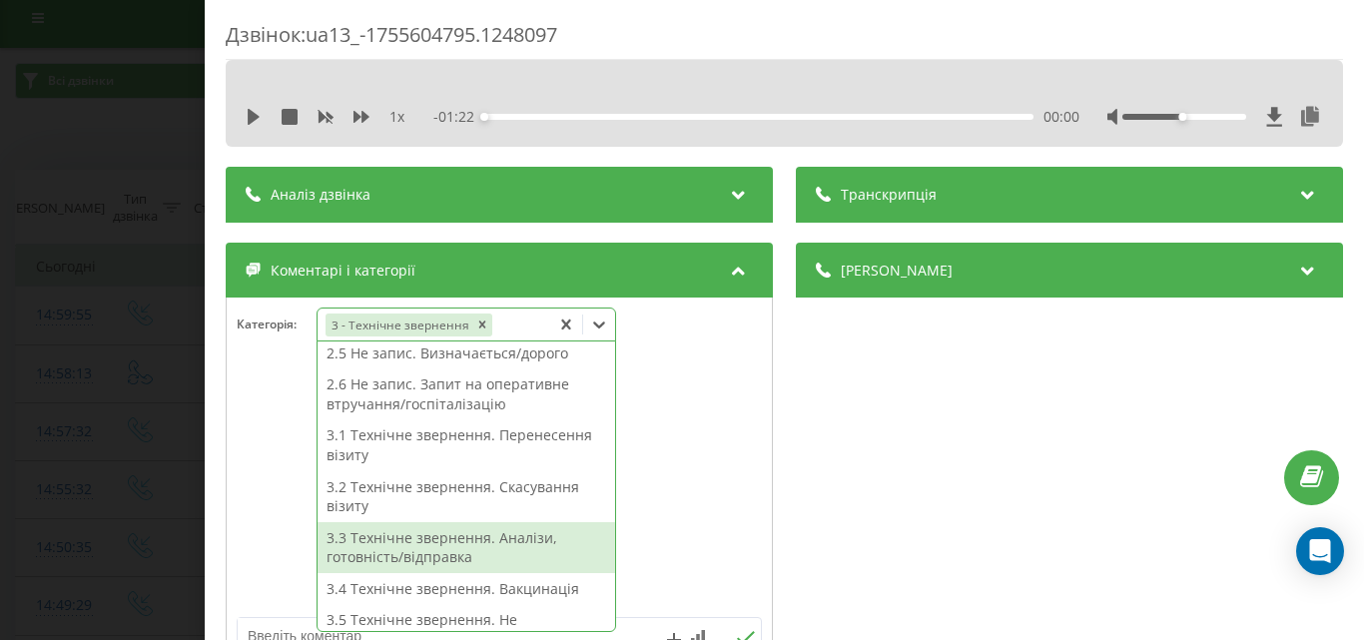
click at [491, 542] on div "3.3 Технічне звернення. Аналізи, готовність/відправка" at bounding box center [465, 547] width 297 height 51
click at [134, 145] on div "Дзвінок : ua13_-1755604795.1248097 1 x - 01:22 00:00 00:00 Транскрипція Для AI-…" at bounding box center [682, 320] width 1364 height 640
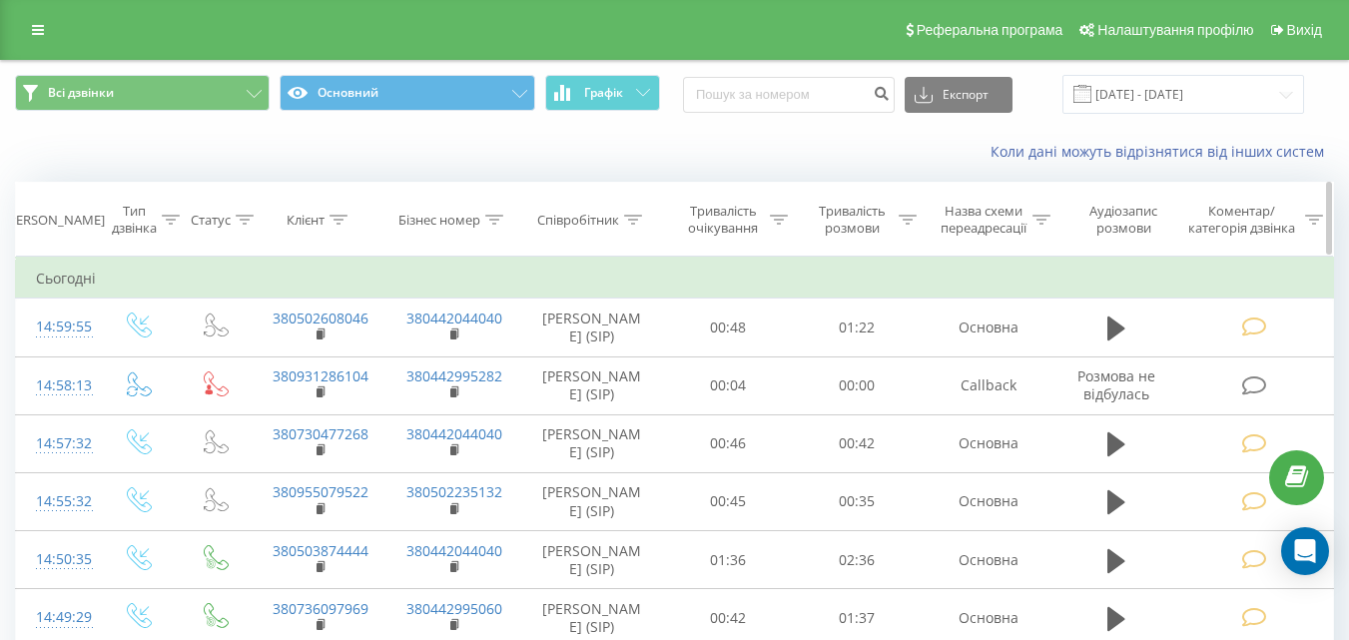
click at [881, 194] on th "Тривалість розмови" at bounding box center [857, 220] width 129 height 74
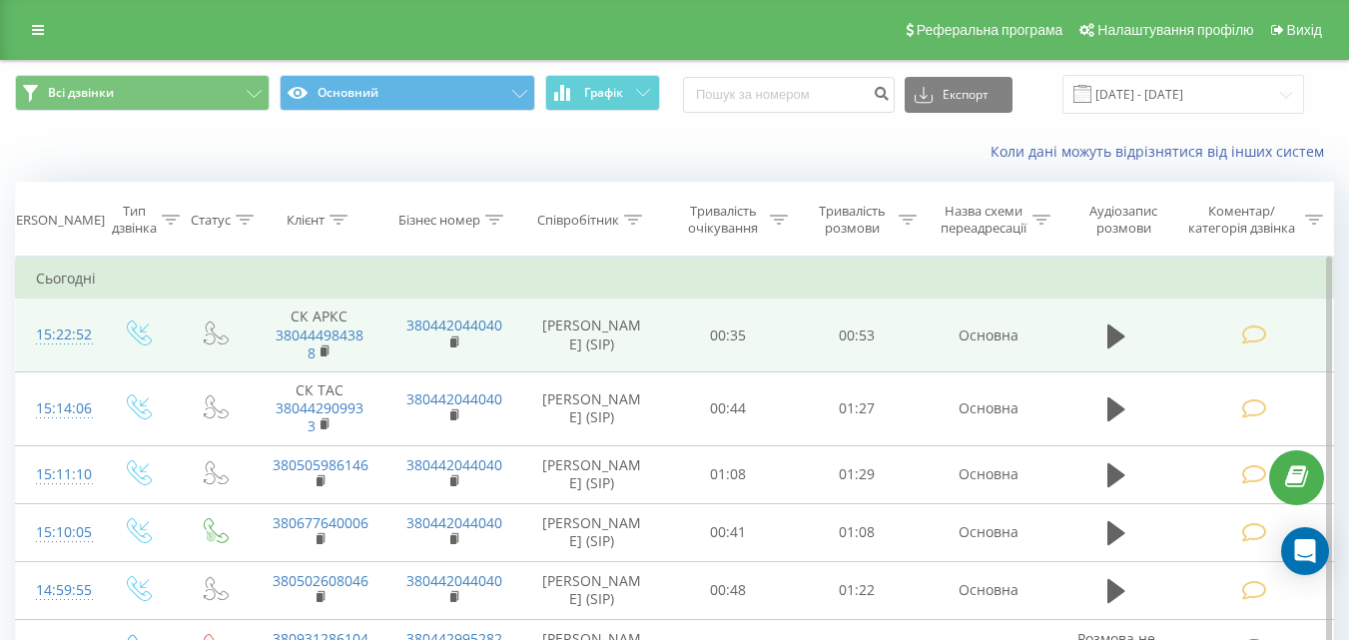
click at [1242, 338] on icon at bounding box center [1253, 334] width 25 height 21
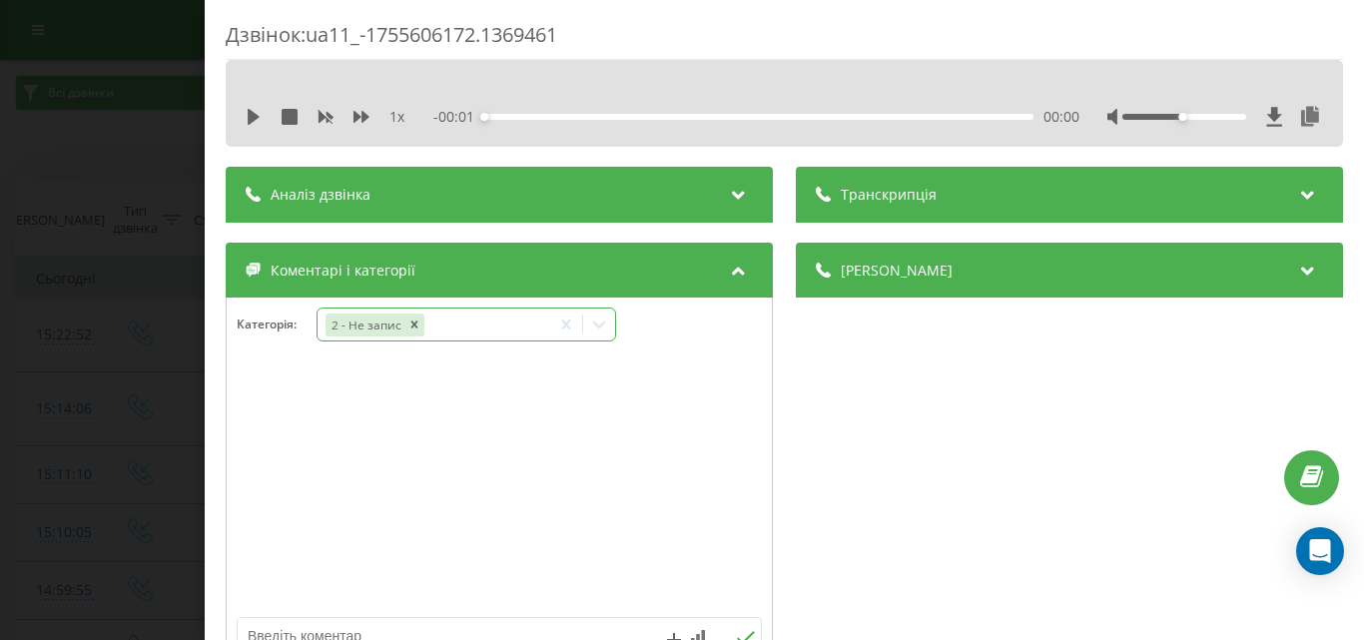
click at [602, 325] on icon at bounding box center [599, 324] width 12 height 7
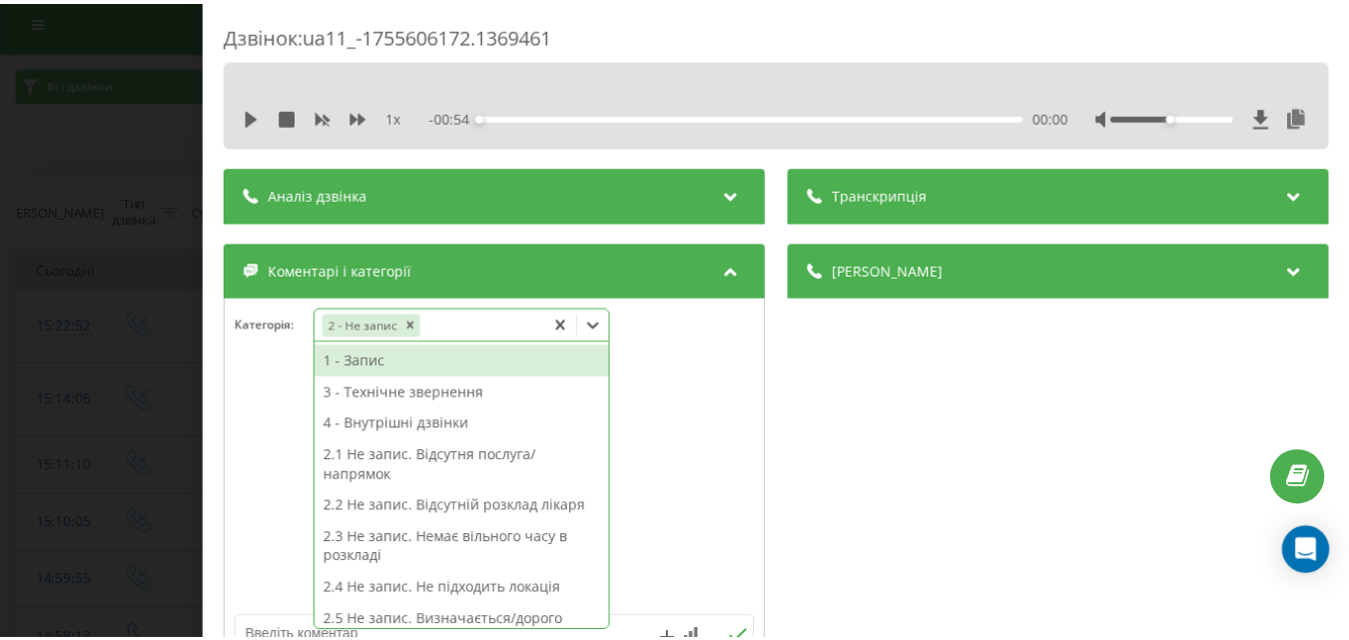
scroll to position [12, 0]
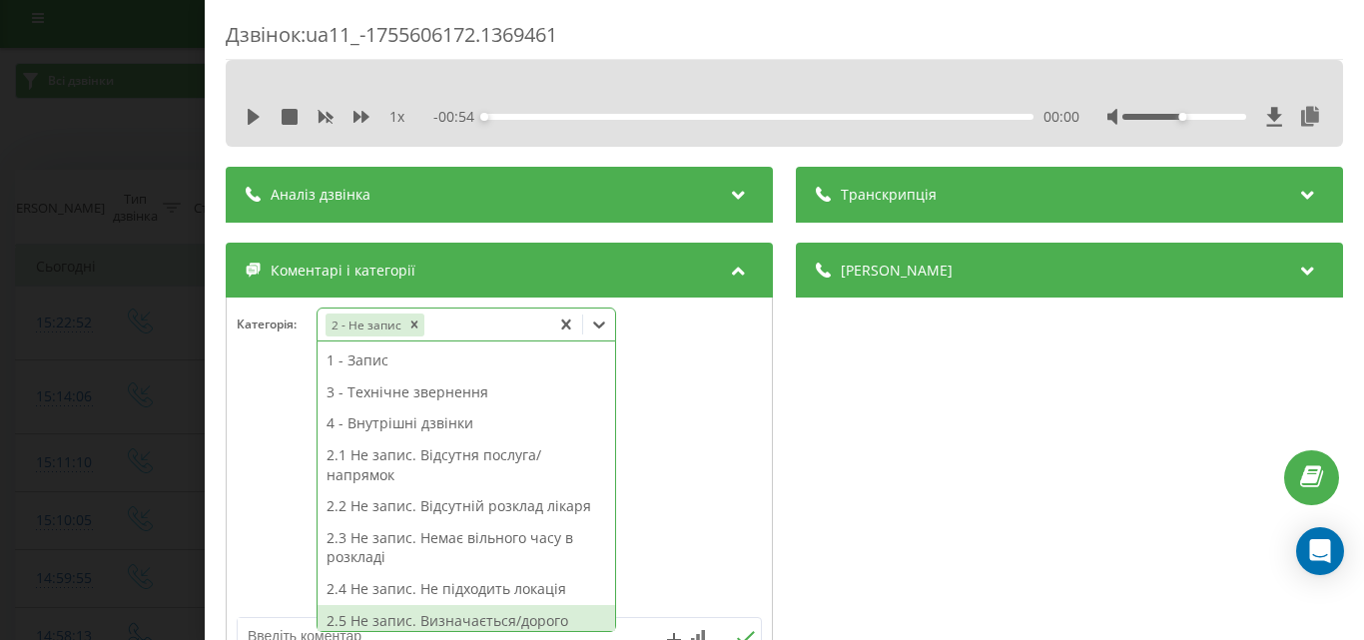
click at [502, 620] on div "2.5 Не запис. Визначається/дорого" at bounding box center [465, 621] width 297 height 32
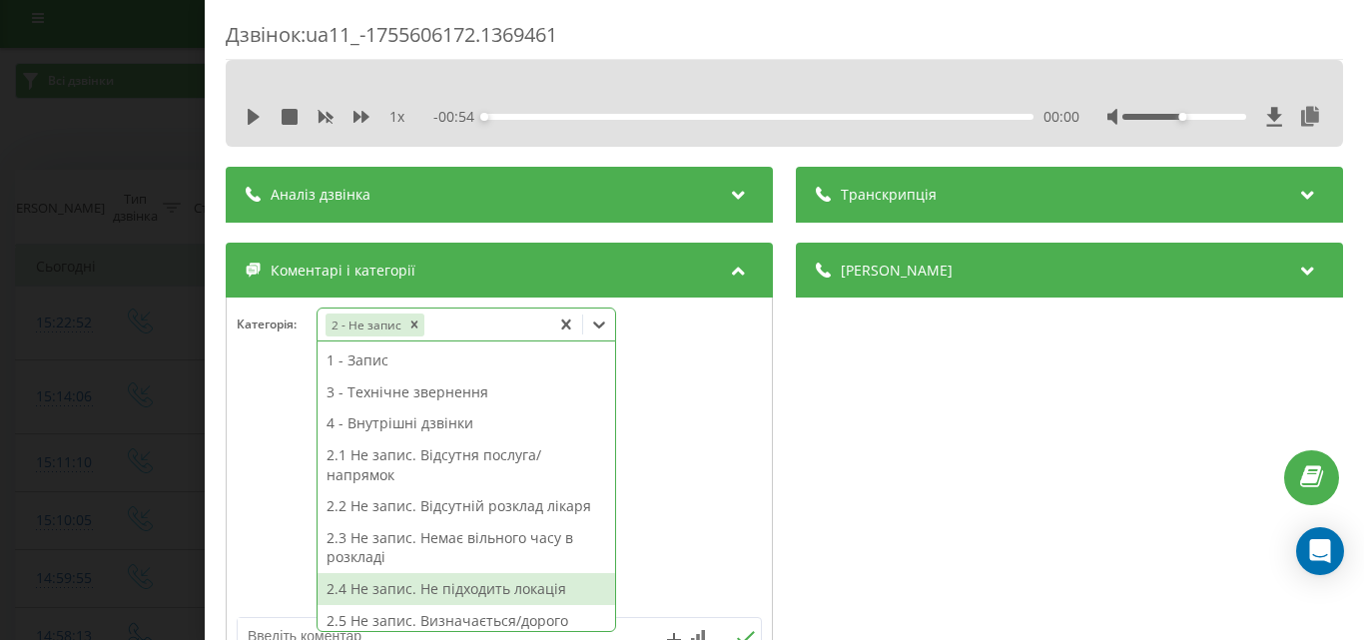
click at [101, 143] on div "Дзвінок : ua11_-1755606172.1369461 1 x - 00:54 00:00 00:00 Транскрипція Для AI-…" at bounding box center [682, 320] width 1364 height 640
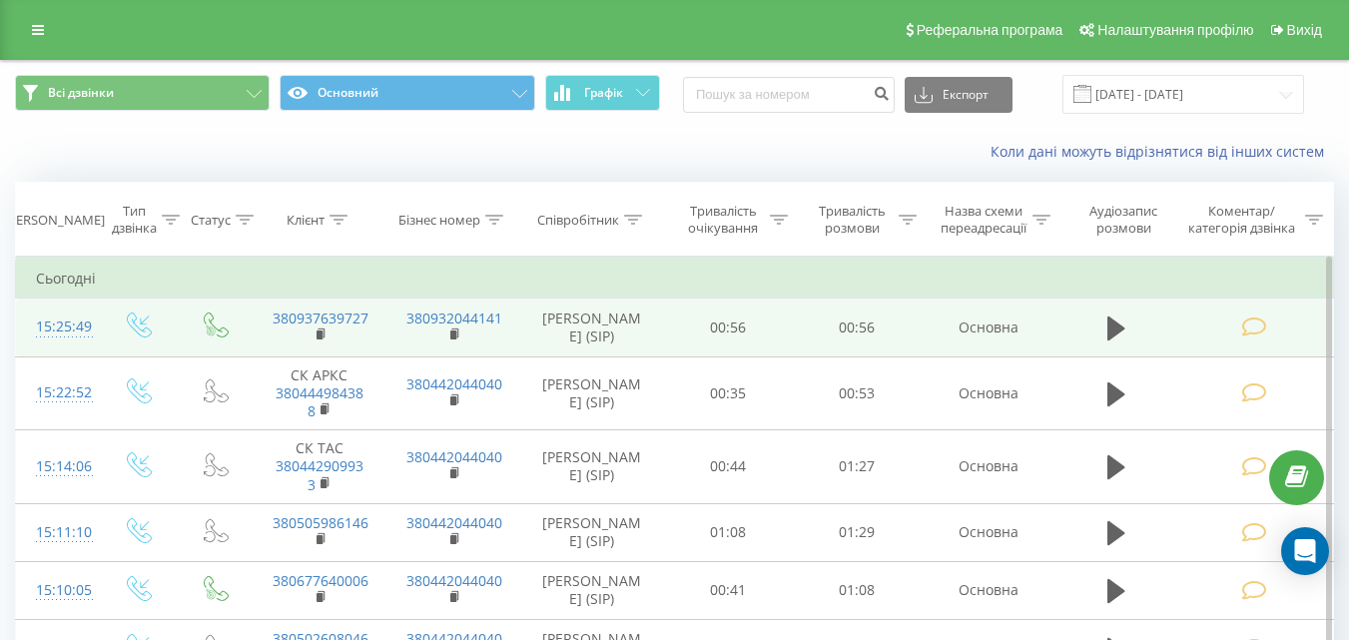
click at [1252, 325] on icon at bounding box center [1253, 326] width 25 height 21
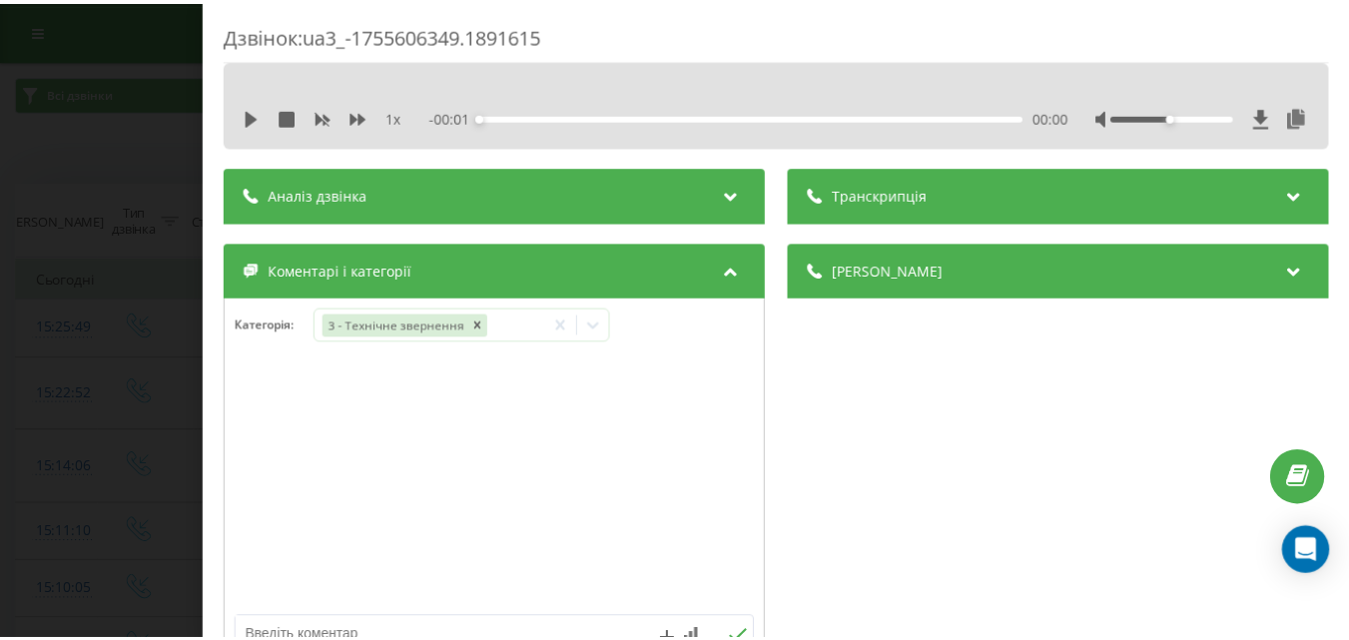
scroll to position [200, 0]
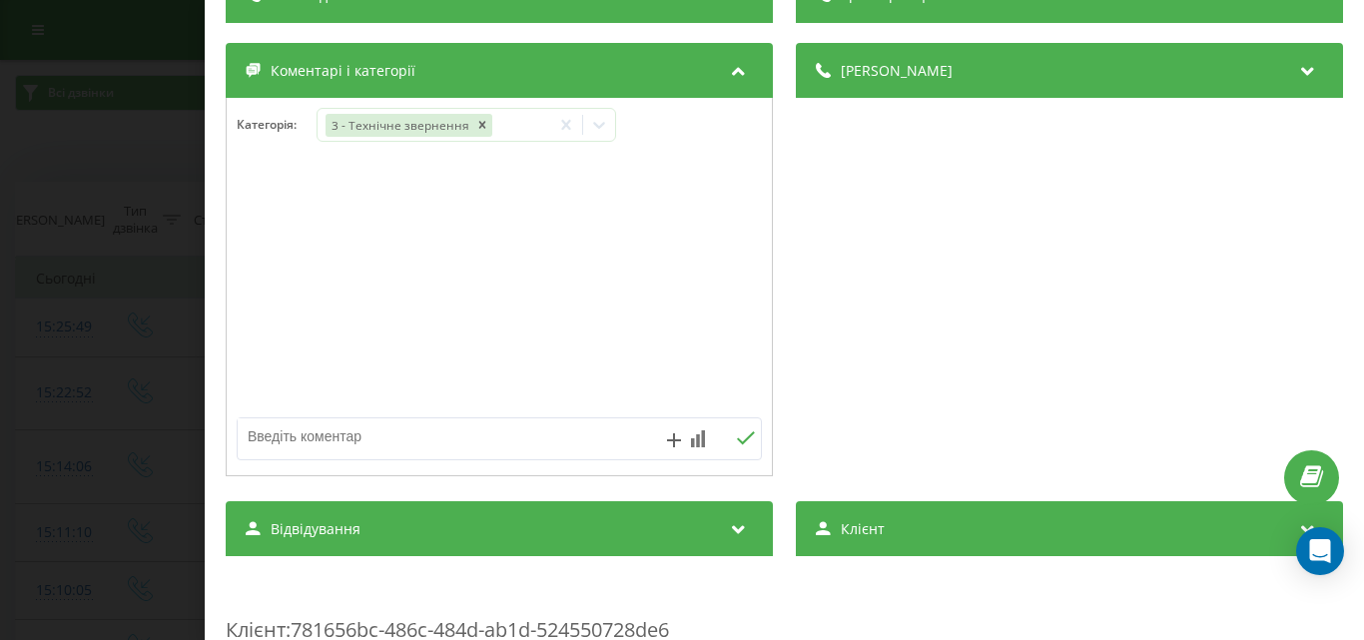
click at [407, 444] on textarea at bounding box center [447, 436] width 418 height 36
type textarea "уточ"
click at [750, 432] on button at bounding box center [745, 438] width 31 height 17
click at [60, 156] on div "Дзвінок : ua3_-1755606349.1891615 1 x - 00:57 00:00 00:00 Транскрипція Для AI-а…" at bounding box center [682, 320] width 1364 height 640
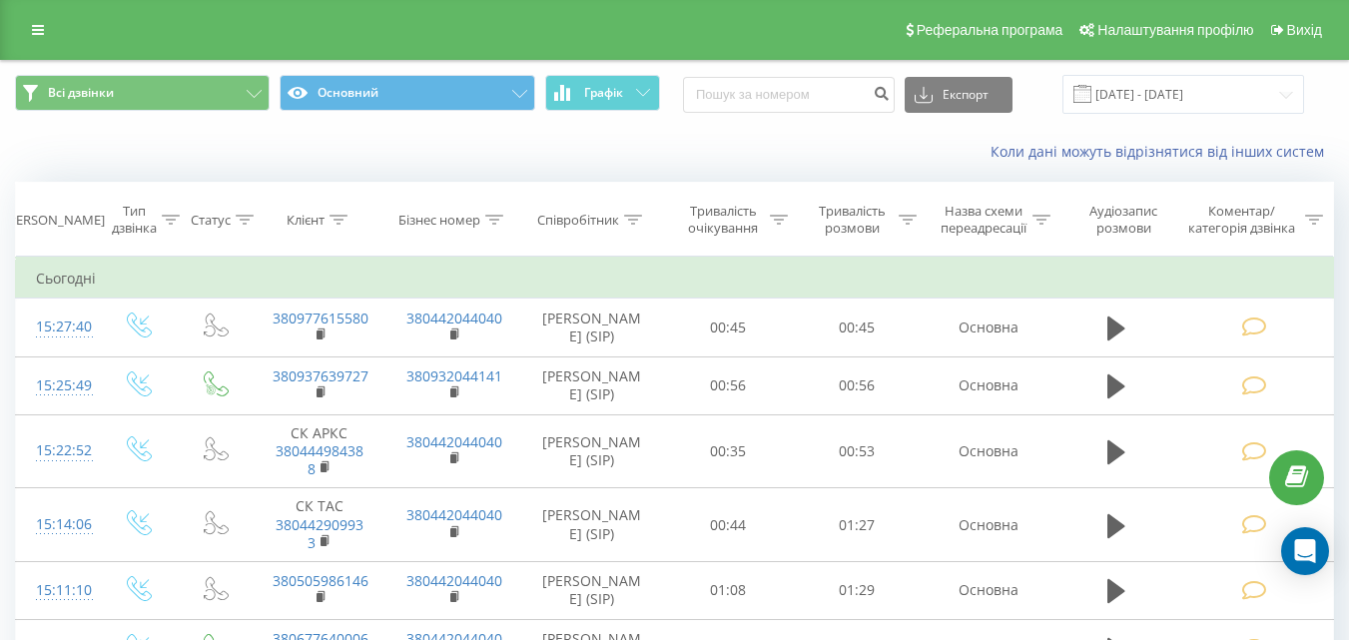
click at [758, 137] on div "Коли дані можуть відрізнятися вiд інших систем" at bounding box center [674, 152] width 1347 height 48
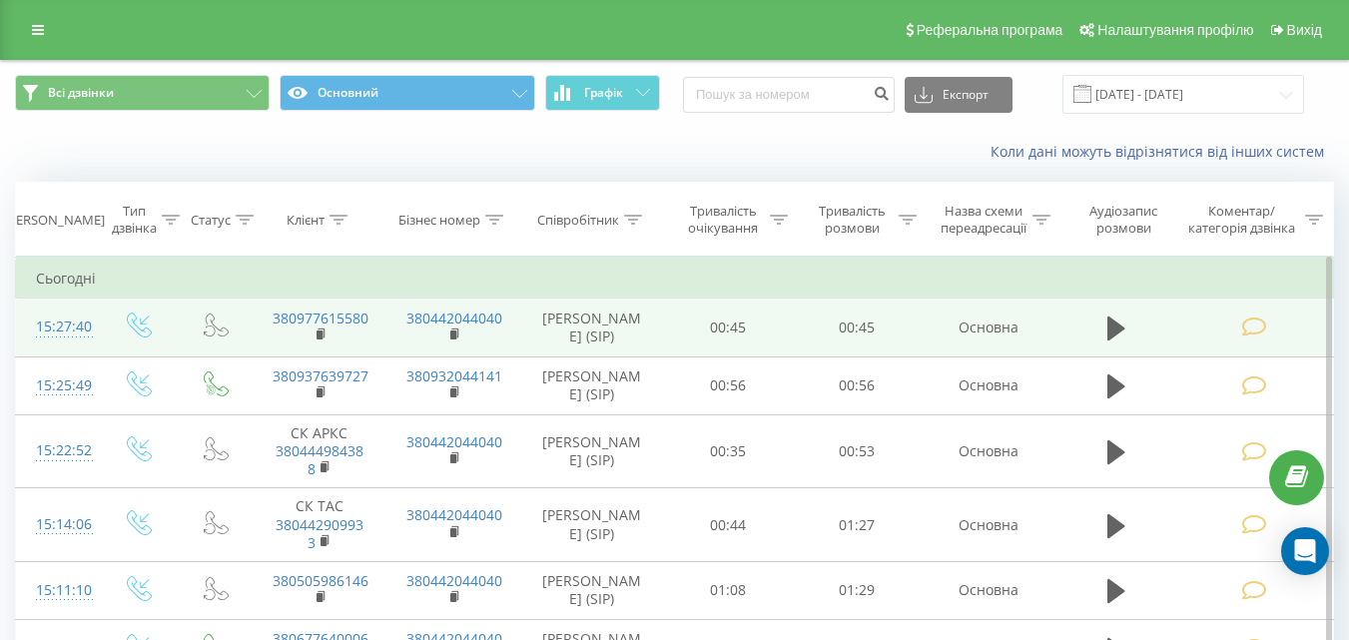
click at [1255, 325] on icon at bounding box center [1253, 326] width 25 height 21
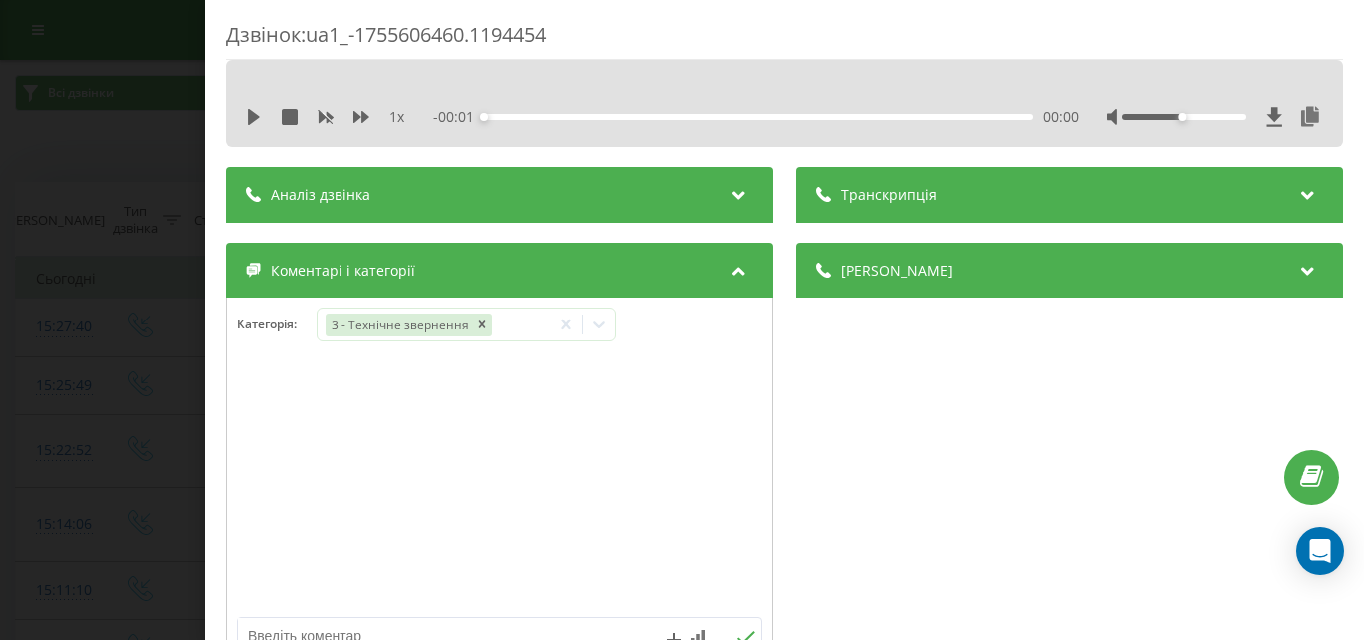
scroll to position [399, 0]
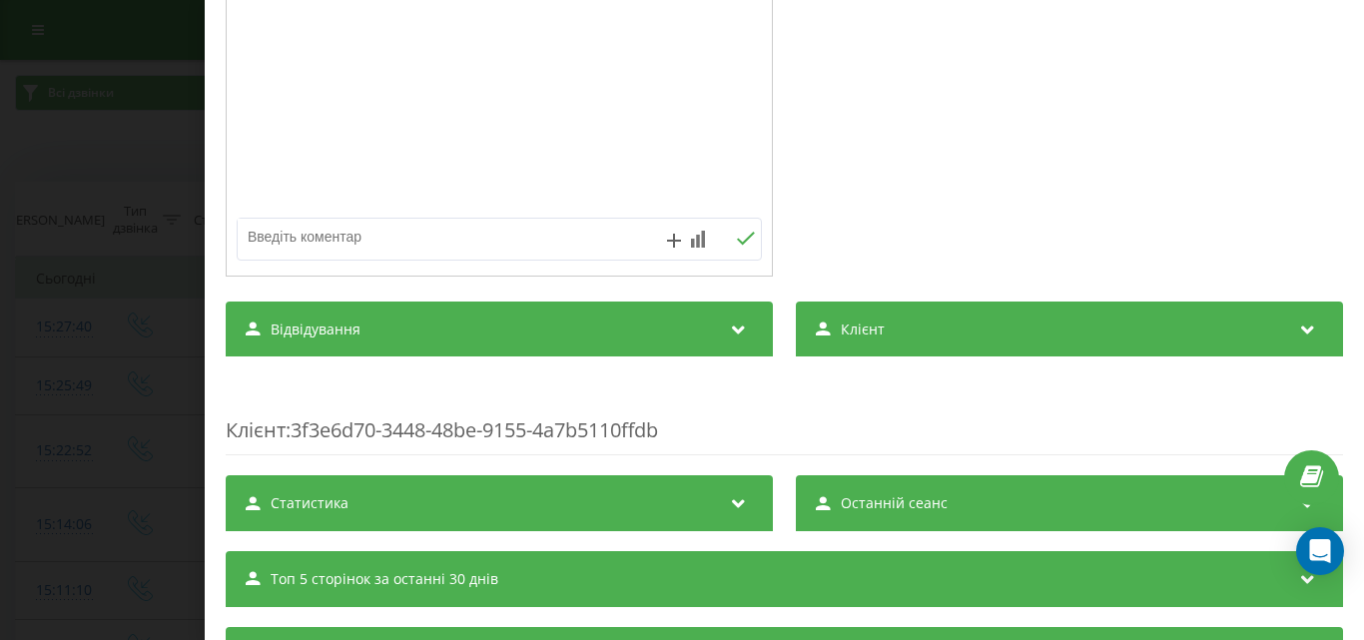
drag, startPoint x: 393, startPoint y: 261, endPoint x: 393, endPoint y: 246, distance: 15.0
click at [393, 258] on div at bounding box center [499, 119] width 545 height 302
click at [393, 243] on textarea at bounding box center [447, 237] width 418 height 36
type textarea "уточ по запису"
drag, startPoint x: 731, startPoint y: 235, endPoint x: 43, endPoint y: 123, distance: 696.9
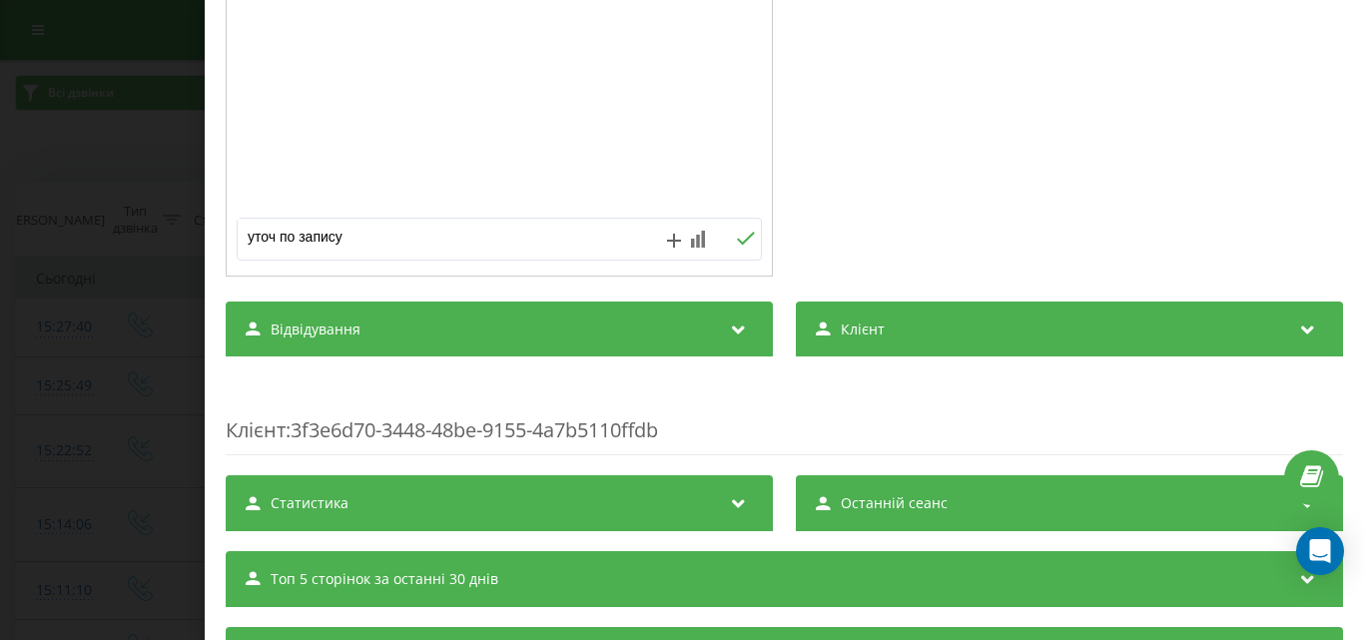
click at [736, 236] on icon at bounding box center [745, 239] width 19 height 14
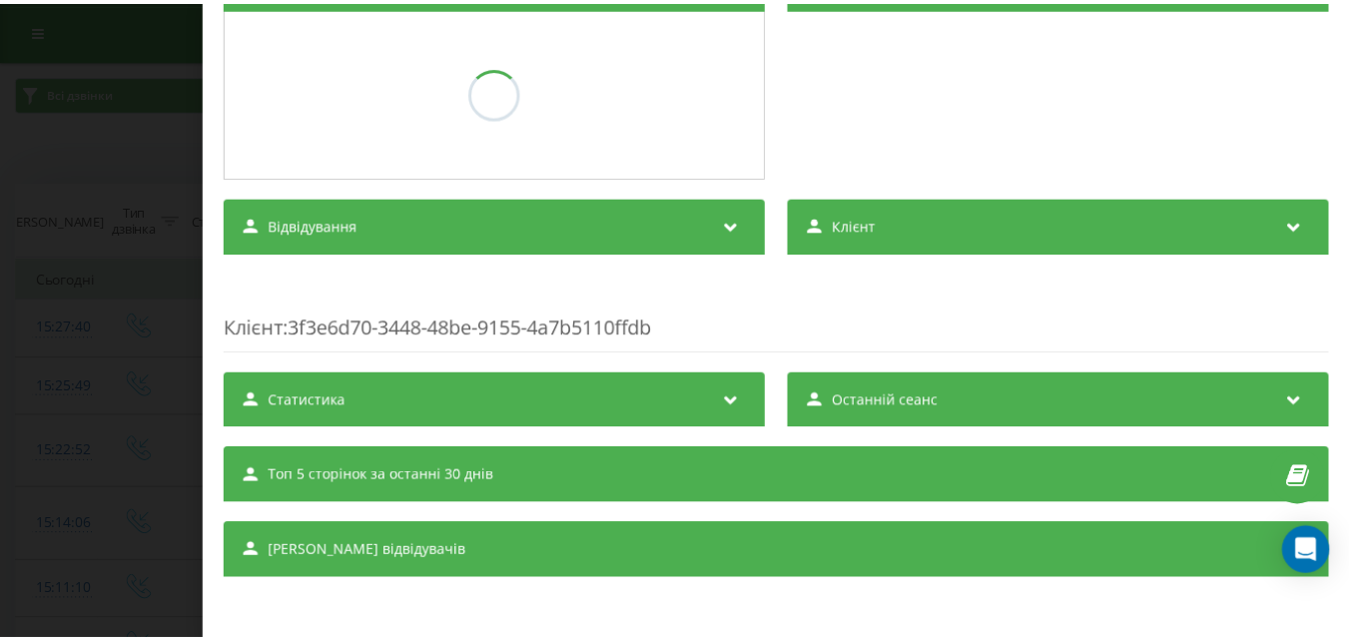
scroll to position [290, 0]
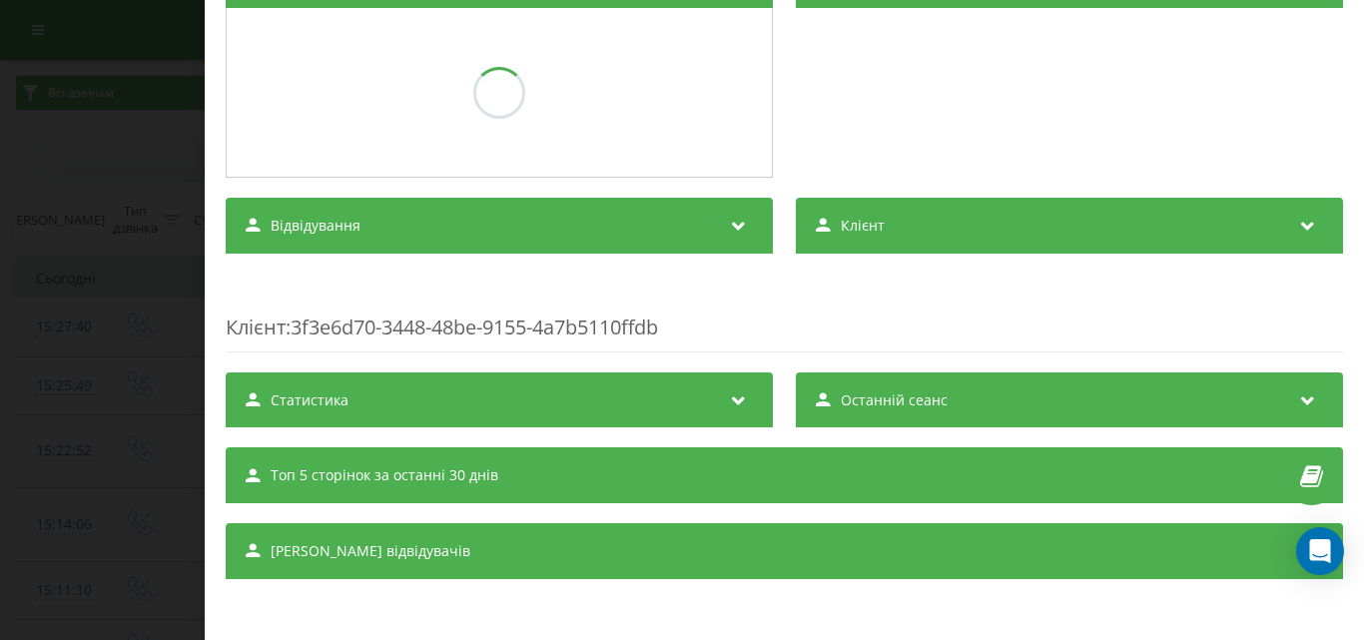
click at [43, 123] on div "Дзвінок : ua1_-1755606460.1194454 1 x - 00:45 00:00 00:00 Транскрипція Для AI-а…" at bounding box center [682, 320] width 1364 height 640
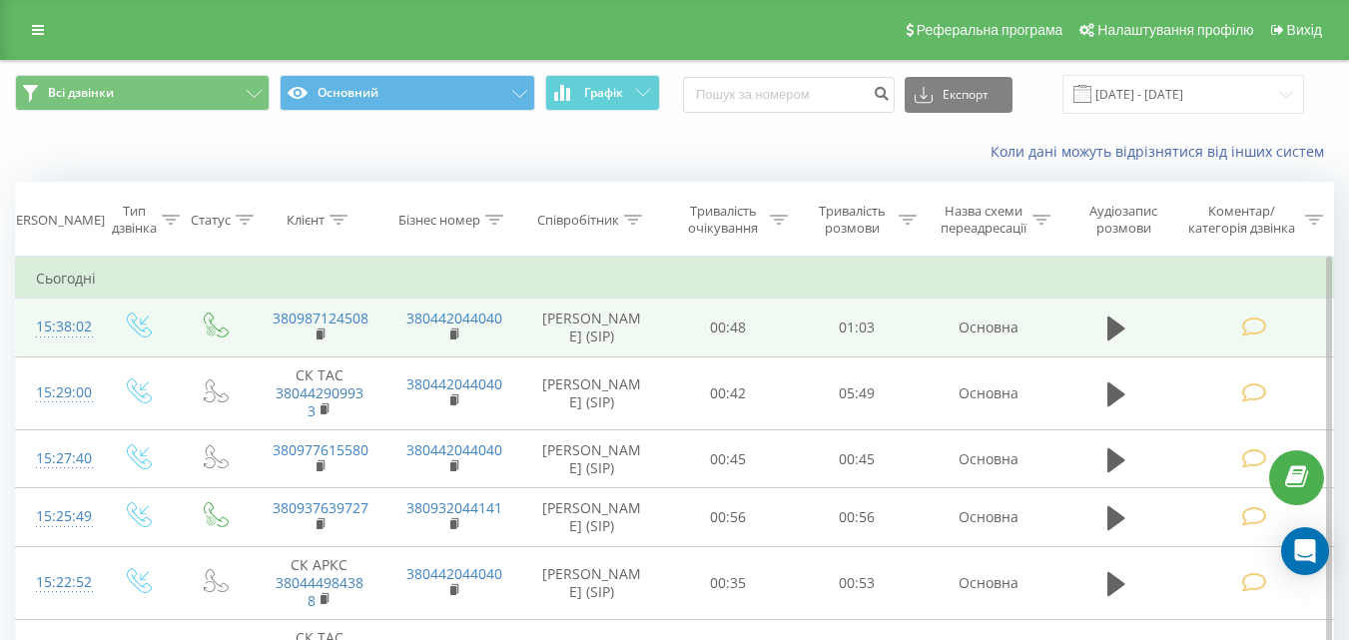
click at [1254, 327] on icon at bounding box center [1253, 326] width 25 height 21
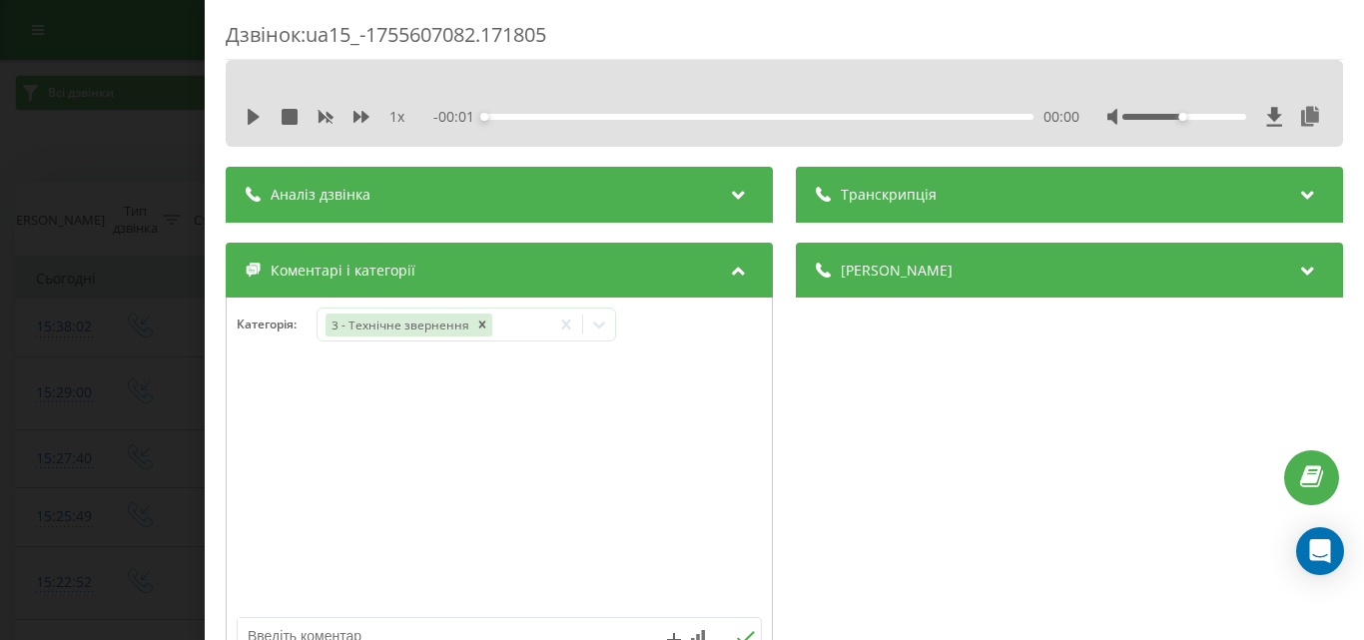
click at [667, 438] on div at bounding box center [499, 487] width 545 height 240
click at [572, 325] on icon at bounding box center [566, 324] width 20 height 20
click at [603, 323] on icon at bounding box center [599, 324] width 20 height 20
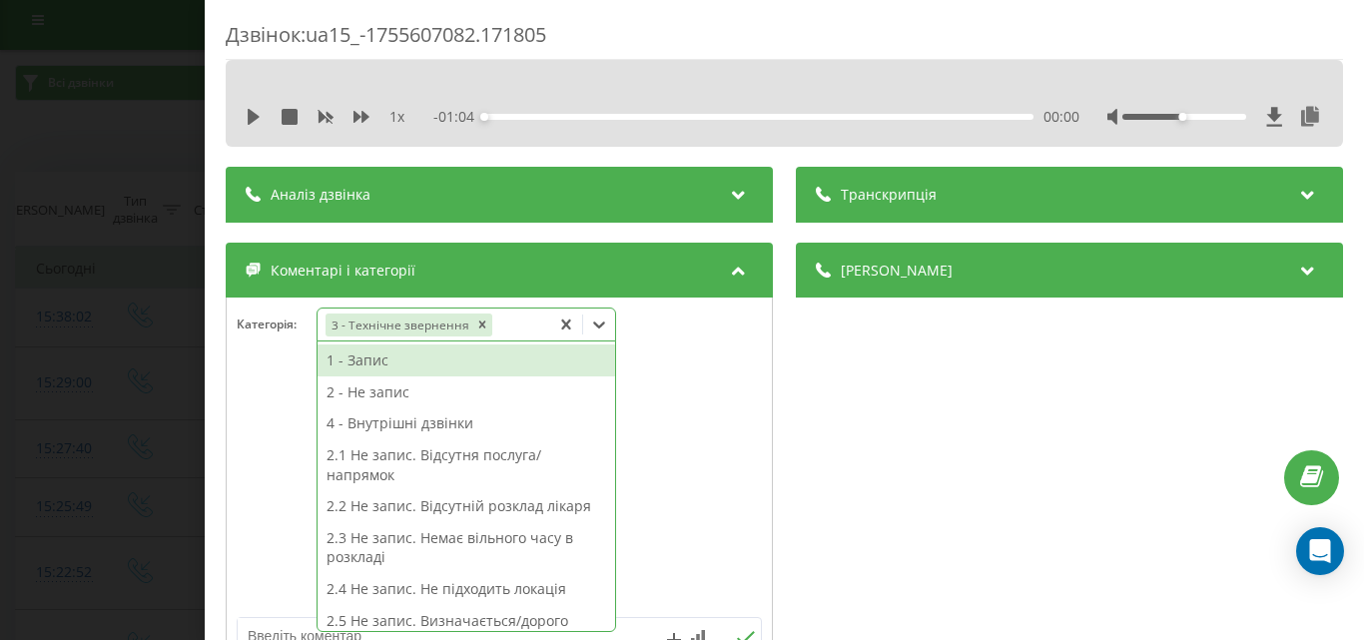
scroll to position [12, 0]
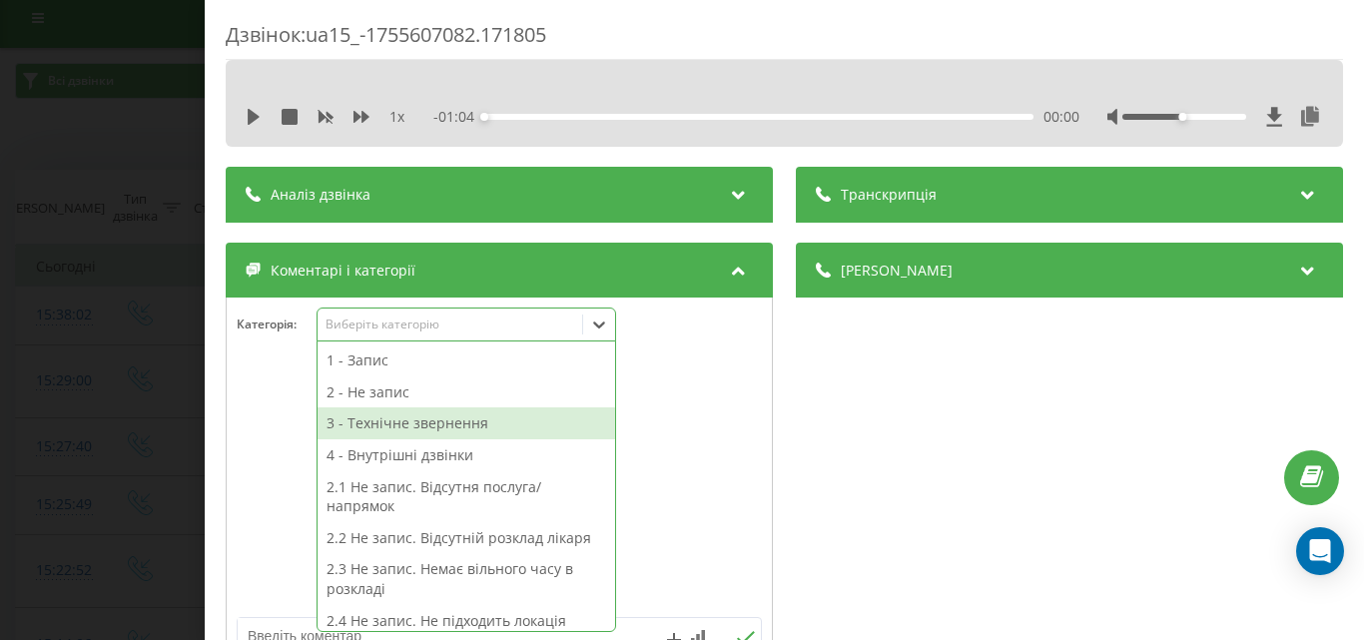
click at [447, 427] on div "3 - Технічне звернення" at bounding box center [465, 423] width 297 height 32
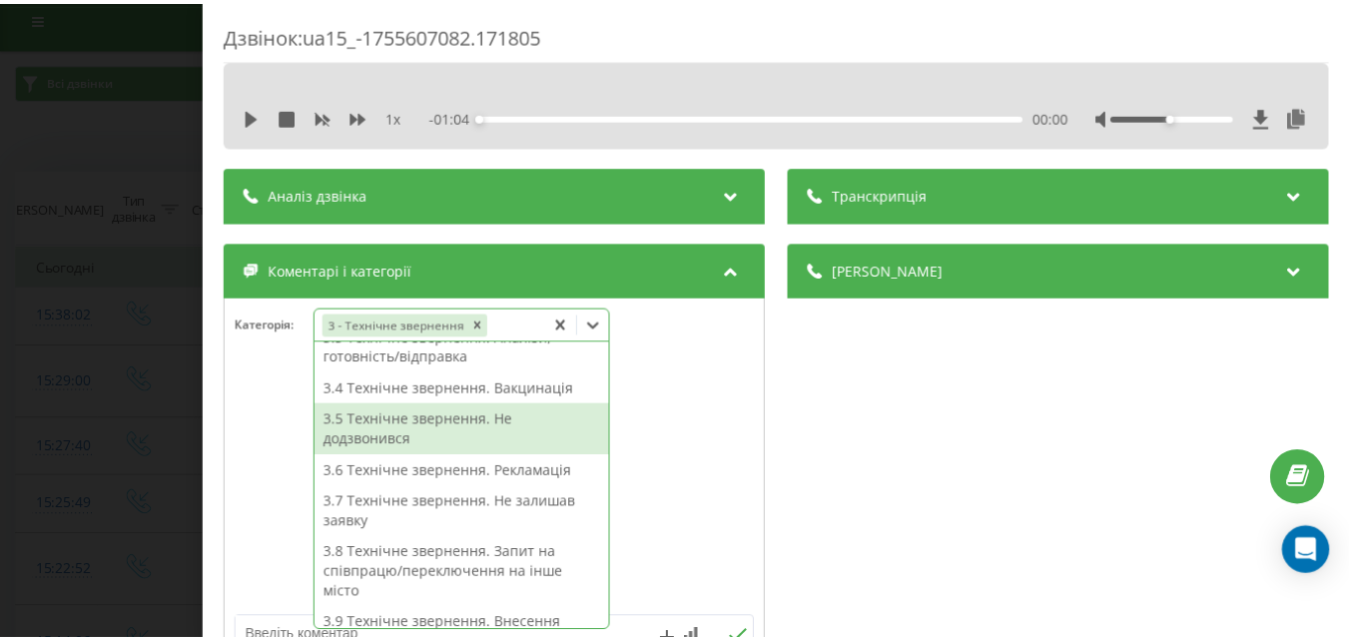
scroll to position [368, 0]
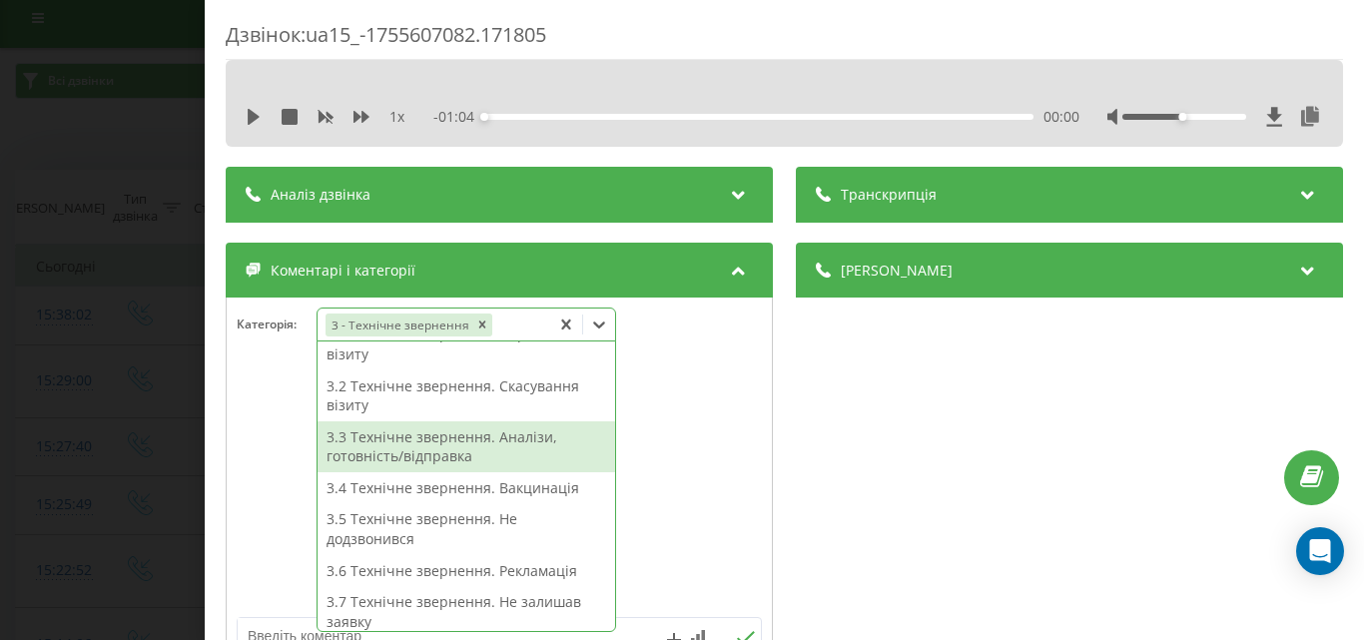
click at [446, 445] on div "3.3 Технічне звернення. Аналізи, готовність/відправка" at bounding box center [465, 446] width 297 height 51
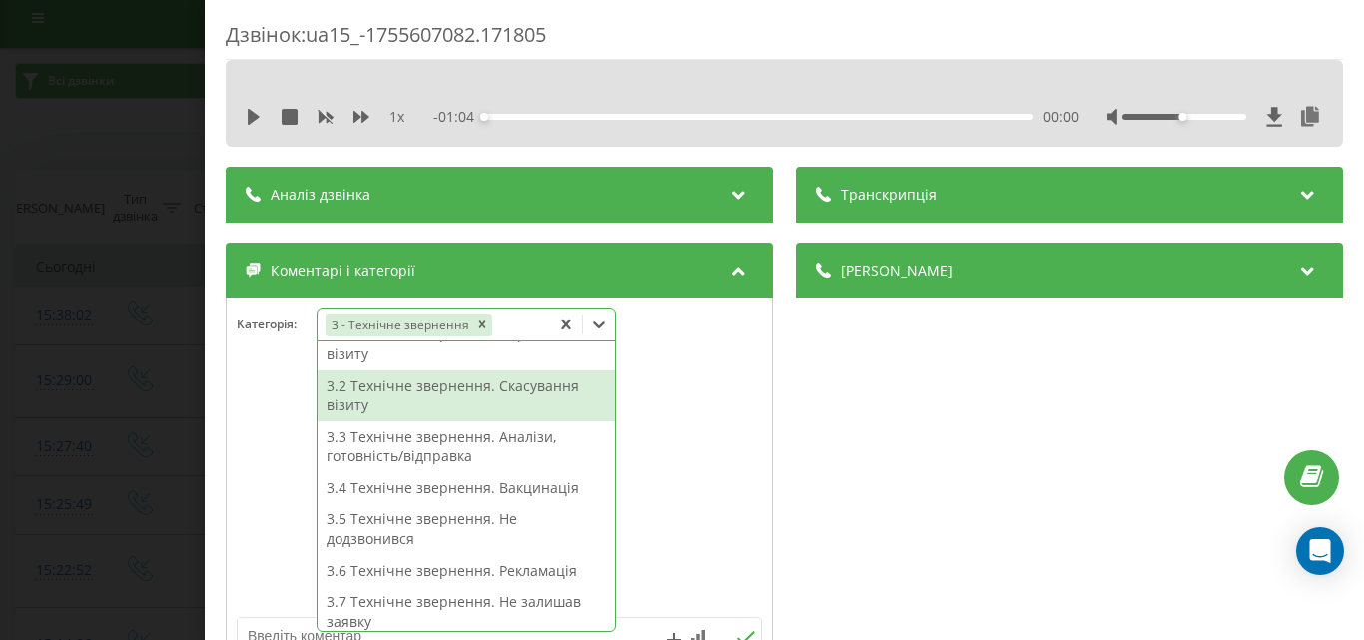
drag, startPoint x: 52, startPoint y: 131, endPoint x: 235, endPoint y: 608, distance: 511.0
click at [53, 131] on div "Дзвінок : ua15_-1755607082.171805 1 x - 01:04 00:00 00:00 Транскрипція Для AI-а…" at bounding box center [682, 320] width 1364 height 640
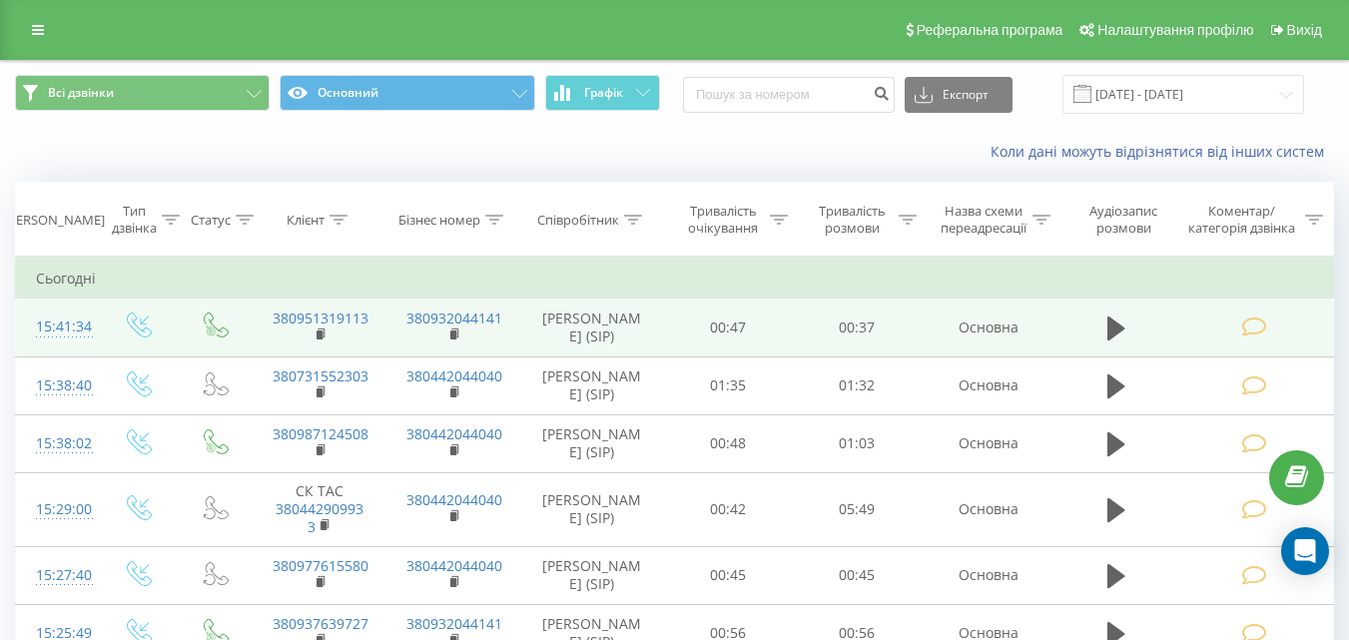
click at [1257, 320] on icon at bounding box center [1253, 326] width 25 height 21
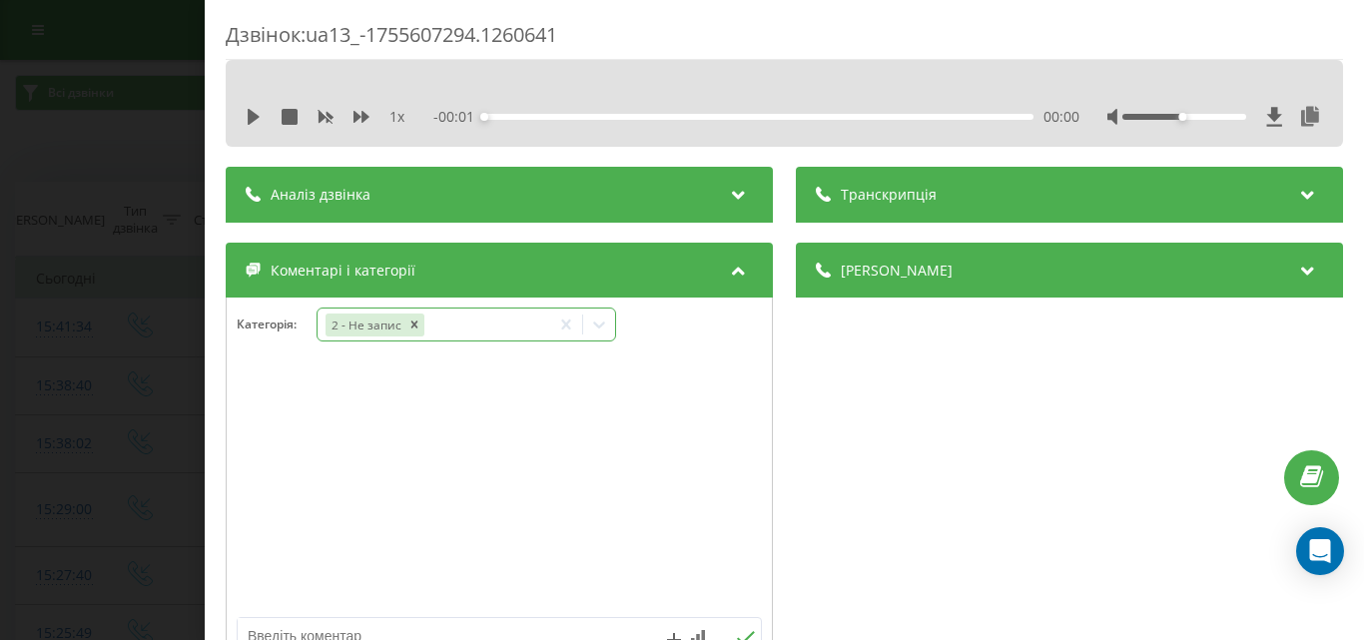
click at [613, 329] on div at bounding box center [599, 324] width 32 height 32
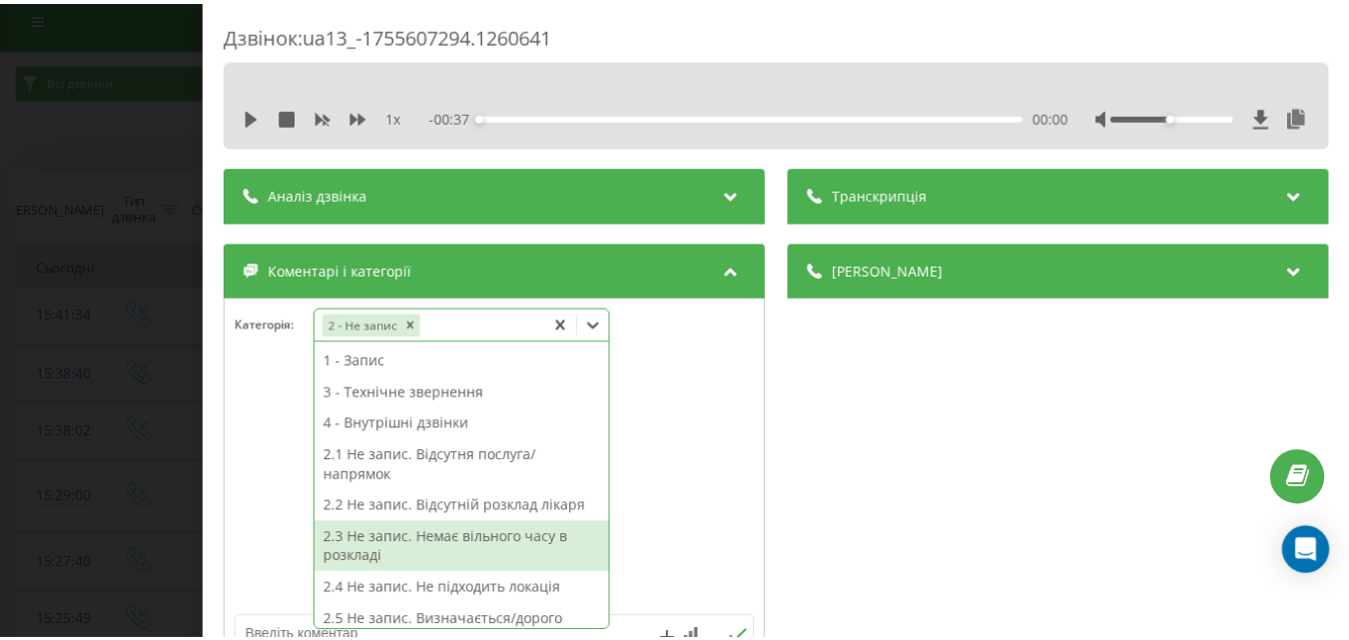
scroll to position [200, 0]
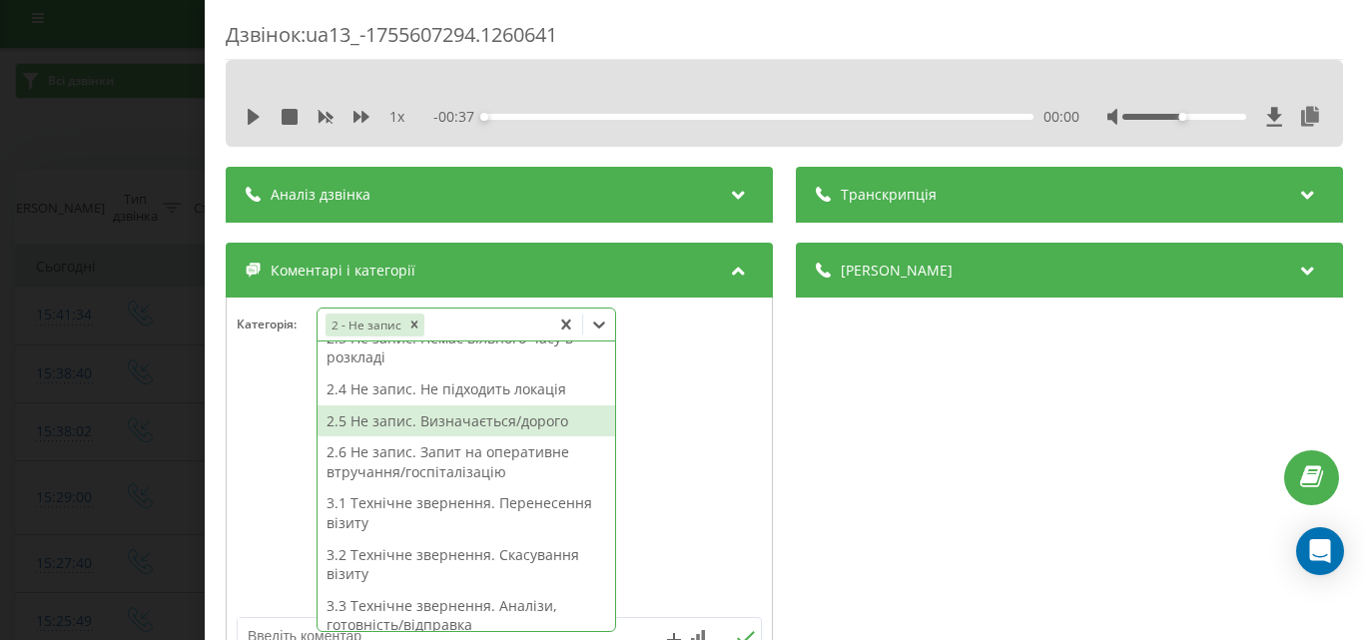
click at [531, 425] on div "2.5 Не запис. Визначається/дорого" at bounding box center [465, 421] width 297 height 32
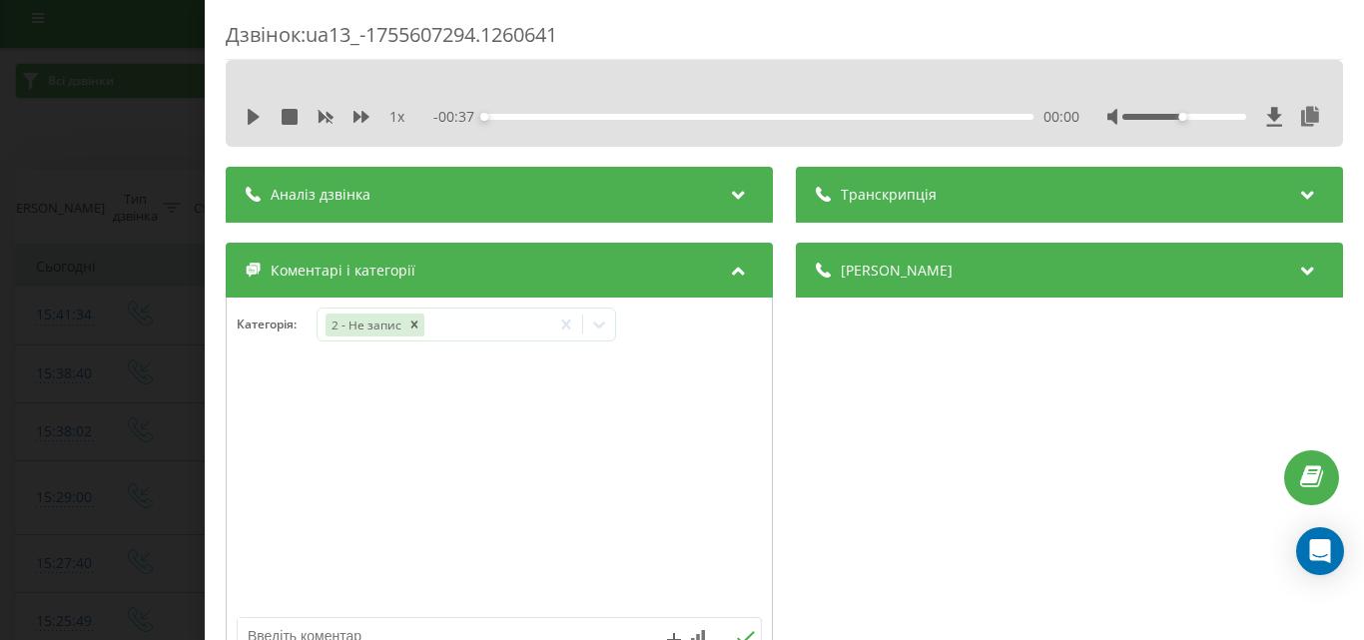
click at [109, 125] on div "Дзвінок : ua13_-1755607294.1260641 1 x - 00:37 00:00 00:00 Транскрипція Для AI-…" at bounding box center [682, 320] width 1364 height 640
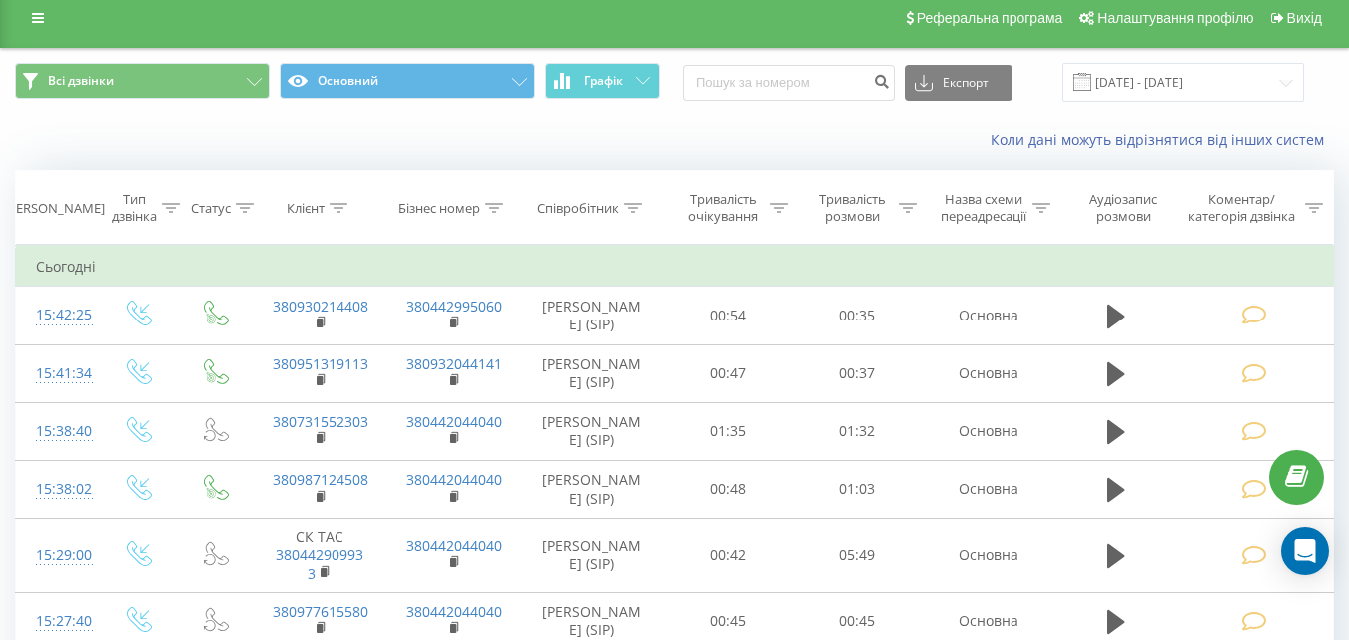
click at [1146, 122] on div "Коли дані можуть відрізнятися вiд інших систем" at bounding box center [674, 140] width 1347 height 48
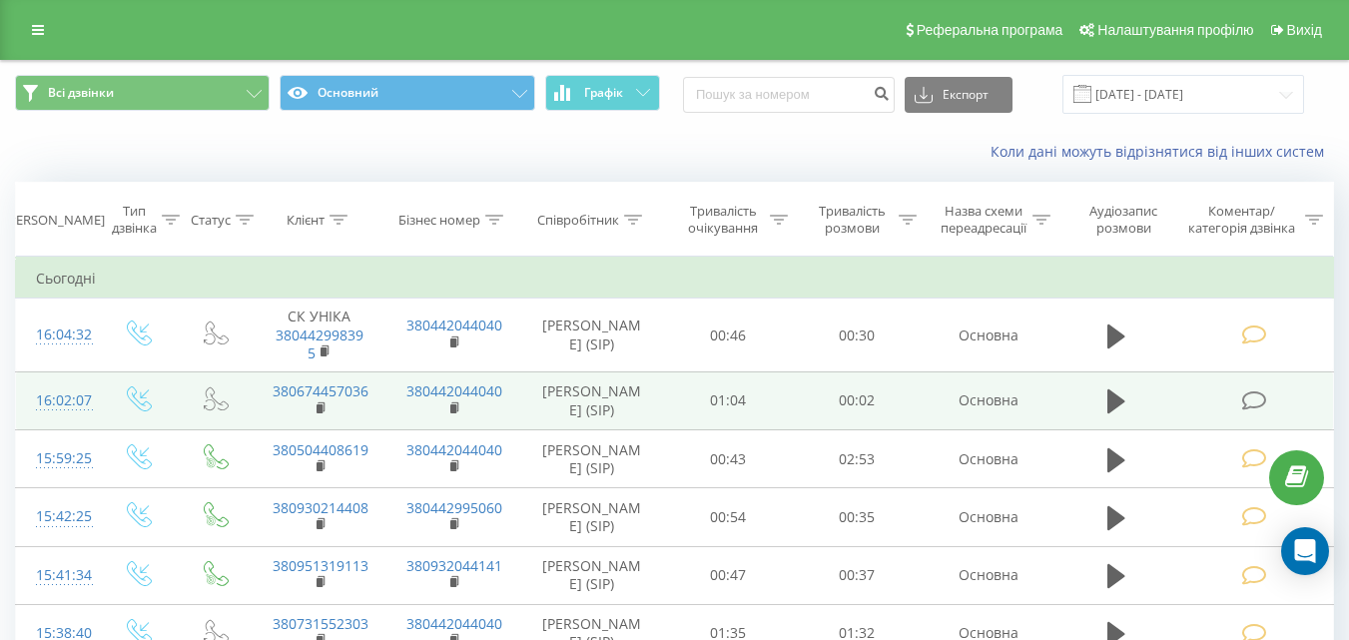
click at [1258, 413] on td at bounding box center [1255, 400] width 155 height 58
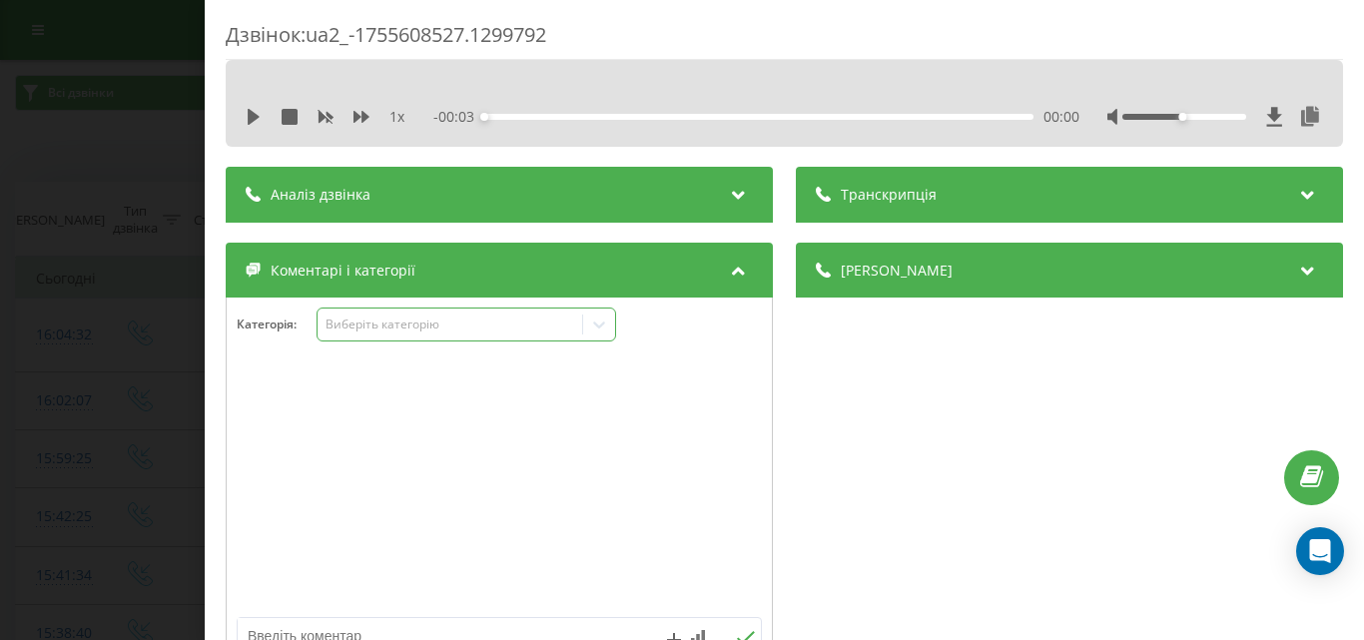
click at [423, 337] on div "Виберіть категорію" at bounding box center [465, 324] width 299 height 34
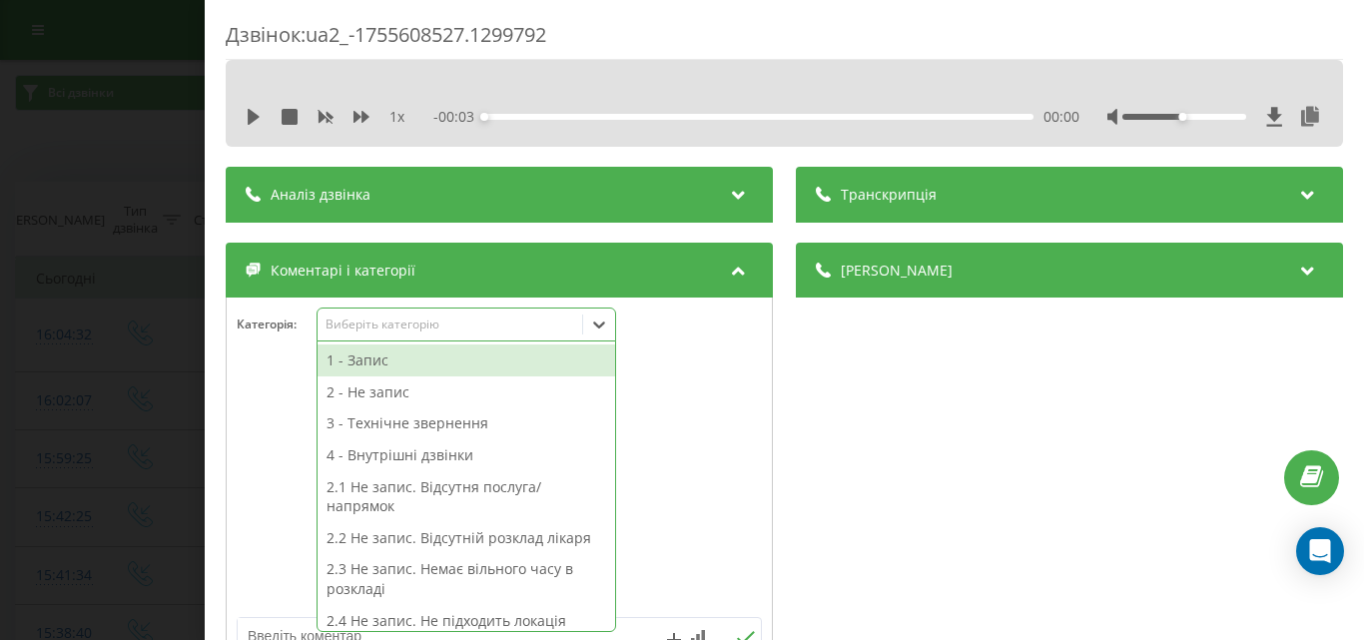
scroll to position [12, 0]
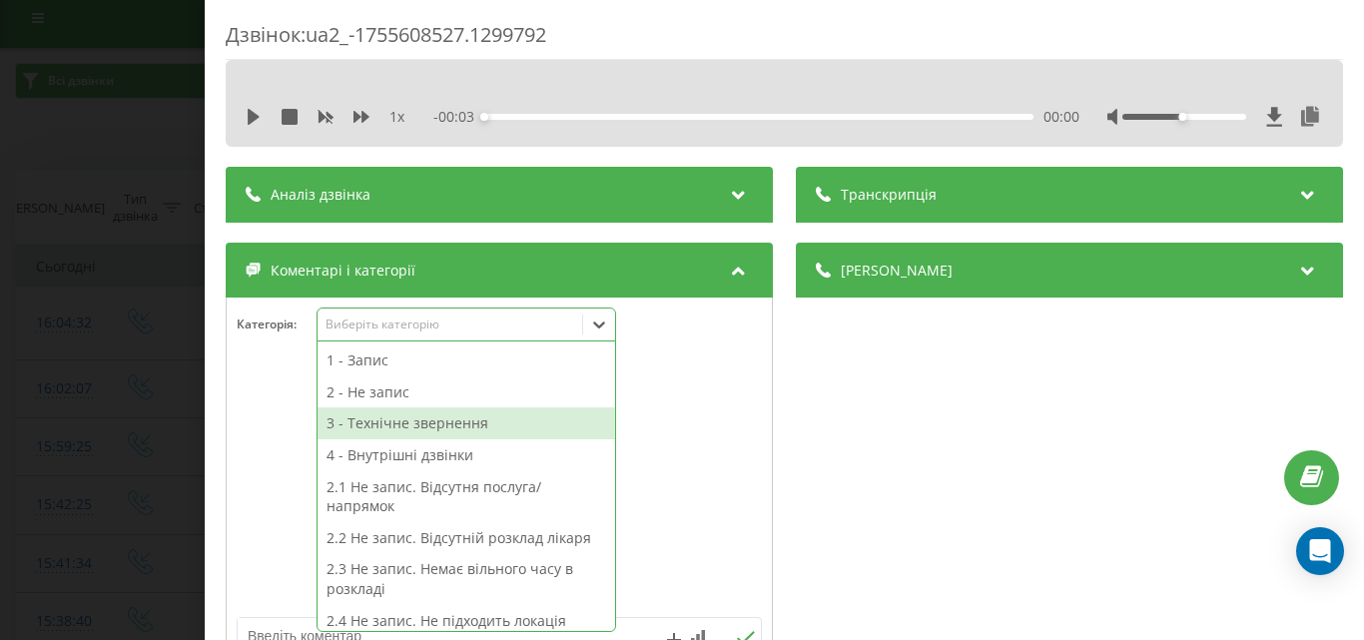
drag, startPoint x: 468, startPoint y: 420, endPoint x: 411, endPoint y: 382, distance: 68.4
click at [466, 420] on div "3 - Технічне звернення" at bounding box center [465, 423] width 297 height 32
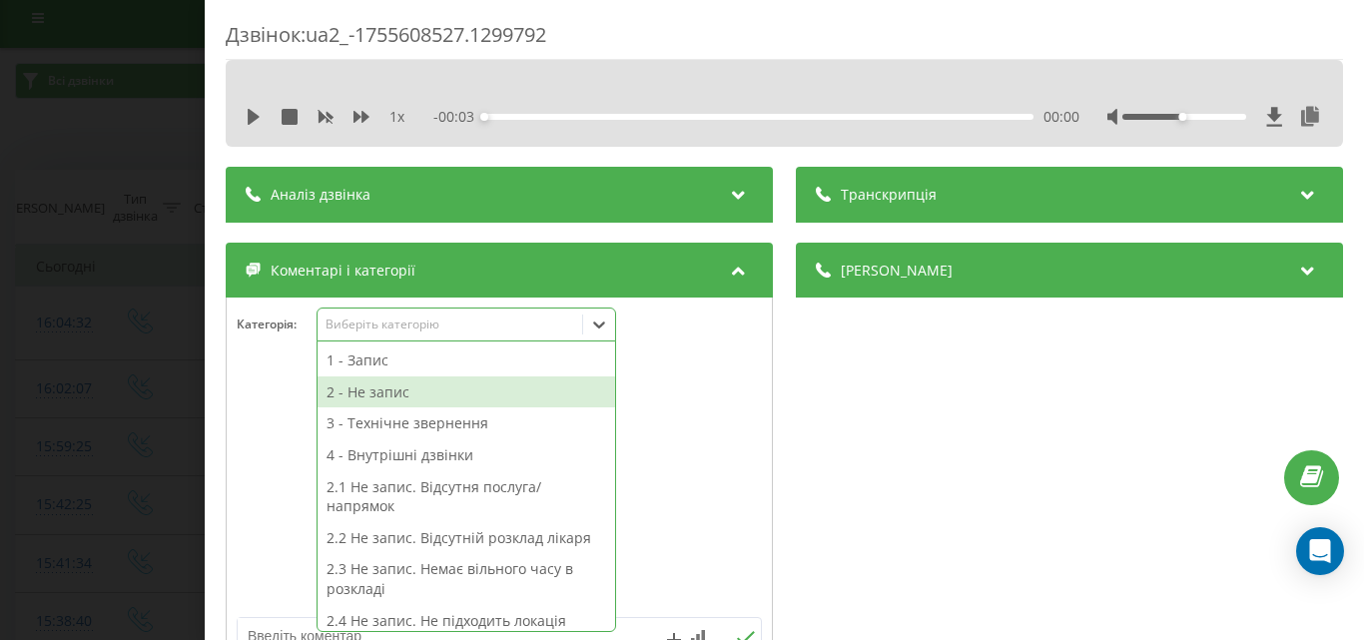
click at [110, 139] on div "Дзвінок : ua2_-1755608527.1299792 1 x - 00:03 00:00 00:00 Транскрипція Для AI-а…" at bounding box center [682, 320] width 1364 height 640
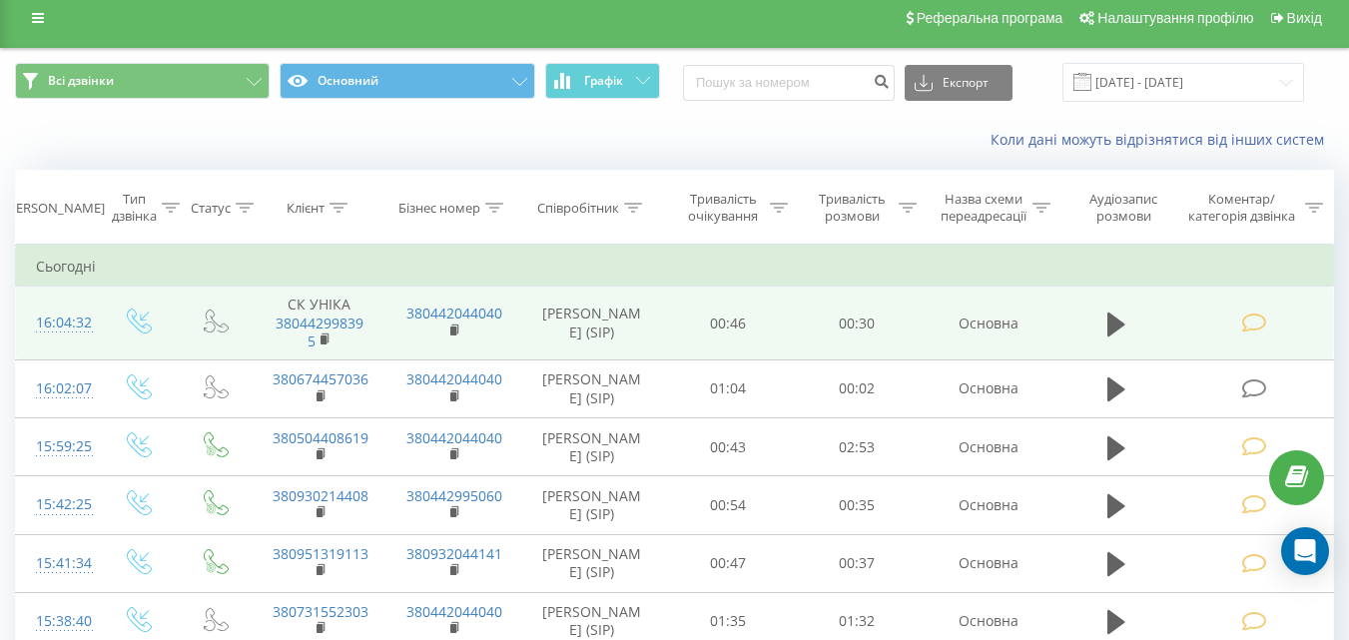
click at [1265, 330] on icon at bounding box center [1253, 322] width 25 height 21
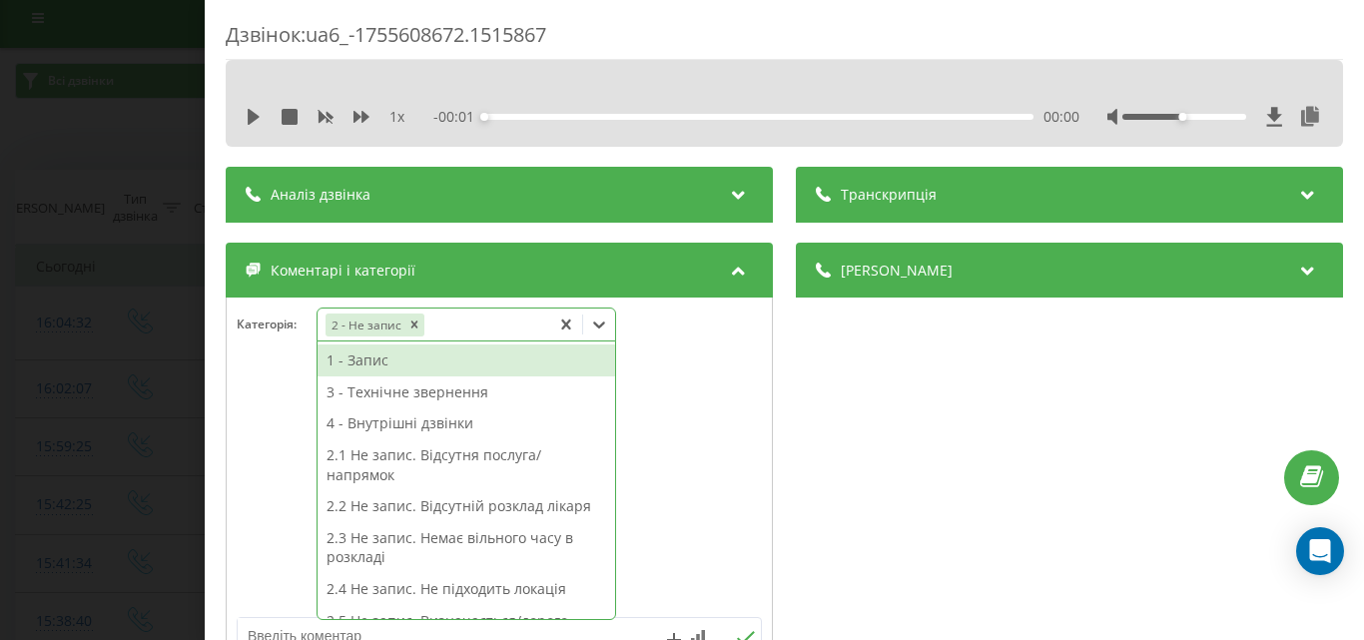
click at [607, 320] on icon at bounding box center [599, 324] width 20 height 20
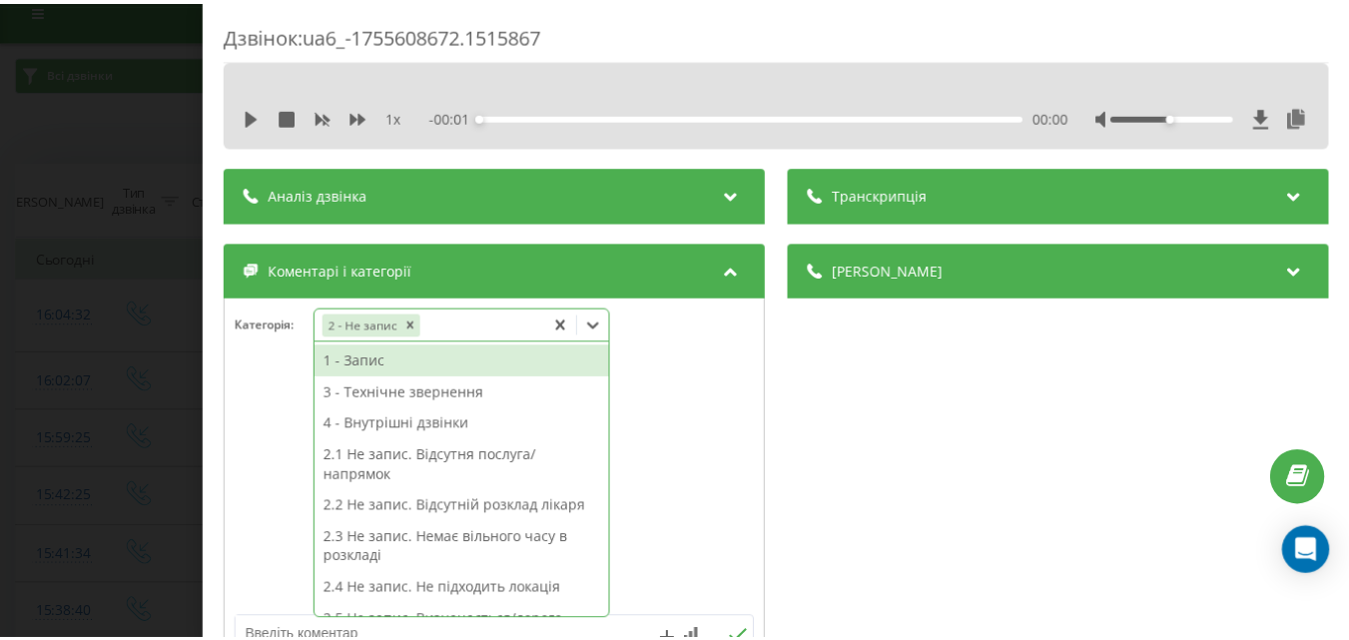
scroll to position [24, 0]
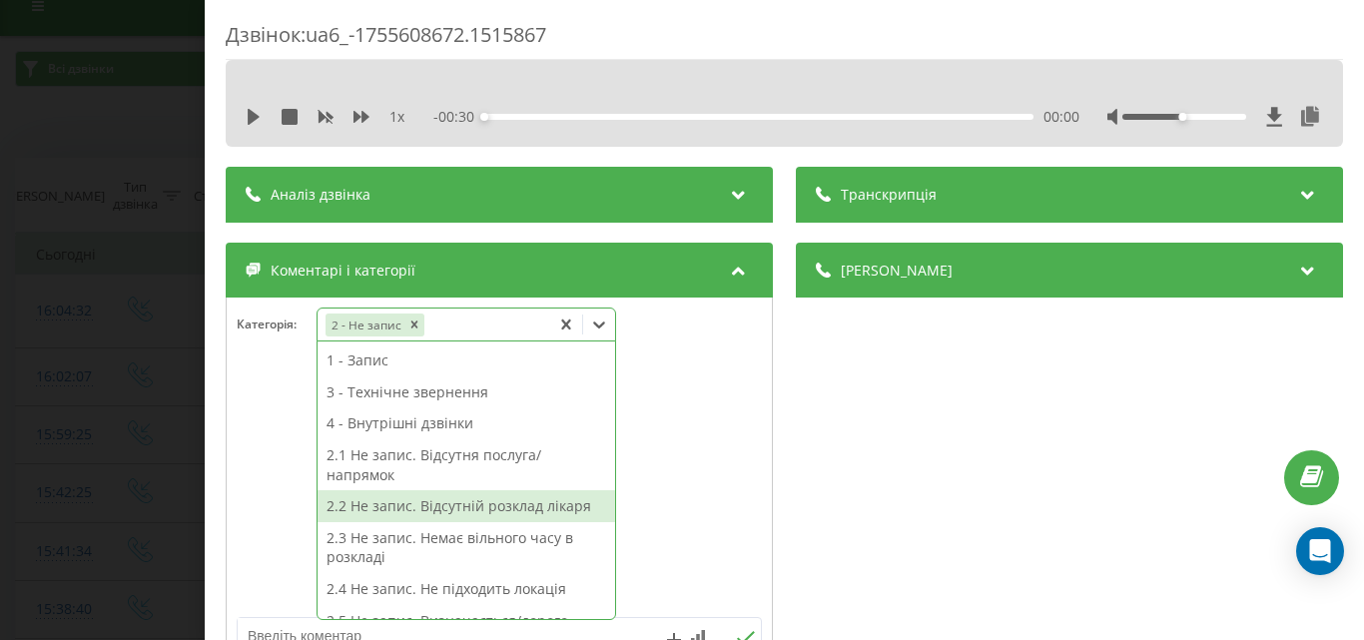
click at [504, 511] on div "2.2 Не запис. Відсутній розклад лікаря" at bounding box center [465, 506] width 297 height 32
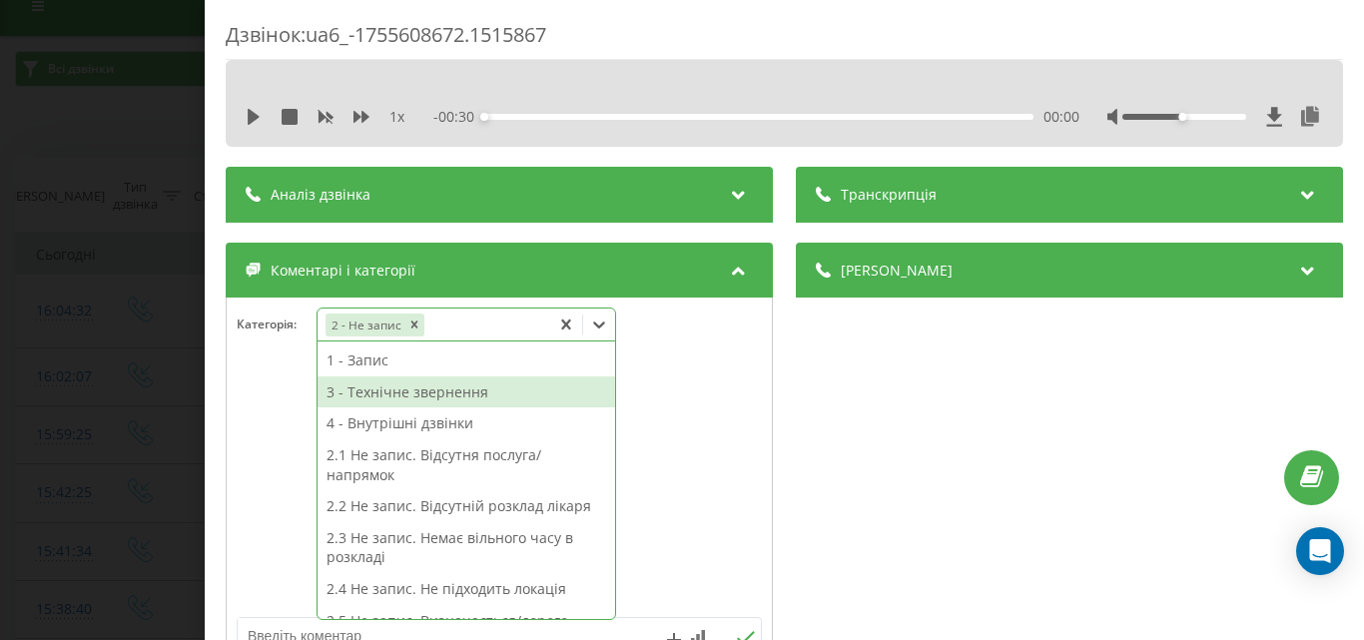
click at [126, 132] on div "Дзвінок : ua6_-1755608672.1515867 1 x - 00:30 00:00 00:00 Транскрипція Для AI-а…" at bounding box center [682, 320] width 1364 height 640
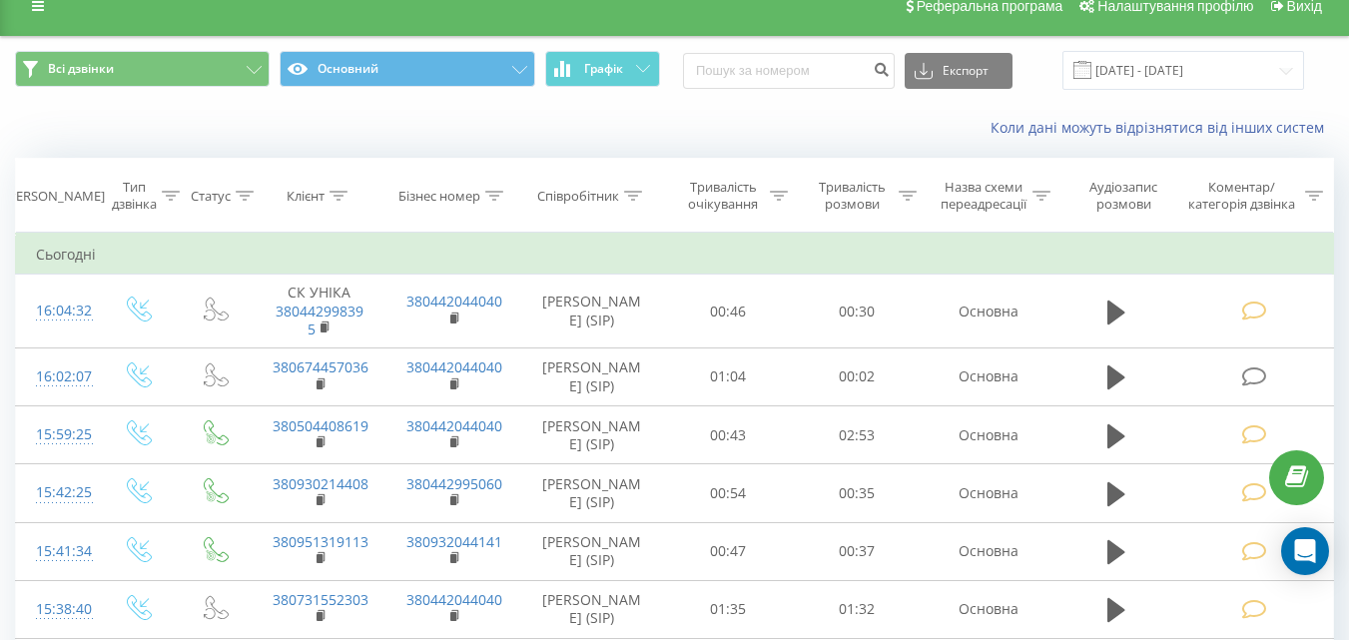
click at [634, 128] on div "Коли дані можуть відрізнятися вiд інших систем" at bounding box center [927, 128] width 842 height 20
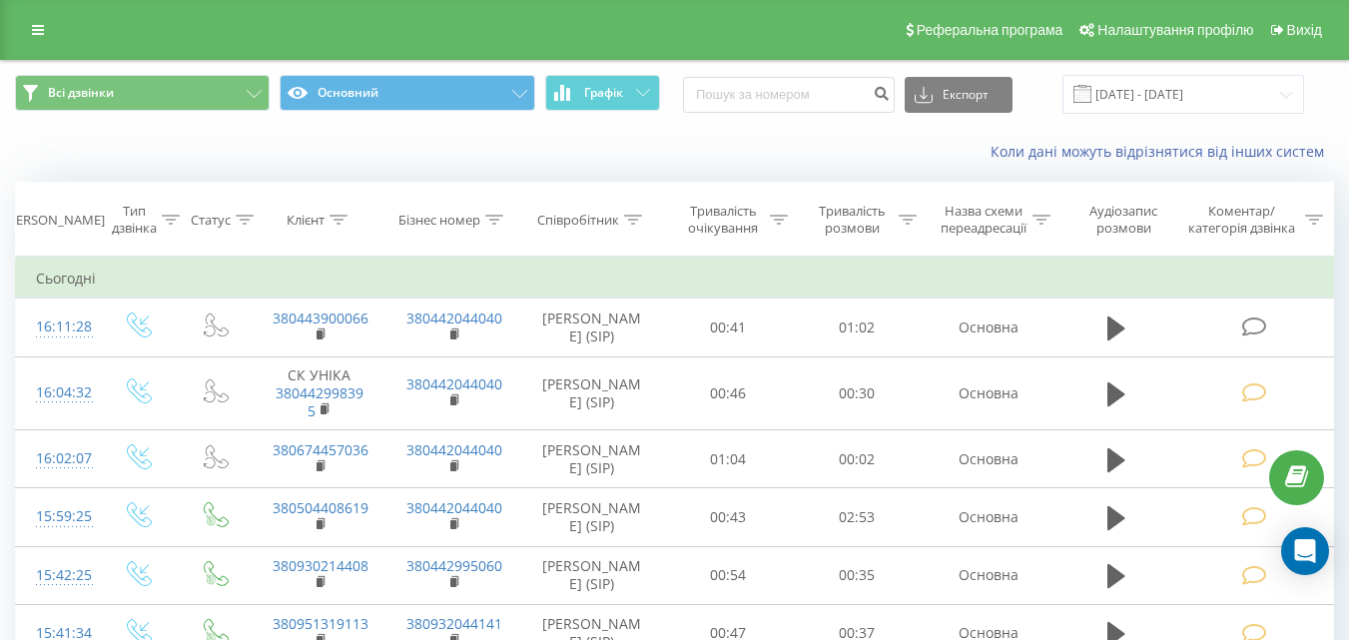
scroll to position [24, 0]
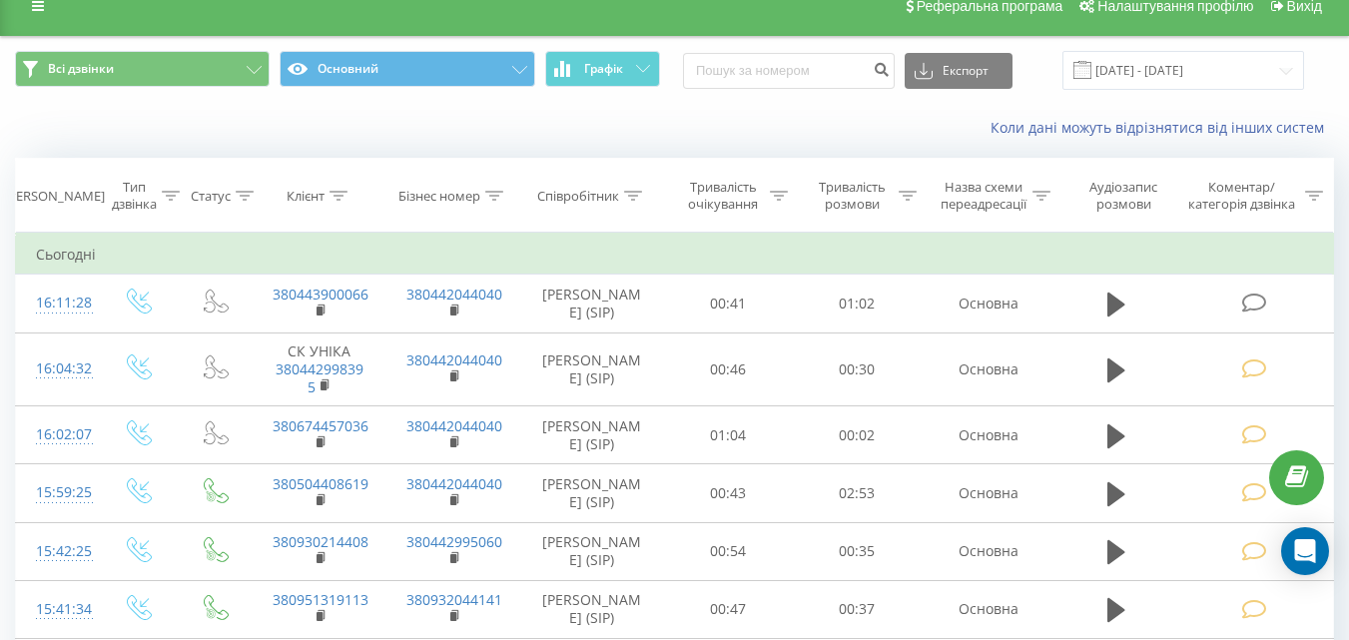
click at [1252, 303] on icon at bounding box center [1253, 303] width 25 height 21
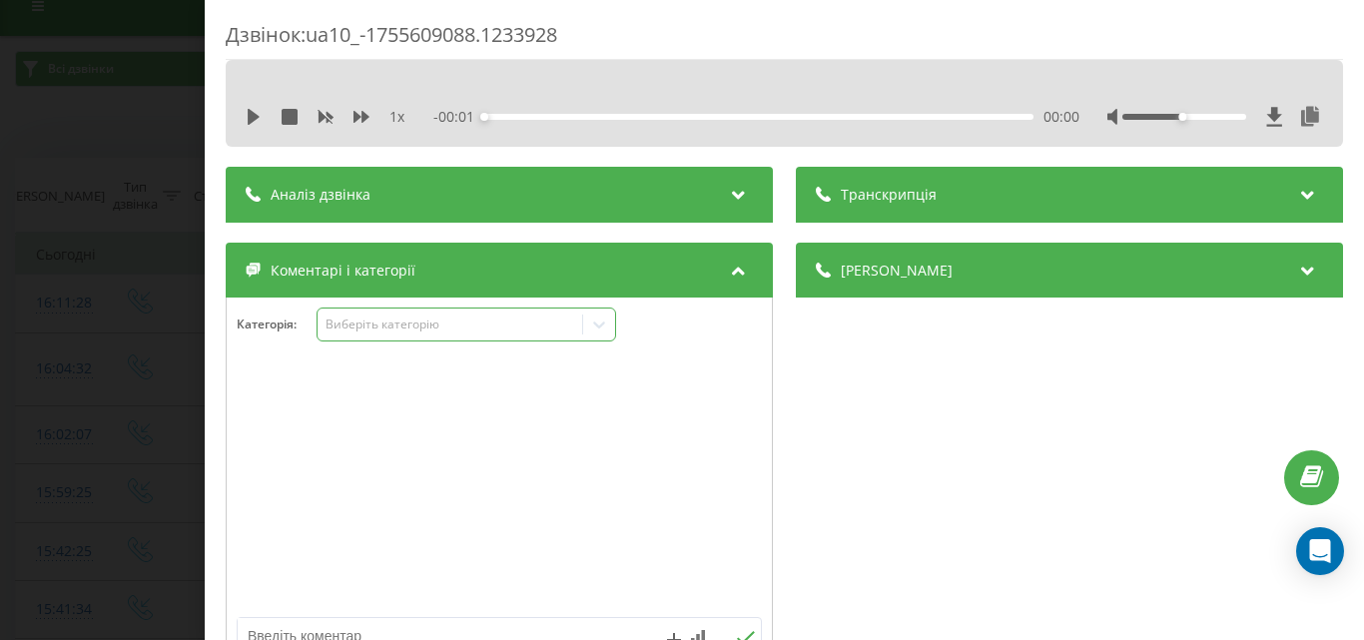
click at [388, 320] on div "Виберіть категорію" at bounding box center [449, 324] width 250 height 16
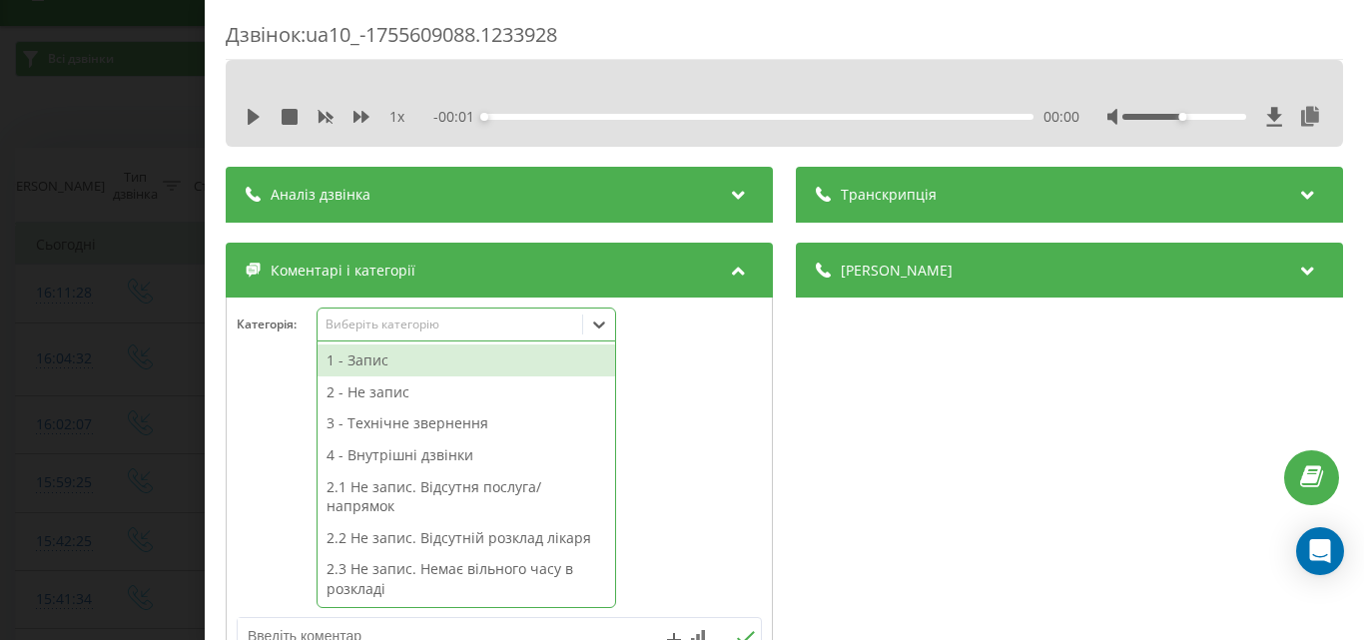
scroll to position [36, 0]
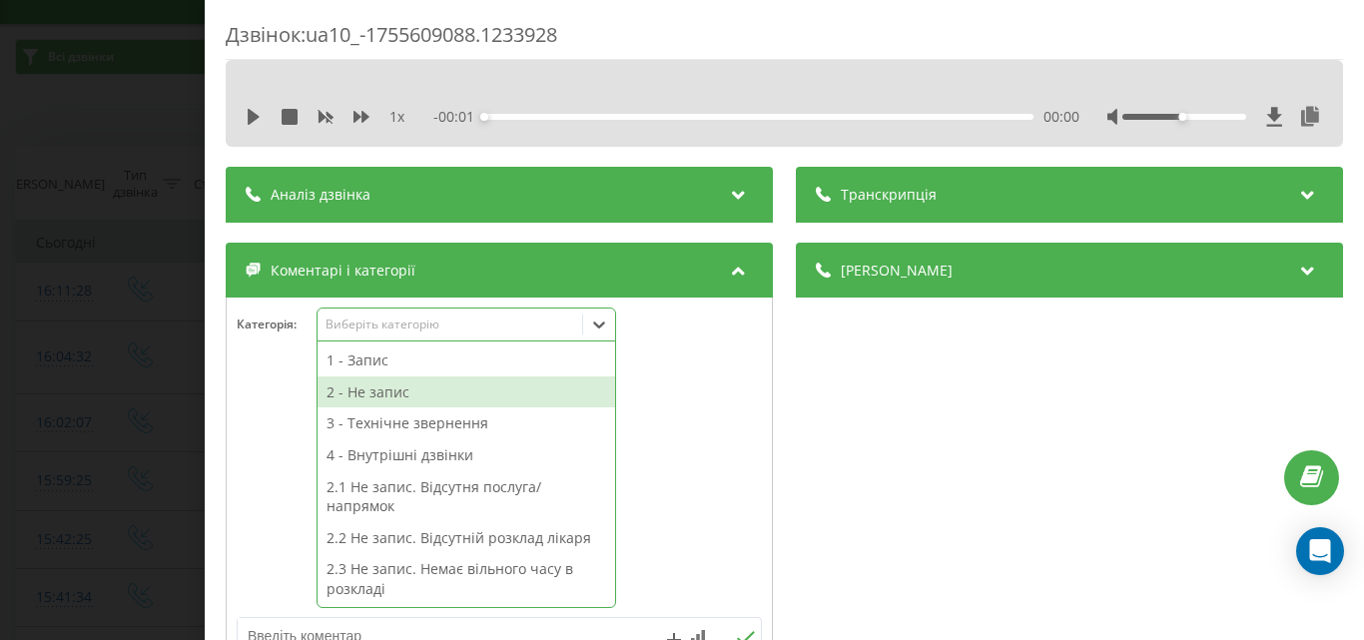
click at [390, 397] on div "2 - Не запис" at bounding box center [465, 392] width 297 height 32
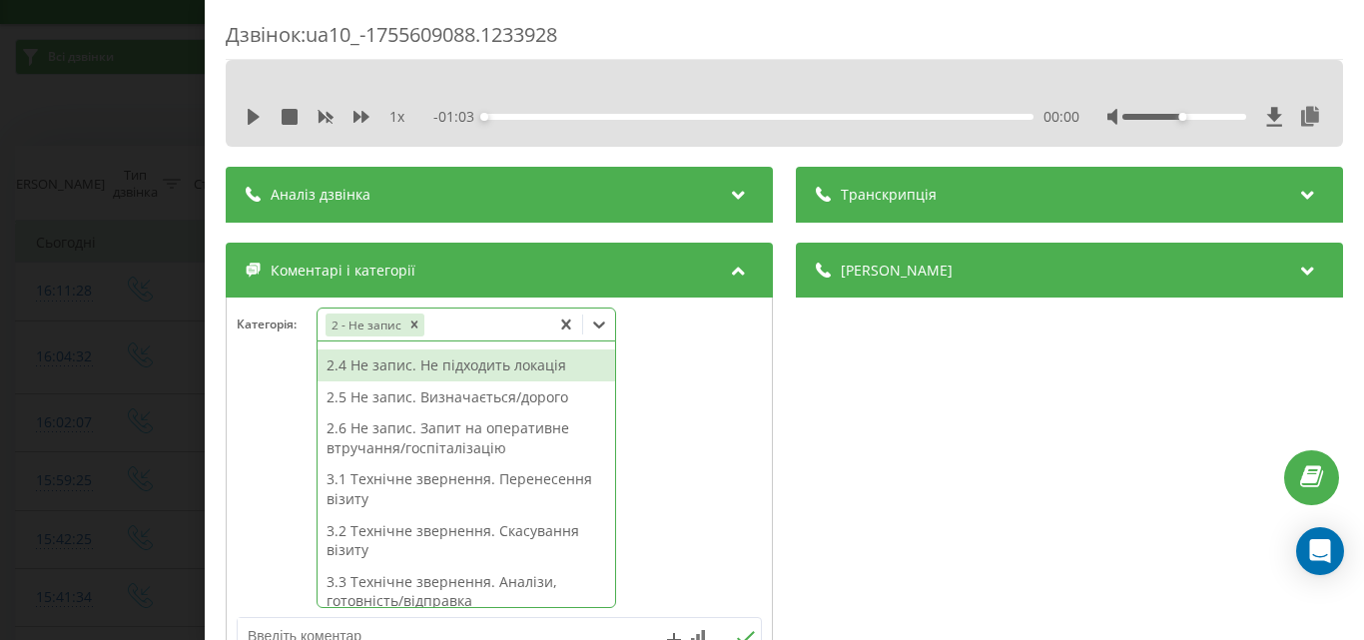
scroll to position [124, 0]
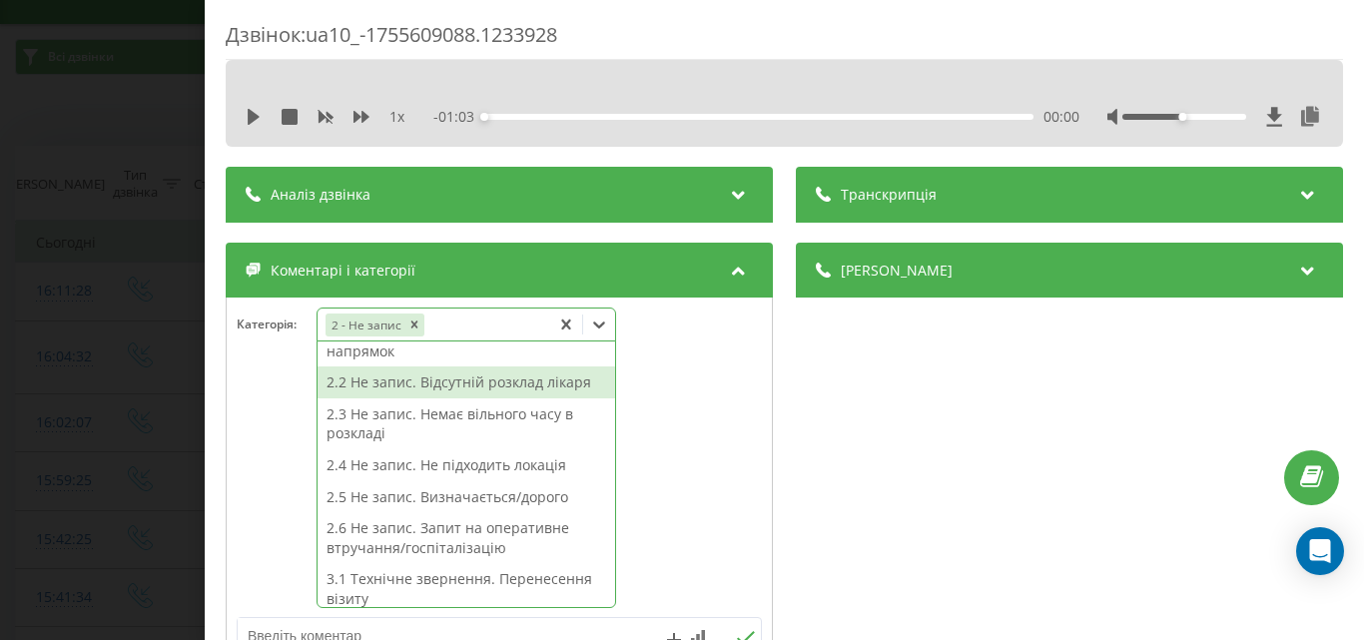
click at [501, 383] on div "2.2 Не запис. Відсутній розклад лікаря" at bounding box center [465, 382] width 297 height 32
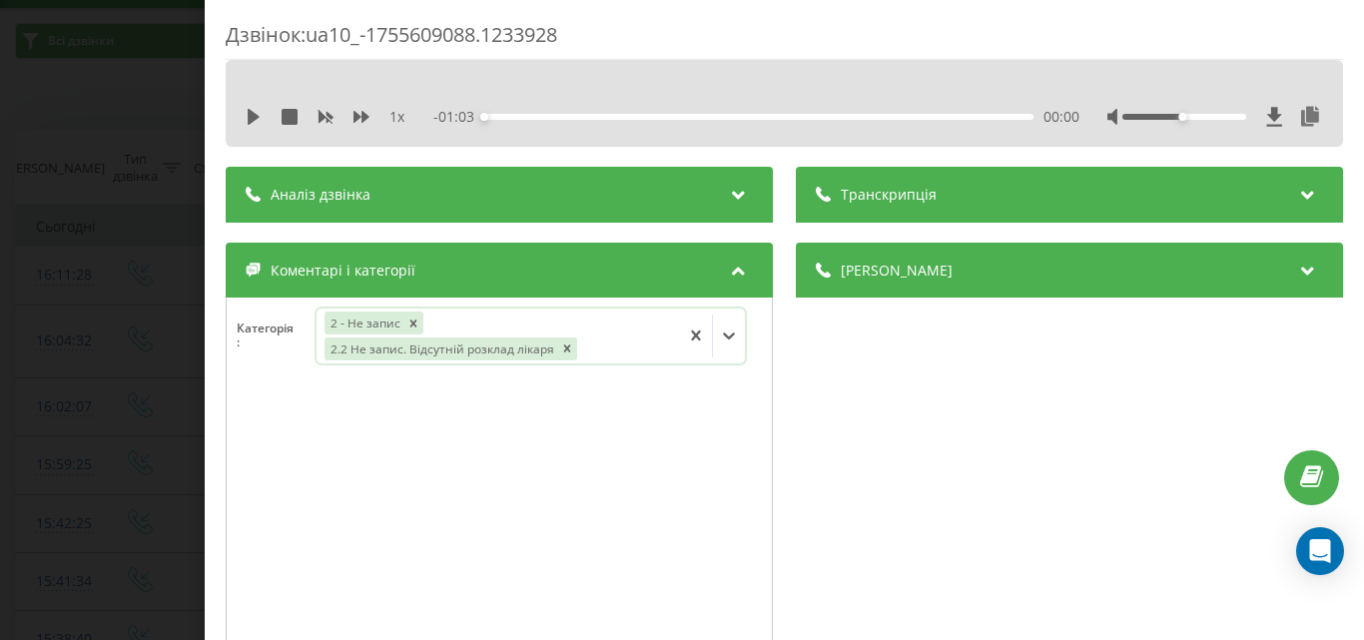
click at [730, 341] on icon at bounding box center [729, 335] width 20 height 20
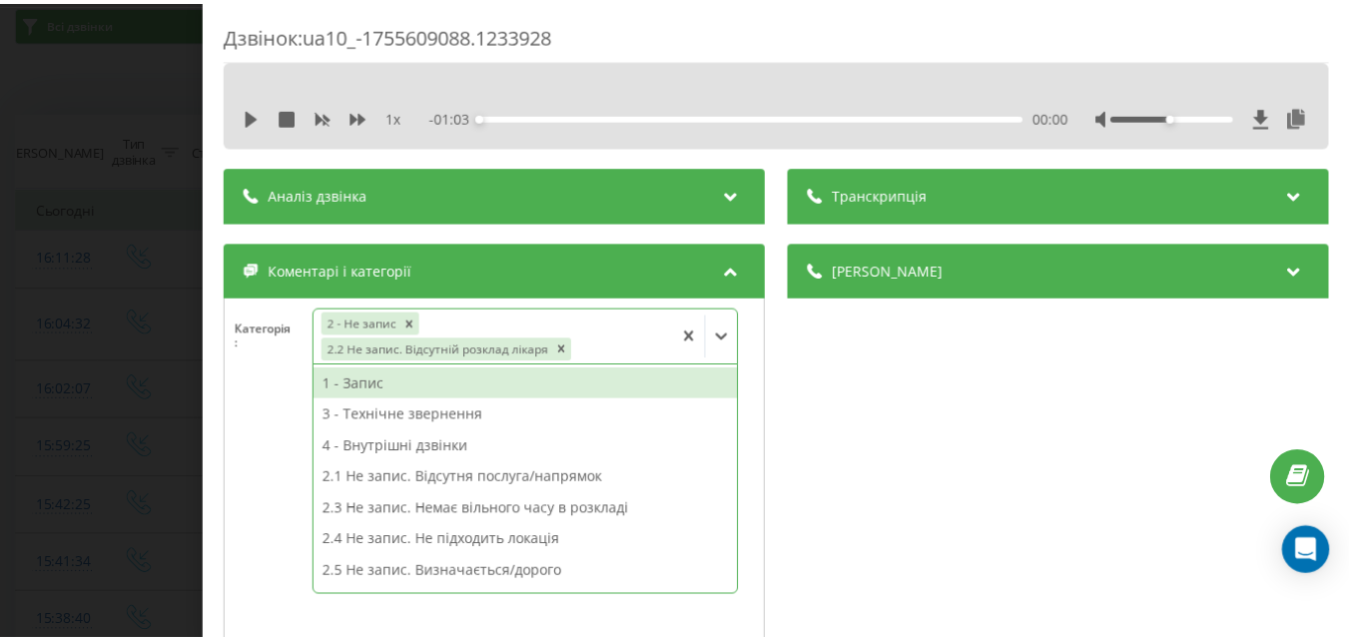
scroll to position [71, 0]
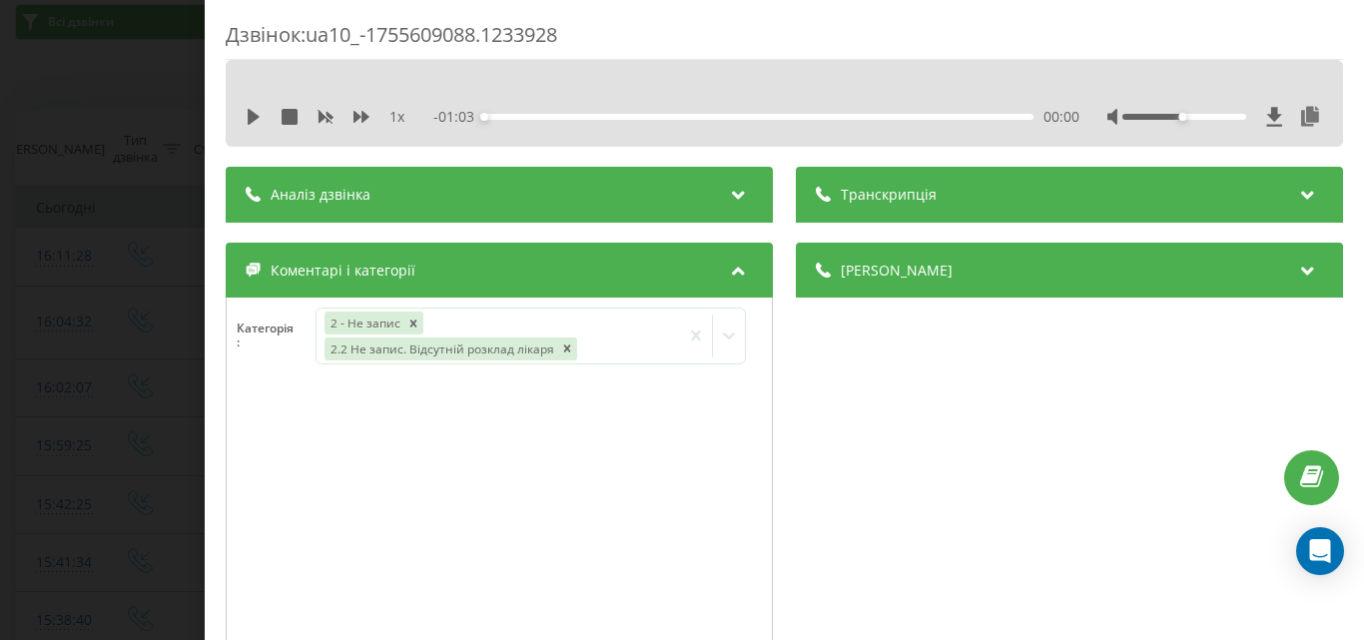
click at [136, 97] on div "Дзвінок : ua10_-1755609088.1233928 1 x - 01:03 00:00 00:00 Транскрипція Для AI-…" at bounding box center [682, 320] width 1364 height 640
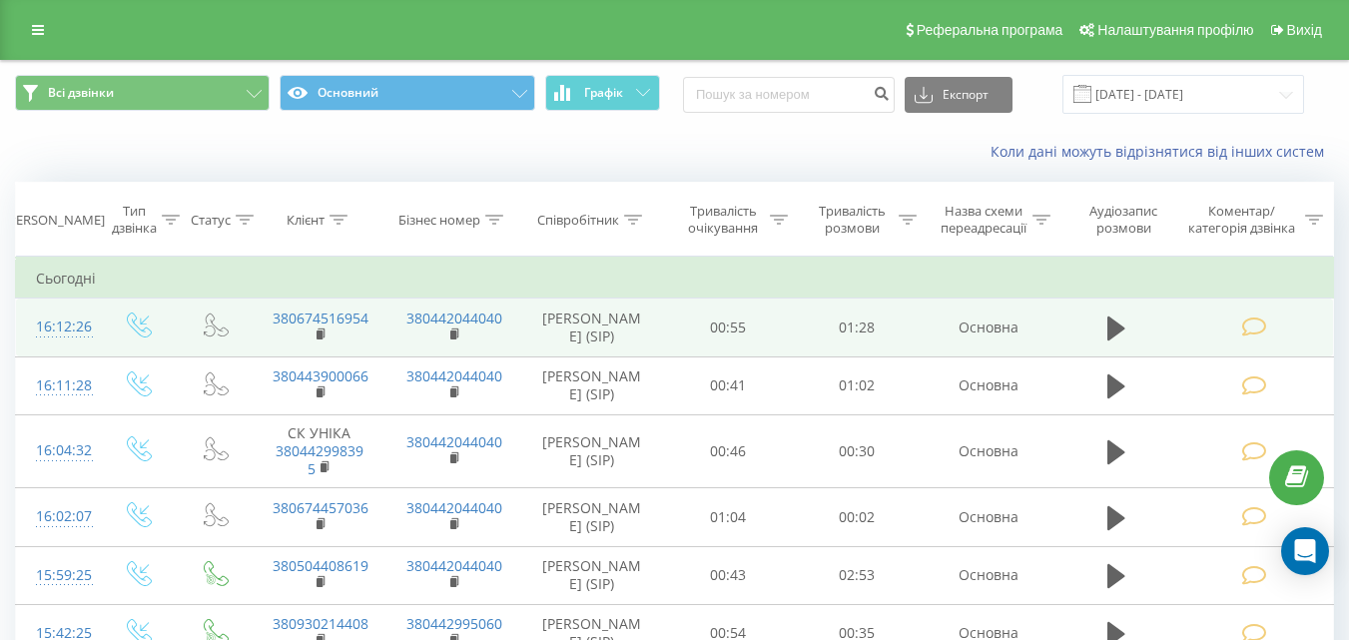
click at [1255, 331] on icon at bounding box center [1253, 326] width 25 height 21
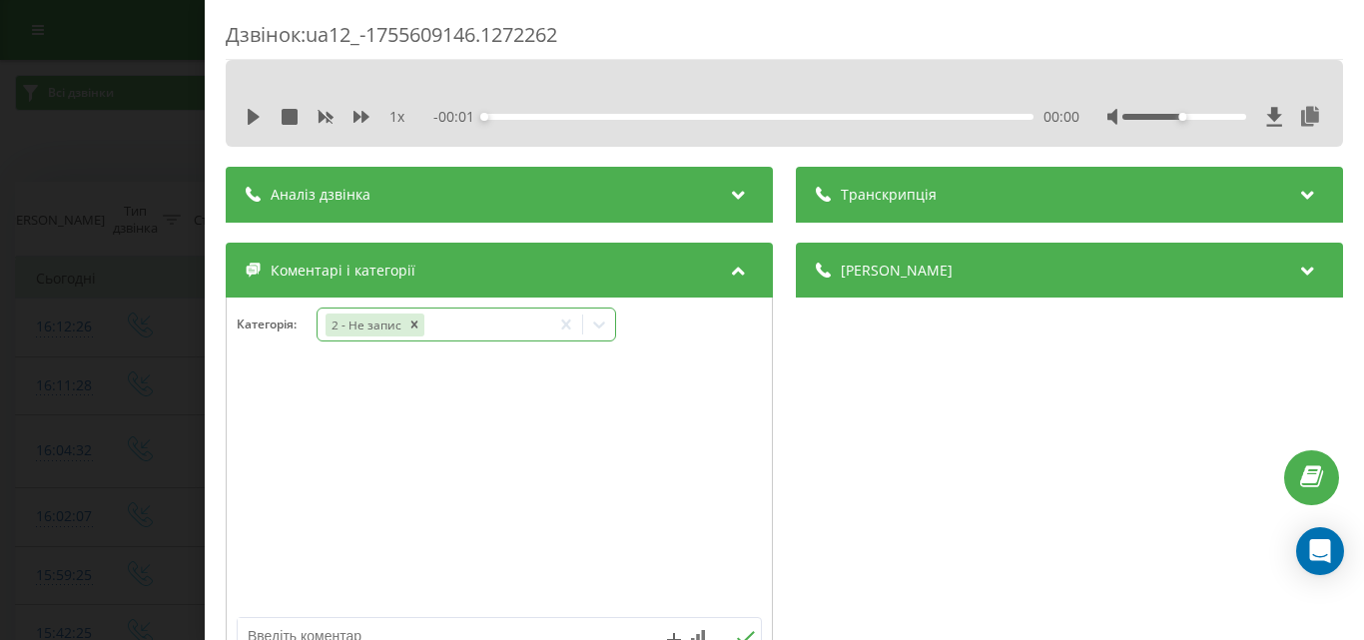
click at [606, 329] on icon at bounding box center [599, 324] width 20 height 20
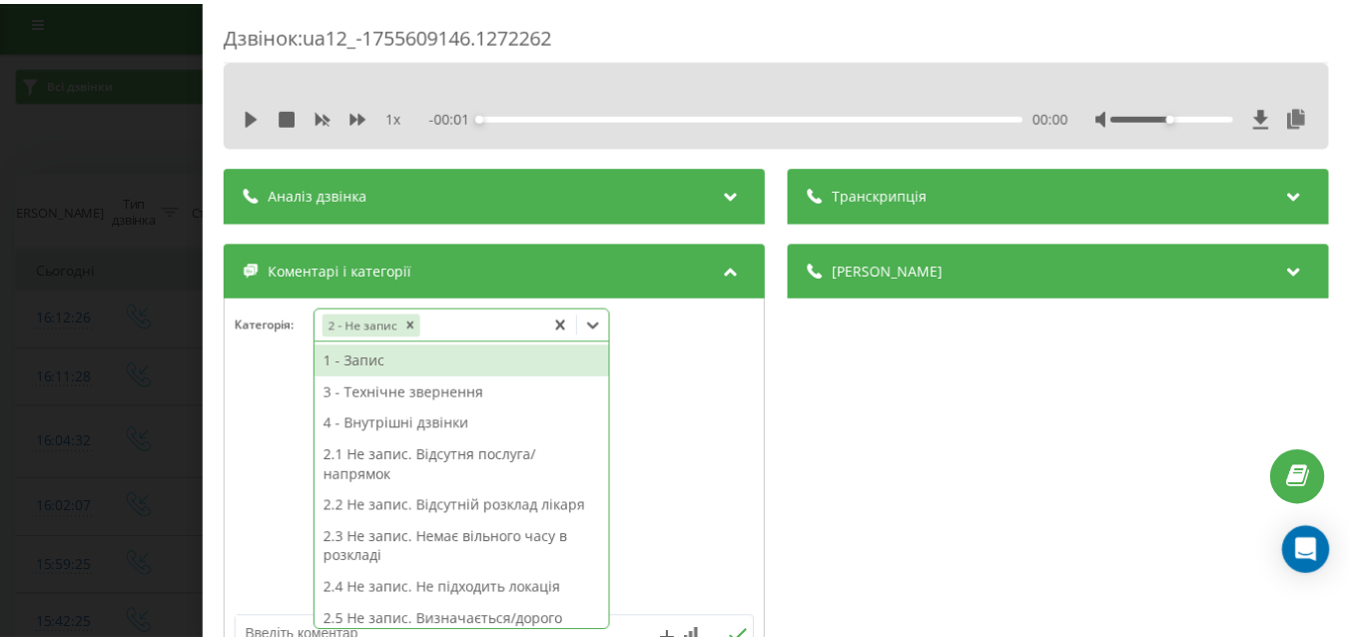
scroll to position [12, 0]
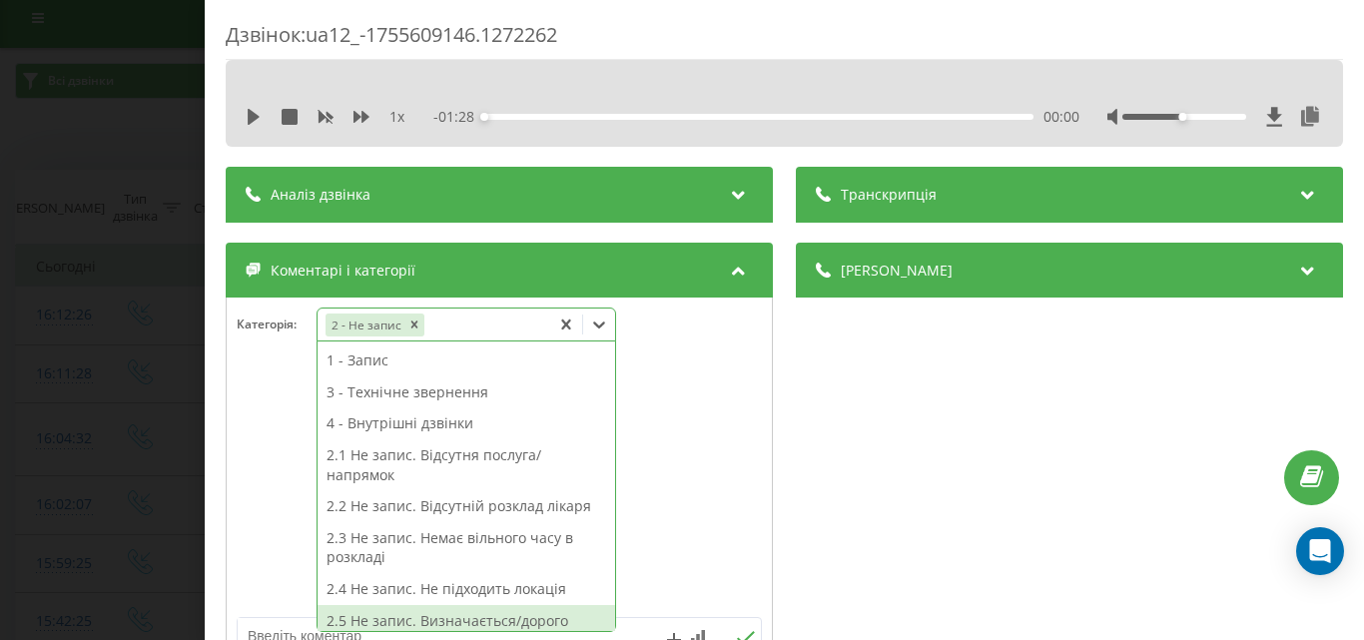
click at [507, 618] on div "2.5 Не запис. Визначається/дорого" at bounding box center [465, 621] width 297 height 32
click at [74, 139] on div "Дзвінок : ua12_-1755609146.1272262 1 x - 01:28 00:00 00:00 Транскрипція Для AI-…" at bounding box center [682, 320] width 1364 height 640
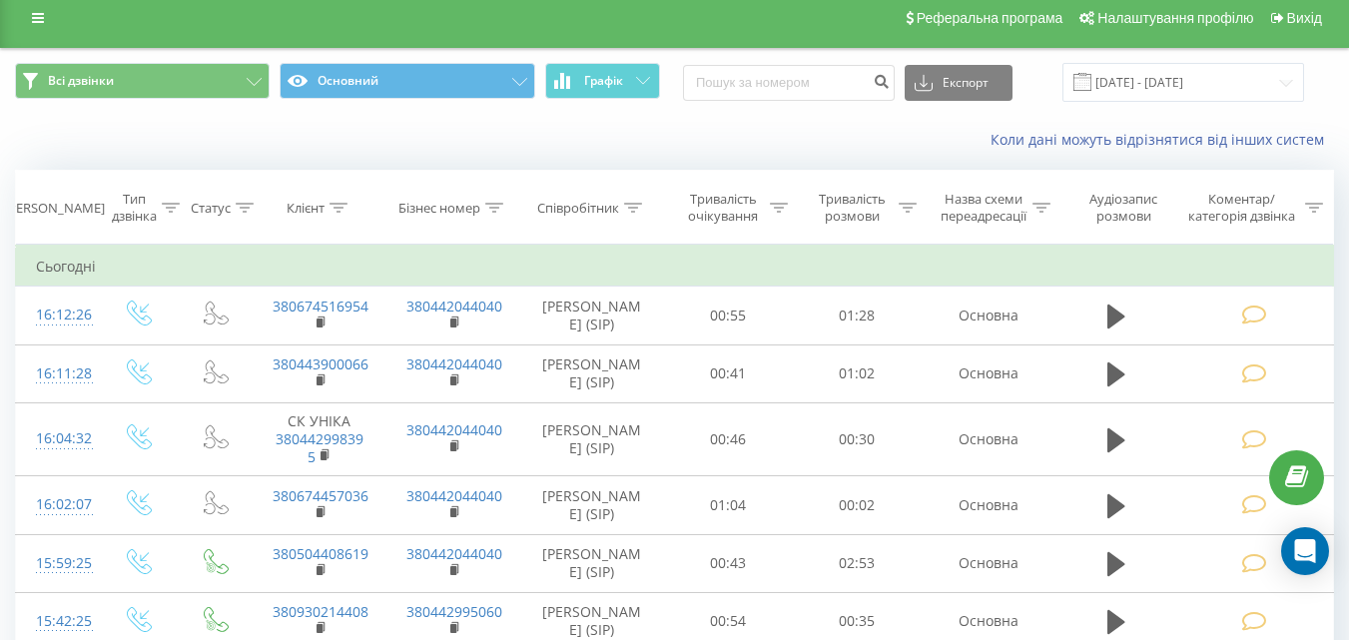
click at [533, 150] on div "Коли дані можуть відрізнятися вiд інших систем" at bounding box center [927, 140] width 842 height 20
click at [686, 146] on div "Коли дані можуть відрізнятися вiд інших систем" at bounding box center [927, 140] width 842 height 20
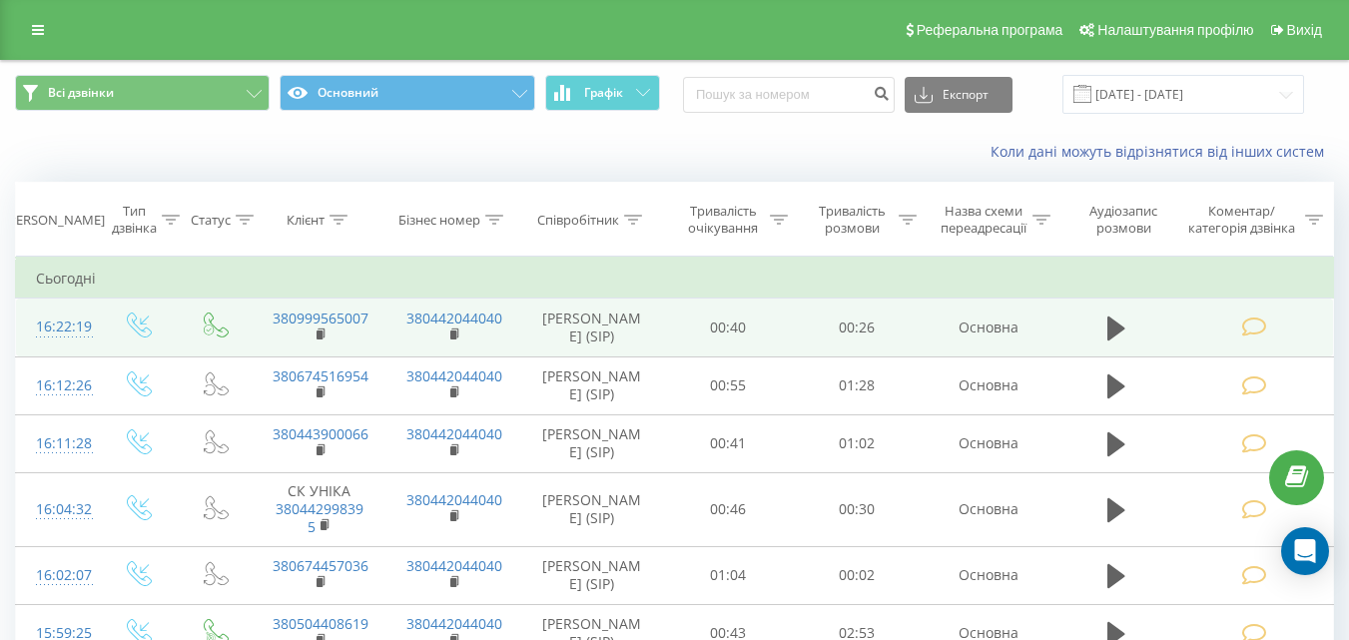
click at [1252, 324] on icon at bounding box center [1253, 326] width 25 height 21
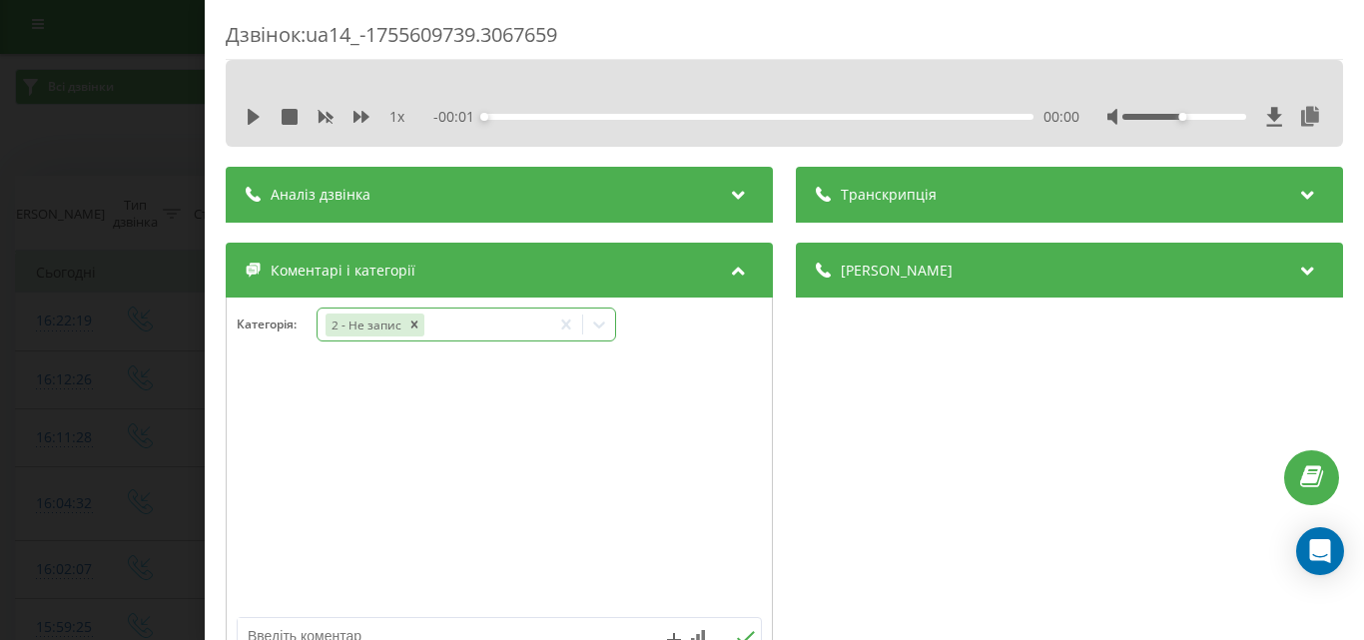
click at [598, 323] on icon at bounding box center [599, 324] width 20 height 20
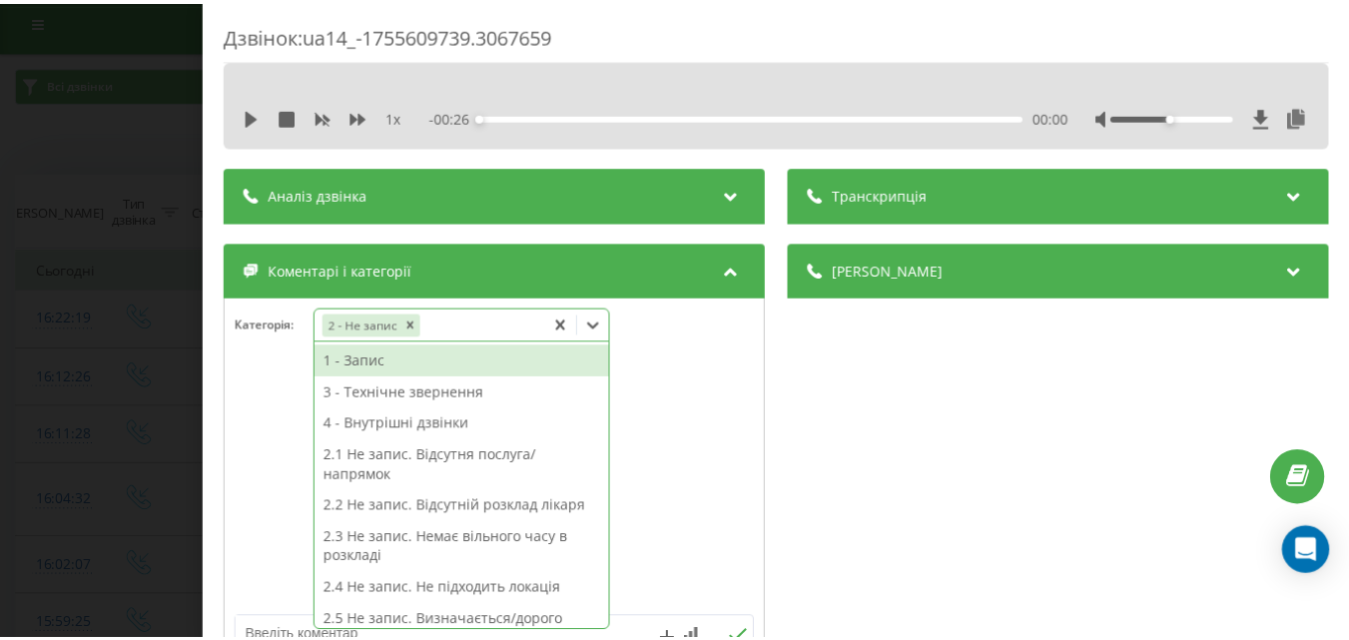
scroll to position [12, 0]
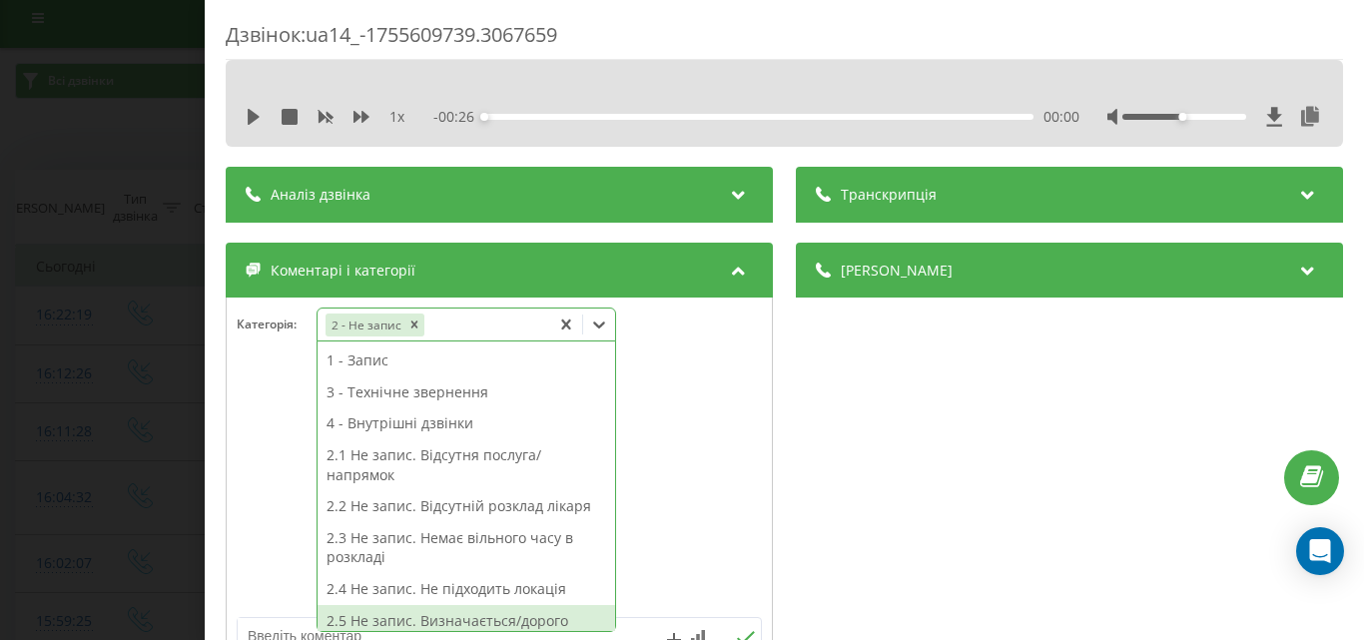
click at [476, 623] on div "2.5 Не запис. Визначається/дорого" at bounding box center [465, 621] width 297 height 32
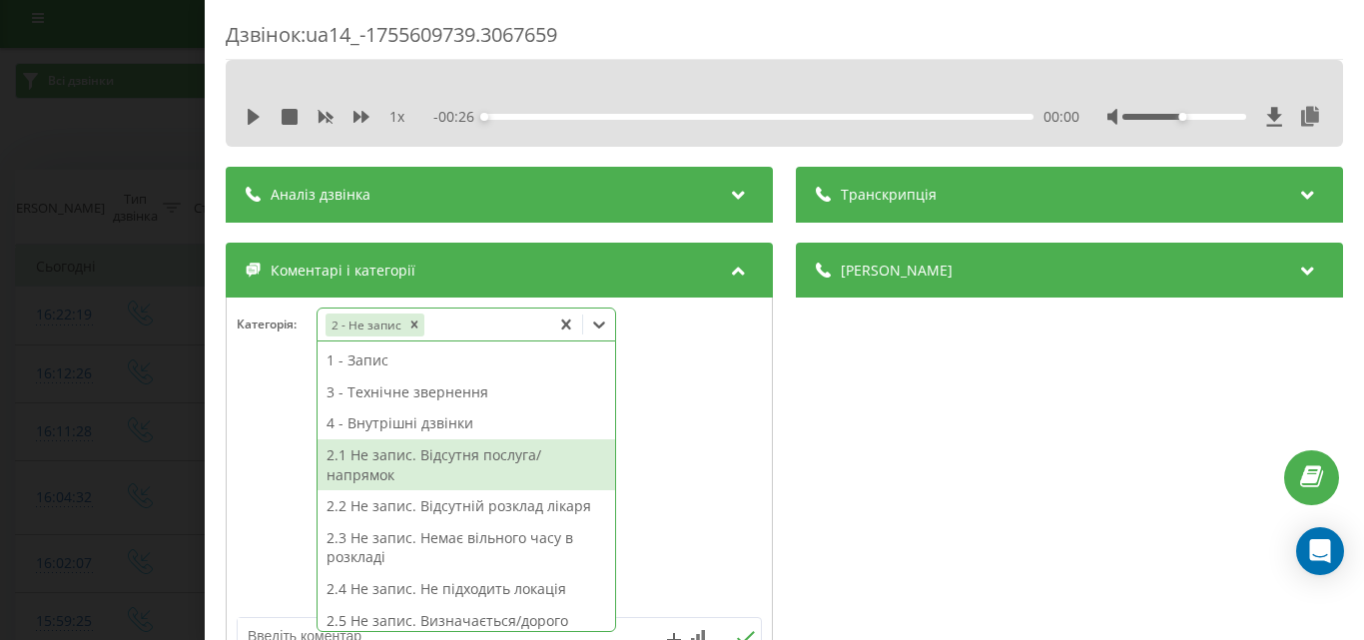
click at [89, 57] on div "Дзвінок : ua14_-1755609739.3067659 1 x - 00:26 00:00 00:00 Транскрипція Для AI-…" at bounding box center [682, 320] width 1364 height 640
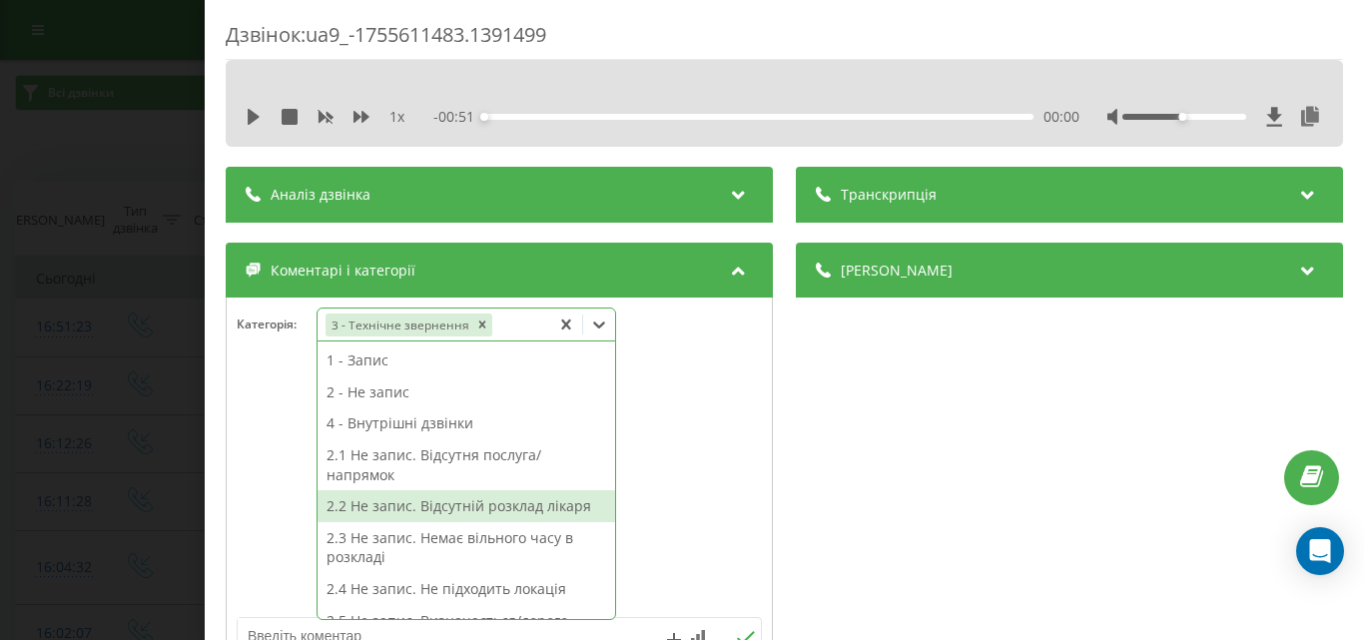
scroll to position [24, 0]
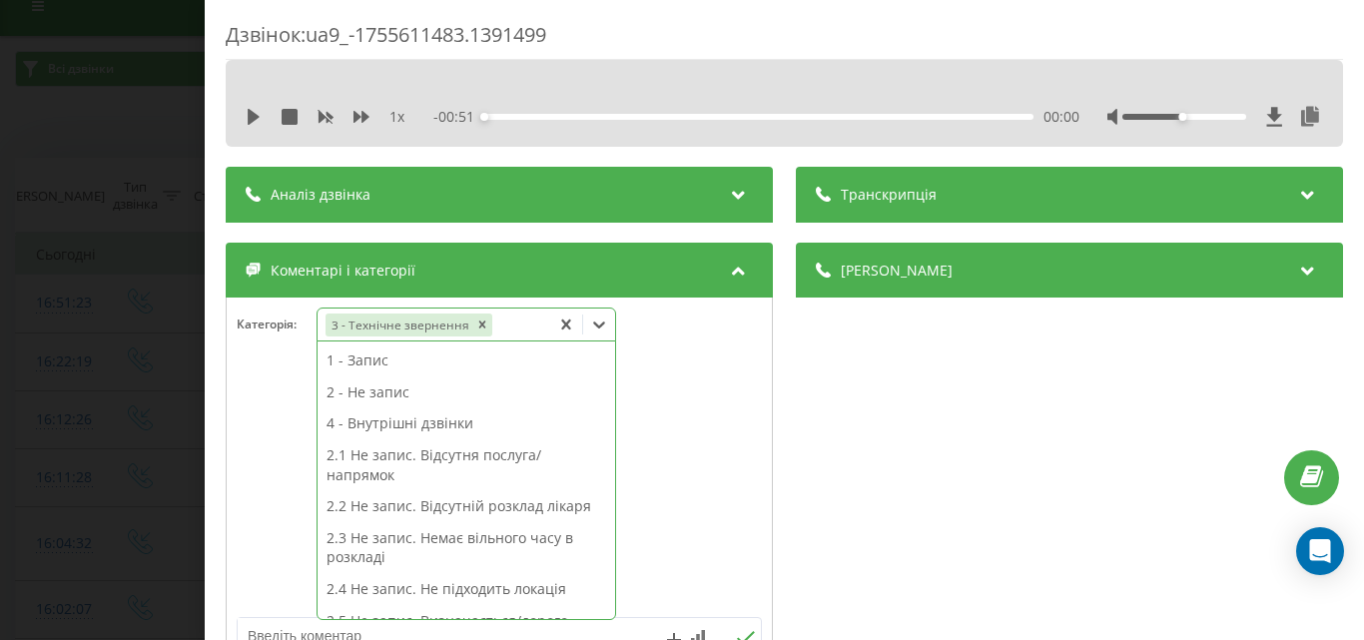
click at [113, 108] on div "Дзвінок : ua9_-1755611483.1391499 1 x - 00:51 00:00 00:00 Транскрипція Для AI-а…" at bounding box center [682, 320] width 1364 height 640
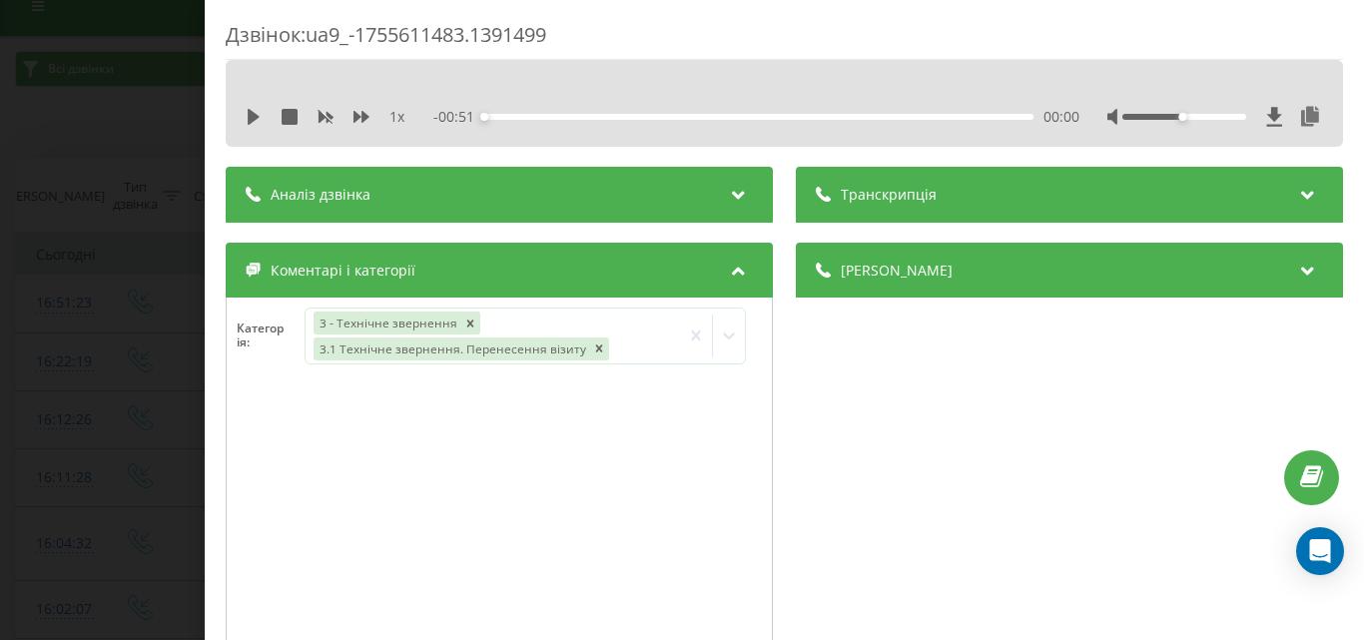
click at [123, 148] on div "Дзвінок : ua9_-1755611483.1391499 1 x - 00:51 00:00 00:00 Транскрипція Для AI-а…" at bounding box center [682, 320] width 1364 height 640
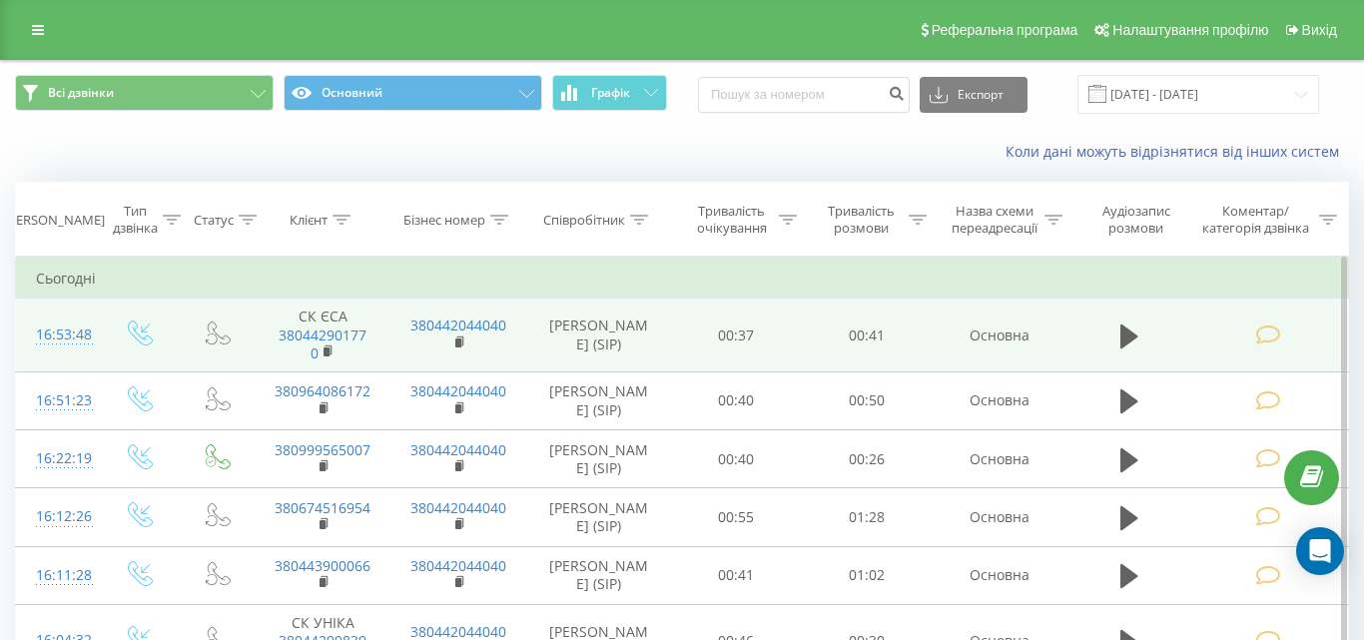
click at [1258, 342] on icon at bounding box center [1267, 334] width 25 height 21
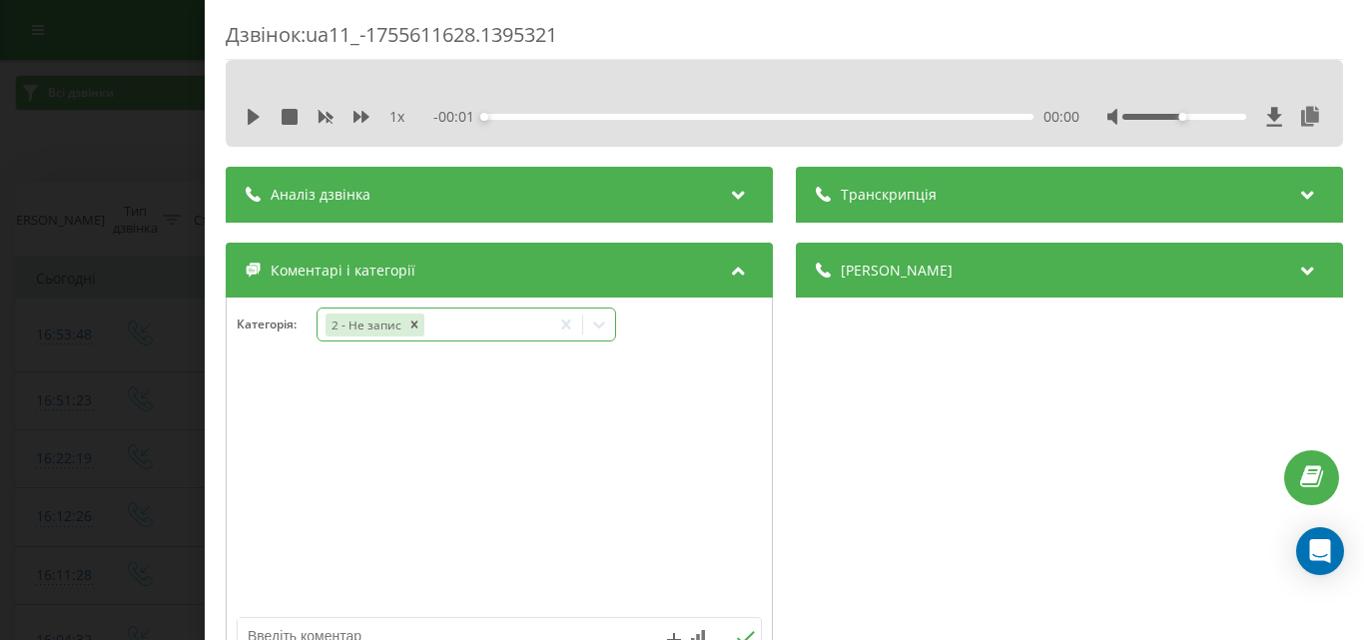
click at [607, 320] on icon at bounding box center [599, 324] width 20 height 20
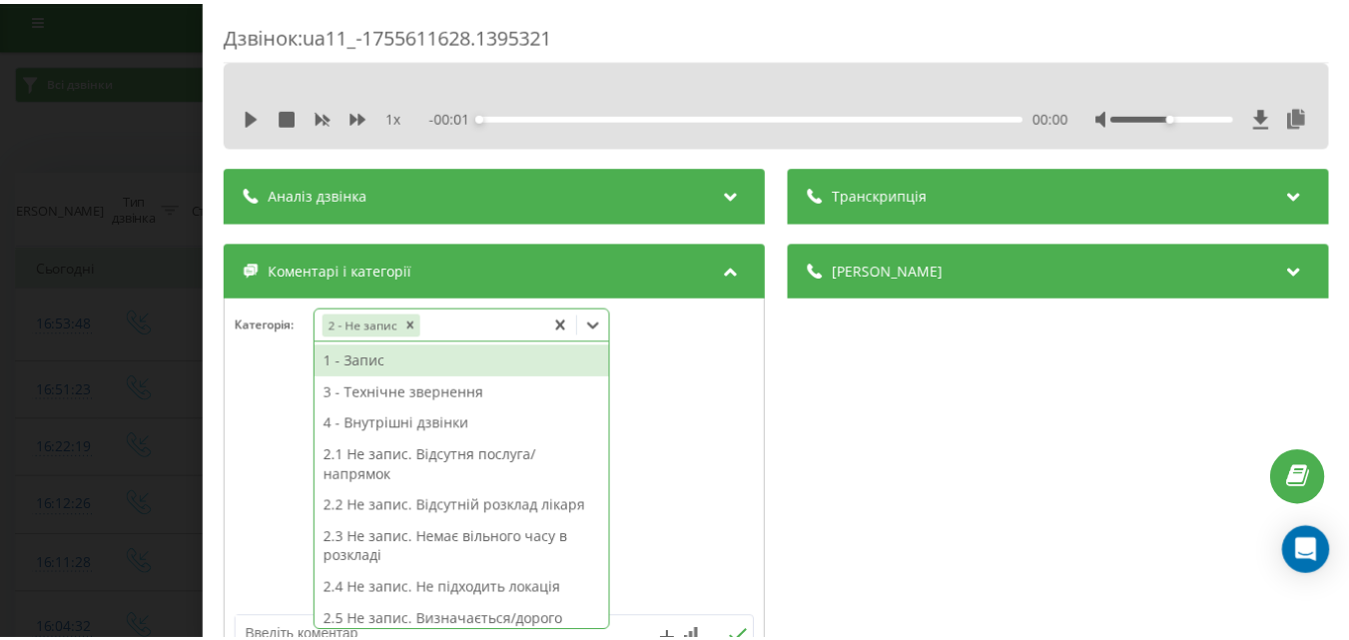
scroll to position [12, 0]
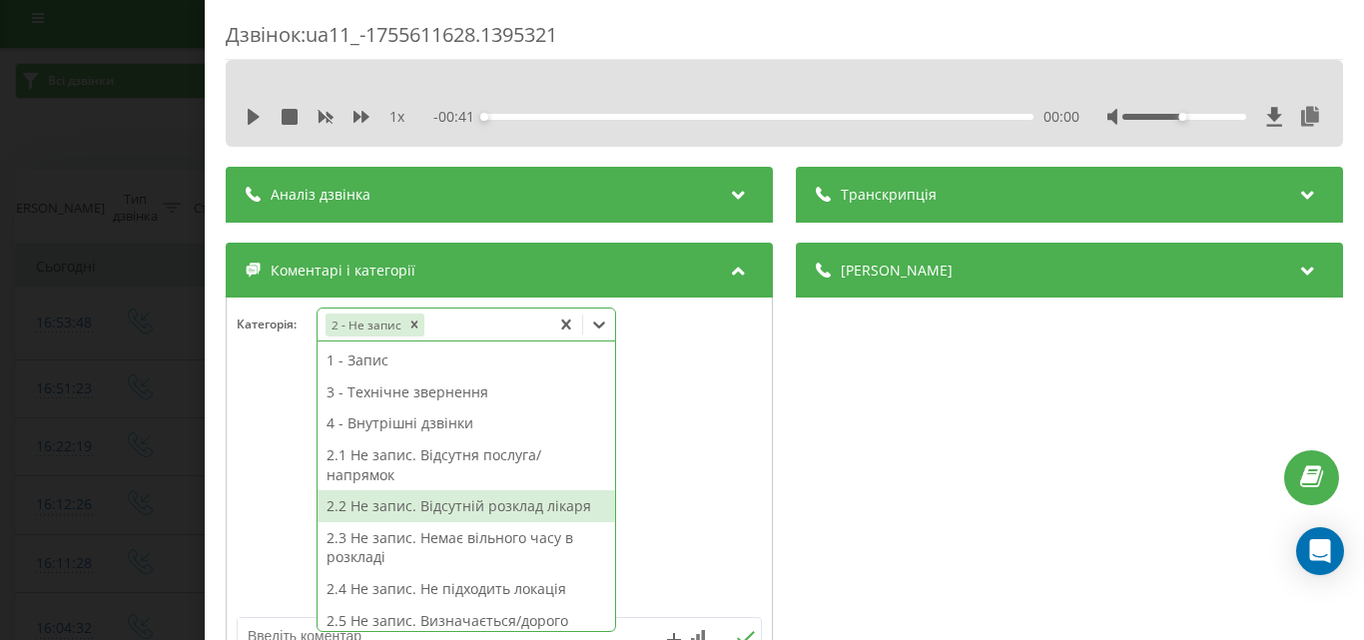
click at [490, 508] on div "2.2 Не запис. Відсутній розклад лікаря" at bounding box center [465, 506] width 297 height 32
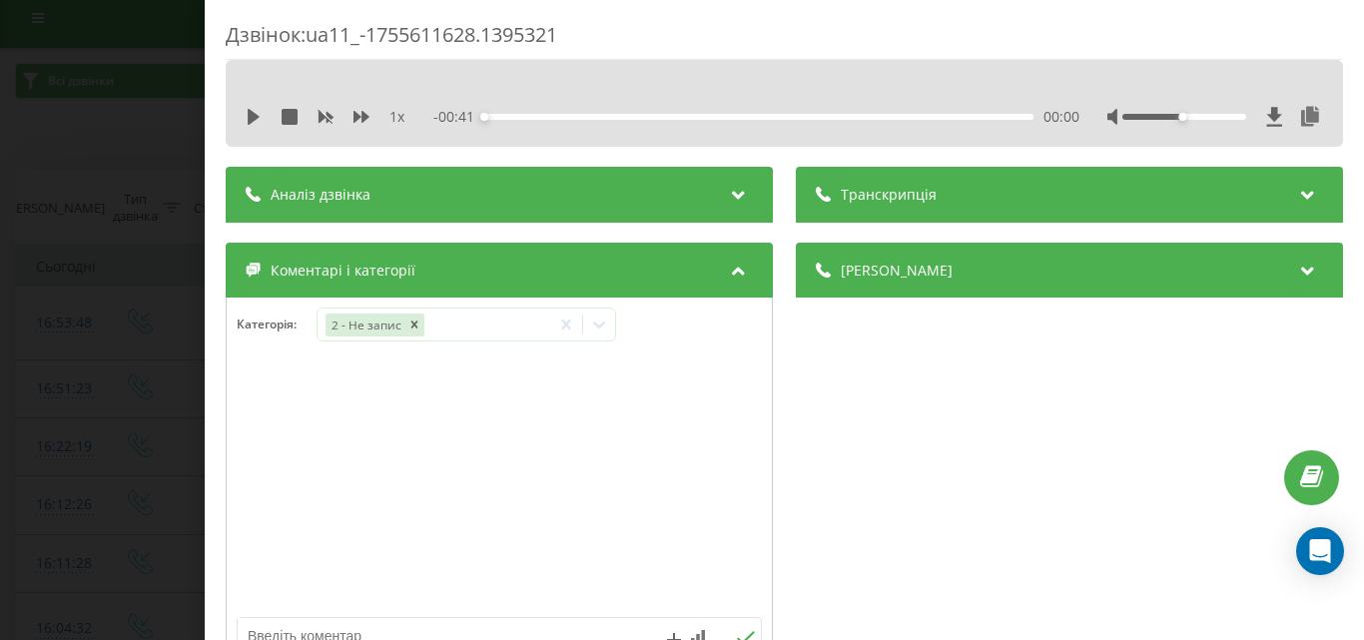
click at [143, 124] on div "Дзвінок : ua11_-1755611628.1395321 1 x - 00:41 00:00 00:00 Транскрипція Для AI-…" at bounding box center [682, 320] width 1364 height 640
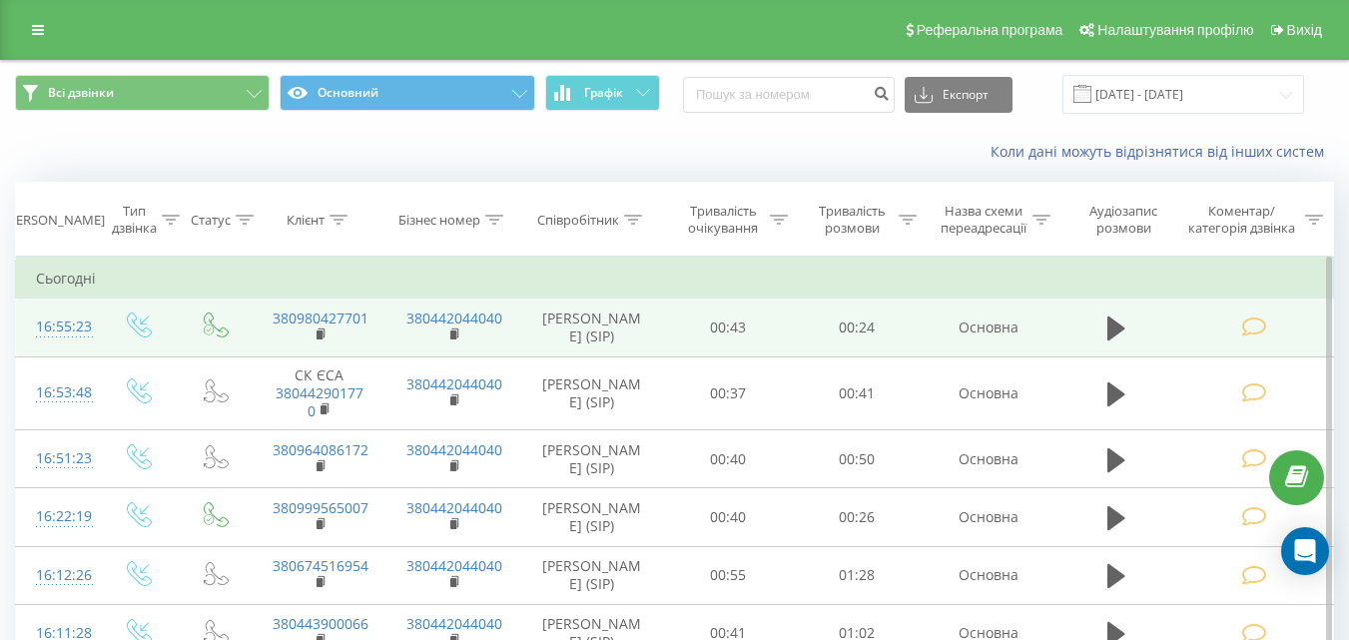
click at [1258, 328] on icon at bounding box center [1253, 326] width 25 height 21
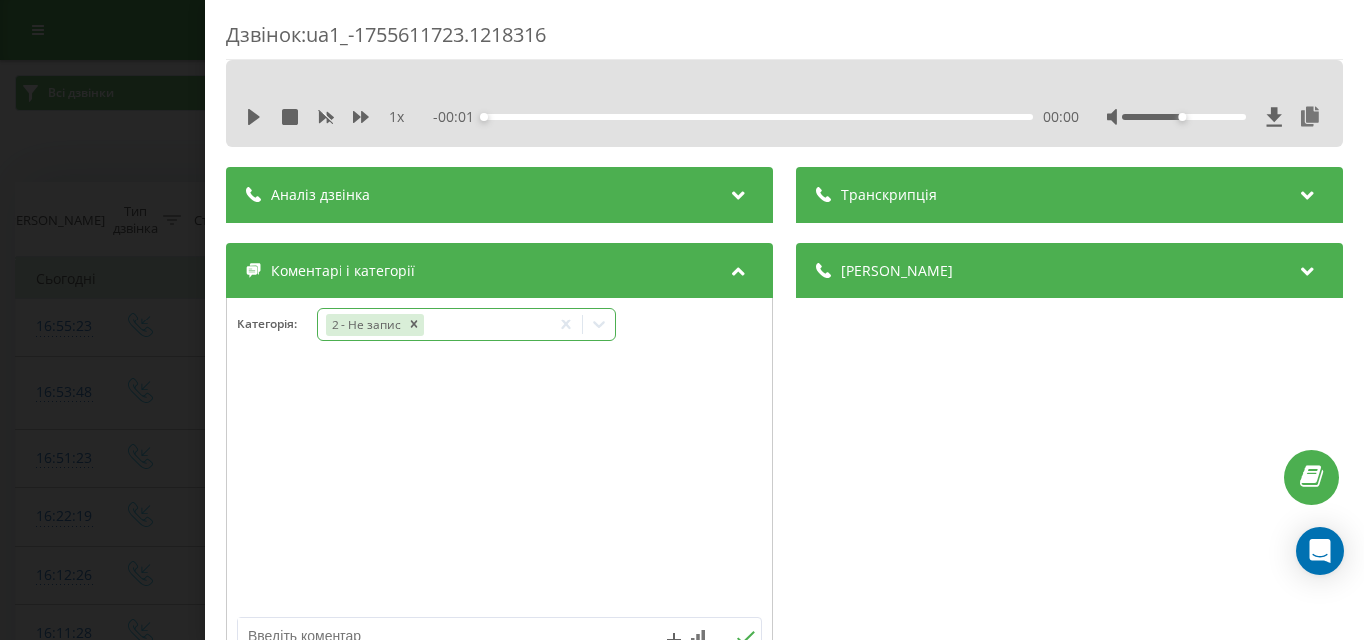
click at [603, 319] on icon at bounding box center [599, 324] width 20 height 20
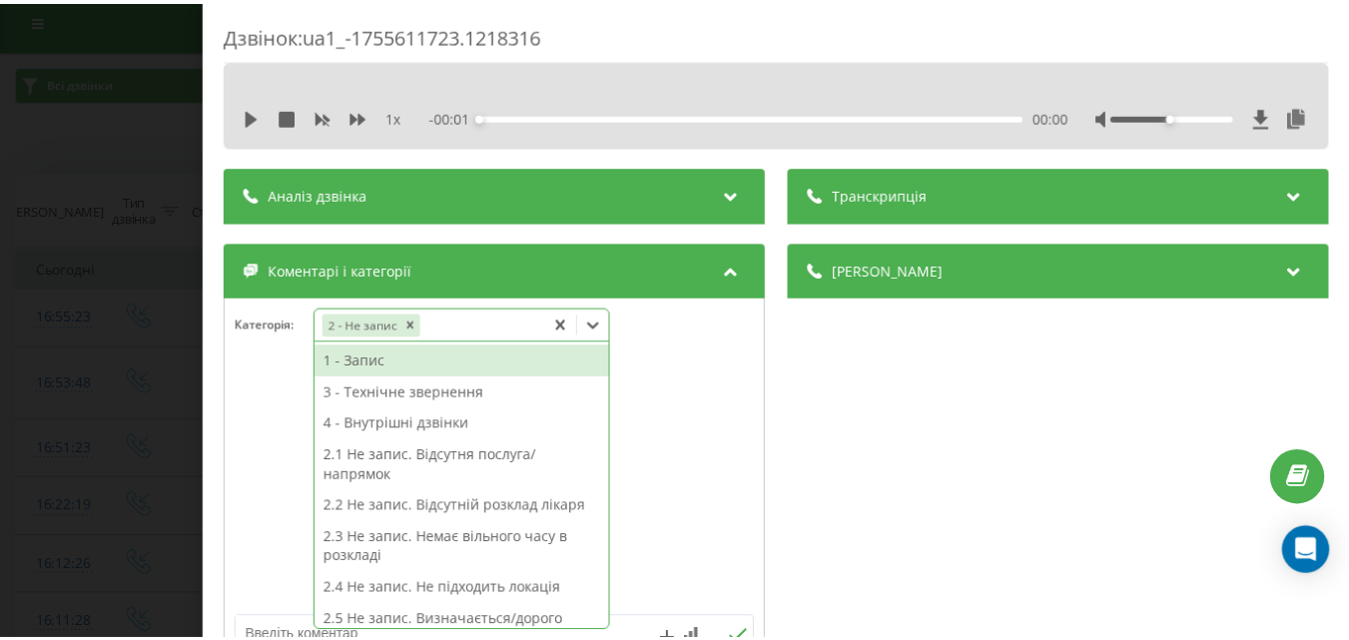
scroll to position [12, 0]
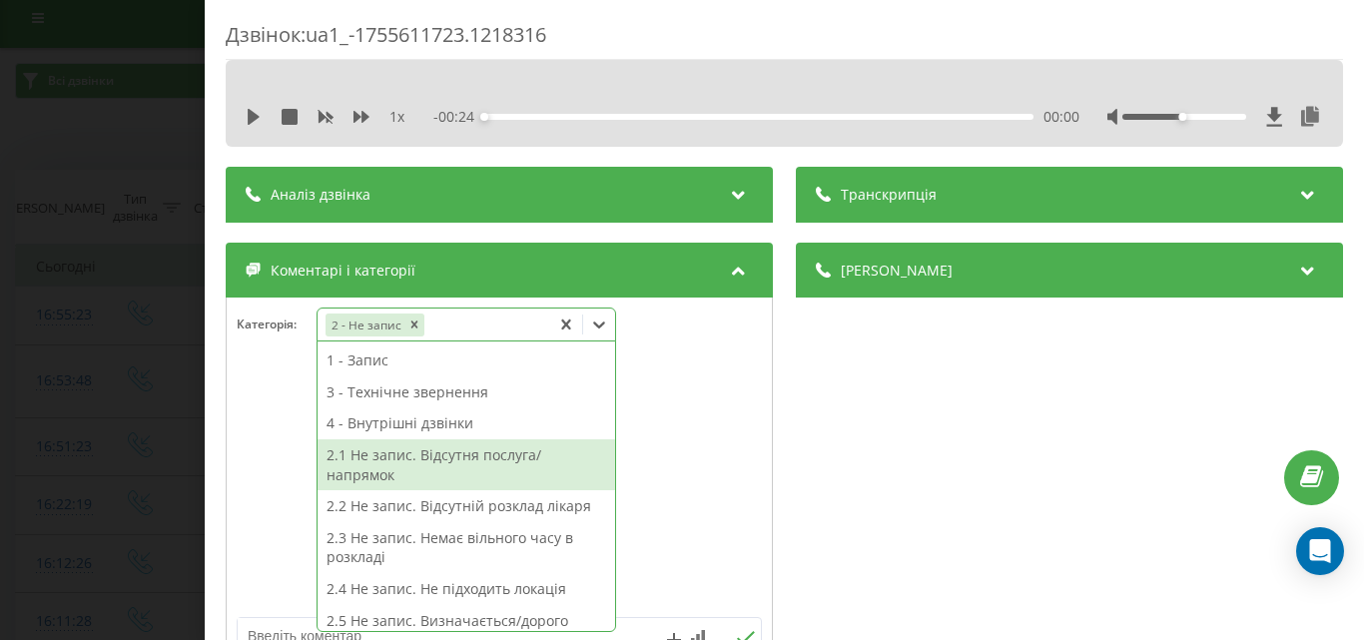
drag, startPoint x: 484, startPoint y: 469, endPoint x: 285, endPoint y: 267, distance: 284.5
click at [484, 468] on div "2.1 Не запис. Відсутня послуга/напрямок" at bounding box center [465, 464] width 297 height 51
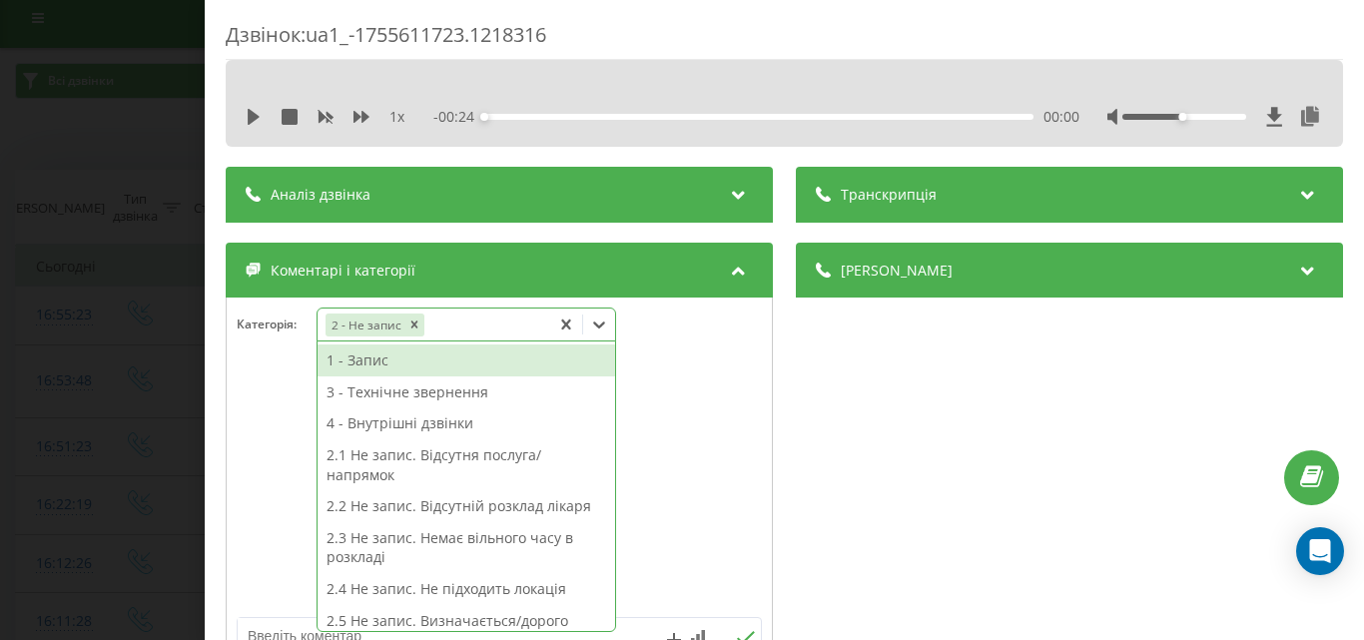
click at [121, 132] on div "Дзвінок : ua1_-1755611723.1218316 1 x - 00:24 00:00 00:00 Транскрипція Для AI-а…" at bounding box center [682, 320] width 1364 height 640
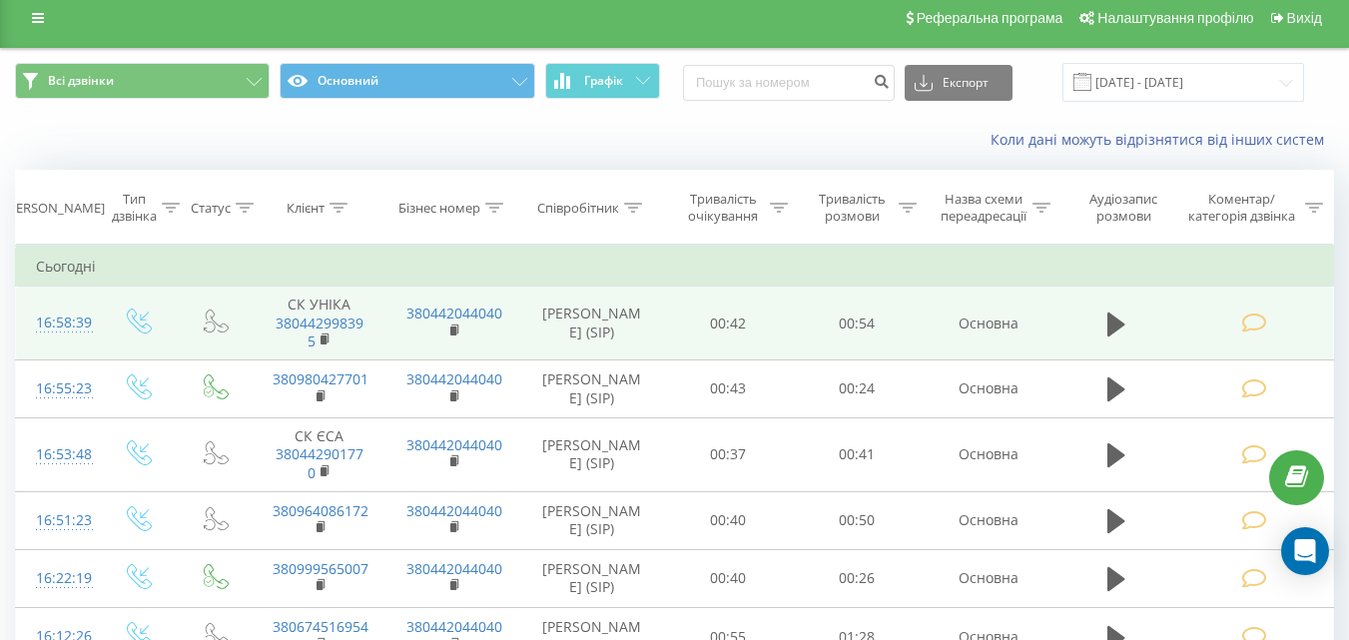
click at [1255, 326] on icon at bounding box center [1253, 322] width 25 height 21
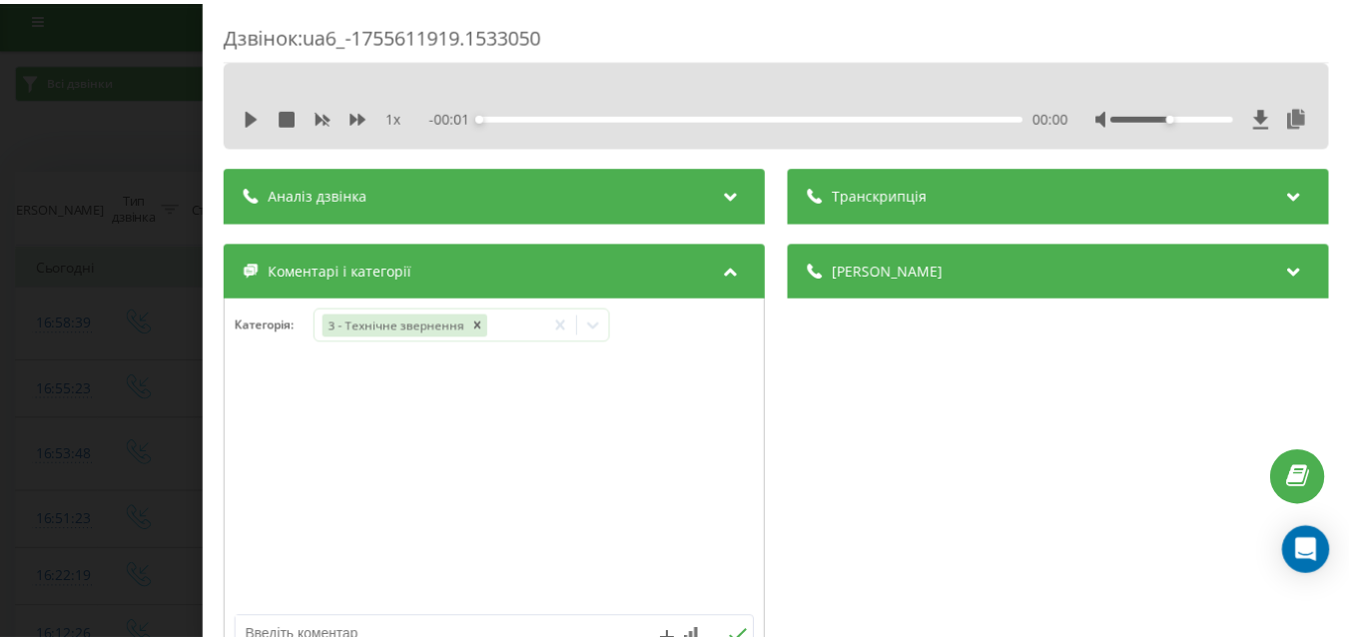
scroll to position [200, 0]
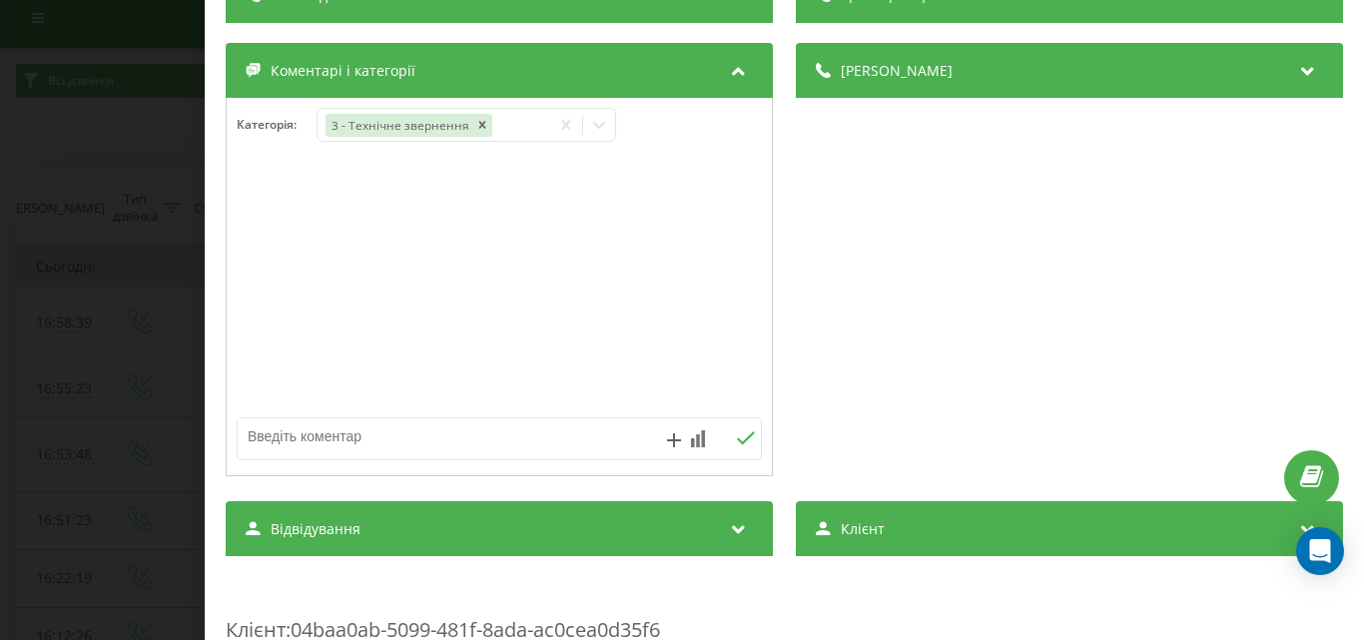
click at [369, 426] on textarea at bounding box center [447, 436] width 418 height 36
type textarea "уточ дата"
click at [737, 437] on icon at bounding box center [745, 438] width 19 height 14
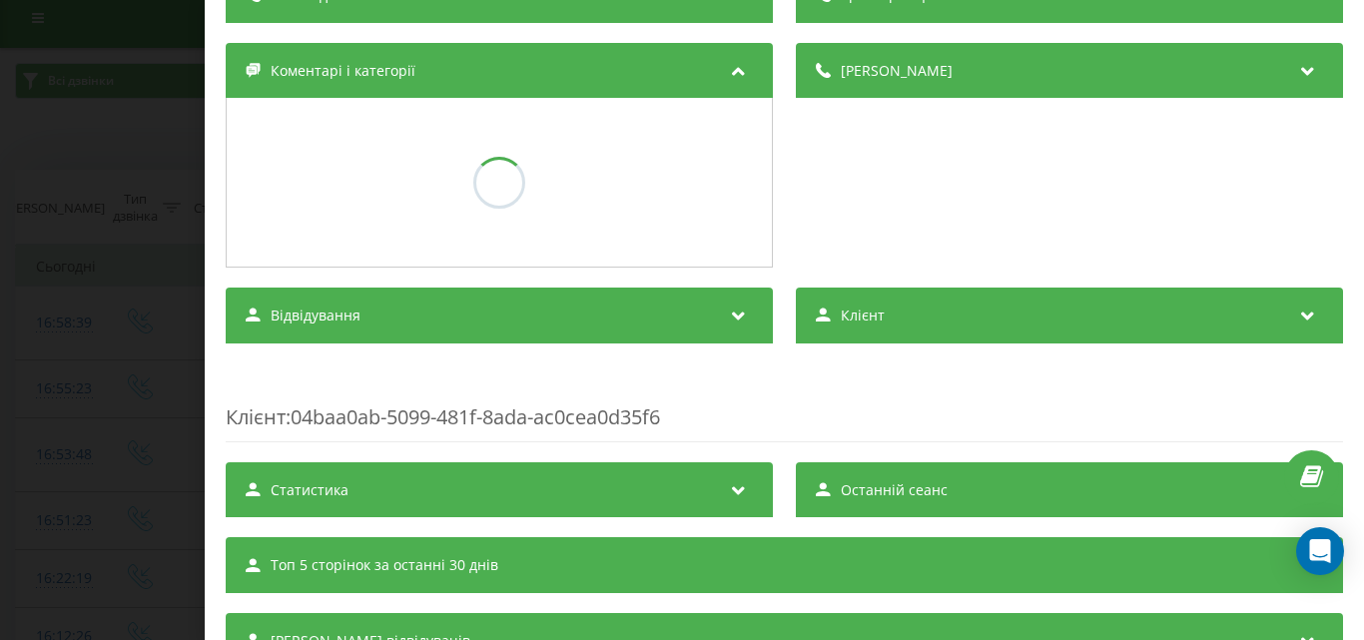
drag, startPoint x: 181, startPoint y: 133, endPoint x: 151, endPoint y: 415, distance: 284.1
click at [181, 134] on div "Дзвінок : ua6_-1755611919.1533050 1 x - 00:54 00:00 00:00 Транскрипція Для AI-а…" at bounding box center [682, 320] width 1364 height 640
